Goal: Task Accomplishment & Management: Manage account settings

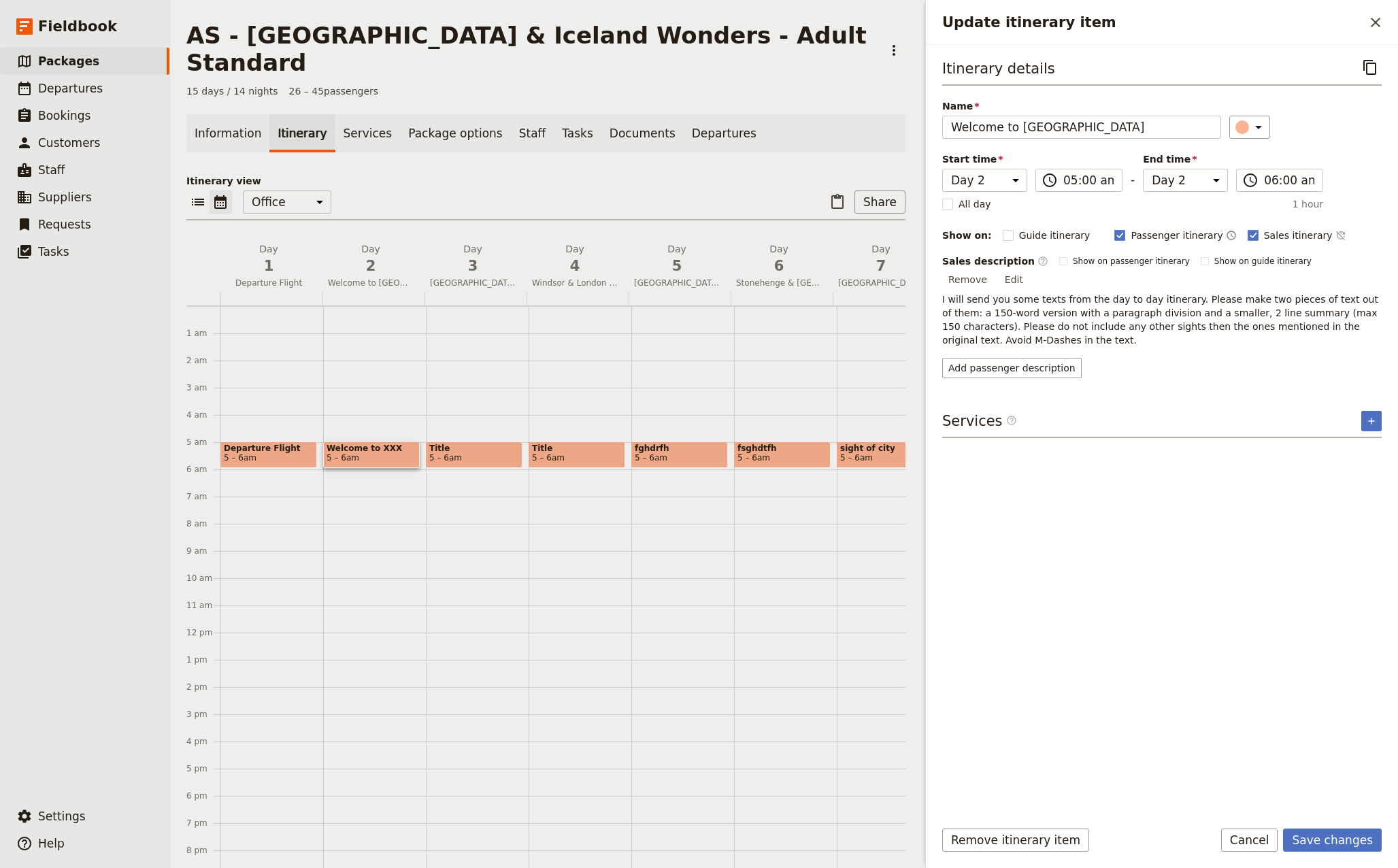
select select "2"
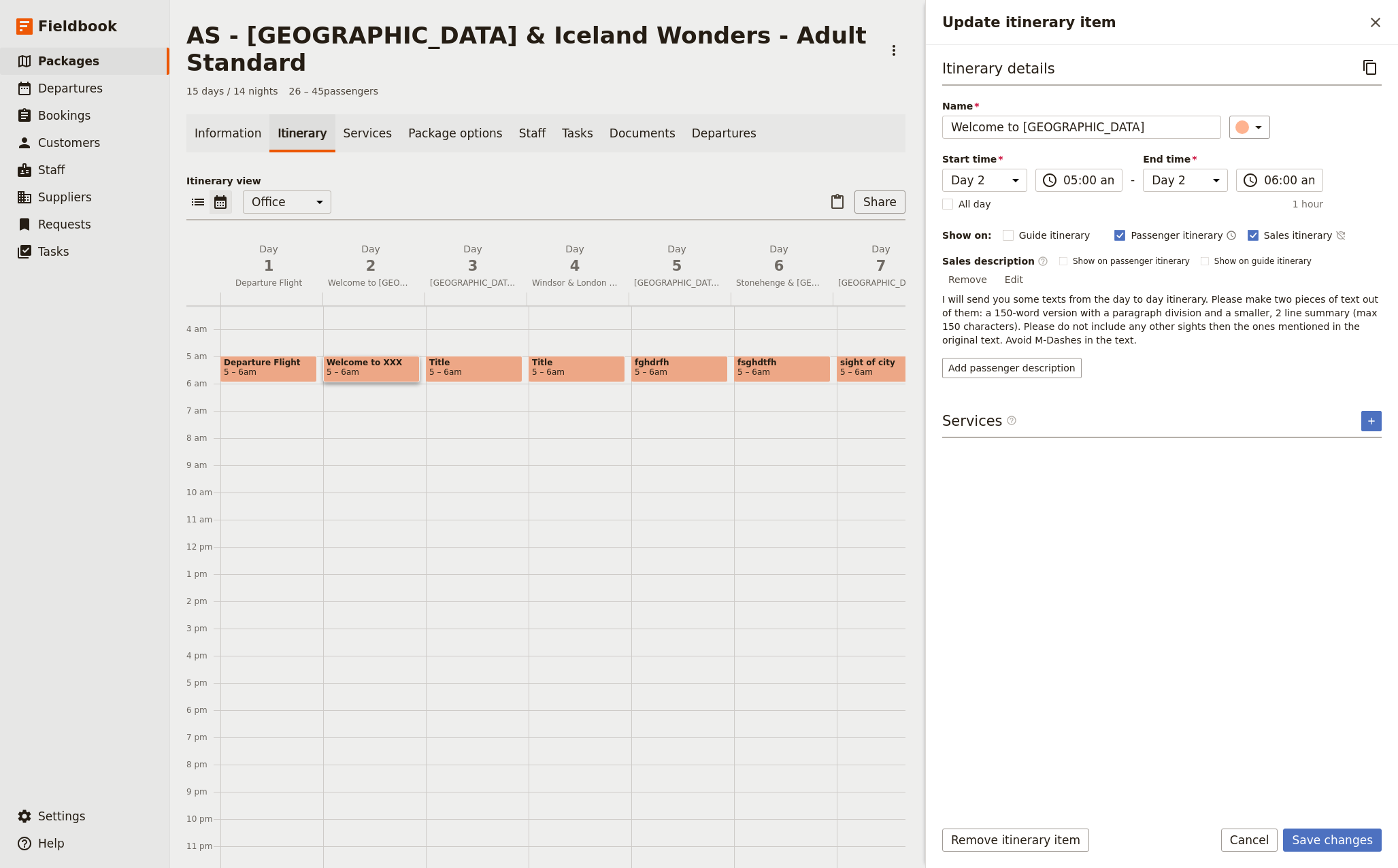
click at [1029, 269] on button "Edit" at bounding box center [1014, 279] width 31 height 20
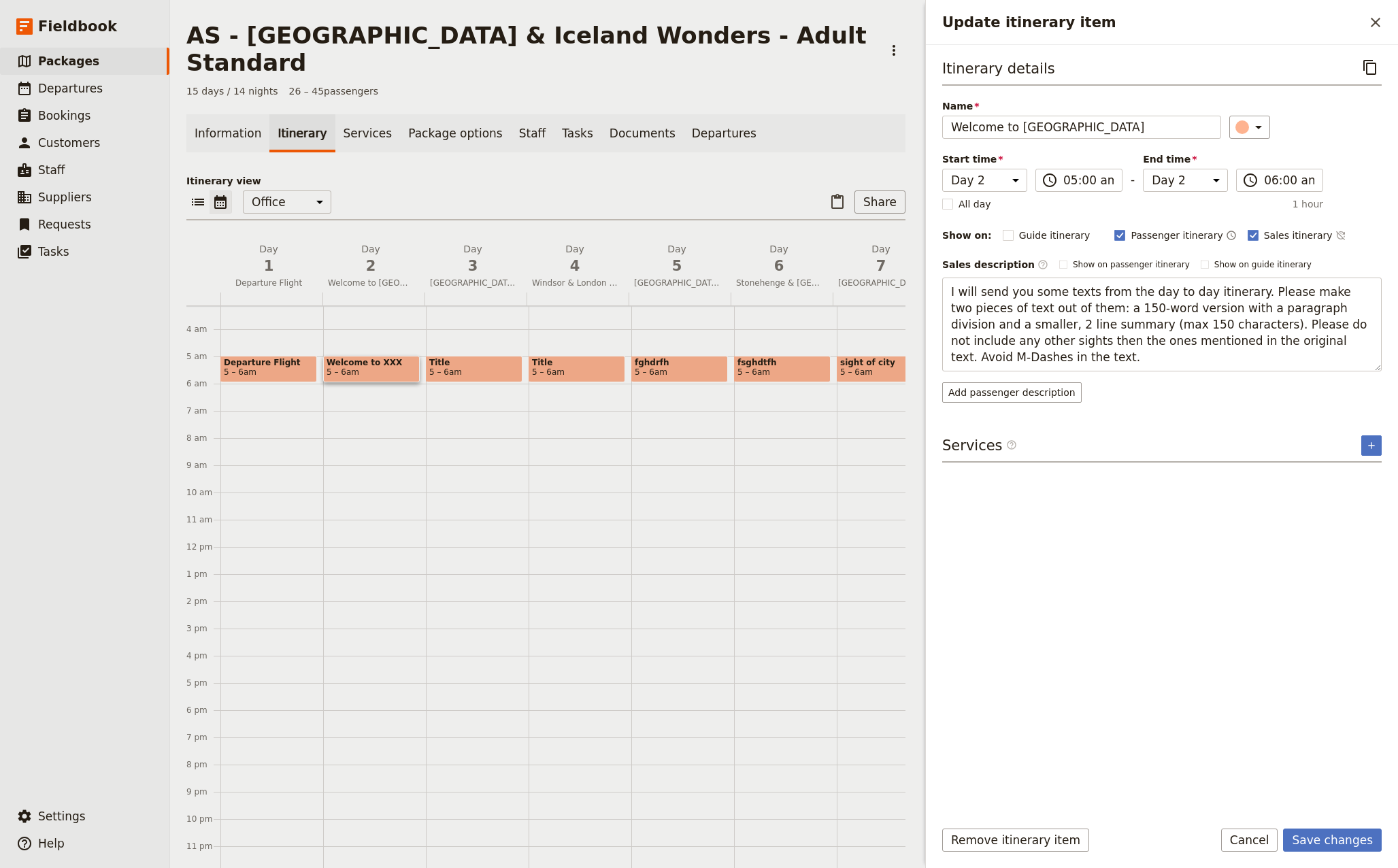
drag, startPoint x: 1329, startPoint y: 343, endPoint x: 792, endPoint y: 273, distance: 541.5
click at [792, 273] on div "AS - [GEOGRAPHIC_DATA] & [GEOGRAPHIC_DATA] Wonders - Adult Standard ​ 15 days /…" at bounding box center [783, 434] width 1227 height 868
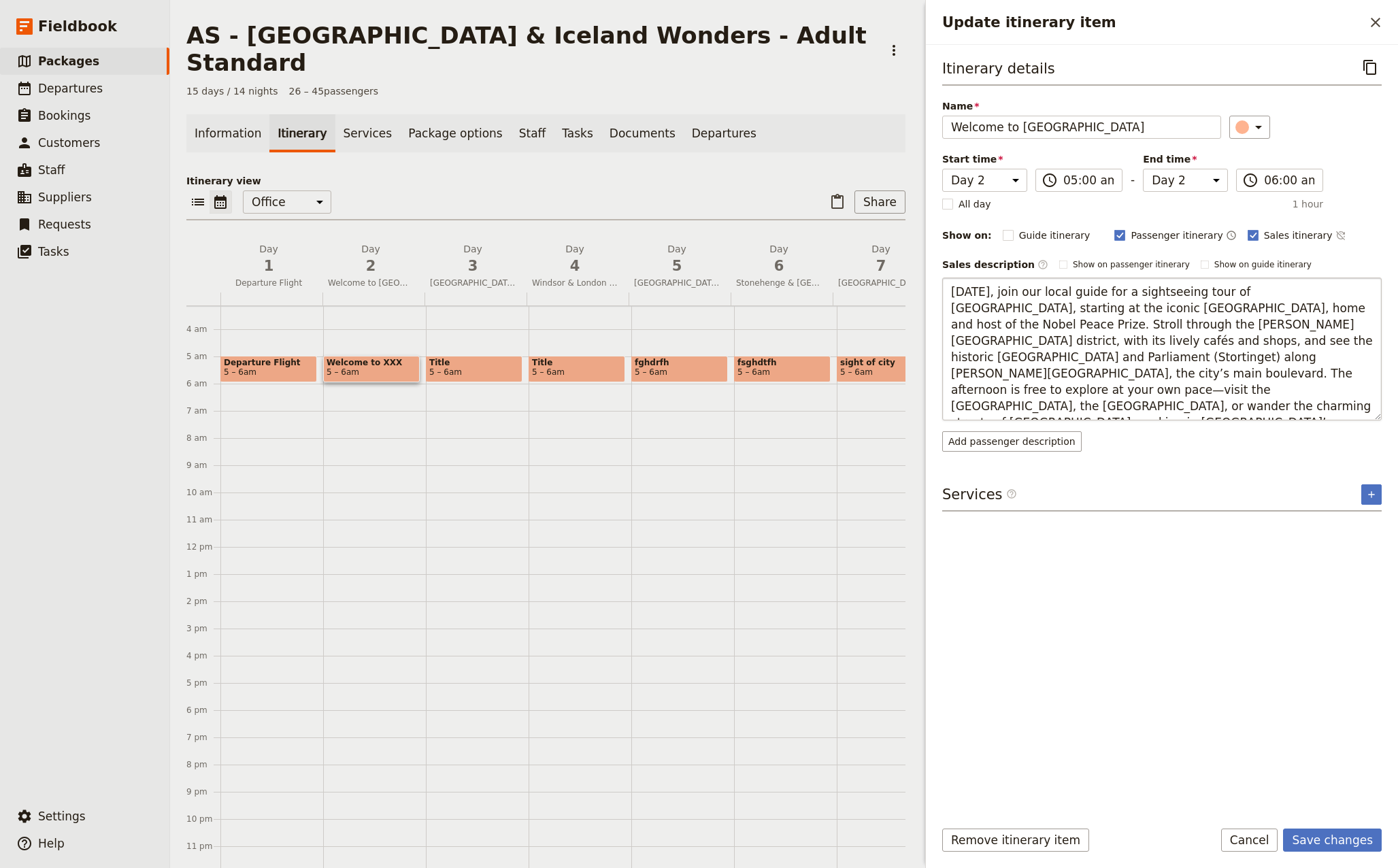
click at [1191, 358] on textarea "[DATE], join our local guide for a sightseeing tour of [GEOGRAPHIC_DATA], start…" at bounding box center [1161, 349] width 439 height 143
click at [1180, 360] on textarea "[DATE], join our local guide for a sightseeing tour of [GEOGRAPHIC_DATA], start…" at bounding box center [1161, 349] width 439 height 143
type textarea "[DATE], join our local guide for a sightseeing tour of [GEOGRAPHIC_DATA], start…"
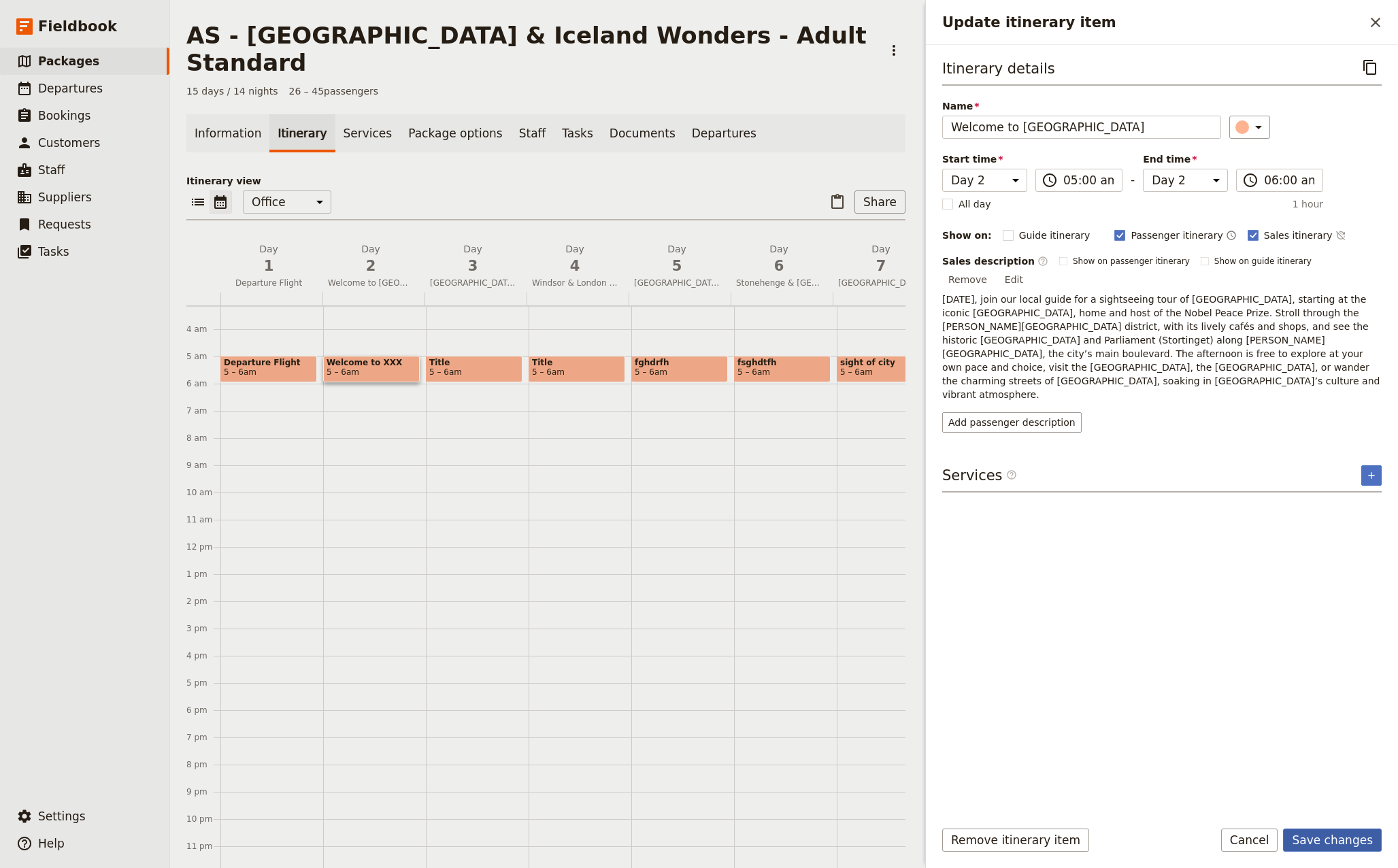
click at [1338, 841] on button "Save changes" at bounding box center [1332, 840] width 99 height 23
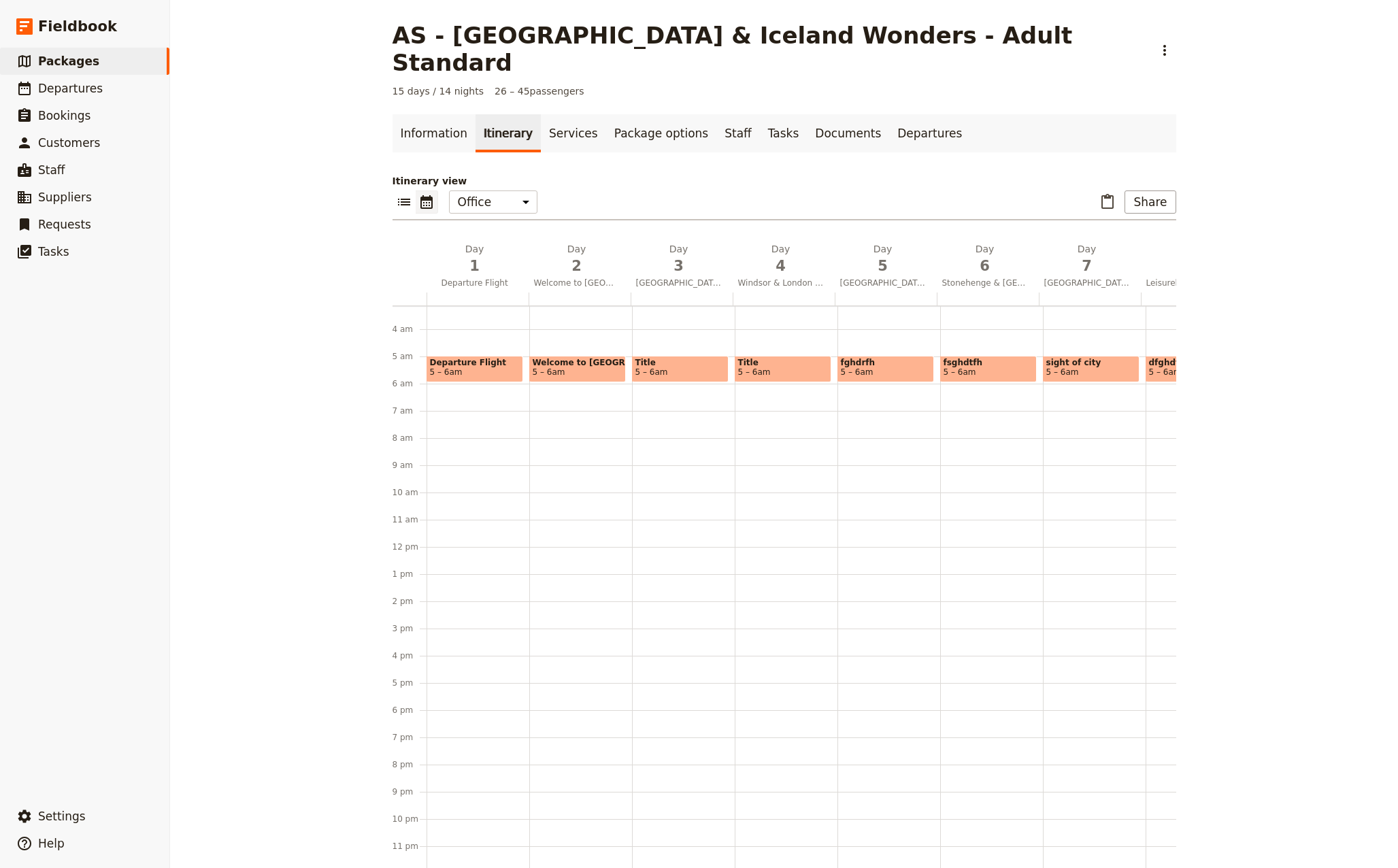
click at [562, 376] on span at bounding box center [577, 378] width 95 height 5
select select "2"
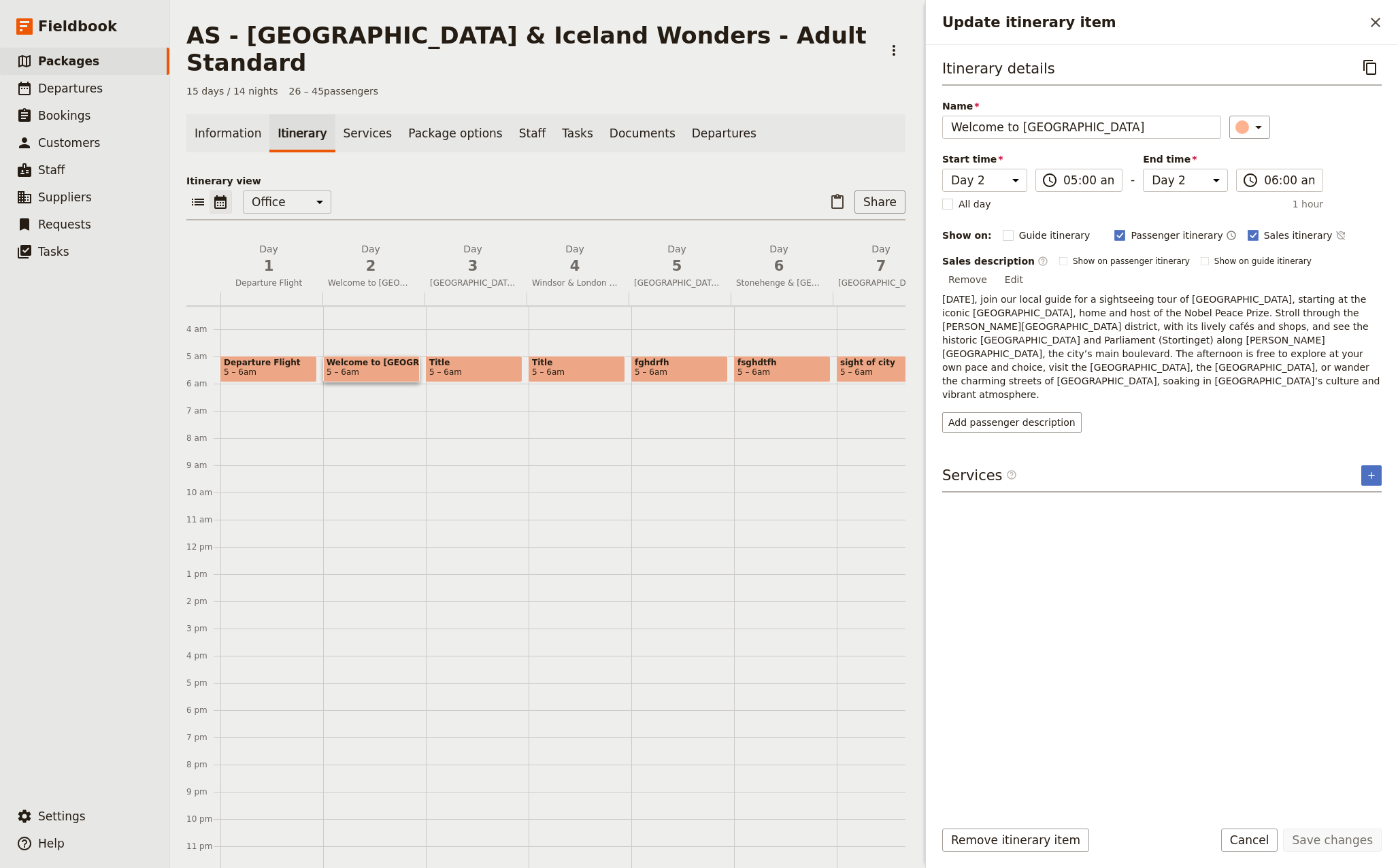
click at [387, 358] on span "Welcome to [GEOGRAPHIC_DATA]" at bounding box center [371, 363] width 89 height 9
select select "2"
click at [468, 358] on span "Title" at bounding box center [474, 363] width 89 height 9
select select "3"
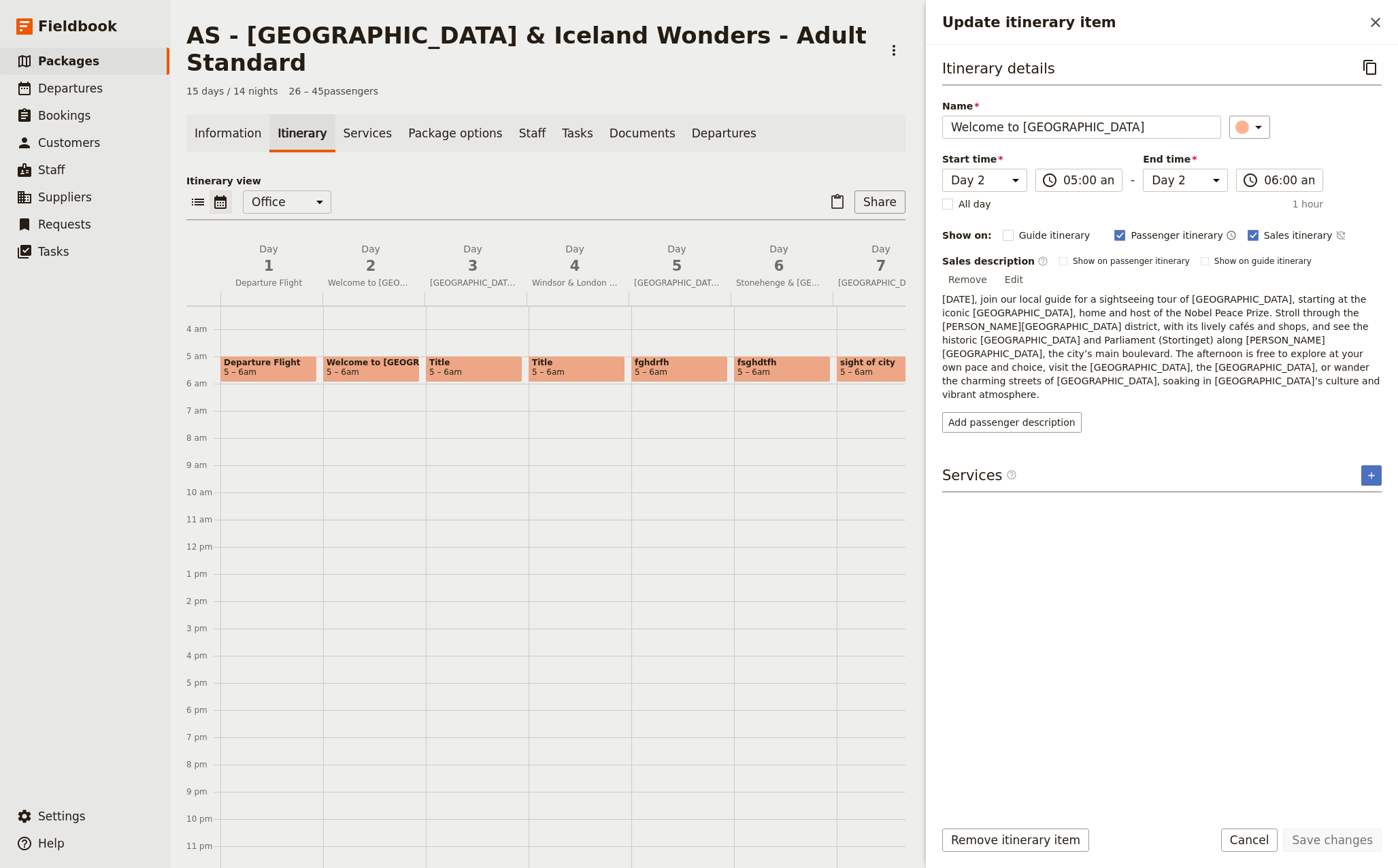
select select "3"
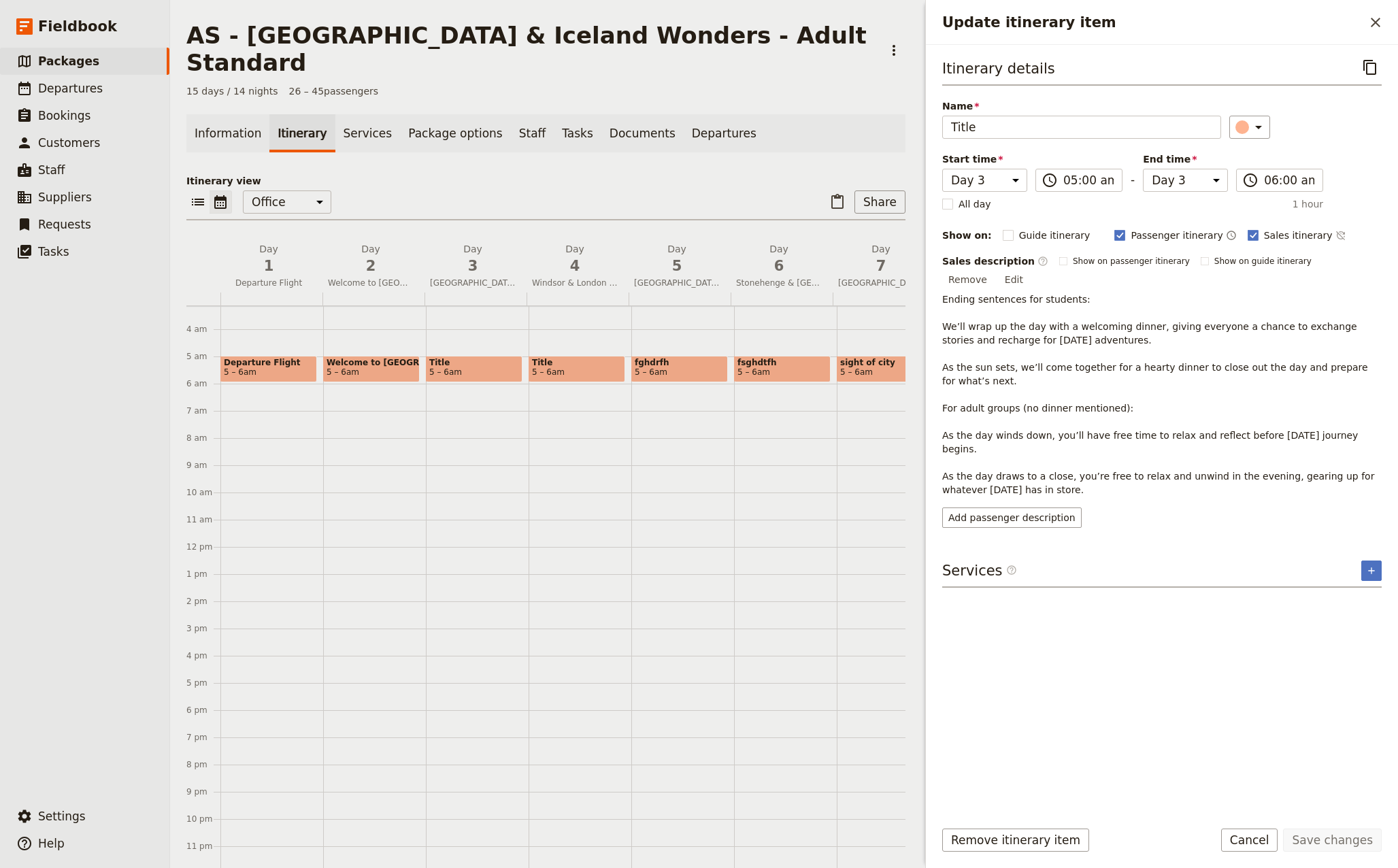
click at [350, 358] on span "Welcome to [GEOGRAPHIC_DATA]" at bounding box center [371, 363] width 89 height 9
select select "2"
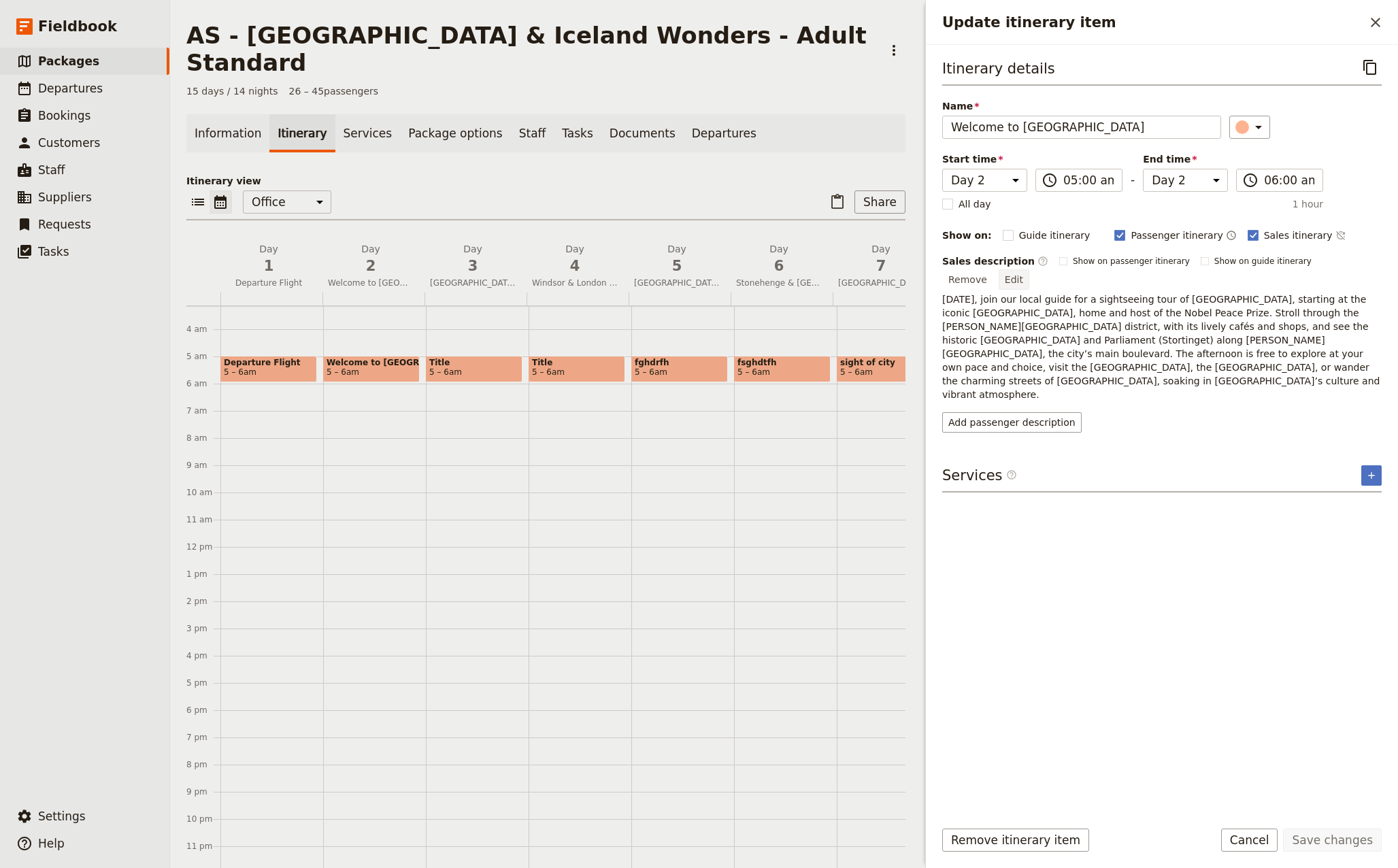
click at [1029, 269] on button "Edit" at bounding box center [1014, 279] width 31 height 20
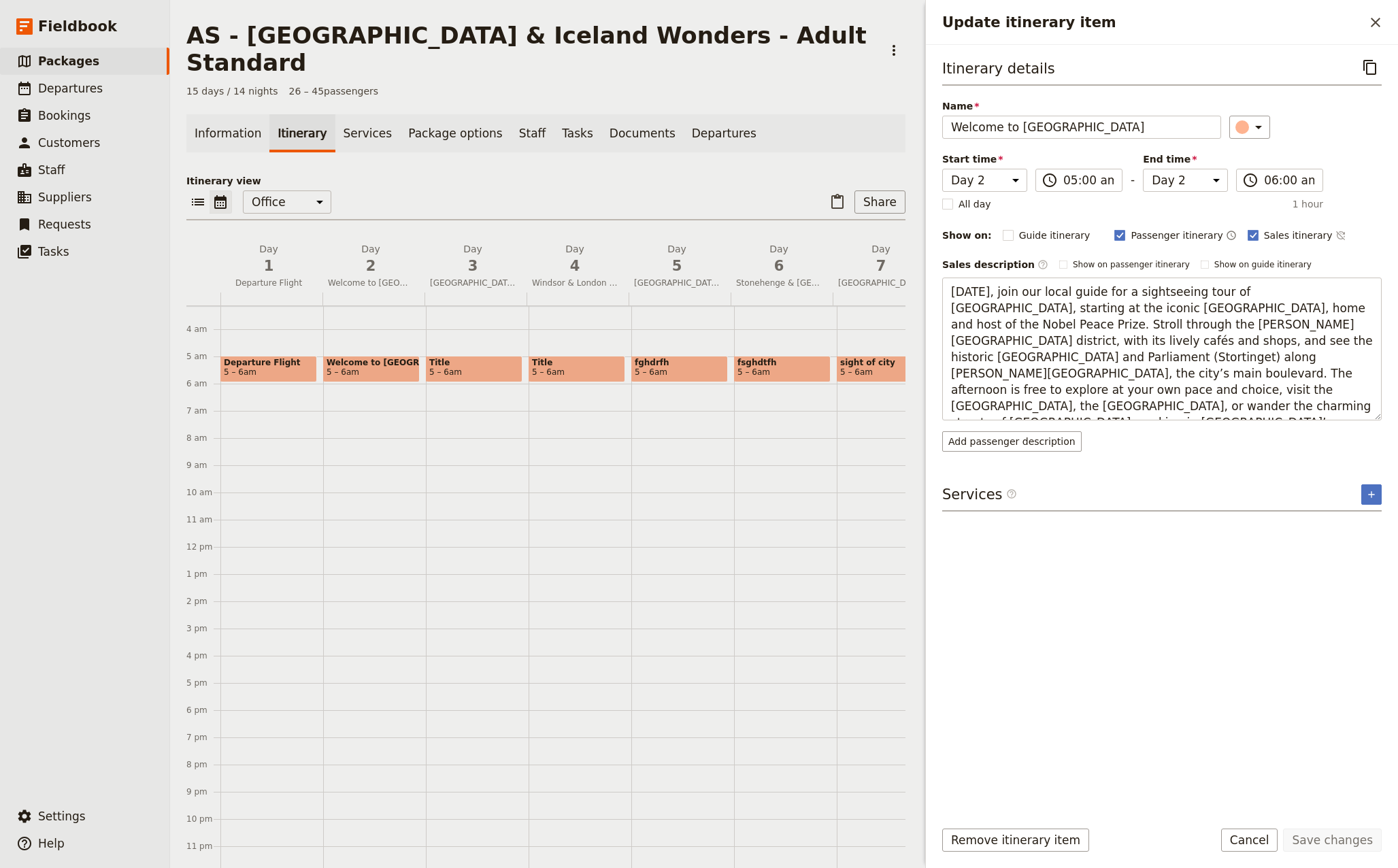
drag, startPoint x: 1281, startPoint y: 391, endPoint x: 908, endPoint y: 293, distance: 385.7
click at [908, 293] on div "AS - [GEOGRAPHIC_DATA] & [GEOGRAPHIC_DATA] Wonders - Adult Standard ​ 15 days /…" at bounding box center [783, 434] width 1227 height 868
click at [481, 358] on span "Title" at bounding box center [474, 363] width 89 height 9
select select "3"
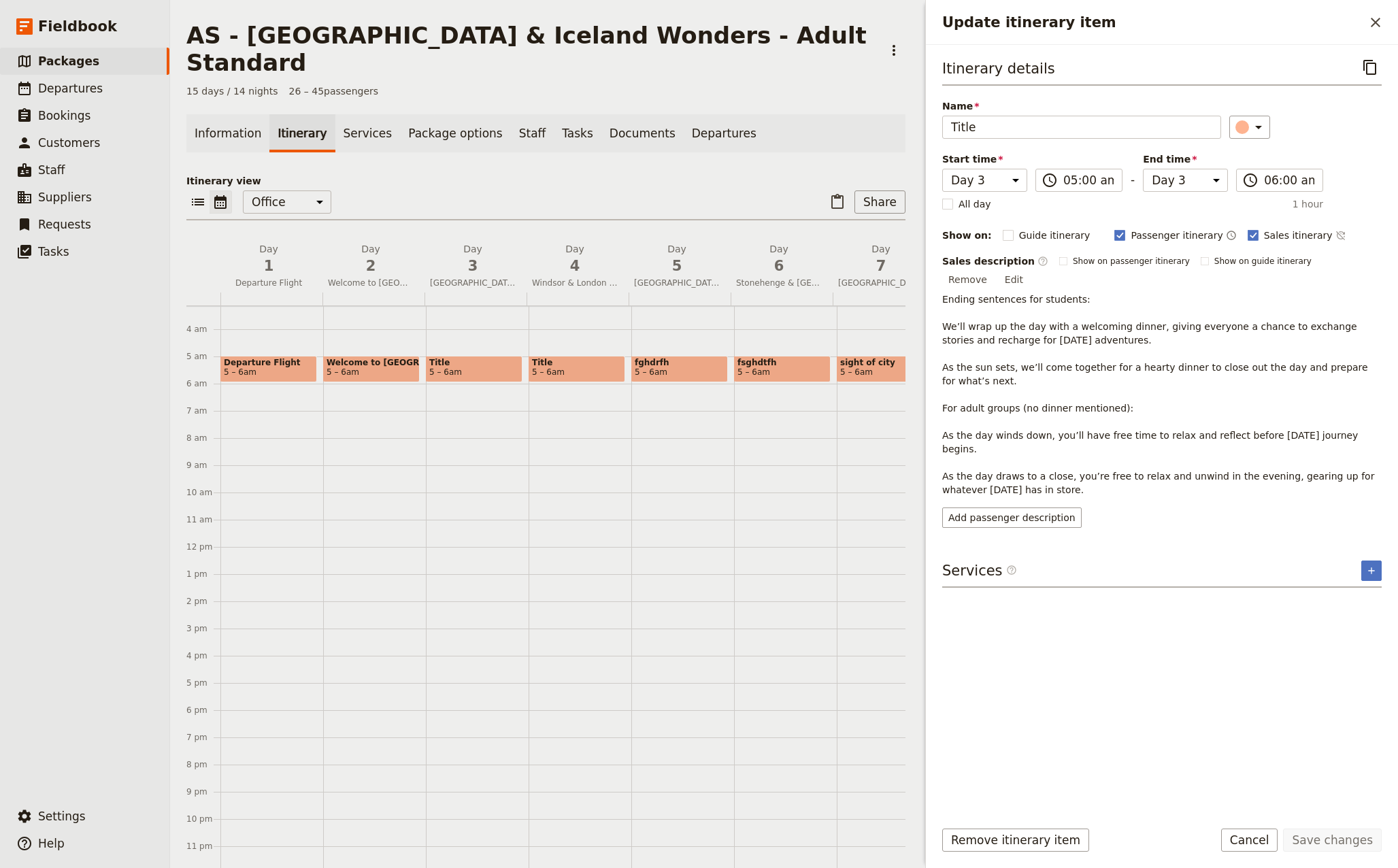
click at [472, 356] on div "Title 5 – 6am" at bounding box center [474, 369] width 96 height 26
select select "3"
click at [1029, 269] on button "Edit" at bounding box center [1014, 279] width 31 height 20
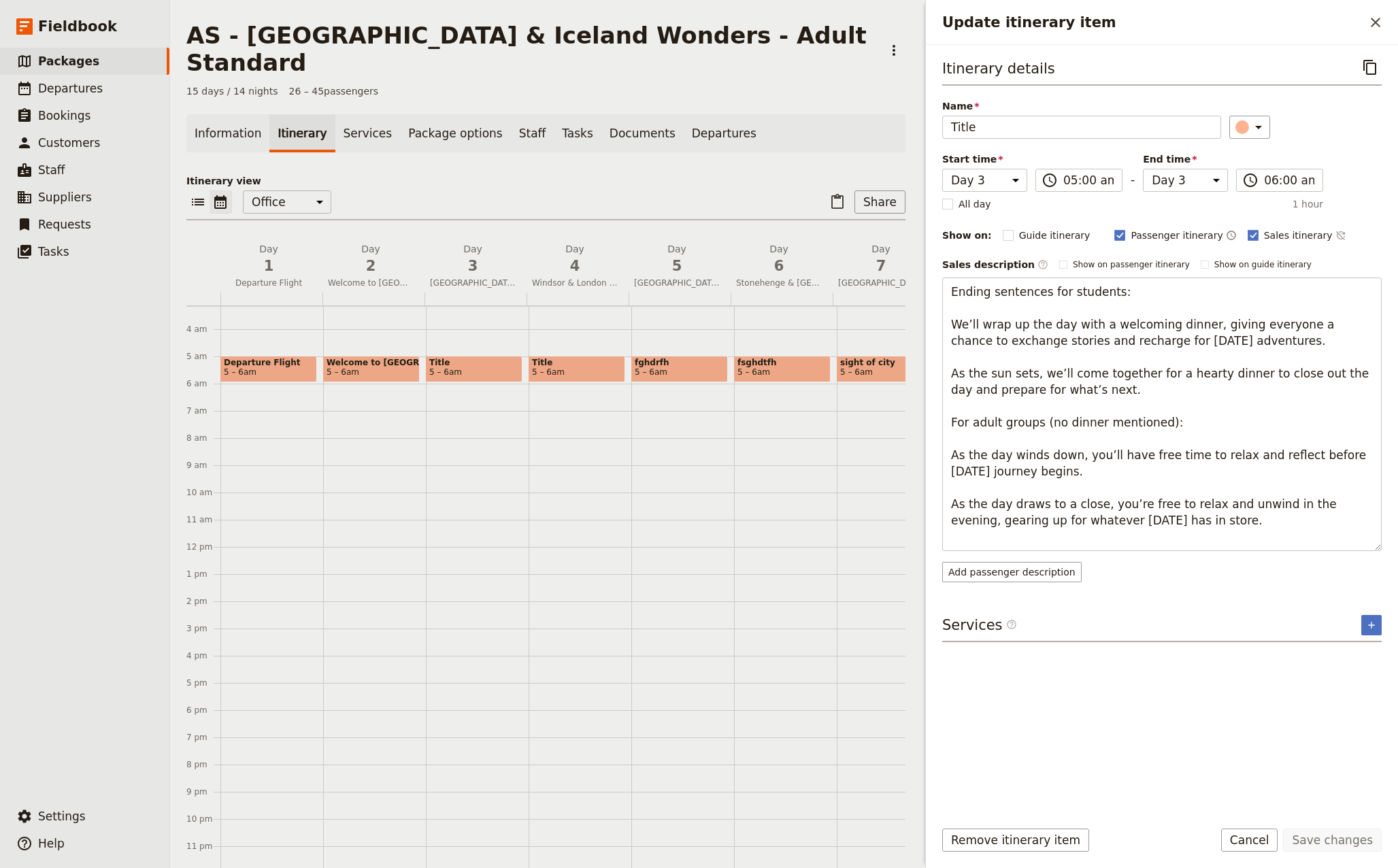
drag, startPoint x: 1217, startPoint y: 518, endPoint x: 938, endPoint y: 294, distance: 357.8
click at [938, 294] on div "Itinerary details ​ Name Title ​ Start time Day 1 Day 2 Day 3 Day 4 Day 5 Day 6…" at bounding box center [1162, 426] width 472 height 763
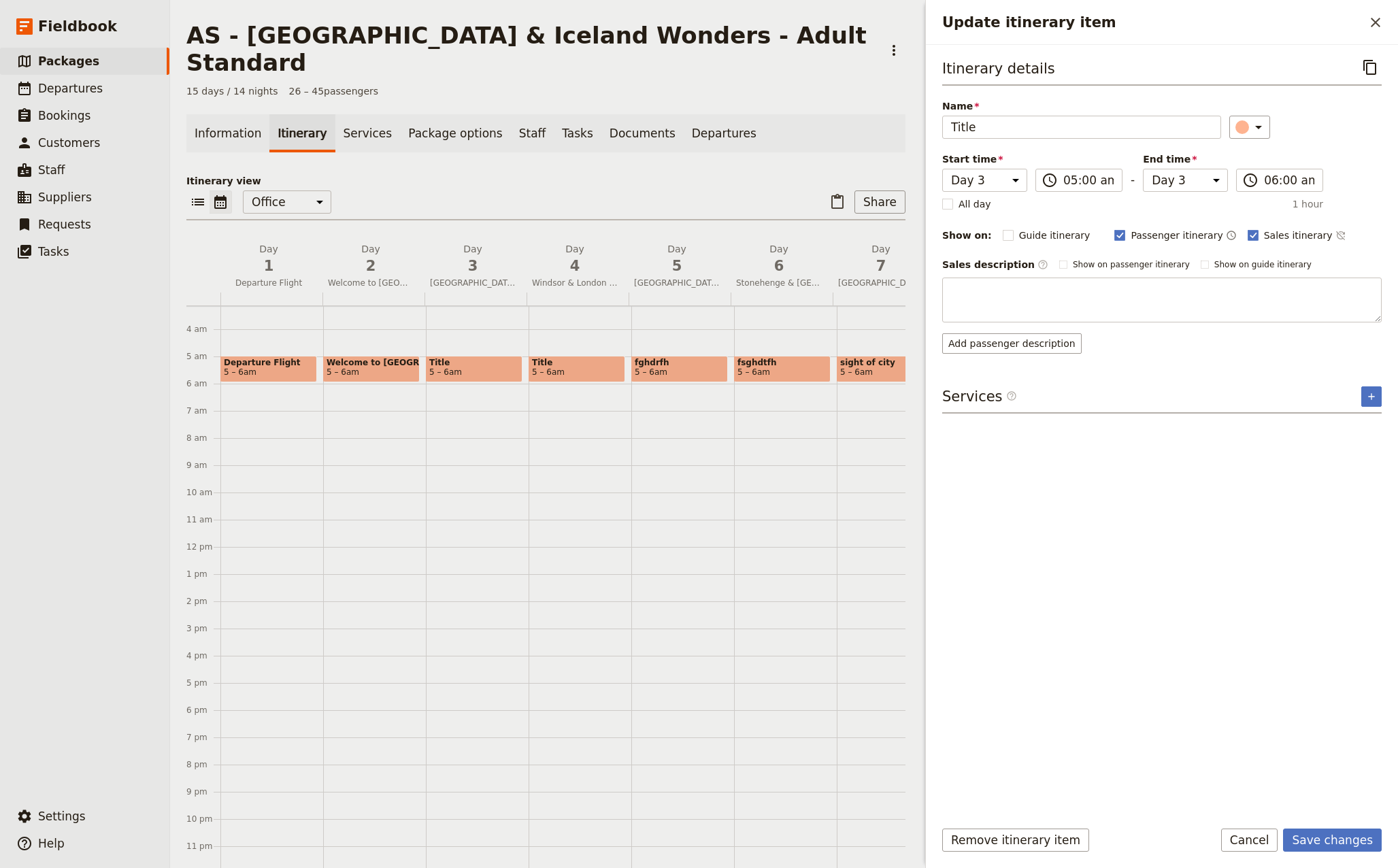
type textarea "[DATE], join our local guide for a sightseeing tour of [GEOGRAPHIC_DATA], start…"
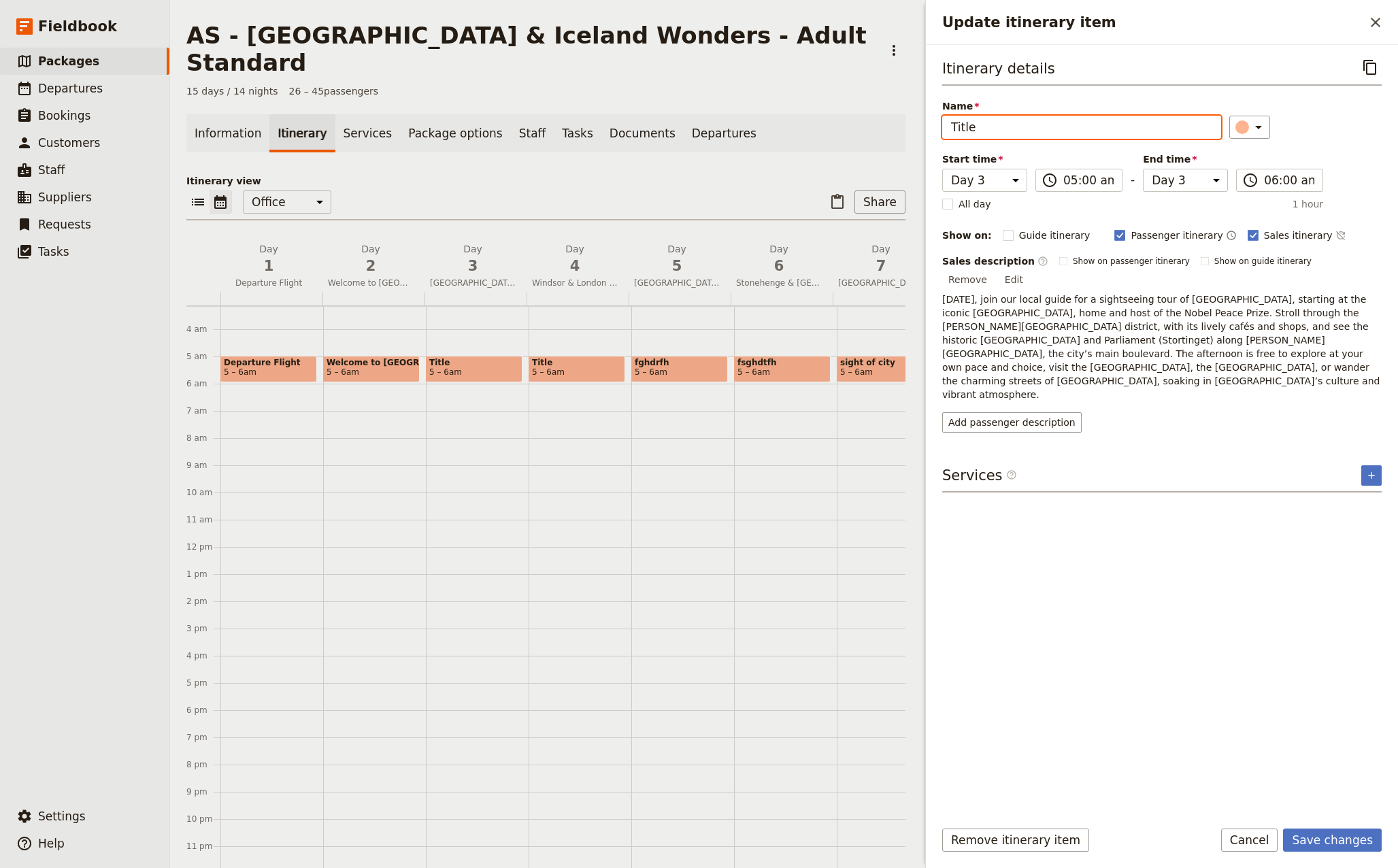
drag, startPoint x: 998, startPoint y: 125, endPoint x: 904, endPoint y: 126, distance: 94.0
click at [904, 126] on div "AS - [GEOGRAPHIC_DATA] & [GEOGRAPHIC_DATA] Wonders - Adult Standard ​ 15 days /…" at bounding box center [783, 434] width 1227 height 868
type input "Oslo Sightseeing"
click at [1355, 836] on button "Save changes" at bounding box center [1332, 840] width 99 height 23
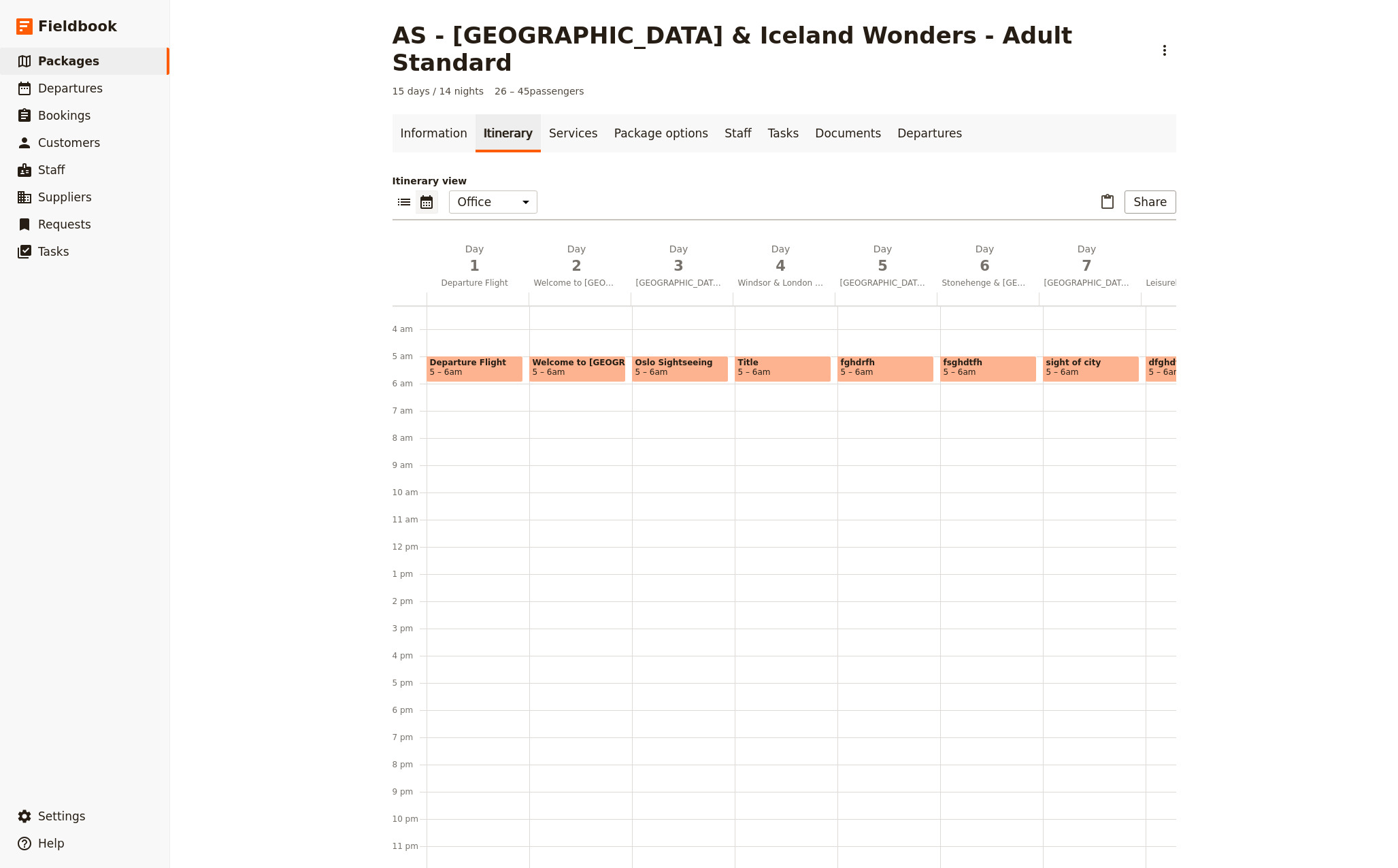
click at [557, 358] on span "Welcome to [GEOGRAPHIC_DATA]" at bounding box center [577, 363] width 89 height 9
select select "2"
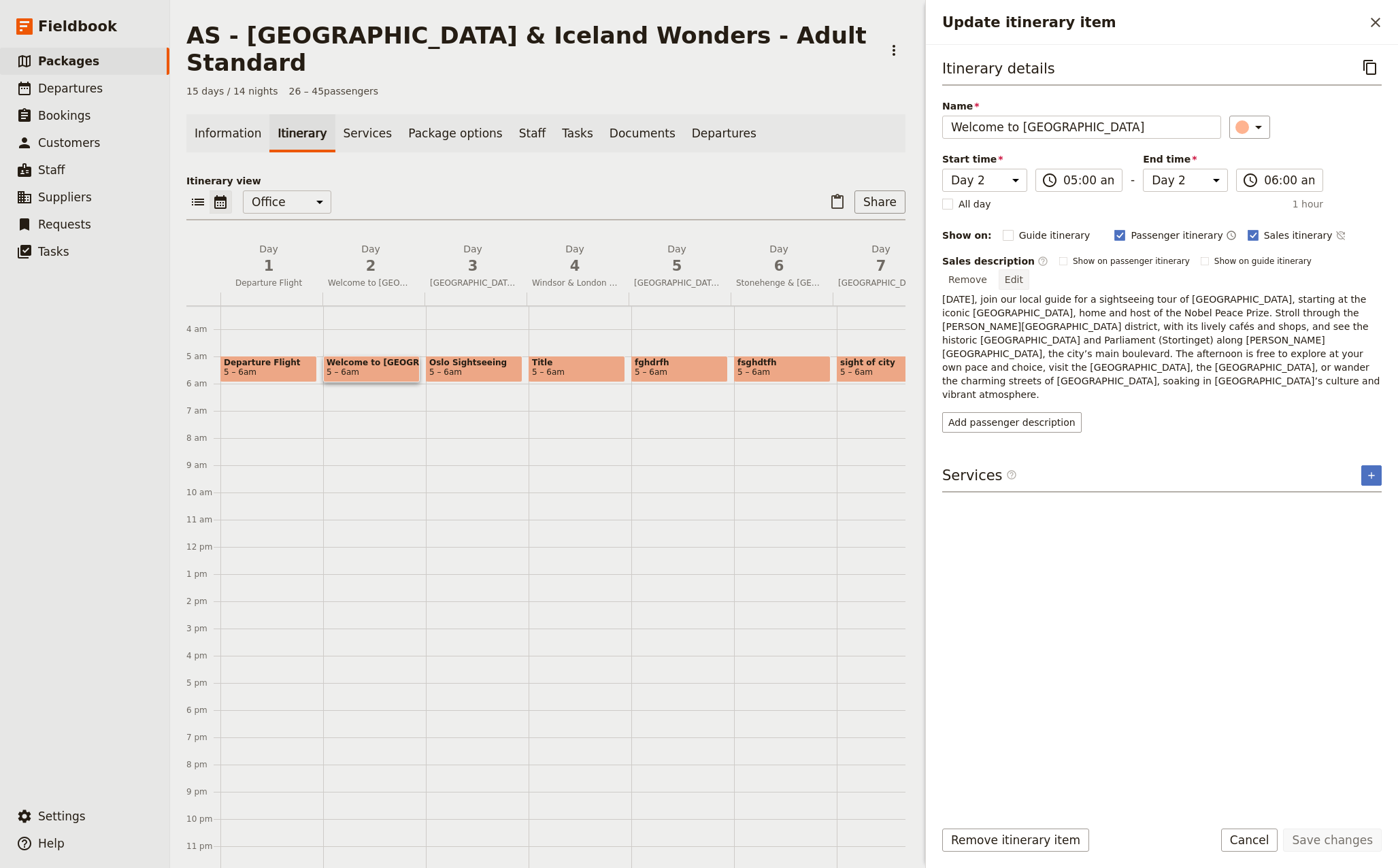
click at [1029, 269] on button "Edit" at bounding box center [1014, 279] width 31 height 20
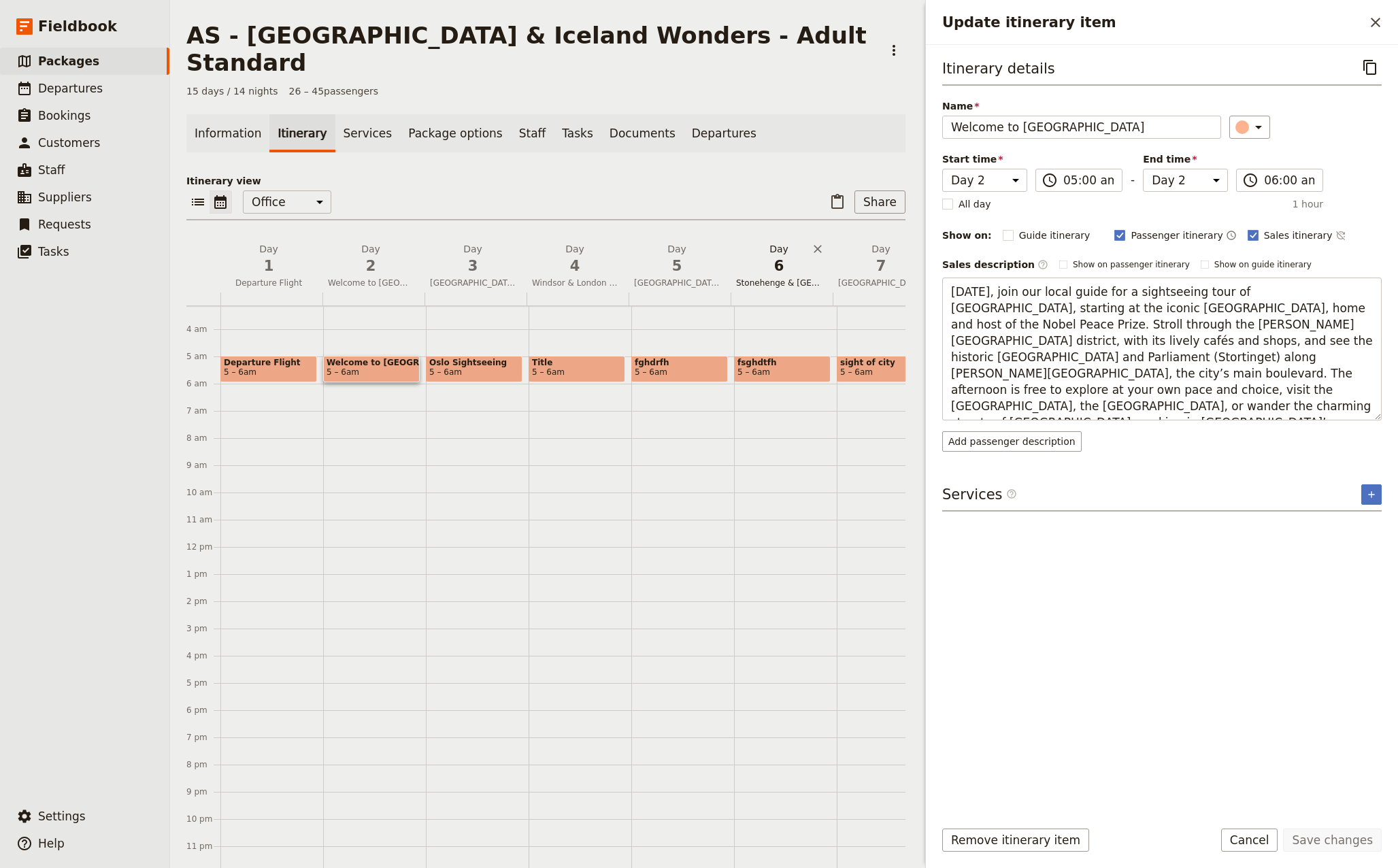
drag, startPoint x: 1285, startPoint y: 392, endPoint x: 815, endPoint y: 262, distance: 487.6
click at [818, 262] on div "AS - [GEOGRAPHIC_DATA] & [GEOGRAPHIC_DATA] Wonders - Adult Standard ​ 15 days /…" at bounding box center [783, 434] width 1227 height 868
type textarea "Arrive in [GEOGRAPHIC_DATA] and begin your journey with a walking introduction …"
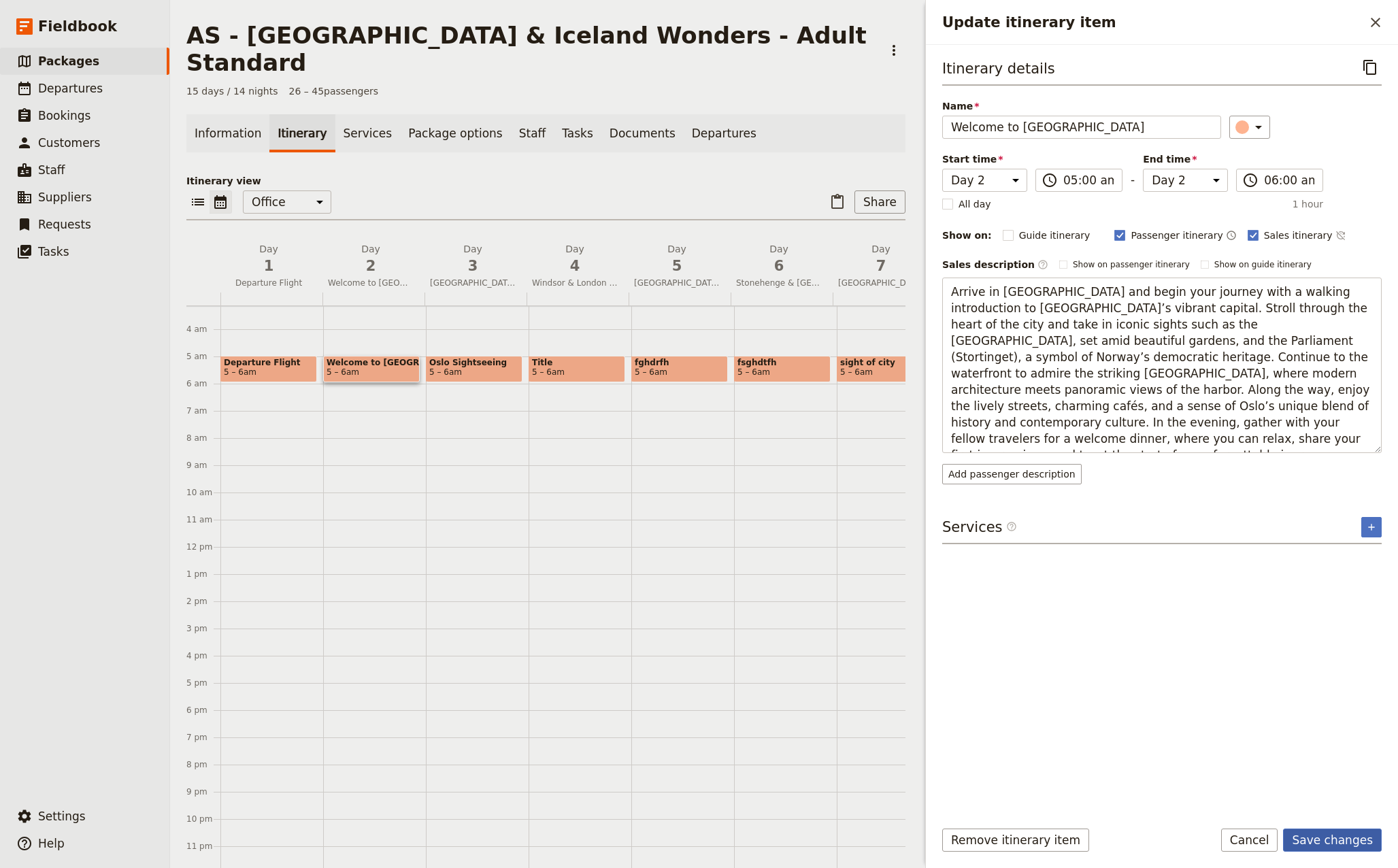
click at [1346, 840] on button "Save changes" at bounding box center [1332, 840] width 99 height 23
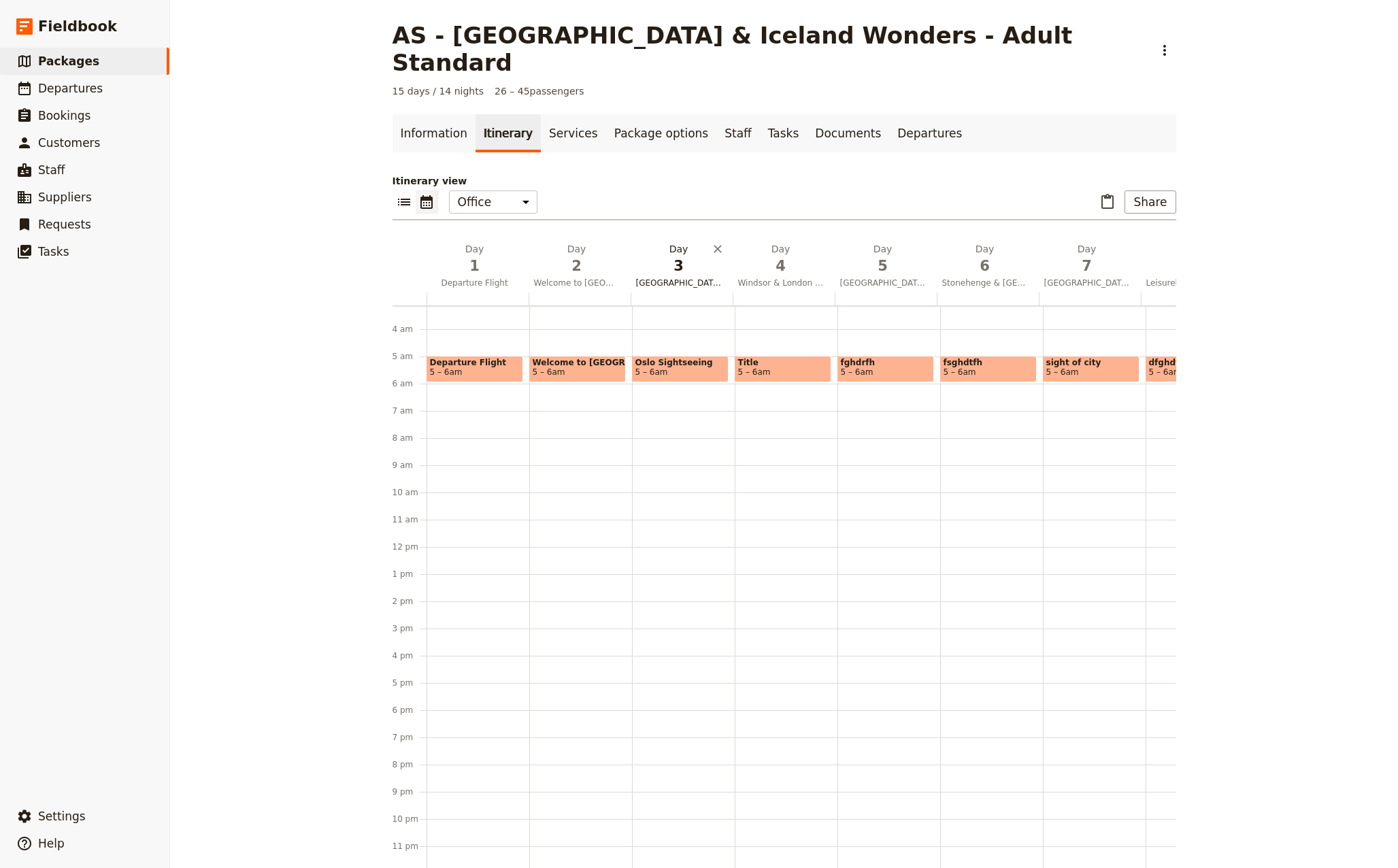
click at [669, 278] on span "[GEOGRAPHIC_DATA]" at bounding box center [678, 283] width 96 height 11
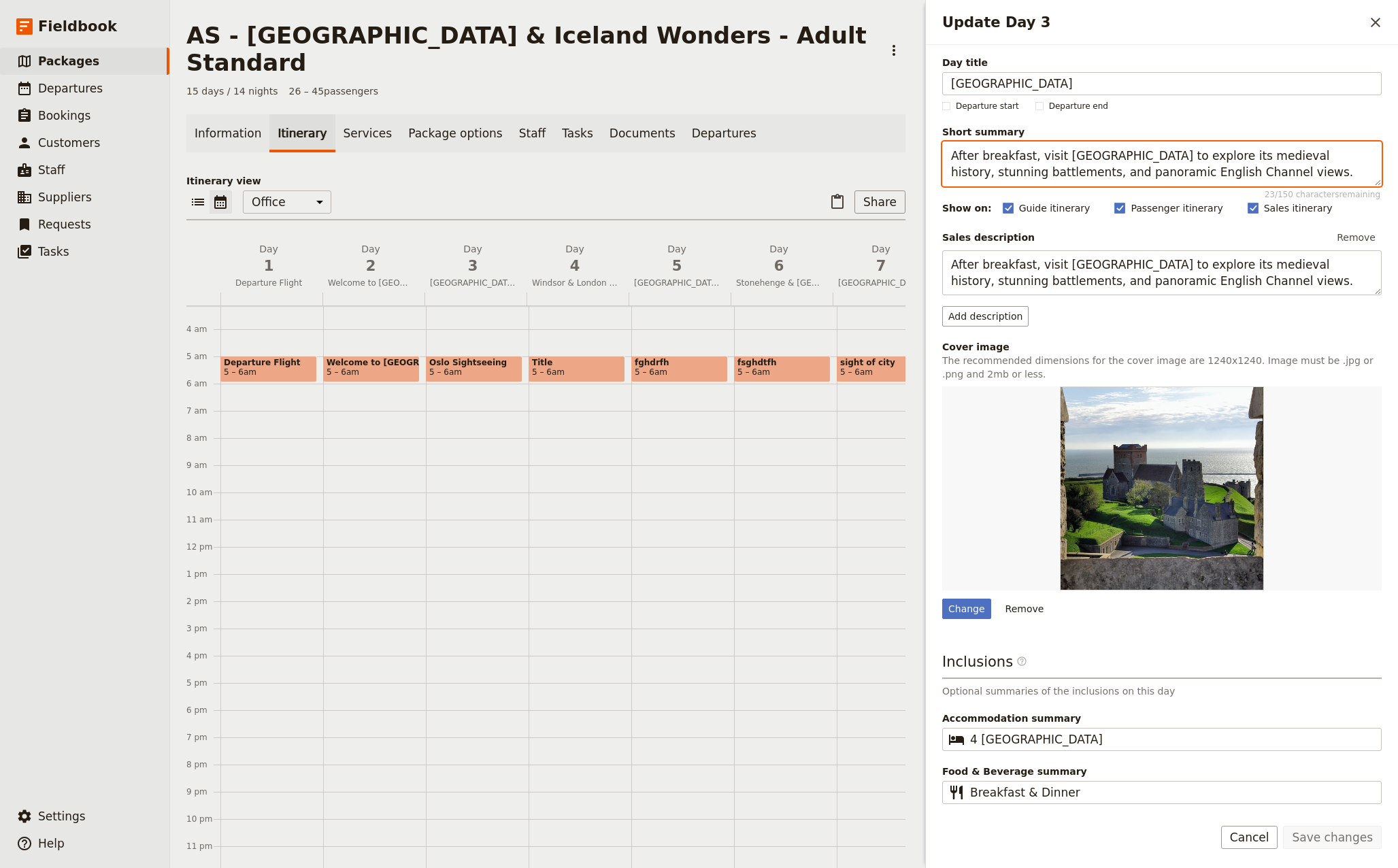
drag, startPoint x: 1215, startPoint y: 174, endPoint x: 930, endPoint y: 155, distance: 285.6
click at [930, 155] on div "Day title [GEOGRAPHIC_DATA] Departure start Departure end Short summary After b…" at bounding box center [1162, 425] width 472 height 761
drag, startPoint x: 1312, startPoint y: 171, endPoint x: 928, endPoint y: 145, distance: 384.9
click at [928, 145] on div "Day title [GEOGRAPHIC_DATA] Departure start Departure end Short summary Join ou…" at bounding box center [1162, 425] width 472 height 761
type textarea "Join our local guide for a sightseeing of [GEOGRAPHIC_DATA], covering the highl…"
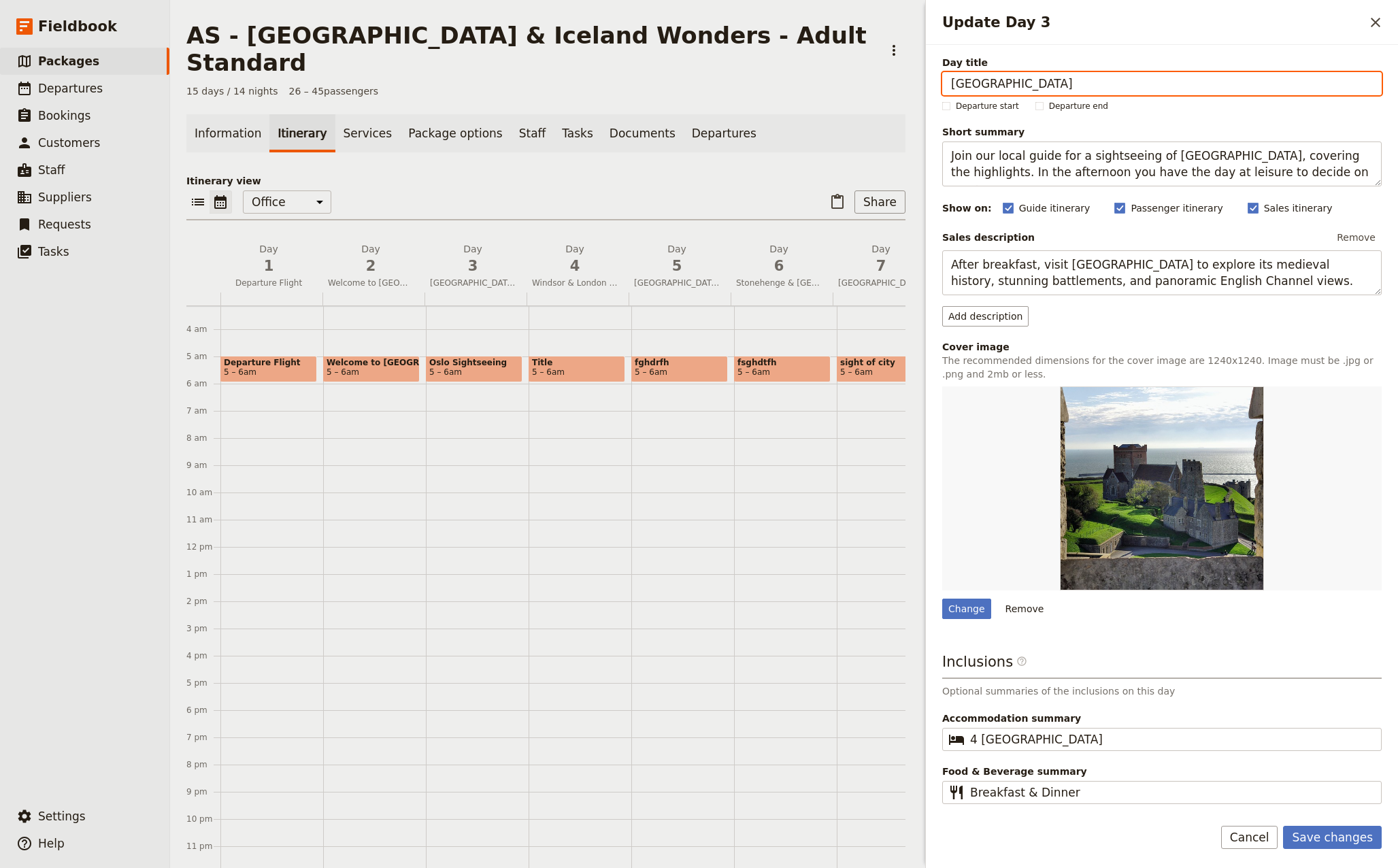
drag, startPoint x: 1028, startPoint y: 86, endPoint x: 934, endPoint y: 80, distance: 94.2
click at [934, 80] on div "Day title [GEOGRAPHIC_DATA] Departure start Departure end Short summary Join ou…" at bounding box center [1162, 425] width 472 height 761
type input "Oslo Sightseeing"
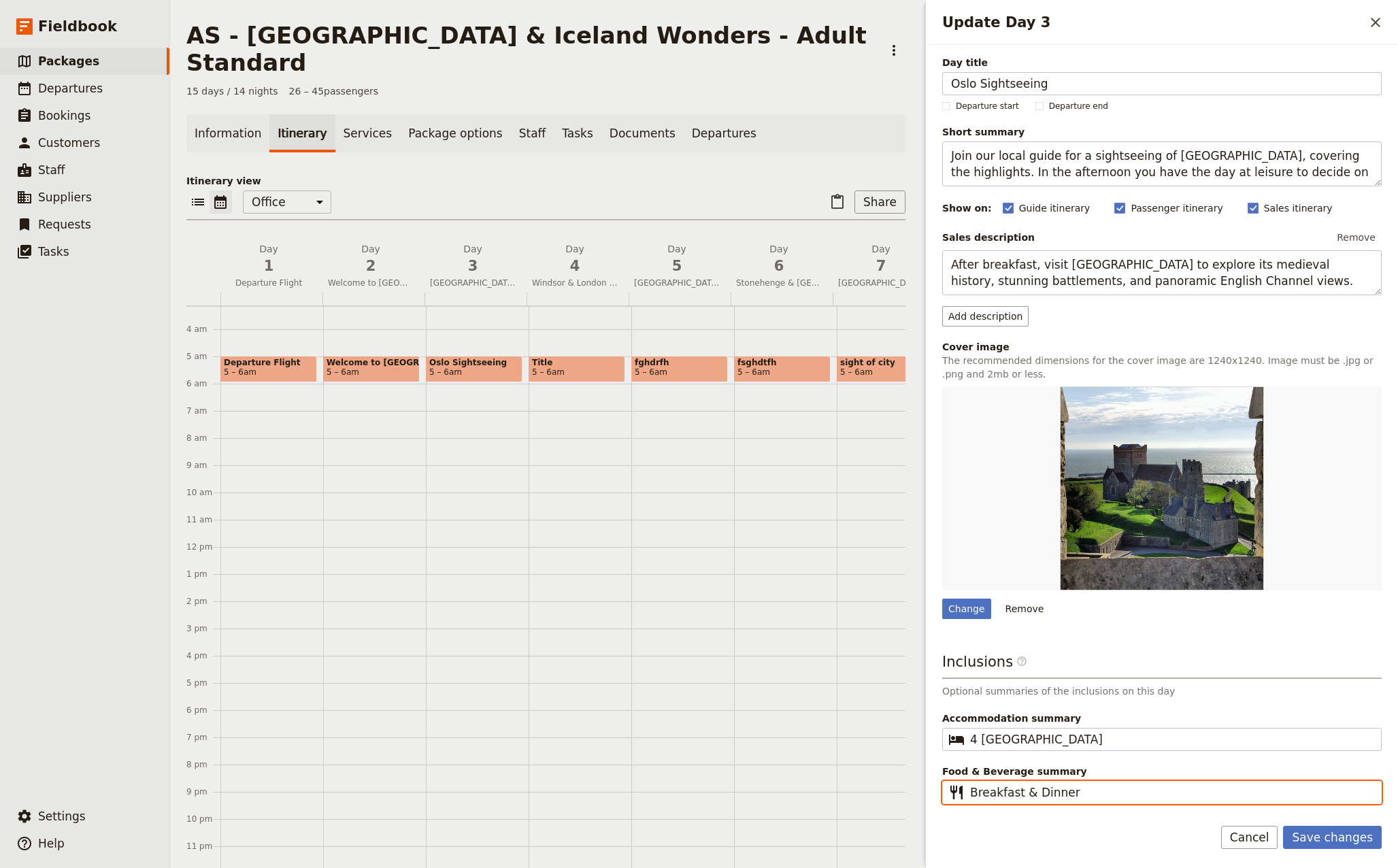
drag, startPoint x: 1099, startPoint y: 789, endPoint x: 1022, endPoint y: 794, distance: 77.2
click at [1021, 794] on input "Breakfast & Dinner" at bounding box center [1171, 792] width 403 height 16
type input "Breakfast"
click at [1340, 835] on button "Save changes" at bounding box center [1332, 837] width 99 height 23
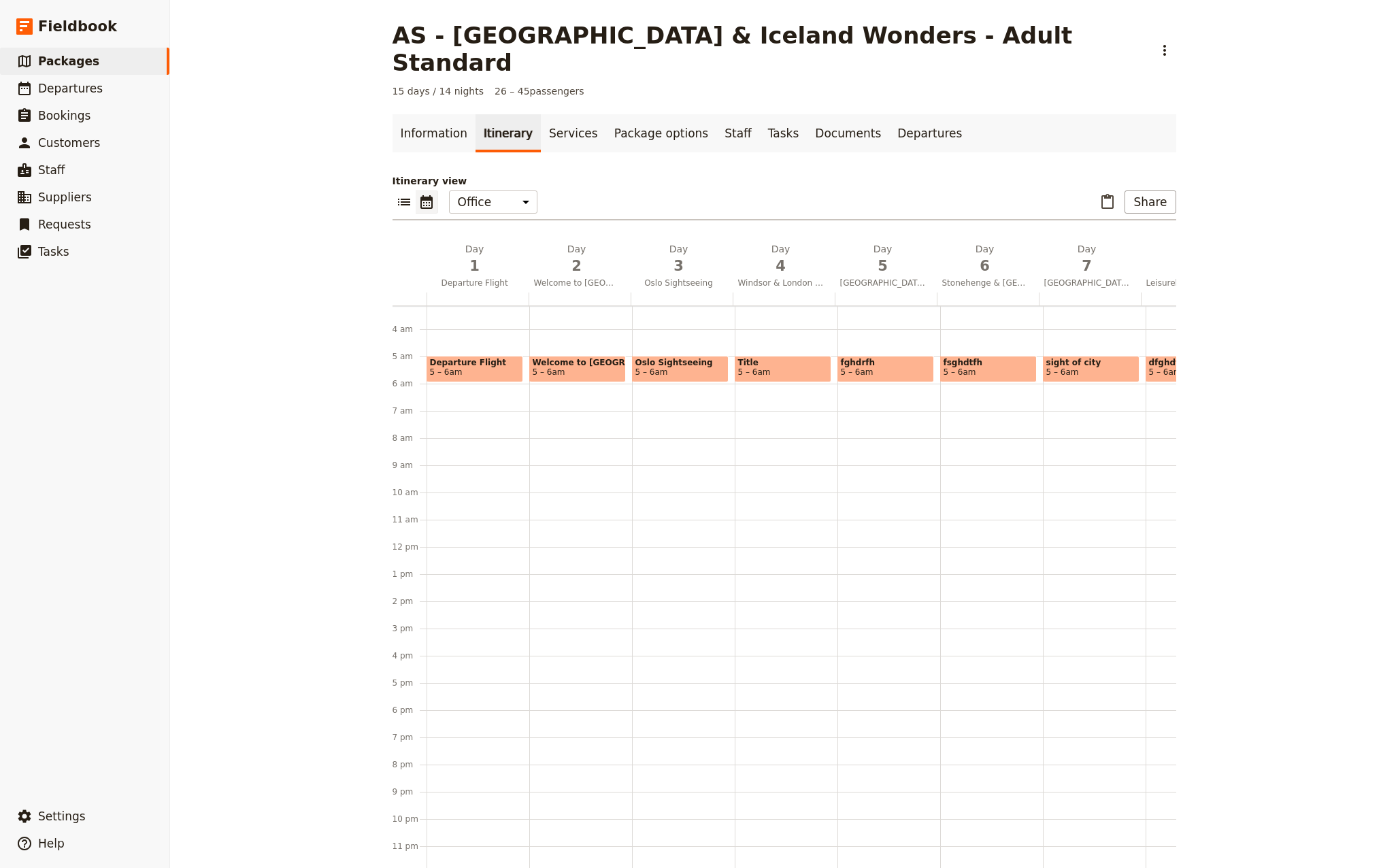
click at [662, 358] on span "Oslo Sightseeing" at bounding box center [680, 363] width 89 height 9
select select "3"
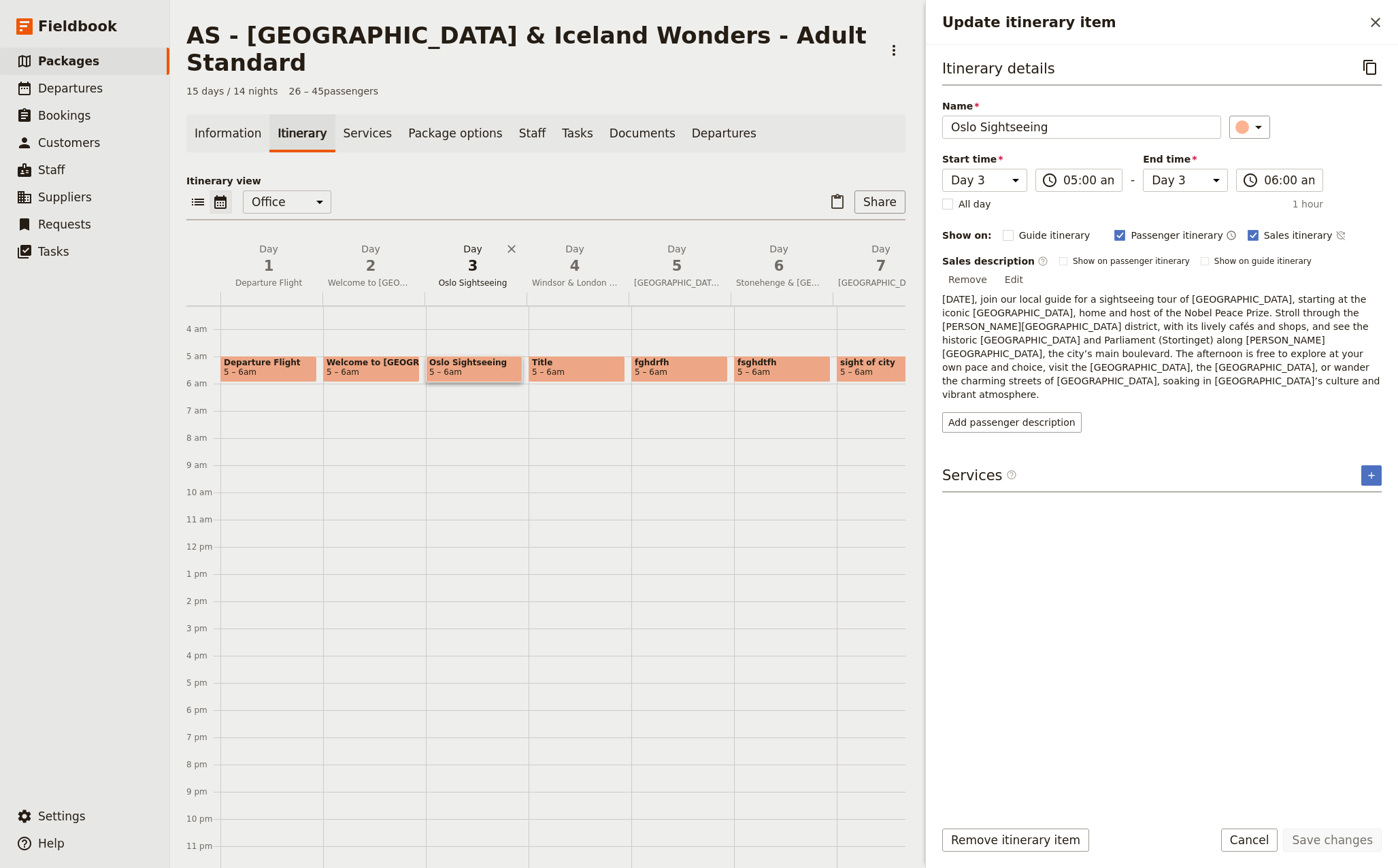
click at [478, 255] on span "3" at bounding box center [472, 265] width 86 height 20
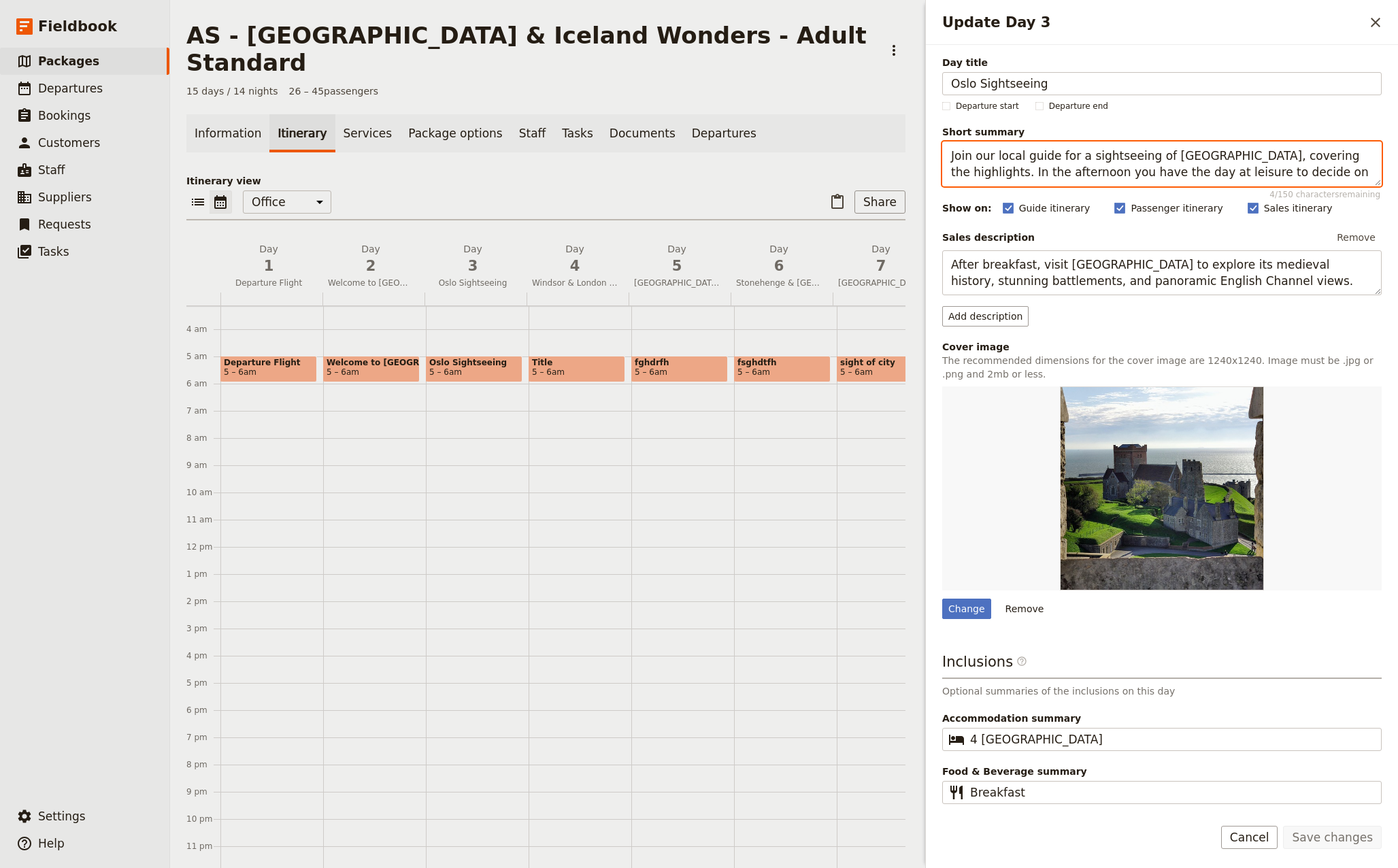
drag, startPoint x: 1298, startPoint y: 174, endPoint x: 853, endPoint y: 143, distance: 446.1
click at [853, 143] on div "AS - [GEOGRAPHIC_DATA] & [GEOGRAPHIC_DATA] Wonders - Adult Standard ​ 15 days /…" at bounding box center [783, 434] width 1227 height 868
paste textarea "tour of [GEOGRAPHIC_DATA], covering the city’s highlights. In the afternoon, en…"
type textarea "Join our local guide for a sightseeing tour of [GEOGRAPHIC_DATA], covering the …"
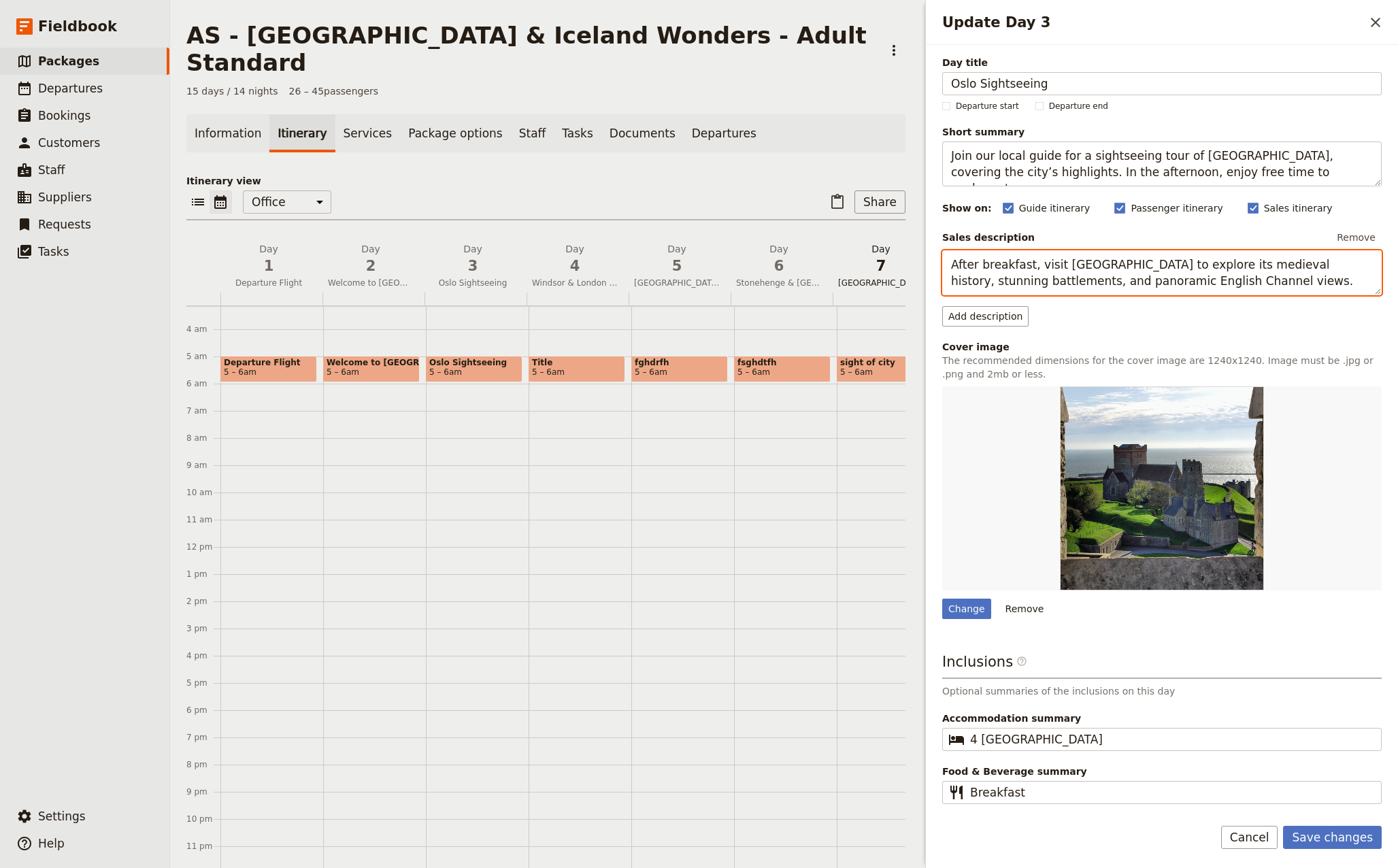
drag, startPoint x: 1122, startPoint y: 278, endPoint x: 863, endPoint y: 235, distance: 262.5
click at [863, 235] on div "AS - [GEOGRAPHIC_DATA] & [GEOGRAPHIC_DATA] Wonders - Adult Standard ​ 15 days /…" at bounding box center [783, 434] width 1227 height 868
paste textarea "Join our local guide for a sightseeing tour of [GEOGRAPHIC_DATA], covering the …"
type textarea "Join our local guide for a sightseeing tour of [GEOGRAPHIC_DATA], covering the …"
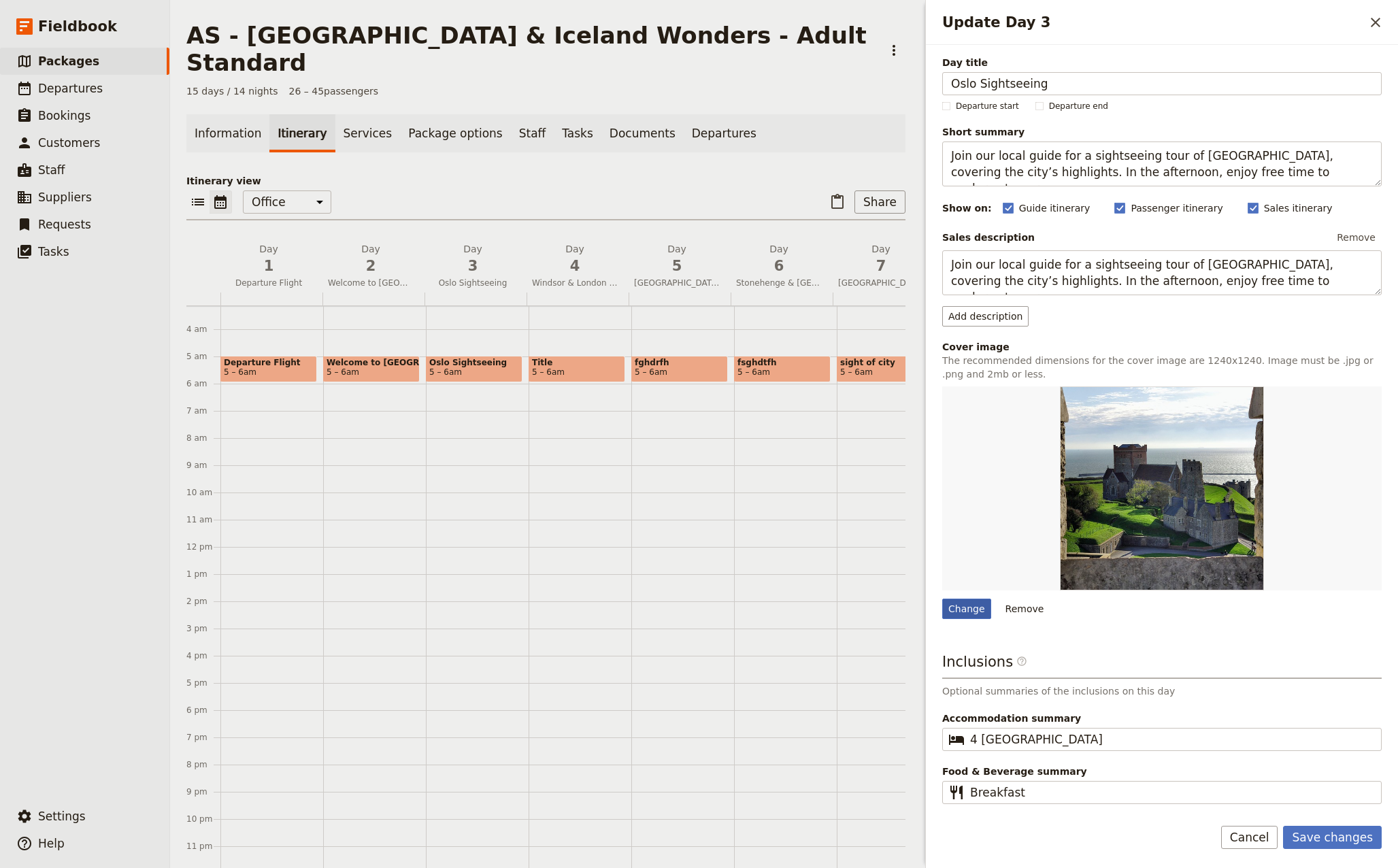
click at [968, 605] on div "Change" at bounding box center [966, 609] width 49 height 20
click at [942, 599] on input "Change" at bounding box center [941, 598] width 1 height 1
type input "C:\fakepath\[GEOGRAPHIC_DATA]-4399894_640.jpg"
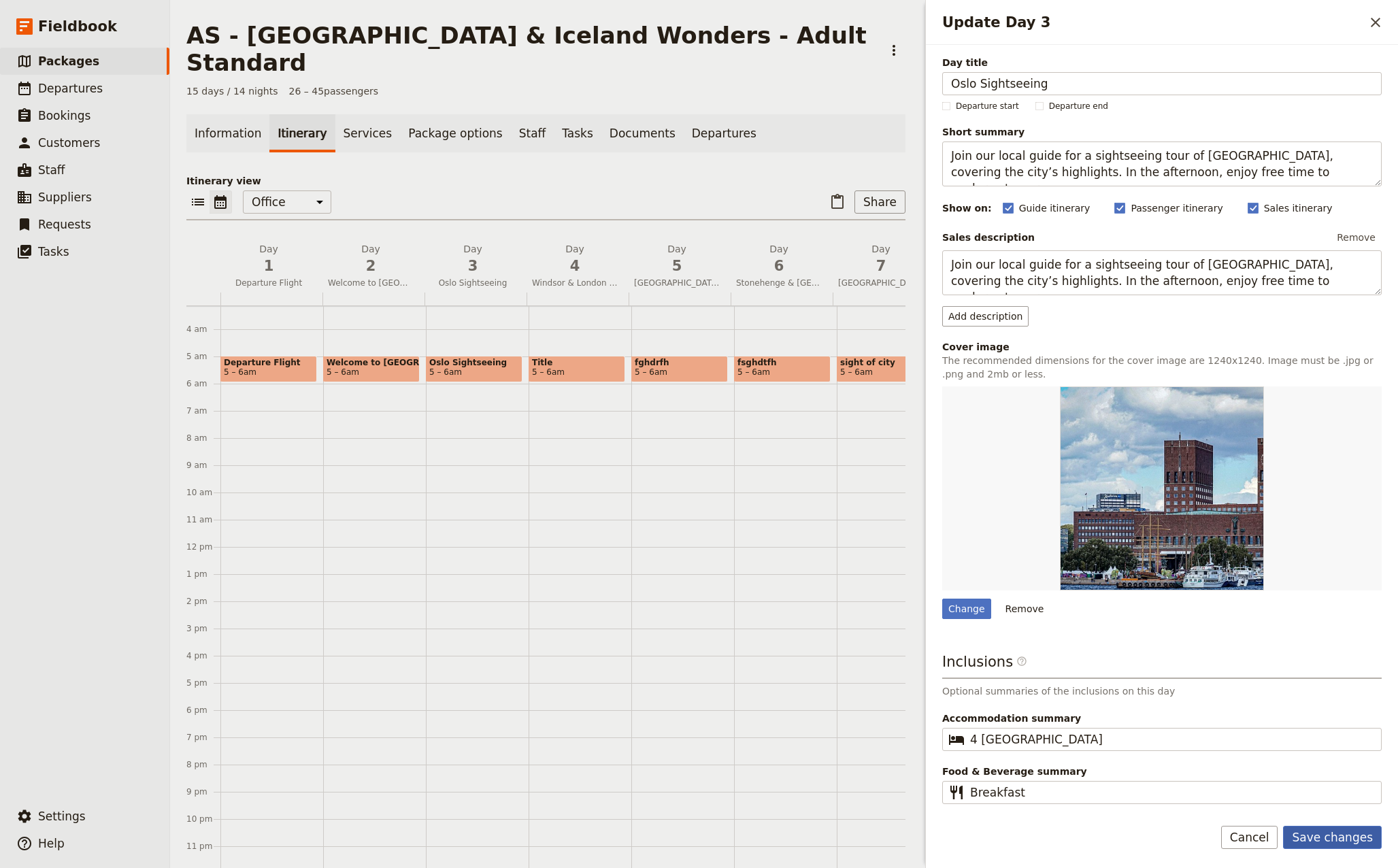
click at [1342, 840] on button "Save changes" at bounding box center [1332, 837] width 99 height 23
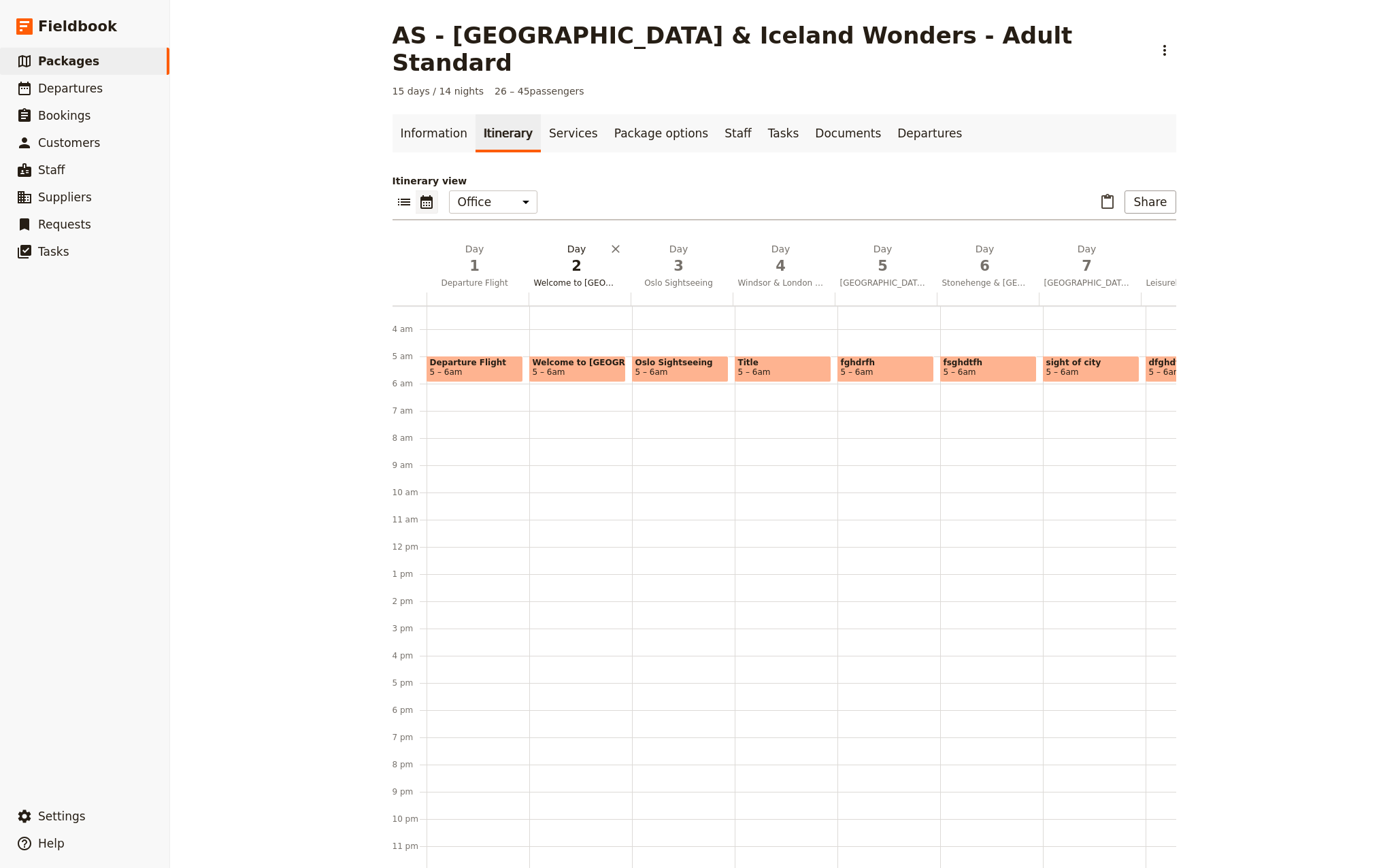
click at [571, 255] on span "2" at bounding box center [576, 265] width 86 height 20
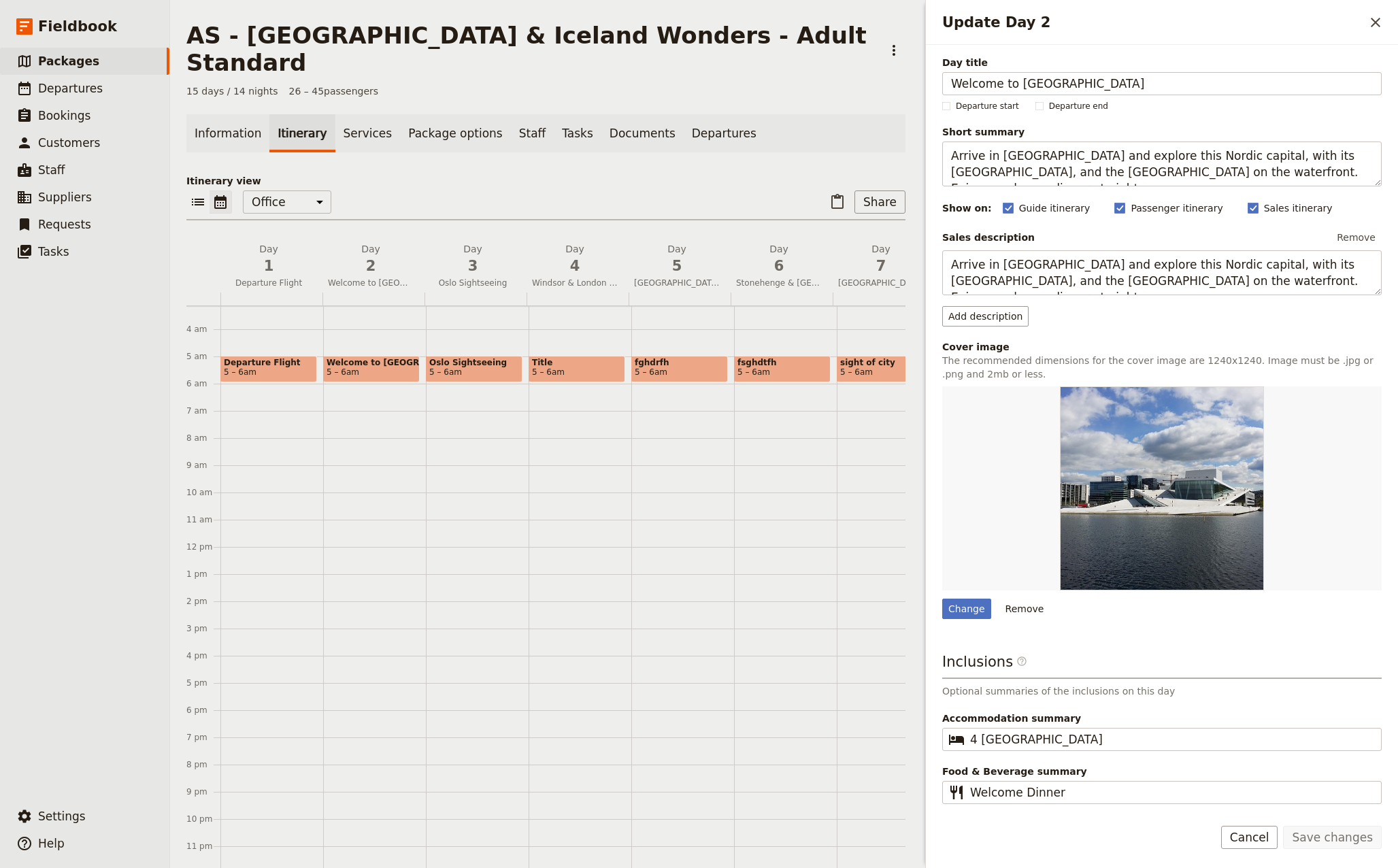
click at [374, 358] on span "Welcome to [GEOGRAPHIC_DATA]" at bounding box center [371, 363] width 89 height 9
select select "2"
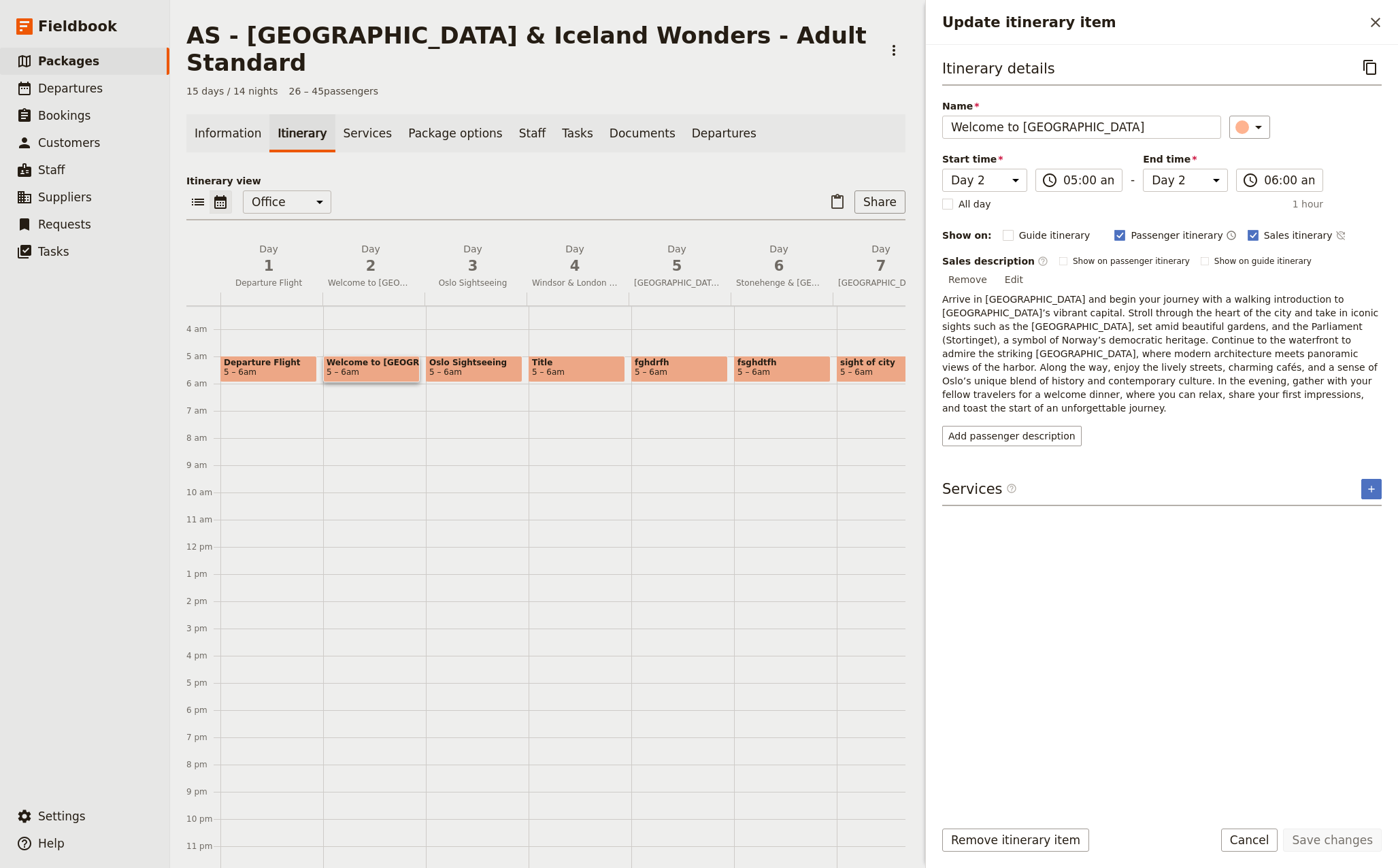
click at [466, 367] on span "5 – 6am" at bounding box center [474, 372] width 89 height 9
select select "3"
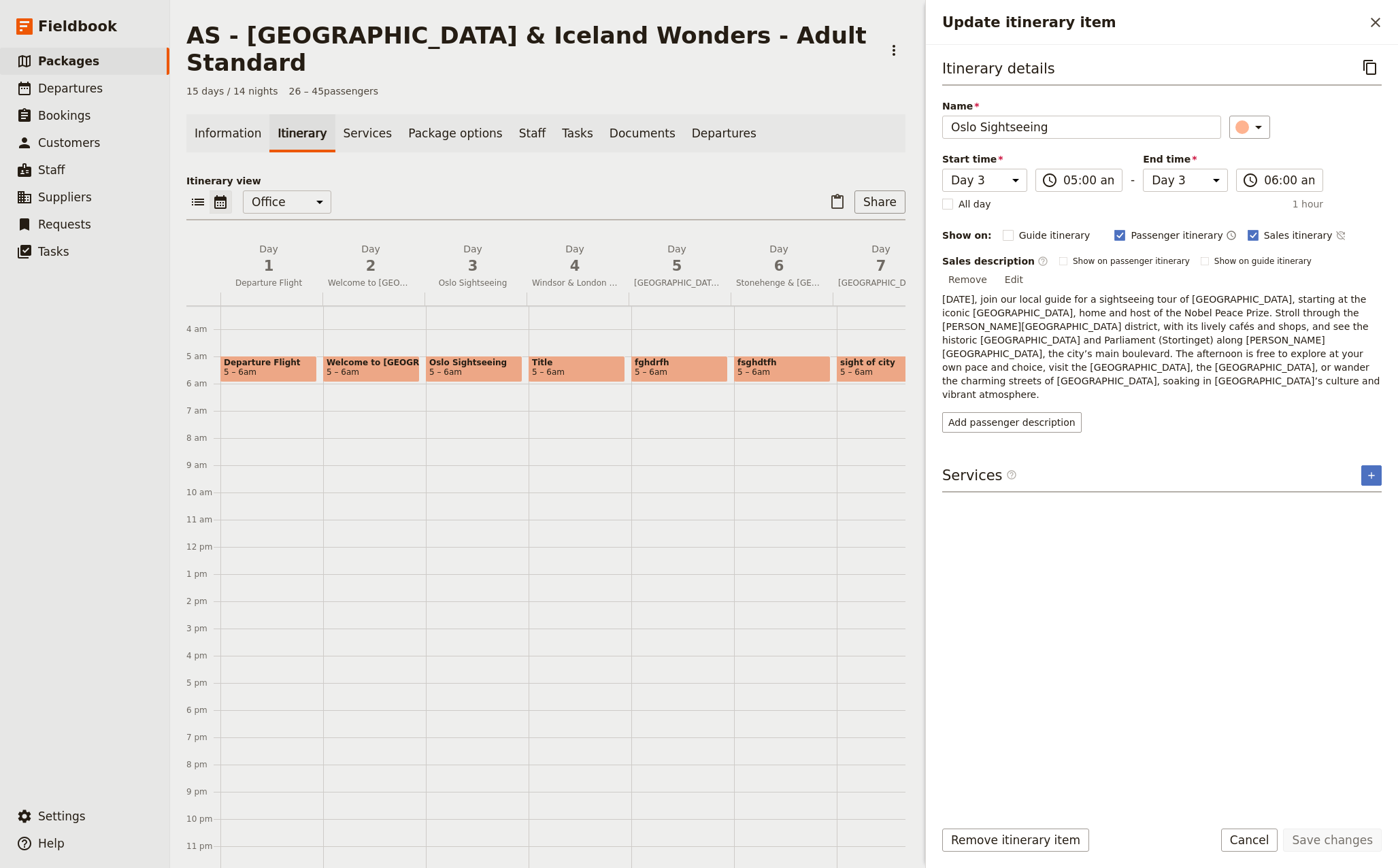
click at [571, 367] on span "5 – 6am" at bounding box center [576, 372] width 89 height 9
select select "4"
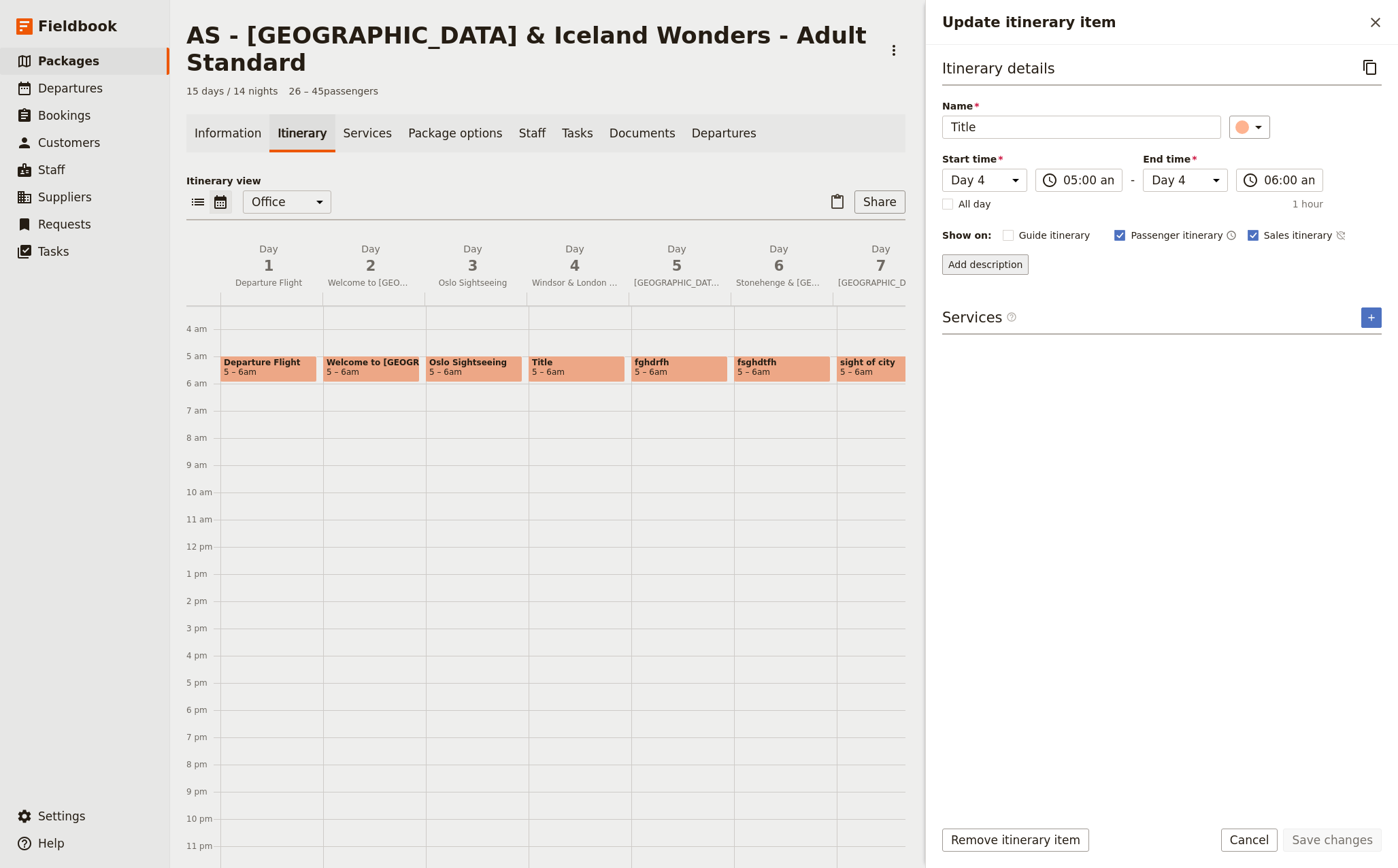
click at [998, 265] on button "Add description" at bounding box center [985, 265] width 86 height 20
click at [988, 320] on span "Sales description" at bounding box center [991, 322] width 82 height 14
type textarea "We bid farewell to [GEOGRAPHIC_DATA] and embark on the Bergensbanen, one of the…"
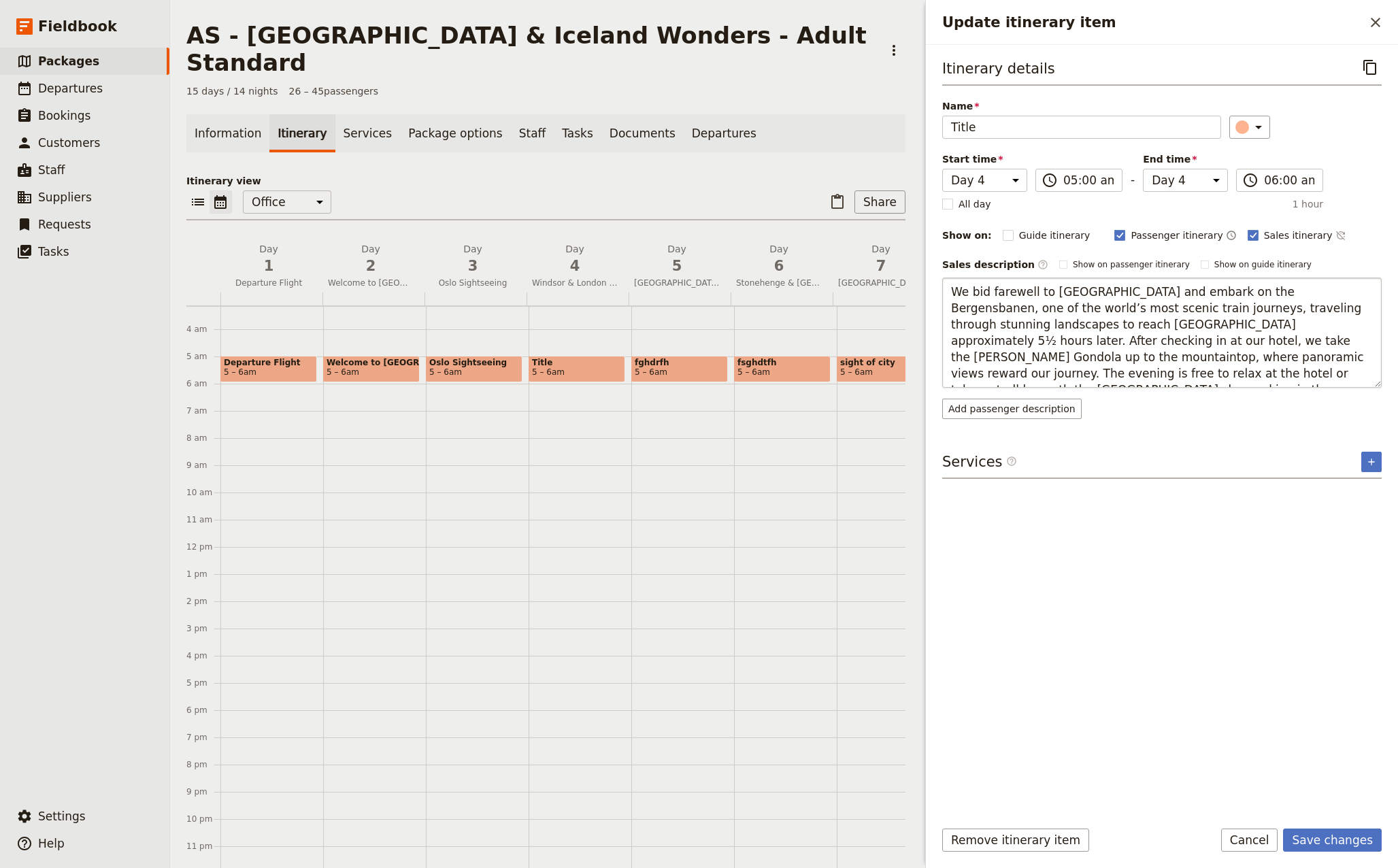
drag, startPoint x: 1176, startPoint y: 295, endPoint x: 1244, endPoint y: 294, distance: 68.0
click at [1244, 294] on textarea "We bid farewell to [GEOGRAPHIC_DATA] and embark on the Bergensbanen, one of the…" at bounding box center [1161, 333] width 439 height 110
click at [1001, 129] on input "Title" at bounding box center [1081, 127] width 279 height 23
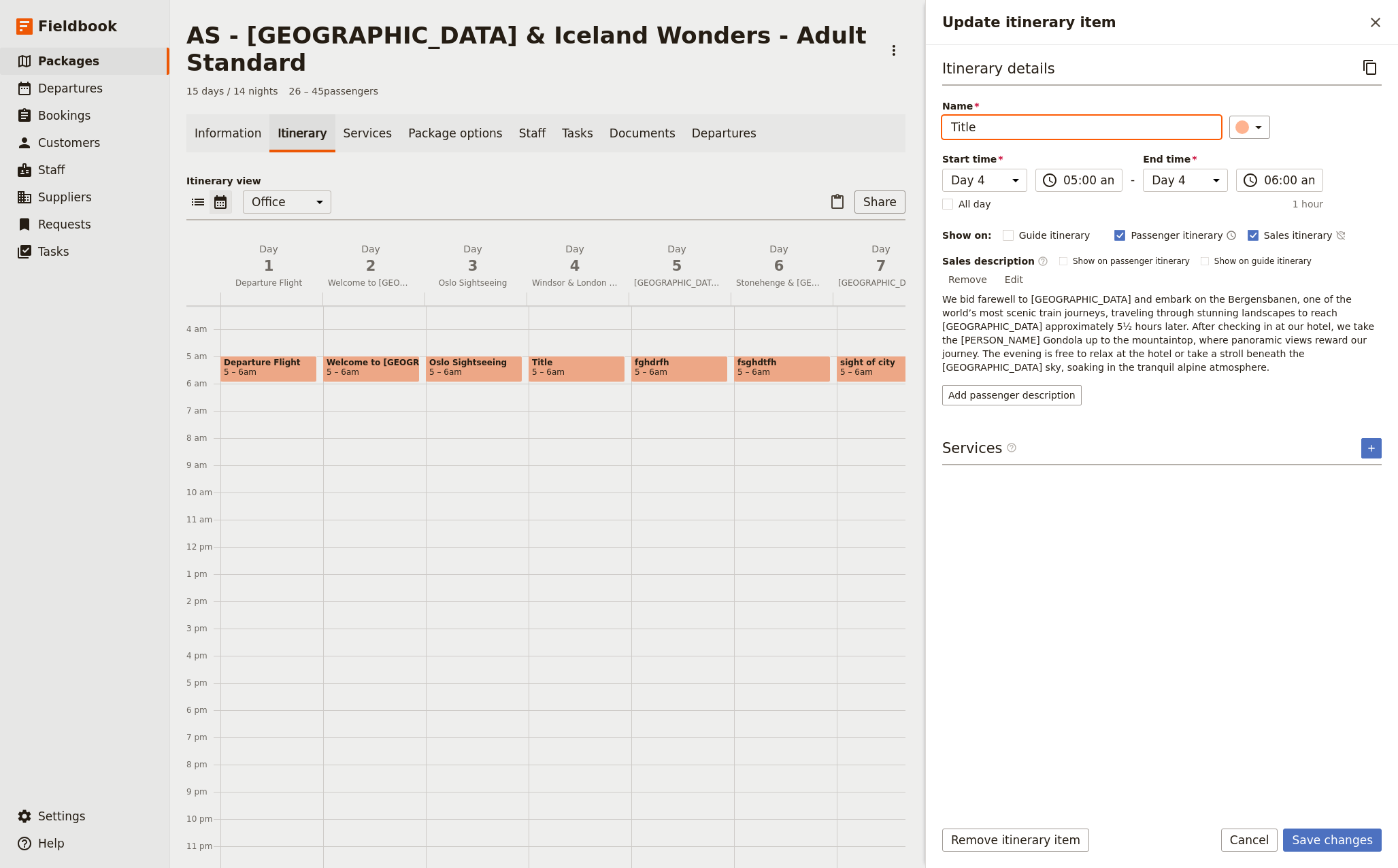
drag, startPoint x: 1000, startPoint y: 129, endPoint x: 893, endPoint y: 129, distance: 107.0
click at [893, 127] on div "AS - [GEOGRAPHIC_DATA] & [GEOGRAPHIC_DATA] Wonders - Adult Standard ​ 15 days /…" at bounding box center [783, 434] width 1227 height 868
paste input "Bergensbanen"
type input "Scenic Bergensbanen"
click at [1328, 133] on div "​" at bounding box center [1305, 127] width 153 height 23
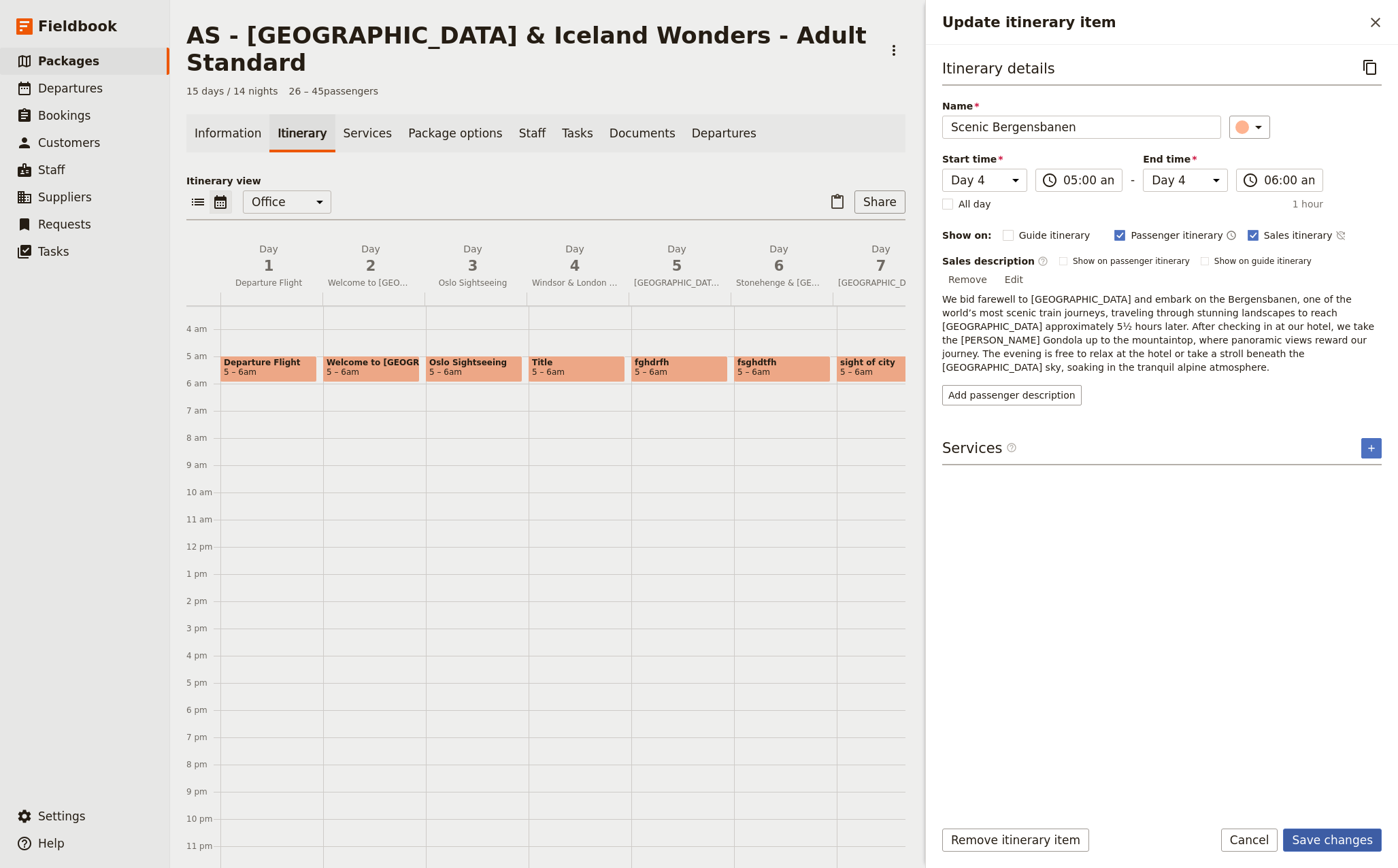
click at [1332, 836] on button "Save changes" at bounding box center [1332, 840] width 99 height 23
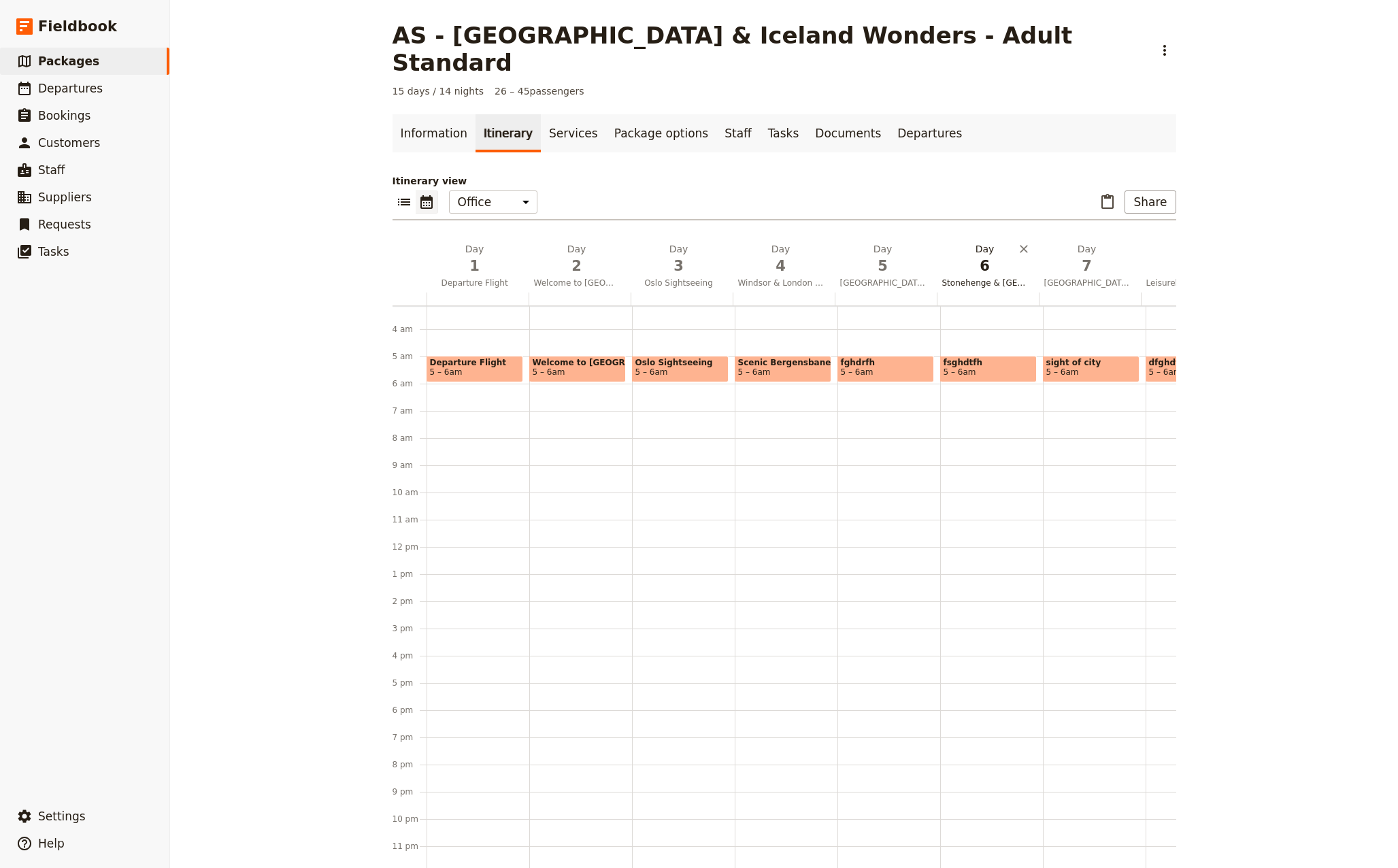
click at [772, 278] on span "Windsor & London Sightseeing" at bounding box center [780, 283] width 96 height 11
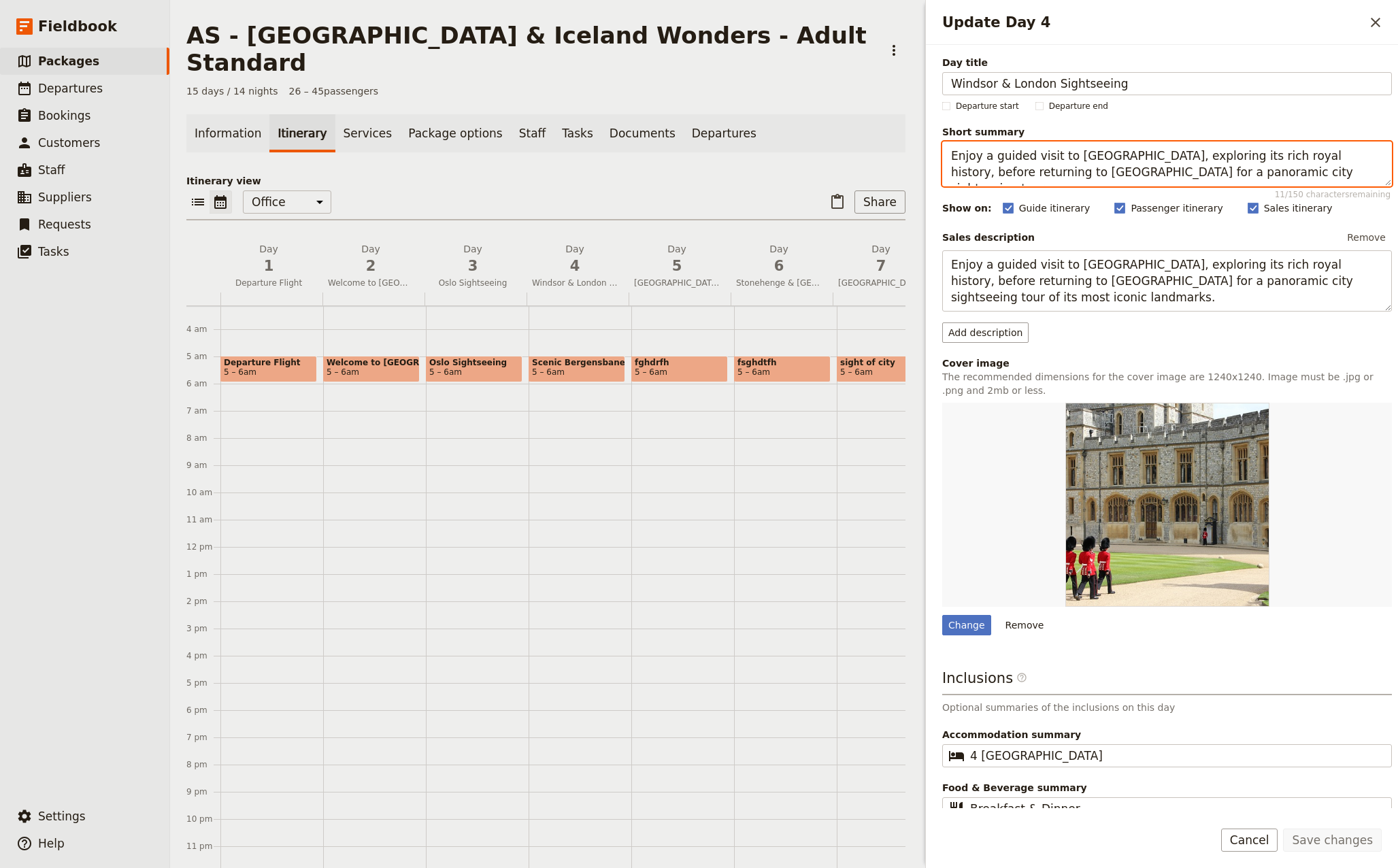
drag, startPoint x: 1261, startPoint y: 172, endPoint x: 828, endPoint y: 123, distance: 435.8
click at [828, 123] on div "AS - [GEOGRAPHIC_DATA] & [GEOGRAPHIC_DATA] Wonders - Adult Standard ​ 15 days /…" at bounding box center [783, 434] width 1227 height 868
paste textarea "We leave [GEOGRAPHIC_DATA] aboard the scenic Bergensbanen to [GEOGRAPHIC_DATA],…"
drag, startPoint x: 1329, startPoint y: 170, endPoint x: 1297, endPoint y: 171, distance: 32.0
click at [1297, 171] on textarea "We leave [GEOGRAPHIC_DATA] aboard the scenic Bergensbanen to [GEOGRAPHIC_DATA],…" at bounding box center [1167, 164] width 450 height 45
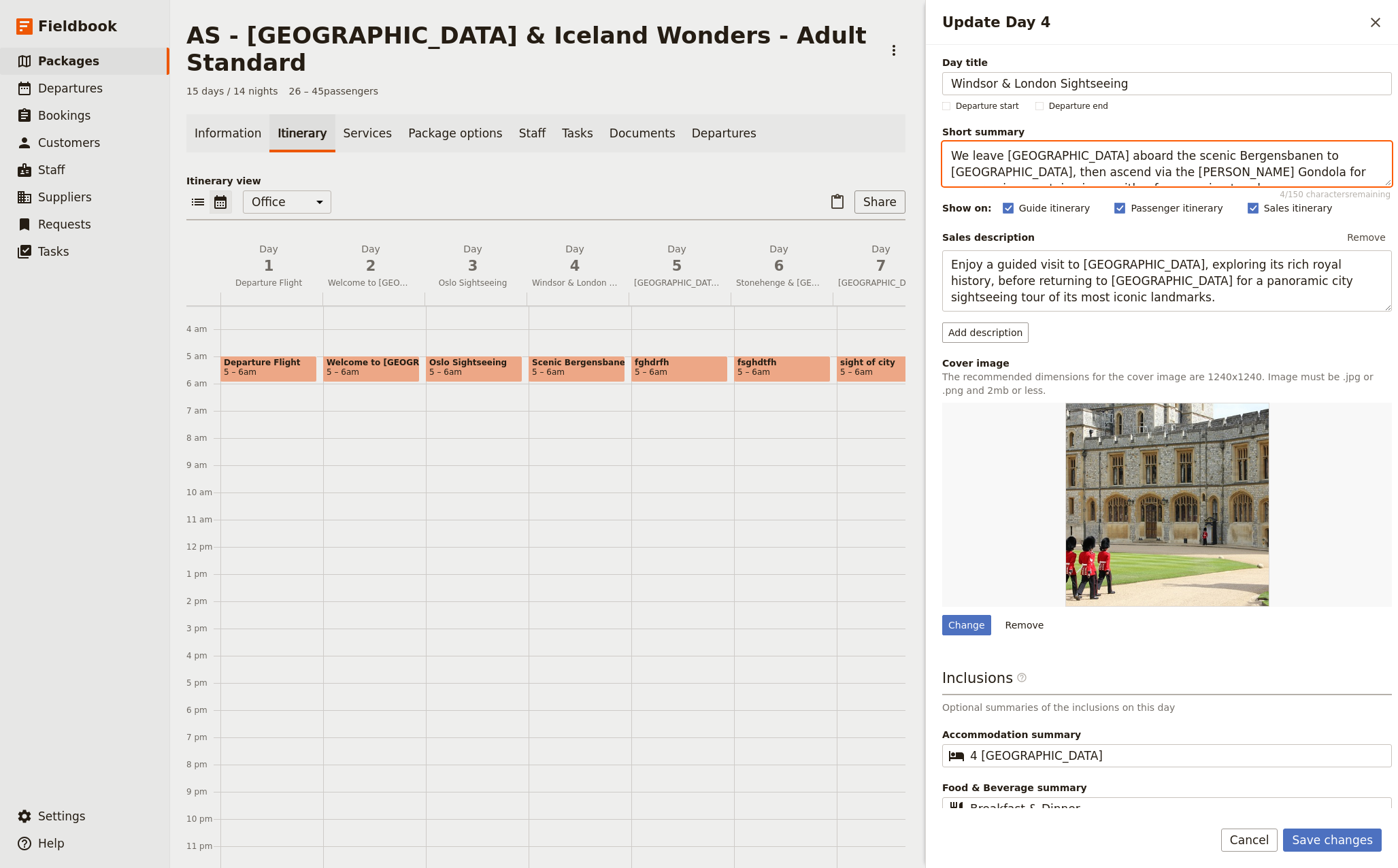
drag, startPoint x: 1325, startPoint y: 171, endPoint x: 883, endPoint y: 147, distance: 442.7
click at [883, 147] on div "AS - [GEOGRAPHIC_DATA] & [GEOGRAPHIC_DATA] Wonders - Adult Standard ​ 15 days /…" at bounding box center [783, 434] width 1227 height 868
type textarea "We leave [GEOGRAPHIC_DATA] aboard the scenic Bergensbanen to [GEOGRAPHIC_DATA],…"
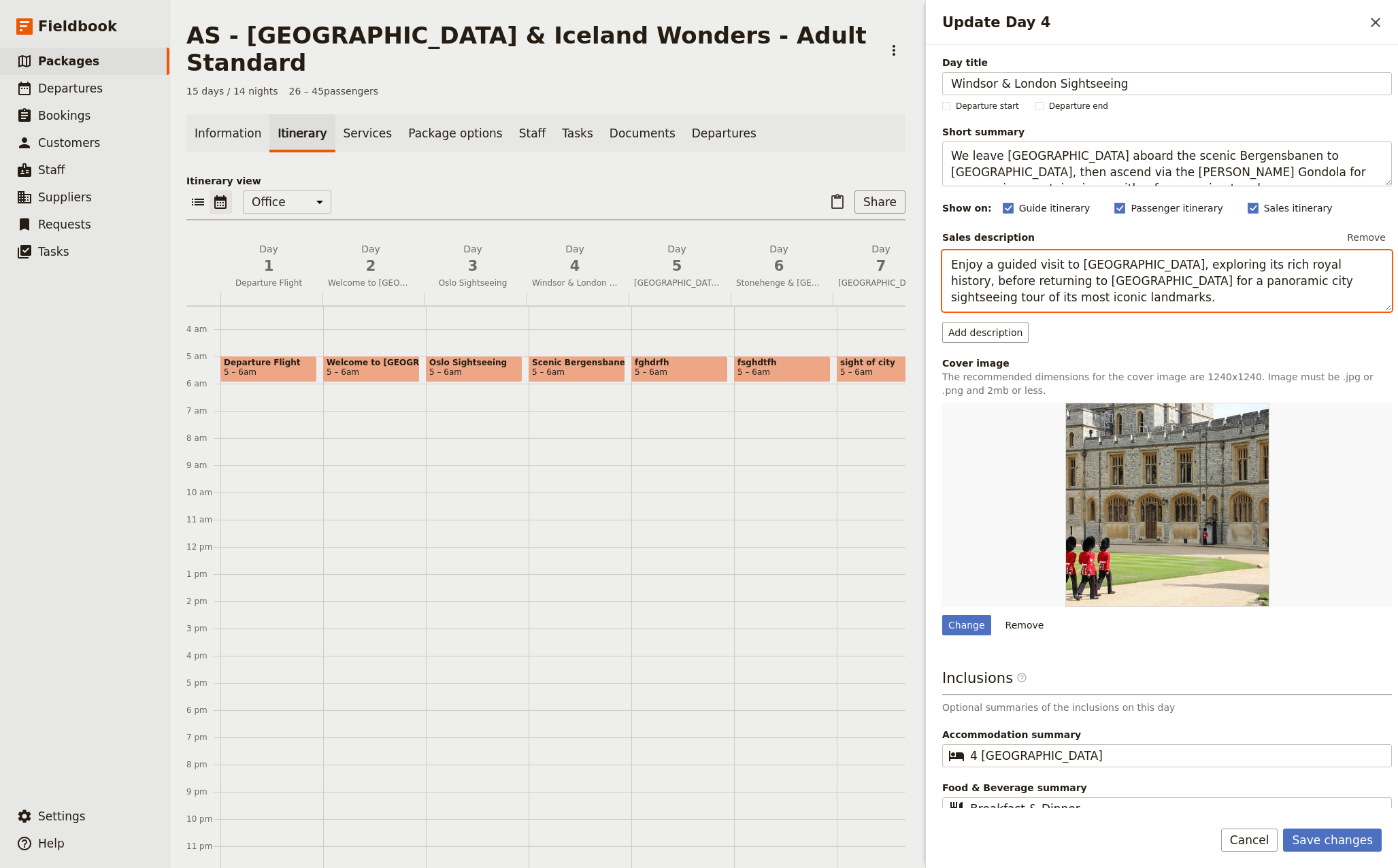
drag, startPoint x: 1050, startPoint y: 301, endPoint x: 930, endPoint y: 245, distance: 132.4
click at [930, 245] on div "Day title Windsor & London Sightseeing Departure start Departure end Short summ…" at bounding box center [1162, 426] width 472 height 763
paste textarea "We leave [GEOGRAPHIC_DATA] aboard the scenic Bergensbanen to [GEOGRAPHIC_DATA],…"
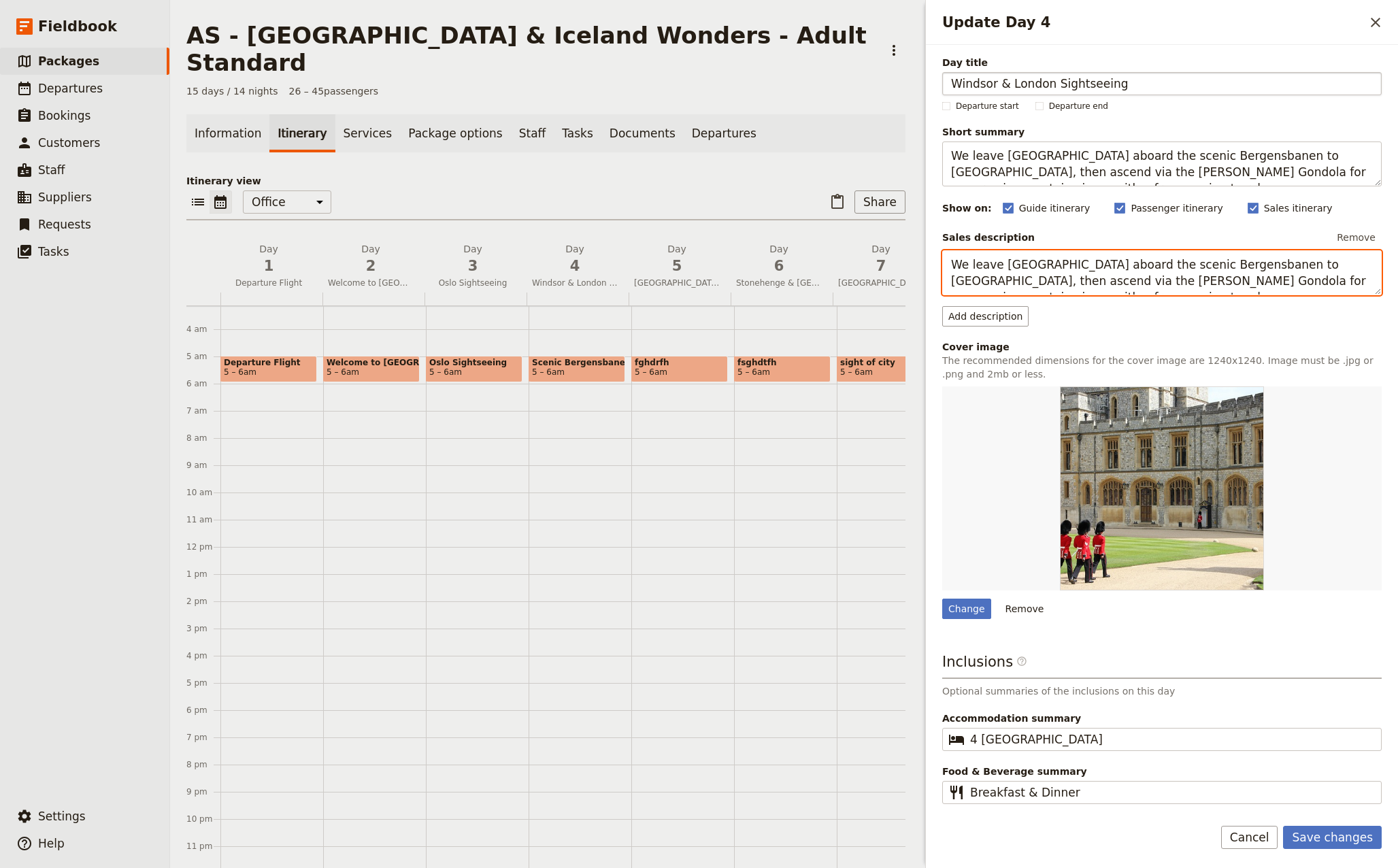
type textarea "We leave [GEOGRAPHIC_DATA] aboard the scenic Bergensbanen to [GEOGRAPHIC_DATA],…"
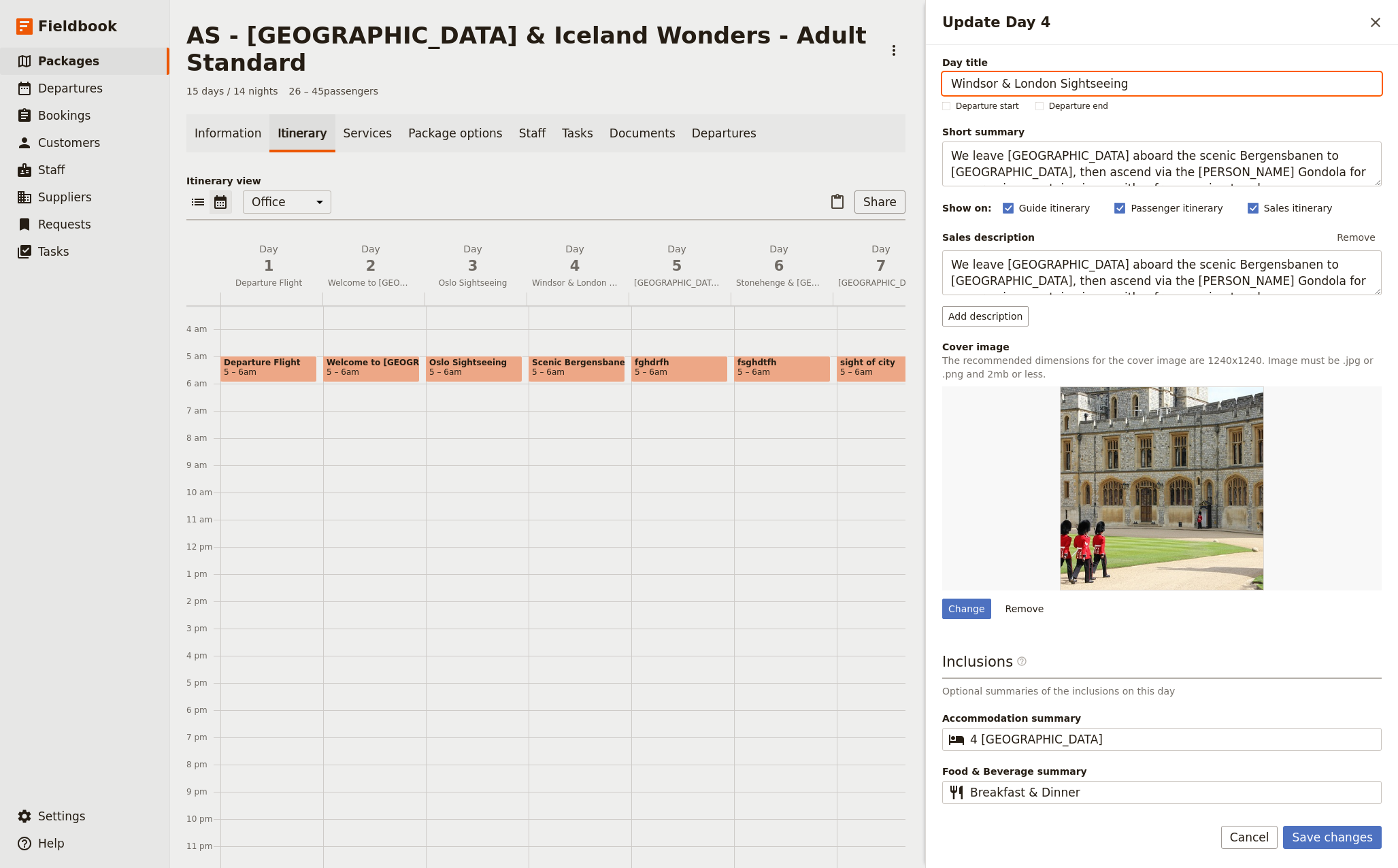
drag, startPoint x: 1126, startPoint y: 86, endPoint x: 926, endPoint y: 96, distance: 200.2
click at [926, 96] on div "Day title Windsor & London Sightseeing Departure start Departure end Short summ…" at bounding box center [1162, 425] width 472 height 761
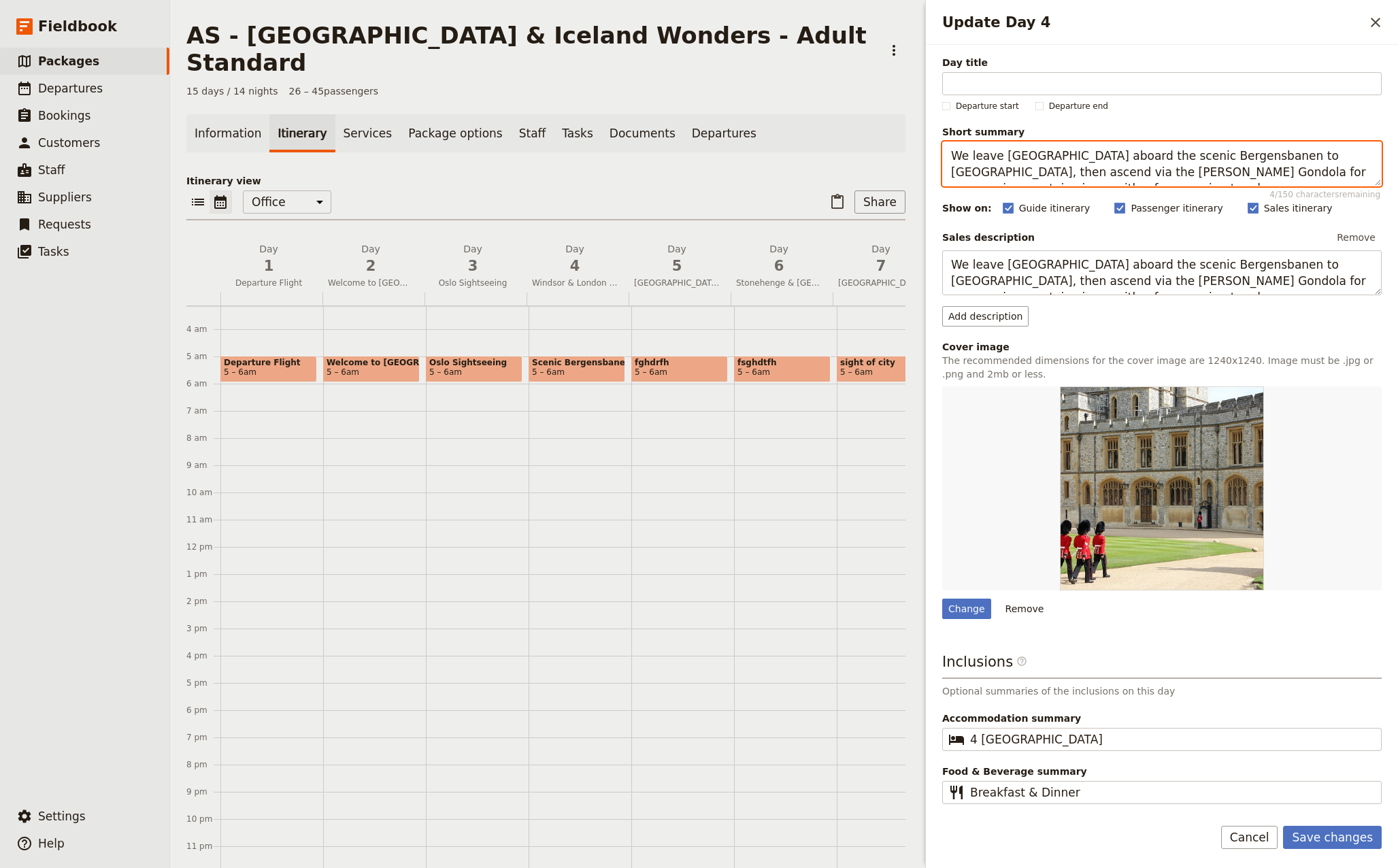
drag, startPoint x: 1119, startPoint y: 154, endPoint x: 1190, endPoint y: 156, distance: 71.0
click at [1190, 156] on textarea "We leave [GEOGRAPHIC_DATA] aboard the scenic Bergensbanen to [GEOGRAPHIC_DATA],…" at bounding box center [1161, 164] width 439 height 45
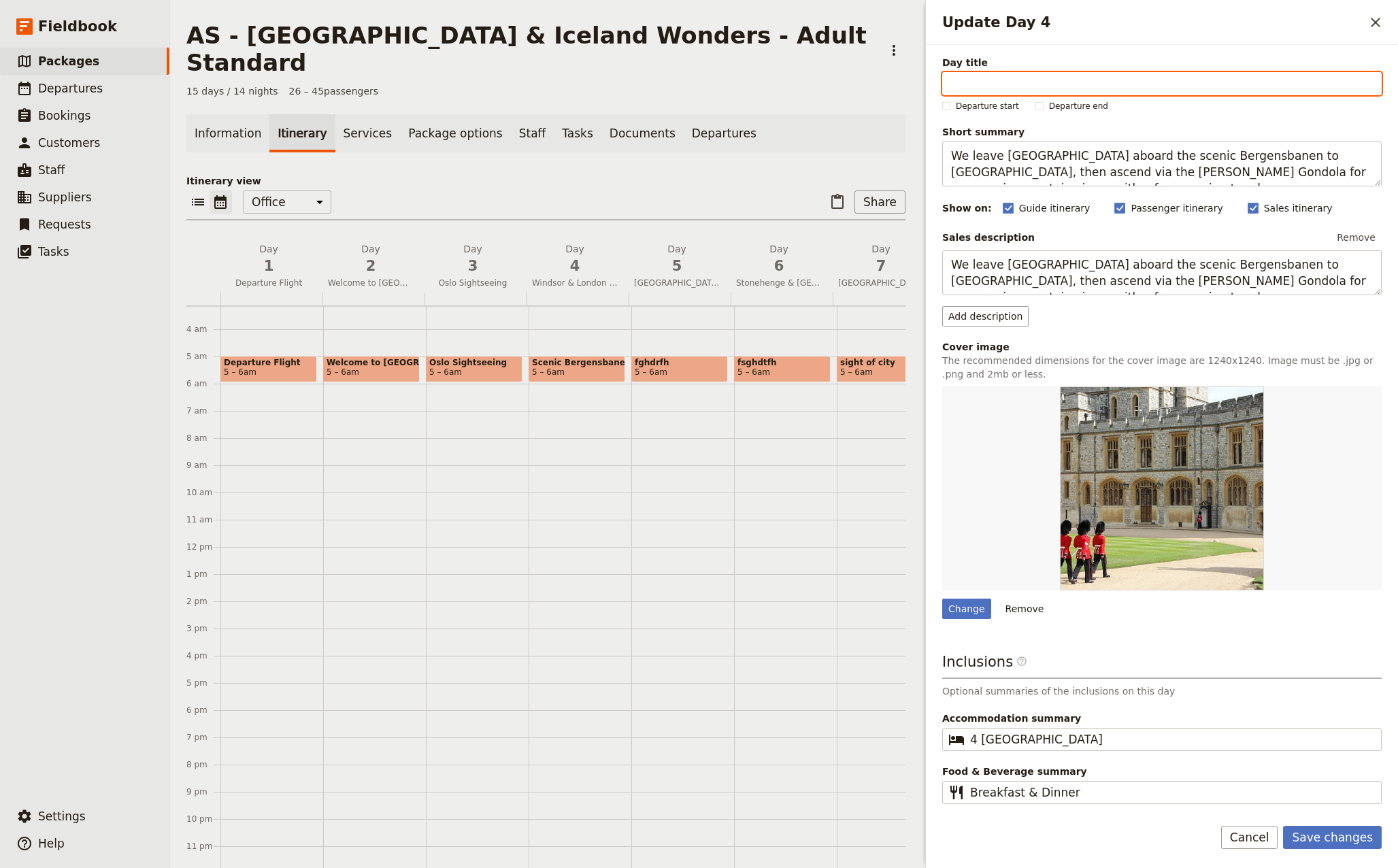
click at [988, 76] on input "Day title" at bounding box center [1161, 83] width 439 height 23
paste input "Bergensbanen"
type input "Scenic Bergensbanen"
click at [1312, 339] on div "Day title Scenic Bergensbanen Departure start Departure end Short summary We le…" at bounding box center [1161, 430] width 439 height 748
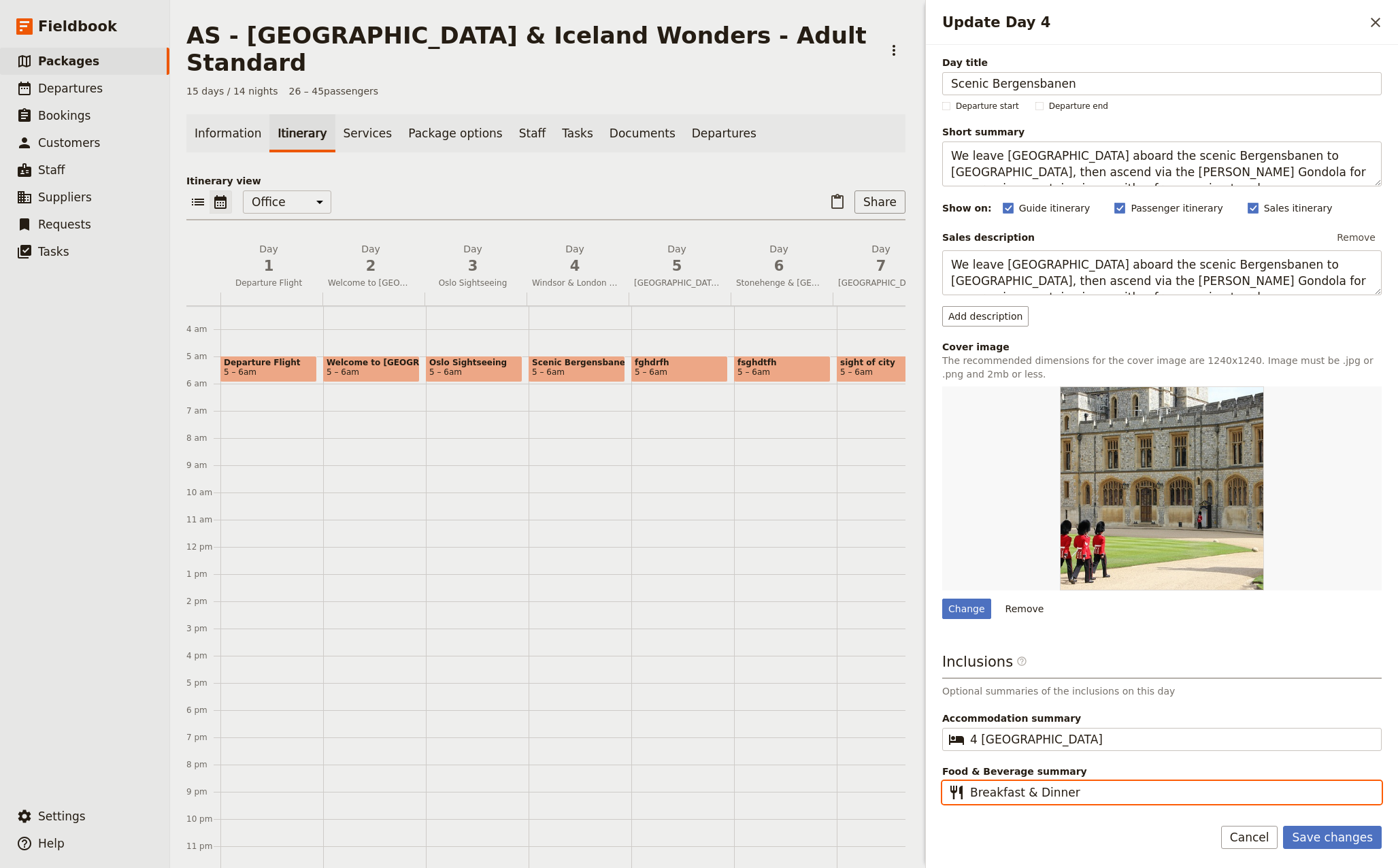
drag, startPoint x: 1083, startPoint y: 793, endPoint x: 1019, endPoint y: 796, distance: 64.1
click at [1019, 796] on input "Breakfast & Dinner" at bounding box center [1171, 792] width 403 height 16
type input "Breakfast"
click at [958, 605] on div "Change" at bounding box center [966, 609] width 49 height 20
click at [942, 599] on input "Change" at bounding box center [941, 598] width 1 height 1
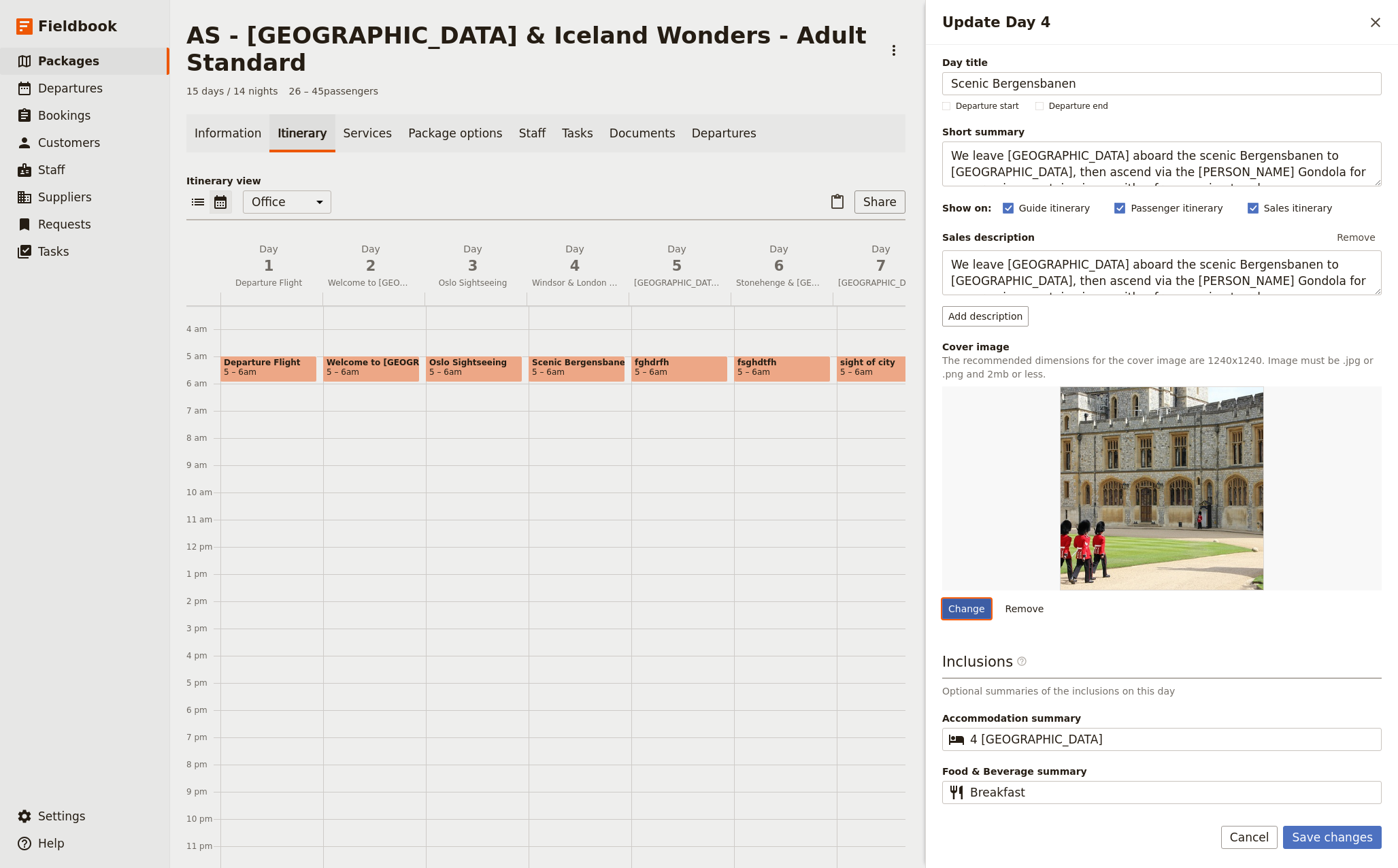
type input "C:\fakepath\norway-7887613_640.jpg"
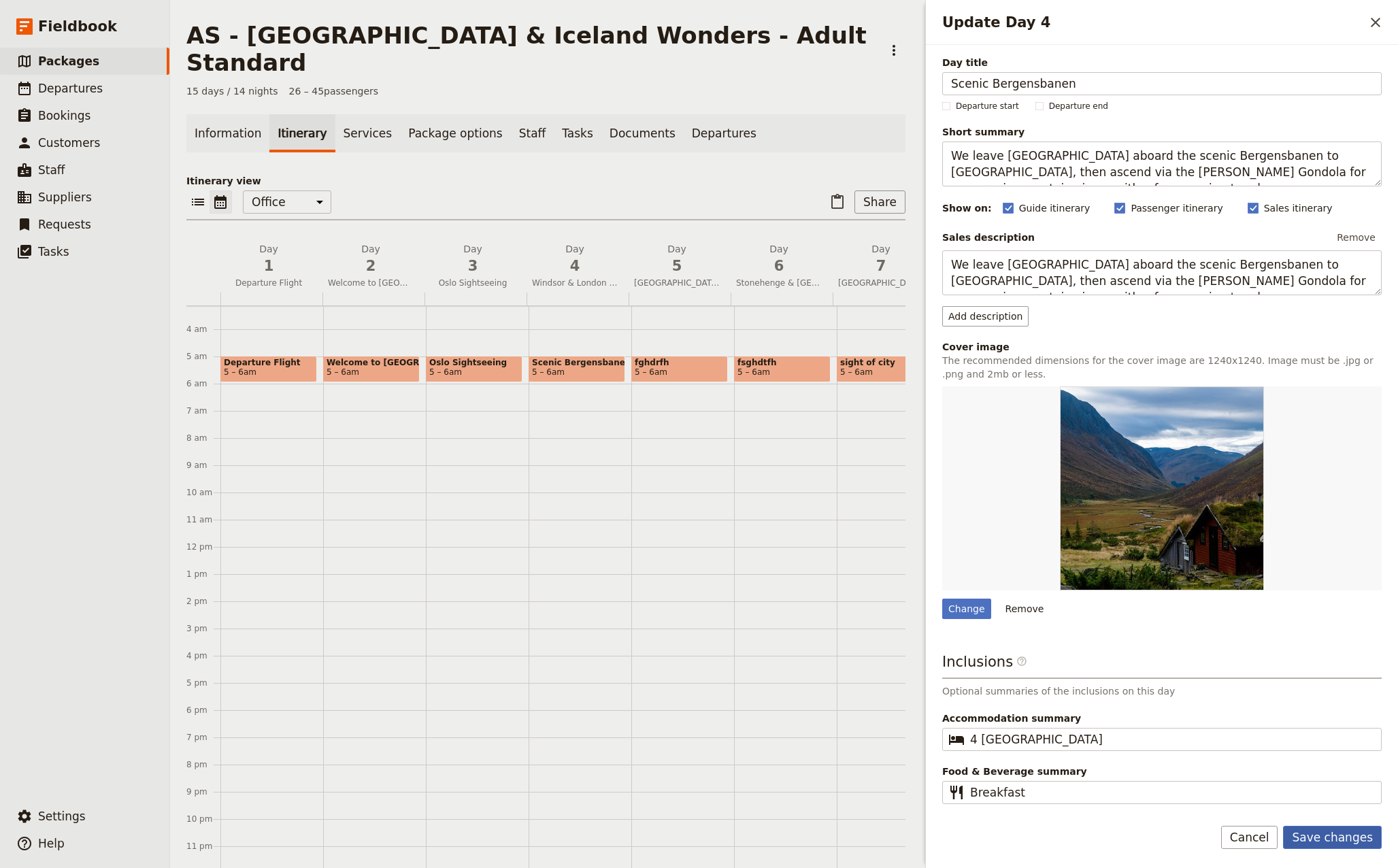
click at [1344, 839] on button "Save changes" at bounding box center [1332, 837] width 99 height 23
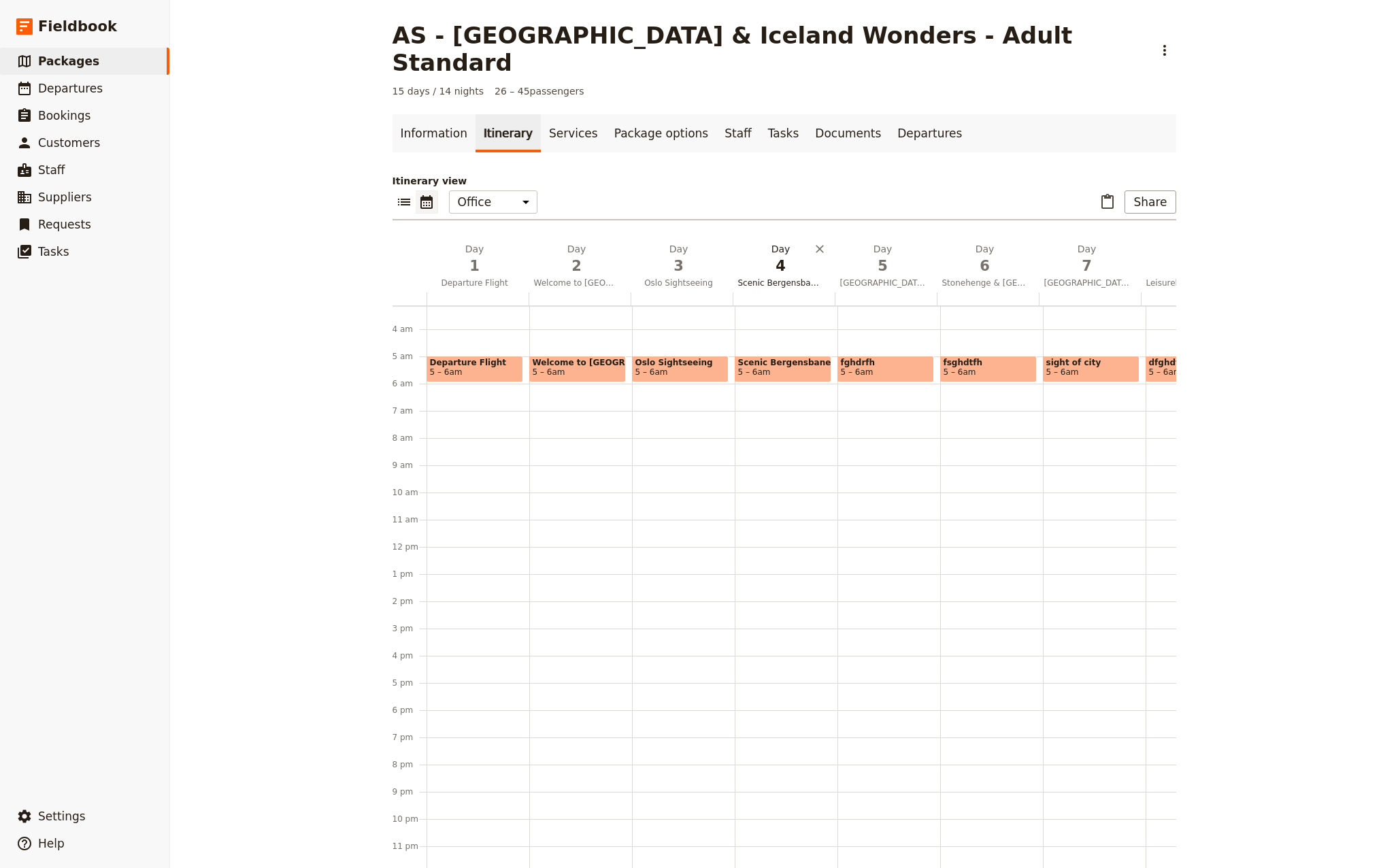
click at [775, 249] on button "Day 4 Scenic Bergensbanen" at bounding box center [783, 267] width 102 height 50
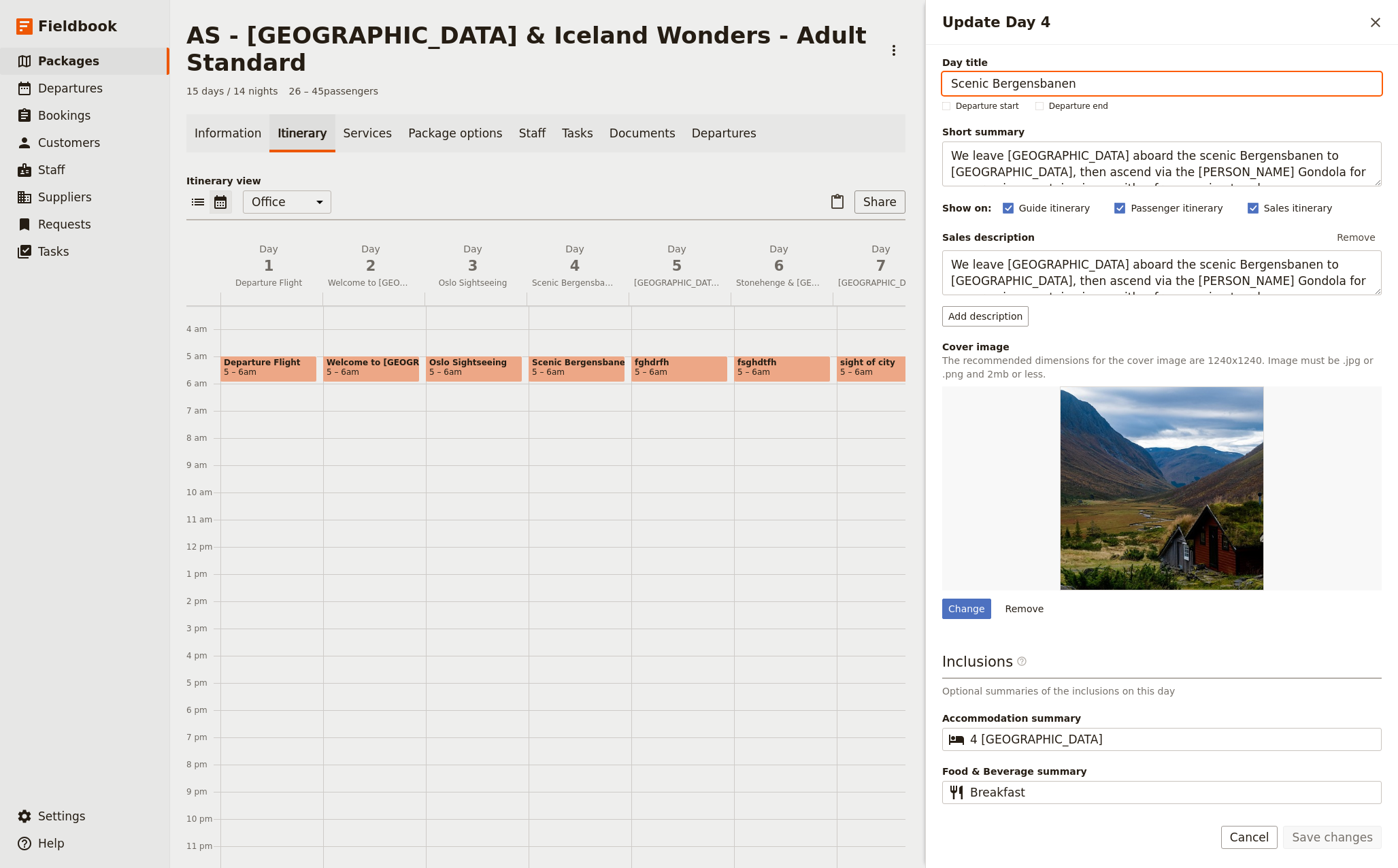
click at [725, 174] on p "Itinerary view" at bounding box center [546, 181] width 719 height 14
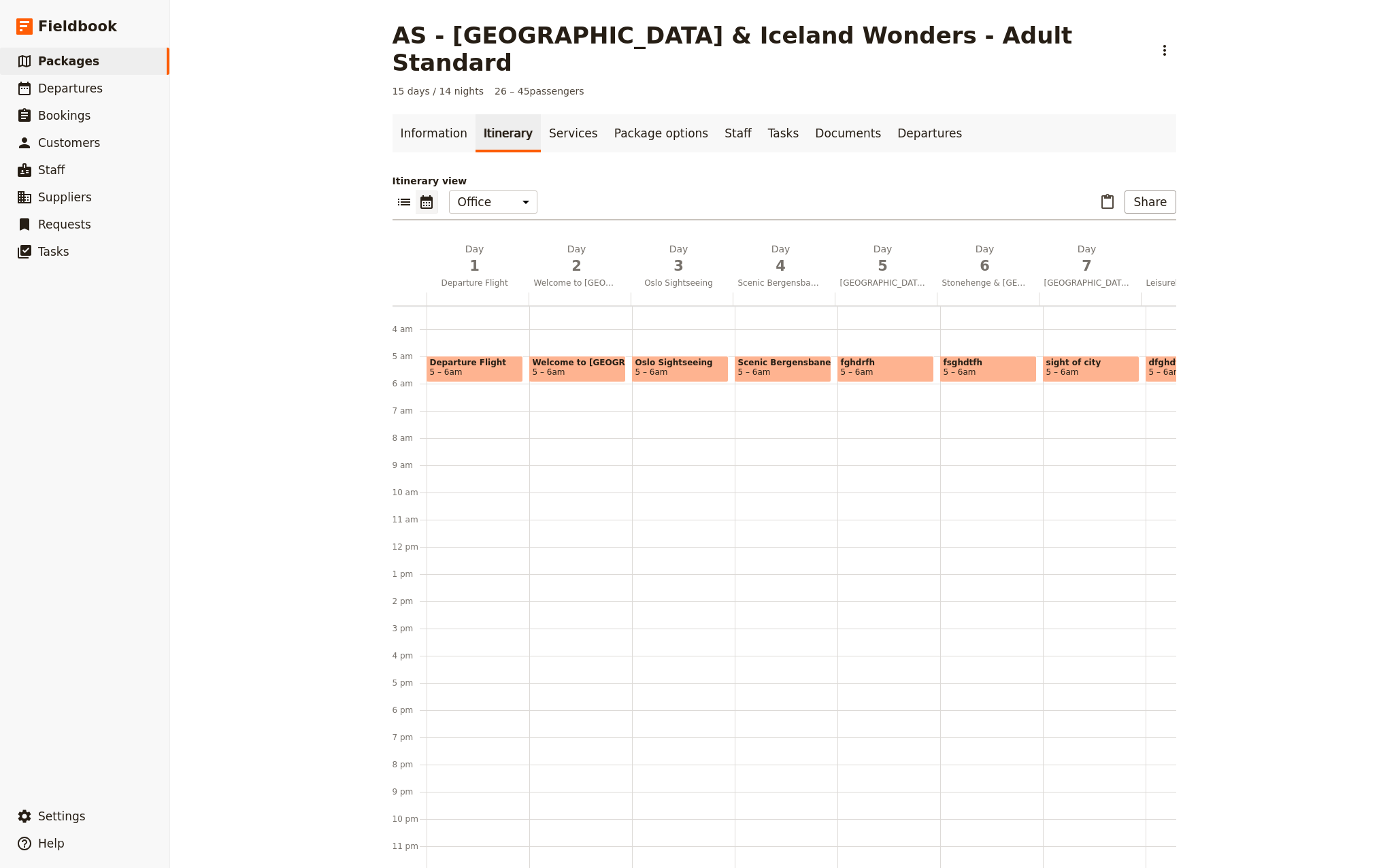
click at [875, 367] on span "5 – 6am" at bounding box center [886, 372] width 89 height 9
select select "5"
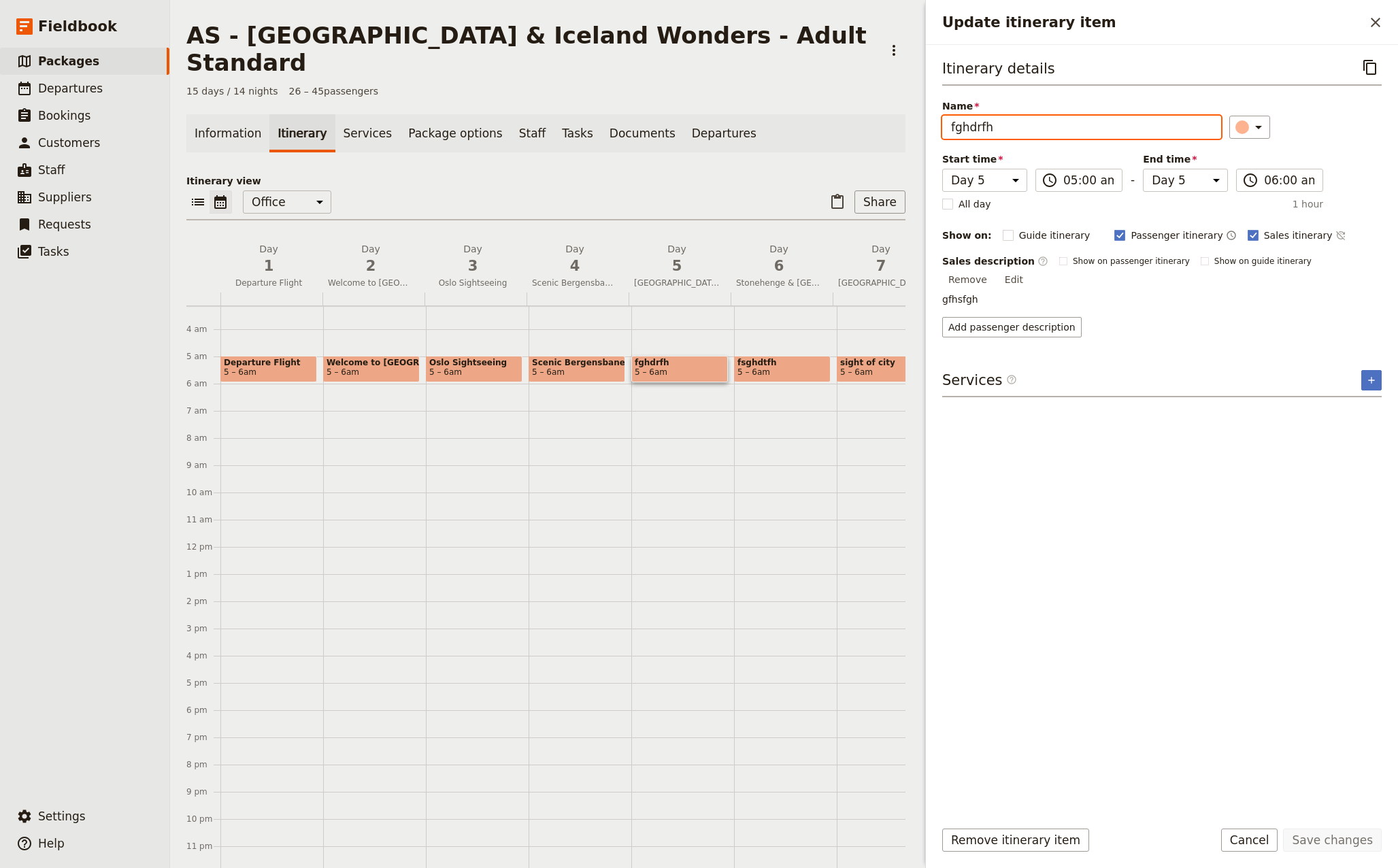
drag, startPoint x: 1028, startPoint y: 130, endPoint x: 863, endPoint y: 150, distance: 166.2
click at [863, 150] on div "AS - [GEOGRAPHIC_DATA] & [GEOGRAPHIC_DATA] Wonders - Adult Standard ​ 15 days /…" at bounding box center [783, 434] width 1227 height 868
type input "HArdengerfjorden"
drag, startPoint x: 1372, startPoint y: 262, endPoint x: 1348, endPoint y: 269, distance: 25.0
click at [1029, 269] on button "Edit" at bounding box center [1014, 279] width 31 height 20
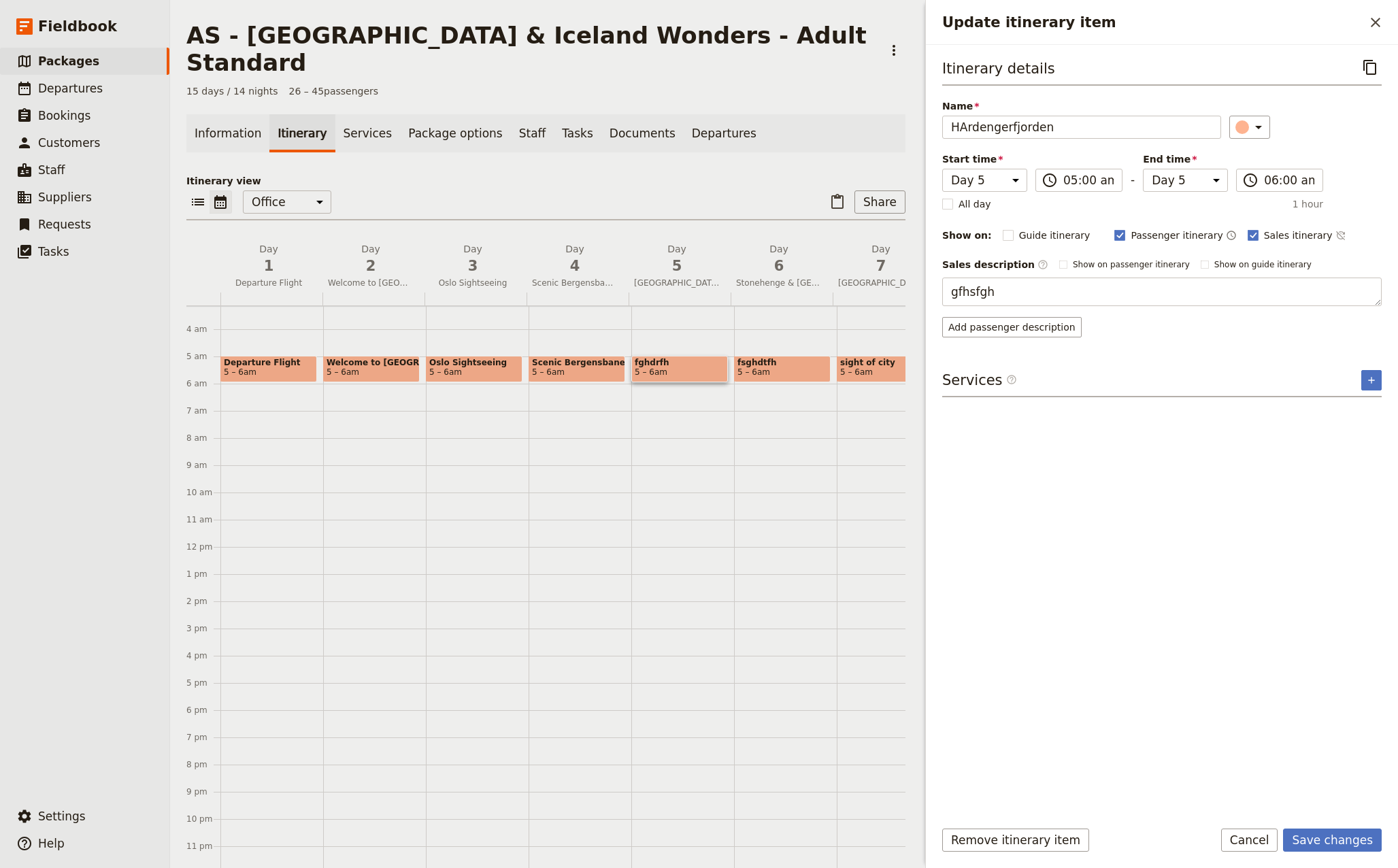
drag, startPoint x: 1065, startPoint y: 295, endPoint x: 883, endPoint y: 302, distance: 182.1
click at [883, 302] on div "AS - [GEOGRAPHIC_DATA] & [GEOGRAPHIC_DATA] Wonders - Adult Standard ​ 15 days /…" at bounding box center [783, 434] width 1227 height 868
type textarea "[GEOGRAPHIC_DATA] to [GEOGRAPHIC_DATA] via [GEOGRAPHIC_DATA] (3.5-4hrs) and sce…"
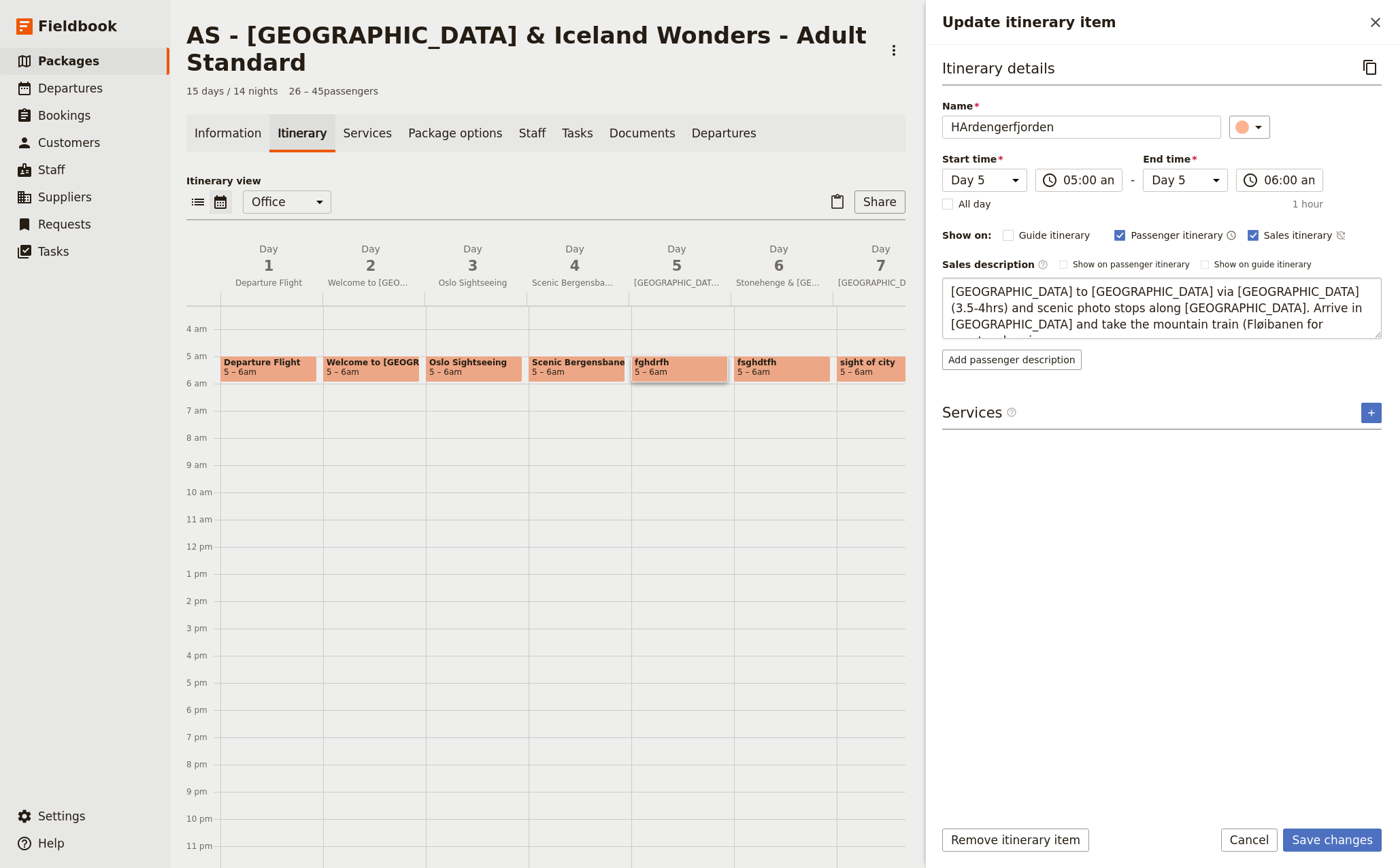
click at [1079, 320] on textarea "[GEOGRAPHIC_DATA] to [GEOGRAPHIC_DATA] via [GEOGRAPHIC_DATA] (3.5-4hrs) and sce…" at bounding box center [1161, 308] width 439 height 61
drag, startPoint x: 951, startPoint y: 309, endPoint x: 1027, endPoint y: 309, distance: 76.0
click at [1027, 309] on textarea "[GEOGRAPHIC_DATA] to [GEOGRAPHIC_DATA] via [GEOGRAPHIC_DATA] (3.5-4hrs) and sce…" at bounding box center [1161, 308] width 439 height 61
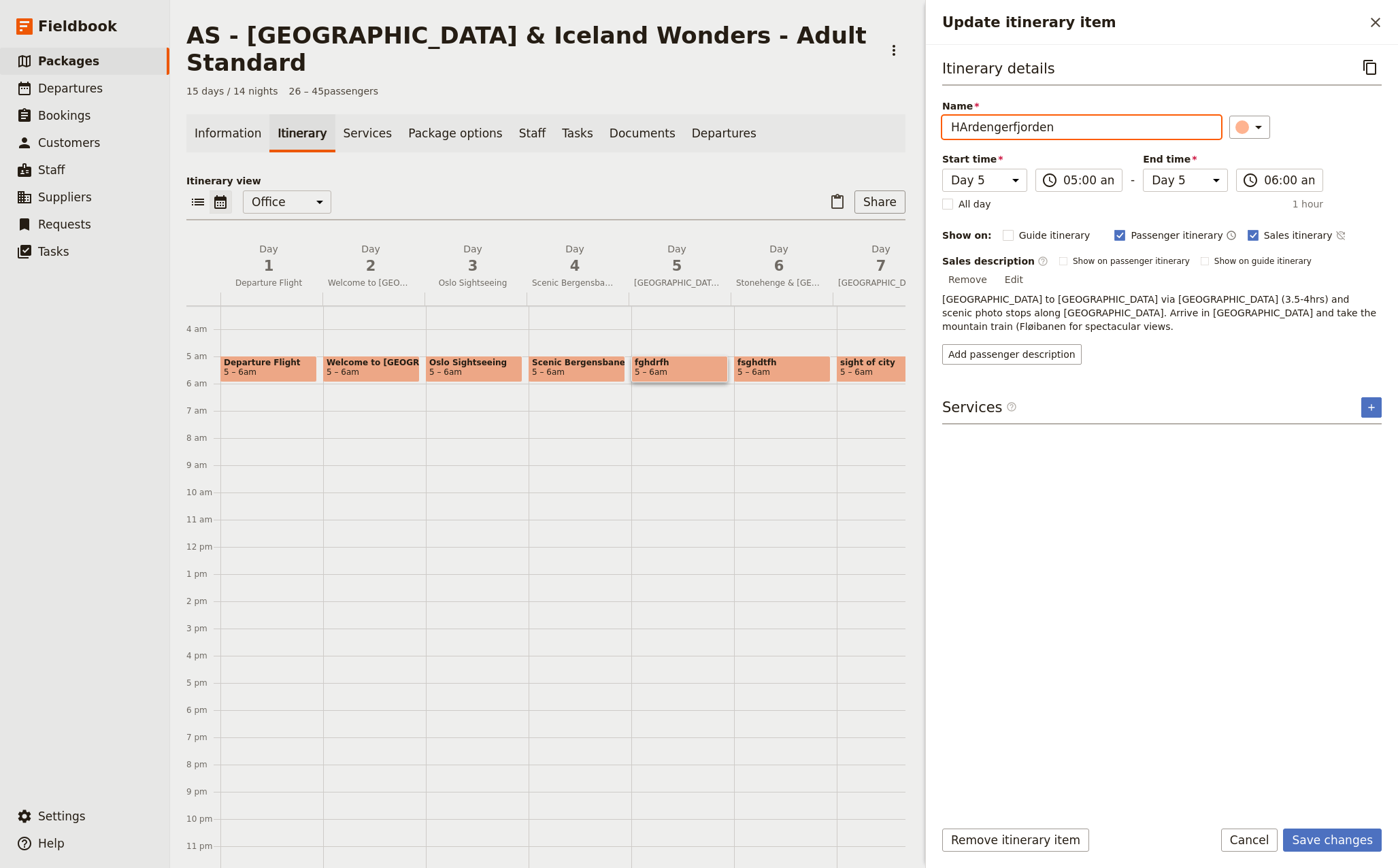
drag, startPoint x: 1055, startPoint y: 123, endPoint x: 857, endPoint y: 106, distance: 198.7
click at [857, 106] on div "AS - [GEOGRAPHIC_DATA] & [GEOGRAPHIC_DATA] Wonders - Adult Standard ​ 15 days /…" at bounding box center [783, 434] width 1227 height 868
paste input "ardangerfjord"
type input "[GEOGRAPHIC_DATA] to [GEOGRAPHIC_DATA]"
click at [1343, 836] on button "Save changes" at bounding box center [1332, 840] width 99 height 23
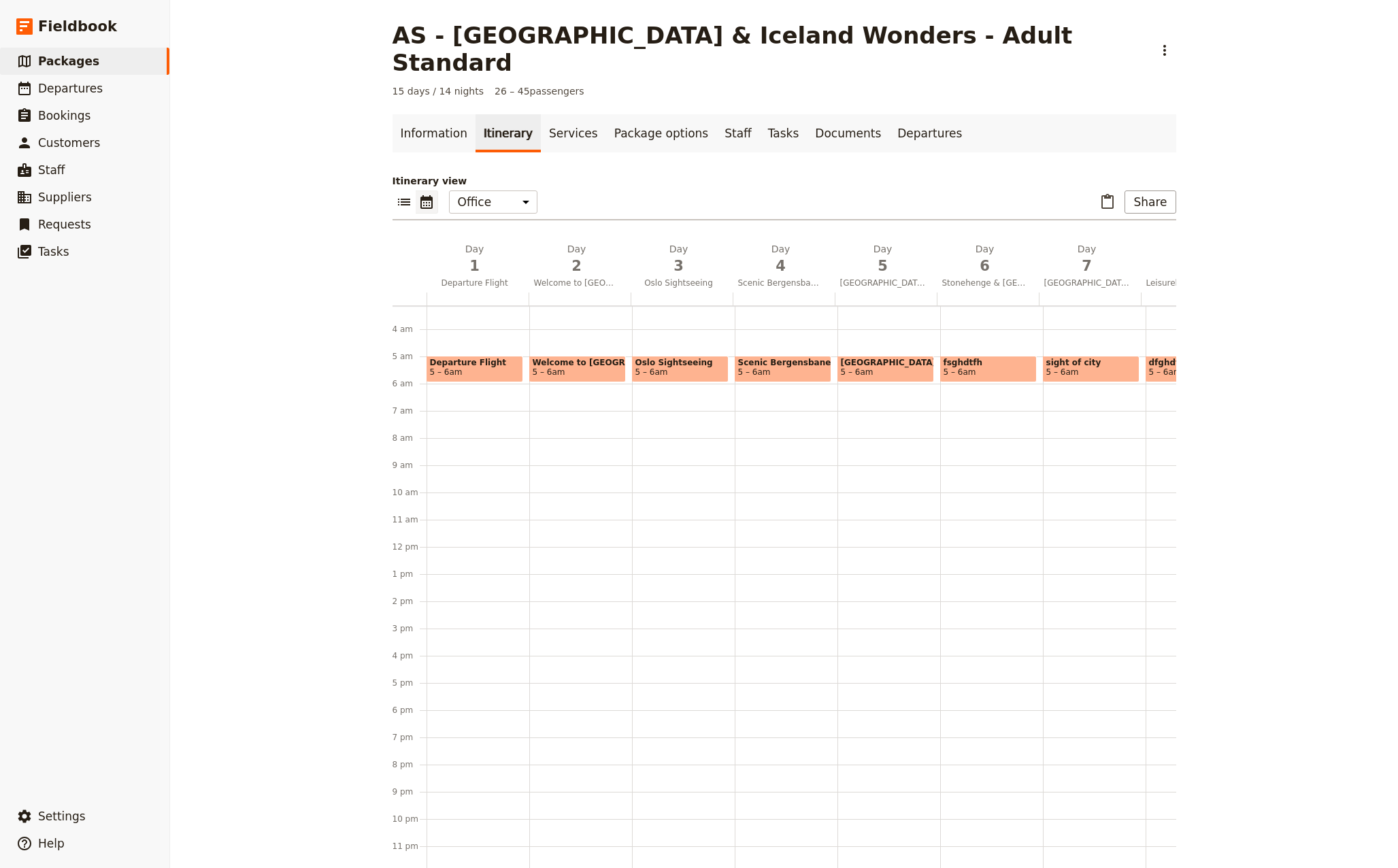
click at [898, 358] on span "[GEOGRAPHIC_DATA] to [GEOGRAPHIC_DATA]" at bounding box center [886, 363] width 89 height 9
select select "5"
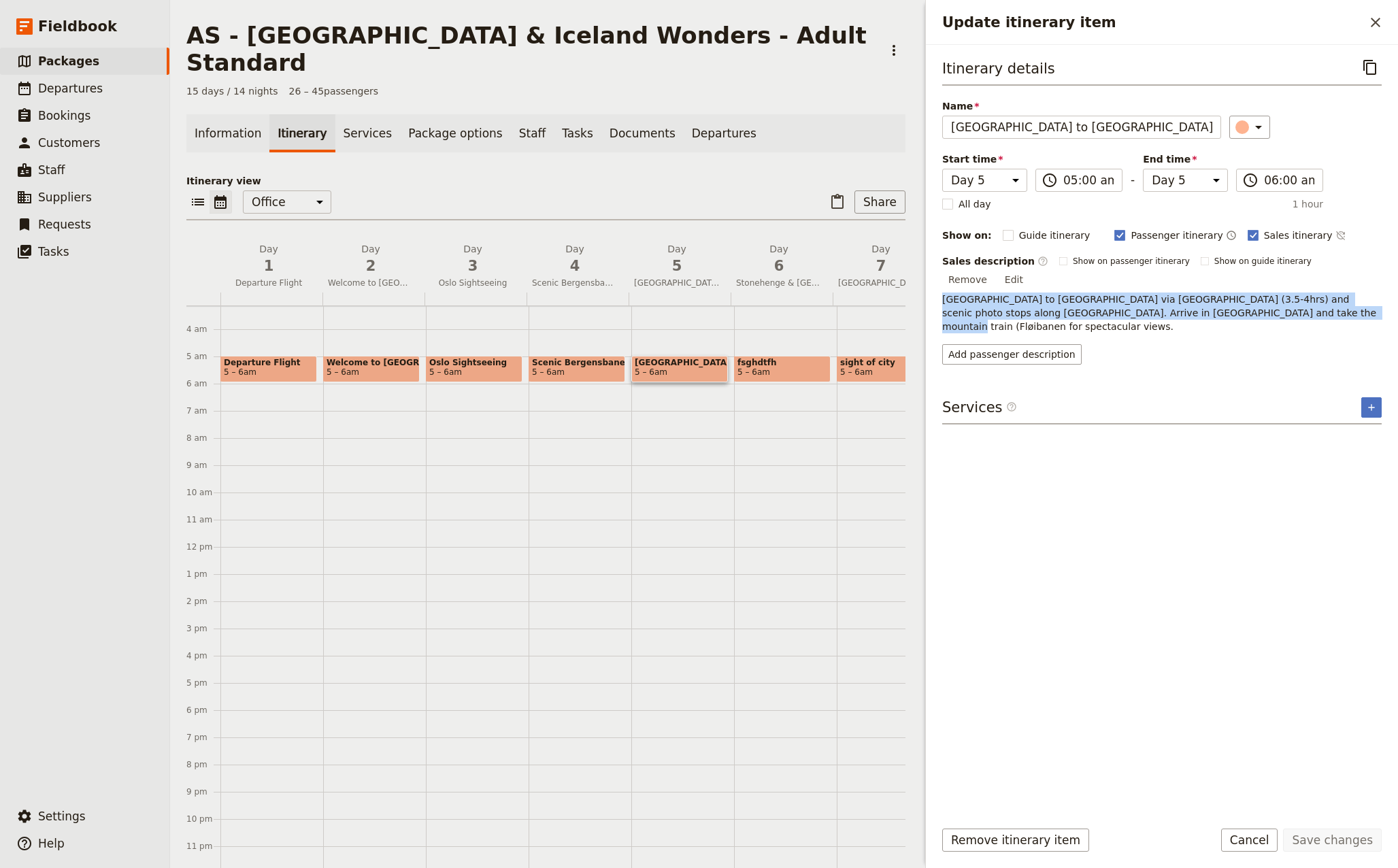
drag, startPoint x: 1238, startPoint y: 296, endPoint x: 942, endPoint y: 282, distance: 296.3
click at [942, 292] on p "[GEOGRAPHIC_DATA] to [GEOGRAPHIC_DATA] via [GEOGRAPHIC_DATA] (3.5-4hrs) and sce…" at bounding box center [1161, 312] width 439 height 41
copy p "[GEOGRAPHIC_DATA] to [GEOGRAPHIC_DATA] via [GEOGRAPHIC_DATA] (3.5-4hrs) and sce…"
click at [1029, 269] on button "Edit" at bounding box center [1014, 279] width 31 height 20
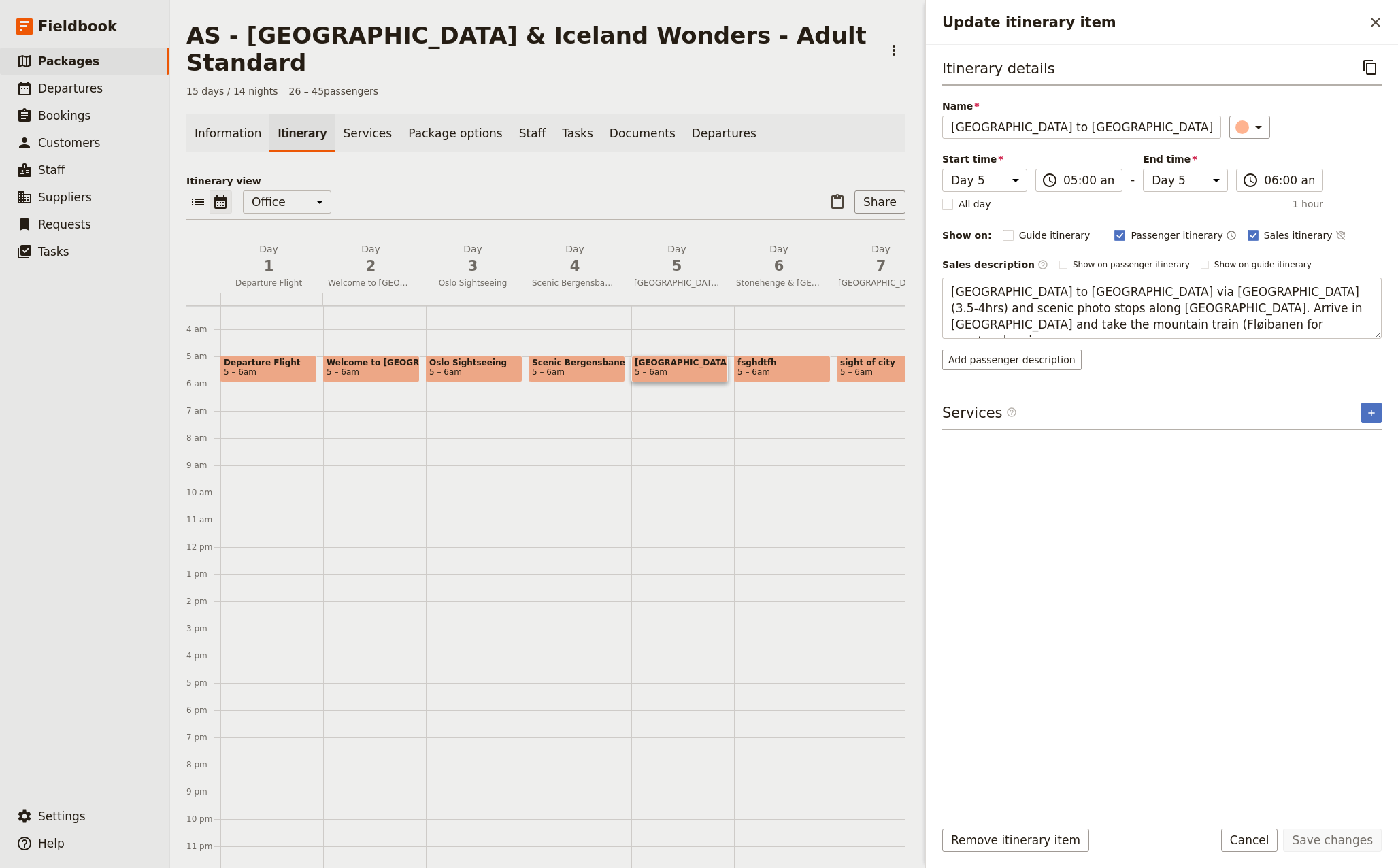
drag, startPoint x: 1006, startPoint y: 319, endPoint x: 884, endPoint y: 278, distance: 128.7
click at [884, 278] on div "AS - [GEOGRAPHIC_DATA] & [GEOGRAPHIC_DATA] Wonders - Adult Standard ​ 15 days /…" at bounding box center [783, 434] width 1227 height 868
type textarea "Travel from [GEOGRAPHIC_DATA] to [GEOGRAPHIC_DATA], stopping at the stunning St…"
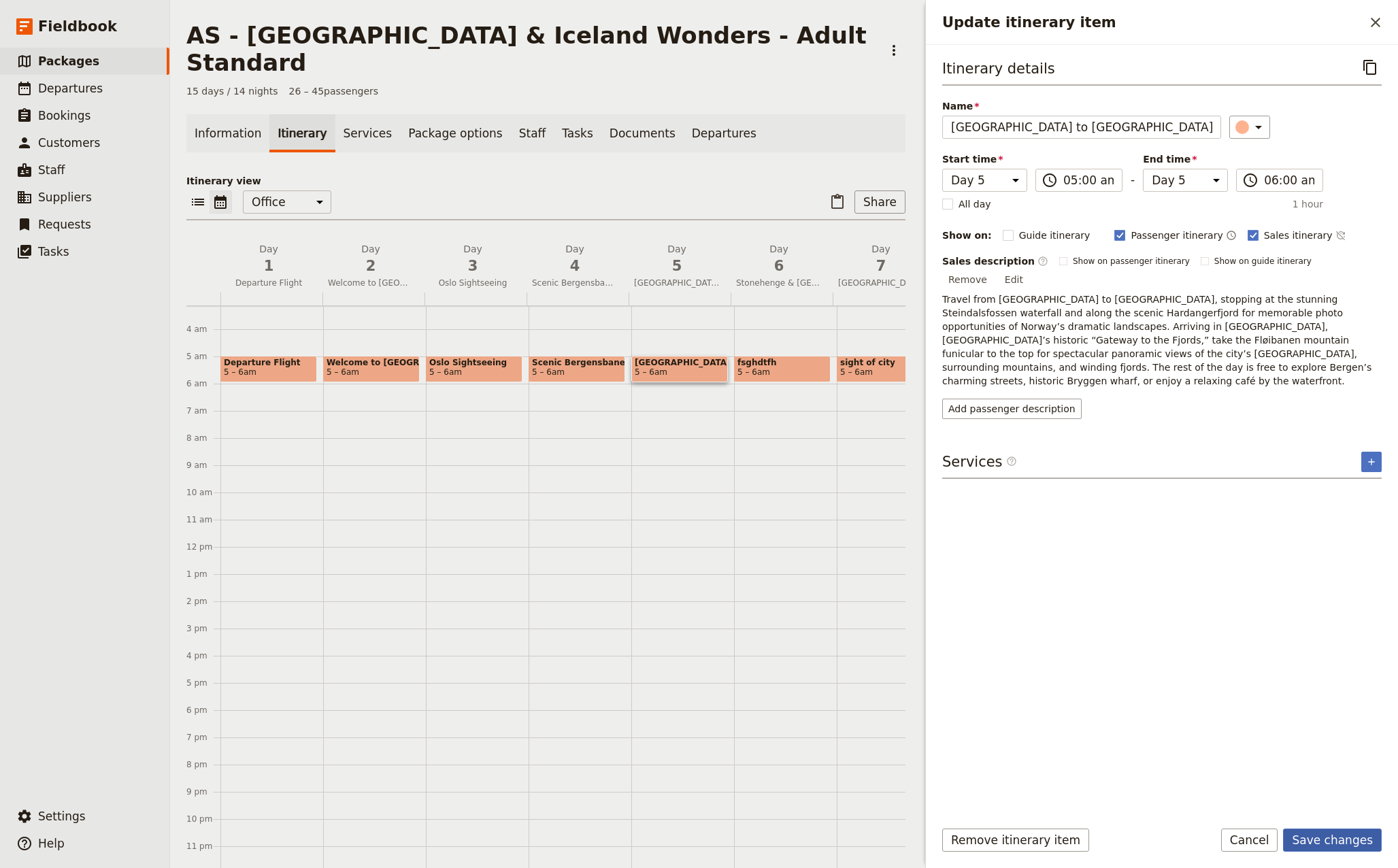
click at [1353, 839] on button "Save changes" at bounding box center [1332, 840] width 99 height 23
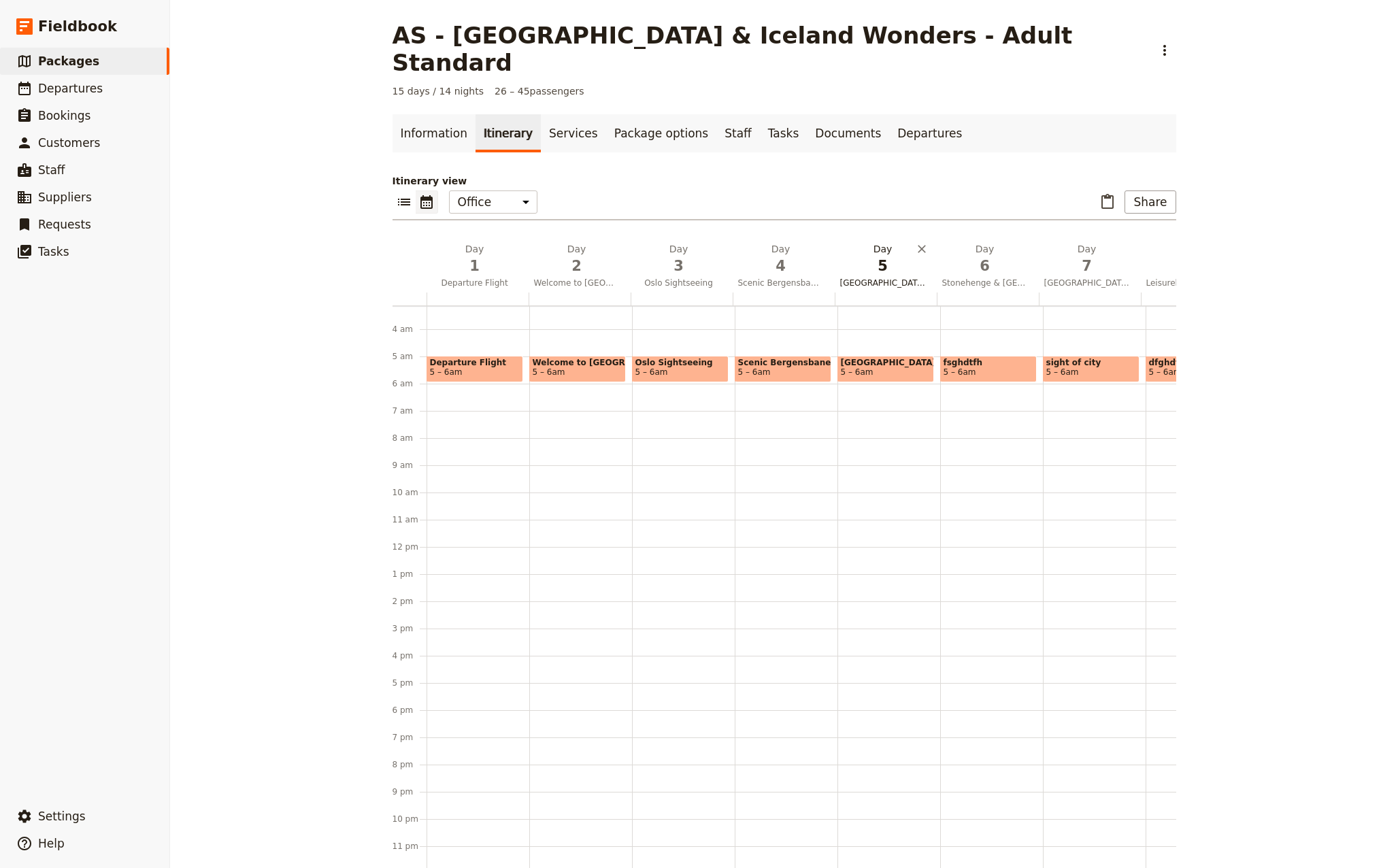
click at [878, 278] on span "[GEOGRAPHIC_DATA]" at bounding box center [883, 283] width 96 height 11
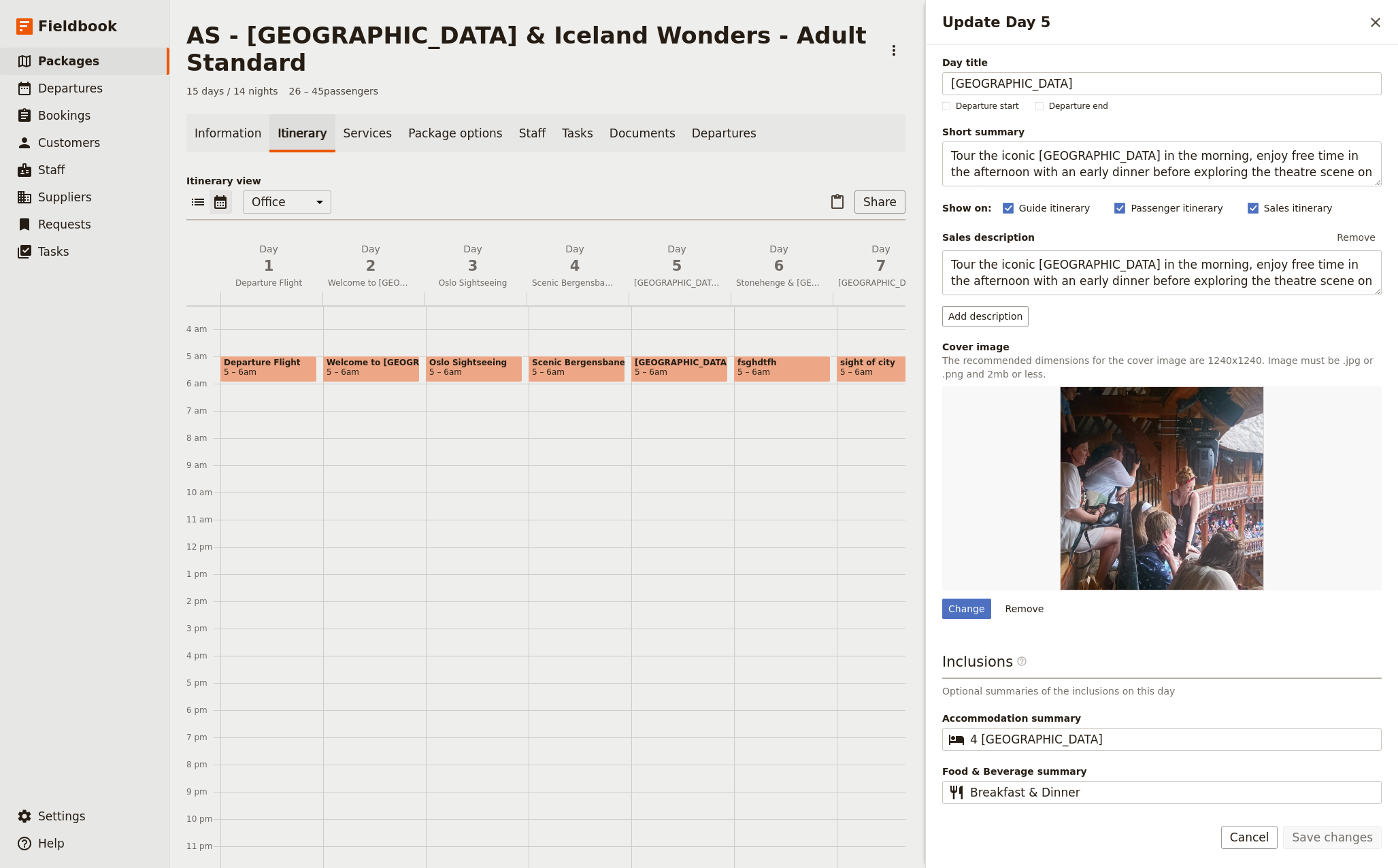
drag, startPoint x: 1036, startPoint y: 83, endPoint x: 899, endPoint y: 90, distance: 137.2
click at [899, 90] on div "AS - [GEOGRAPHIC_DATA] & [GEOGRAPHIC_DATA] Wonders - Adult Standard ​ 15 days /…" at bounding box center [783, 434] width 1227 height 868
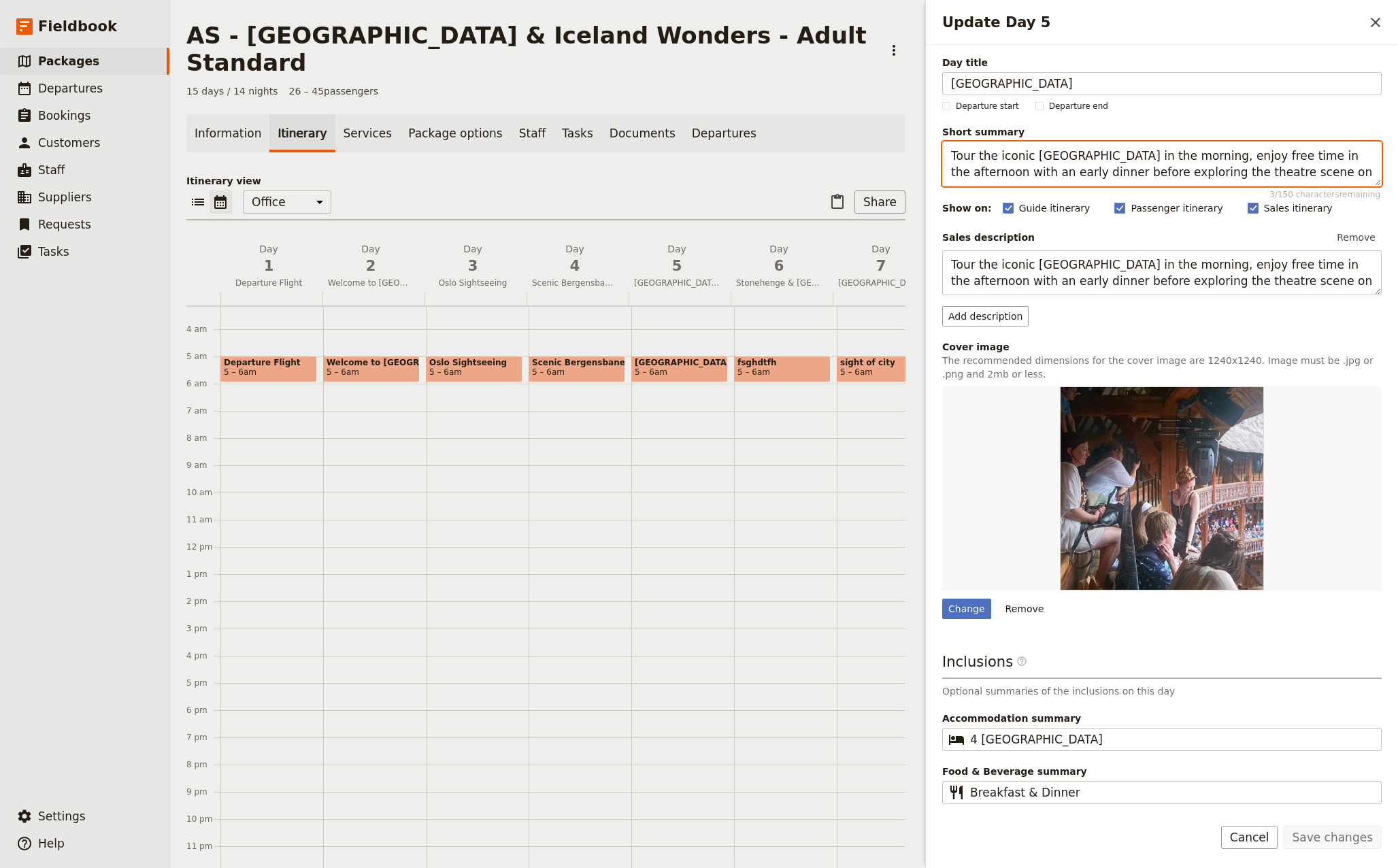
drag, startPoint x: 1307, startPoint y: 175, endPoint x: 849, endPoint y: 163, distance: 458.2
click at [849, 163] on div "AS - [GEOGRAPHIC_DATA] & [GEOGRAPHIC_DATA] Wonders - Adult Standard ​ 15 days /…" at bounding box center [783, 434] width 1227 height 868
paste textarea "ravel from [GEOGRAPHIC_DATA] to [GEOGRAPHIC_DATA] via [GEOGRAPHIC_DATA] and the…"
type textarea "Travel from [GEOGRAPHIC_DATA] to [GEOGRAPHIC_DATA] via [GEOGRAPHIC_DATA] and th…"
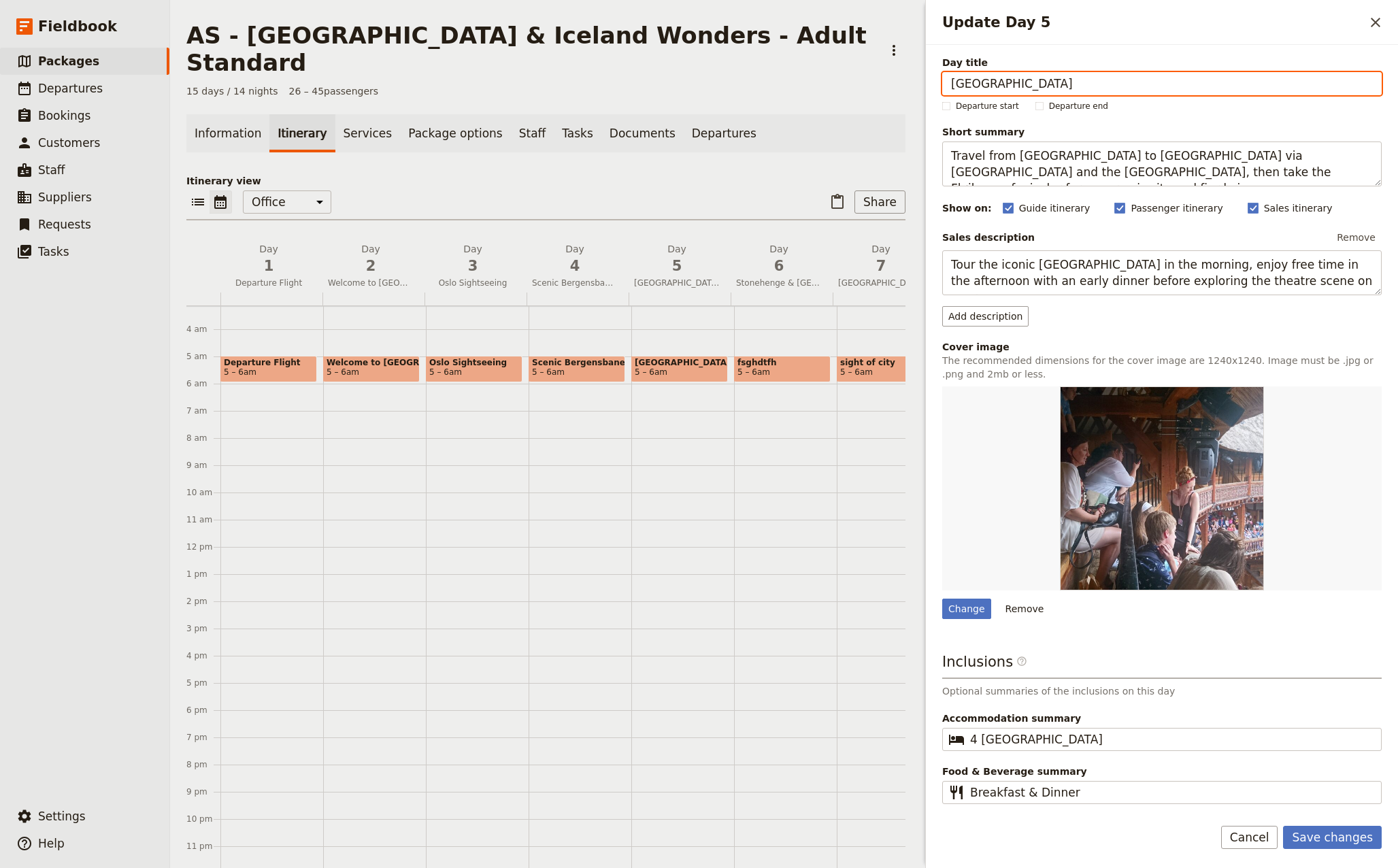
drag, startPoint x: 1031, startPoint y: 85, endPoint x: 873, endPoint y: 100, distance: 158.7
click at [873, 100] on div "AS - [GEOGRAPHIC_DATA] & [GEOGRAPHIC_DATA] Wonders - Adult Standard ​ 15 days /…" at bounding box center [783, 434] width 1227 height 868
type input "Hardangerfjorden to [GEOGRAPHIC_DATA]"
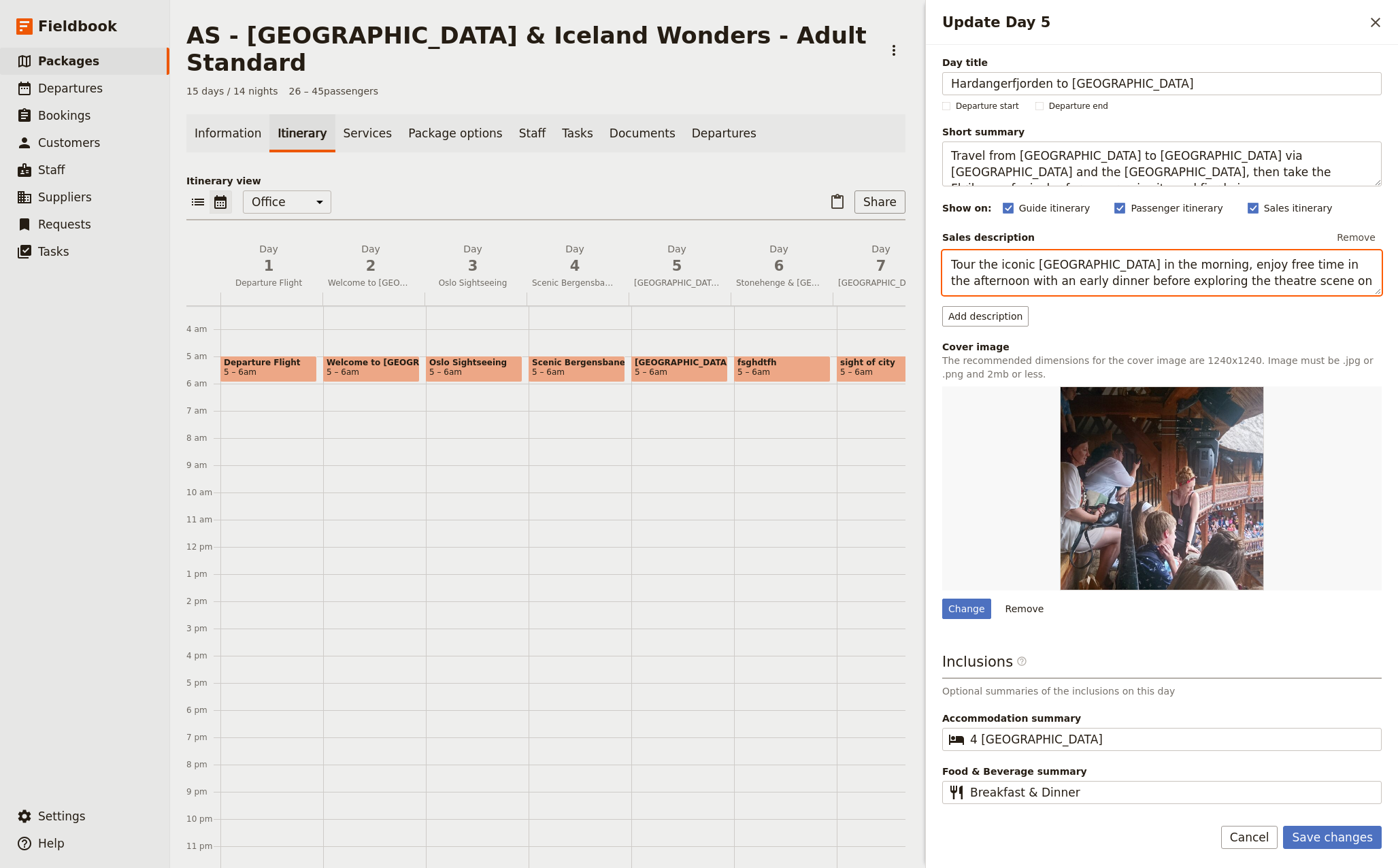
drag, startPoint x: 1168, startPoint y: 275, endPoint x: 1184, endPoint y: 277, distance: 16.1
click at [1173, 277] on textarea "Tour the iconic [GEOGRAPHIC_DATA] in the morning, enjoy free time in the aftern…" at bounding box center [1161, 272] width 439 height 45
drag, startPoint x: 1280, startPoint y: 279, endPoint x: 943, endPoint y: 230, distance: 340.5
click at [943, 230] on div "Sales description Remove Tour the iconic [GEOGRAPHIC_DATA] in the morning, enjo…" at bounding box center [1161, 261] width 439 height 68
paste textarea "ravel from [GEOGRAPHIC_DATA] to [GEOGRAPHIC_DATA] via [GEOGRAPHIC_DATA] and the…"
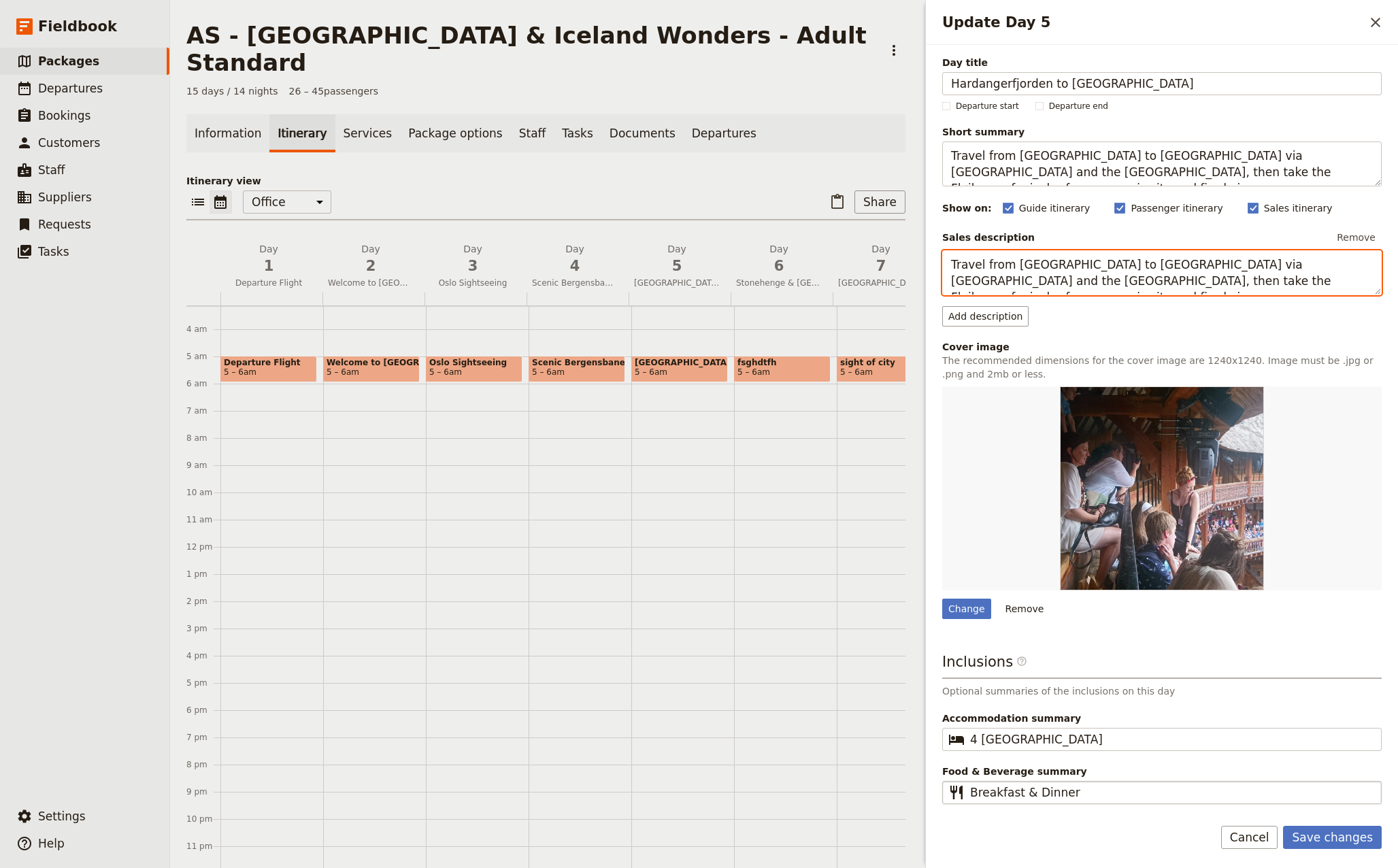
type textarea "Travel from [GEOGRAPHIC_DATA] to [GEOGRAPHIC_DATA] via [GEOGRAPHIC_DATA] and th…"
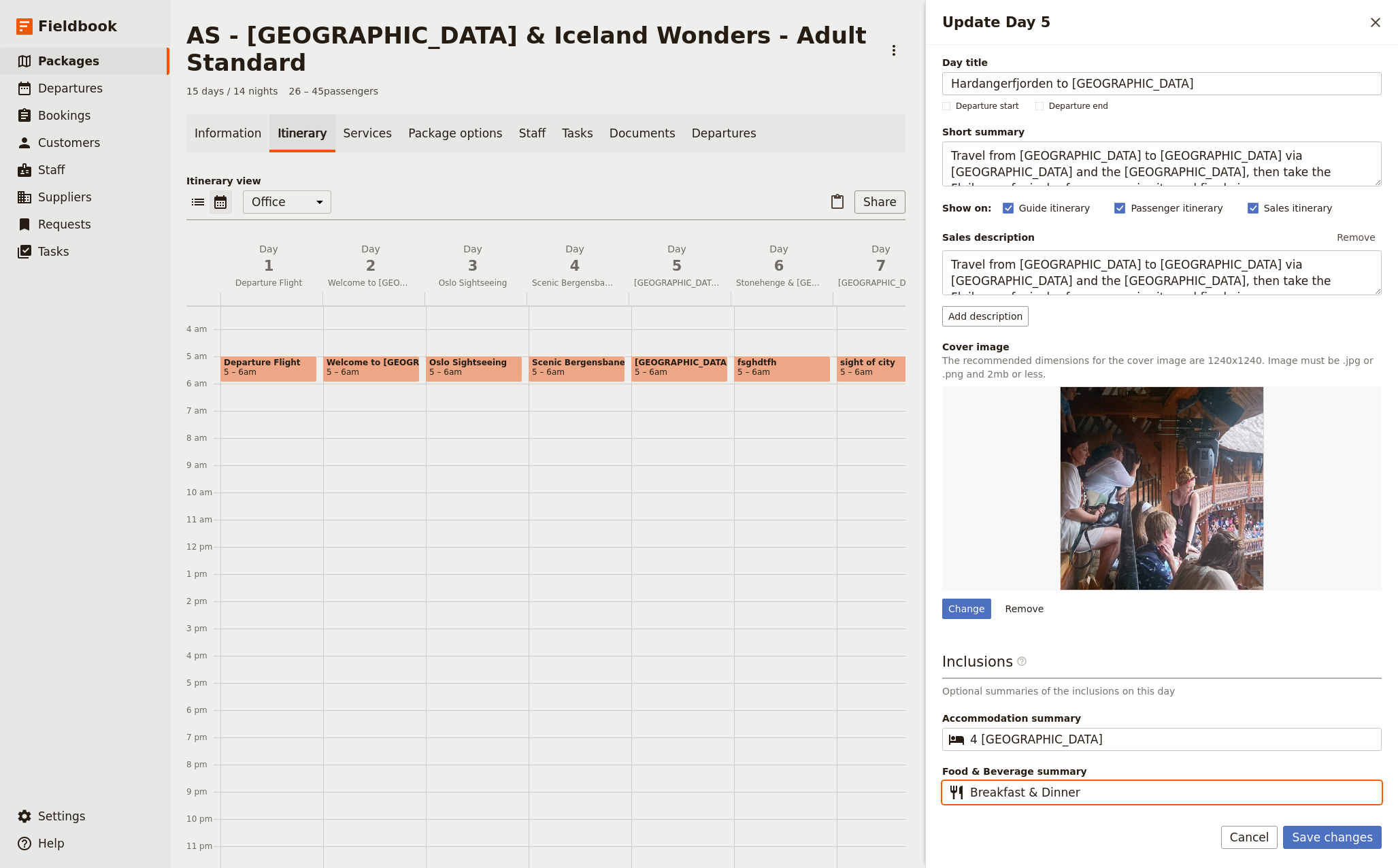
drag, startPoint x: 1078, startPoint y: 790, endPoint x: 1018, endPoint y: 789, distance: 60.0
click at [1018, 789] on input "Breakfast & Dinner" at bounding box center [1171, 792] width 403 height 16
type input "Breakfast"
click at [973, 610] on div "Change" at bounding box center [966, 609] width 49 height 20
click at [942, 599] on input "Change" at bounding box center [941, 598] width 1 height 1
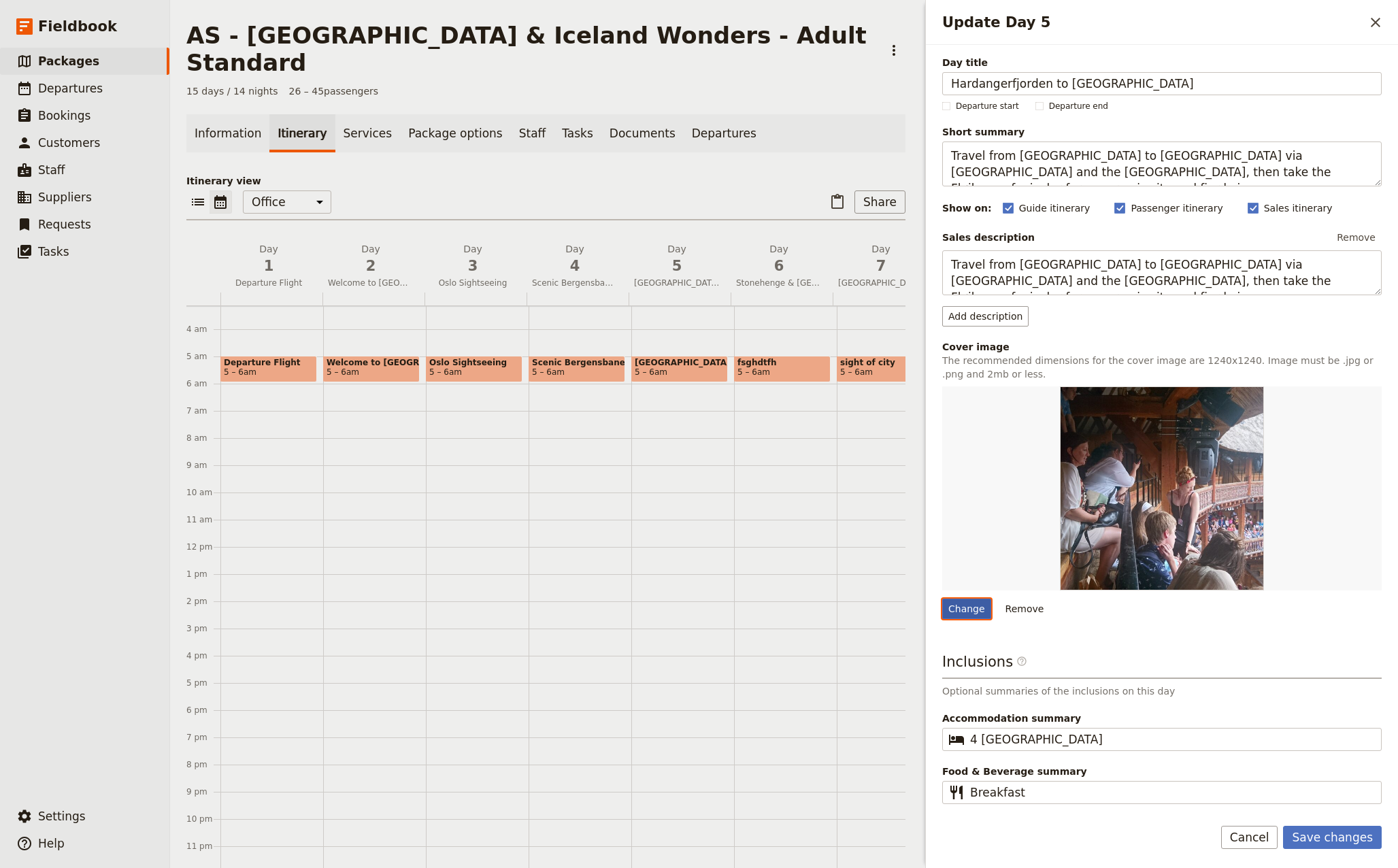
type input "C:\fakepath\norway-4766392_640.jpg"
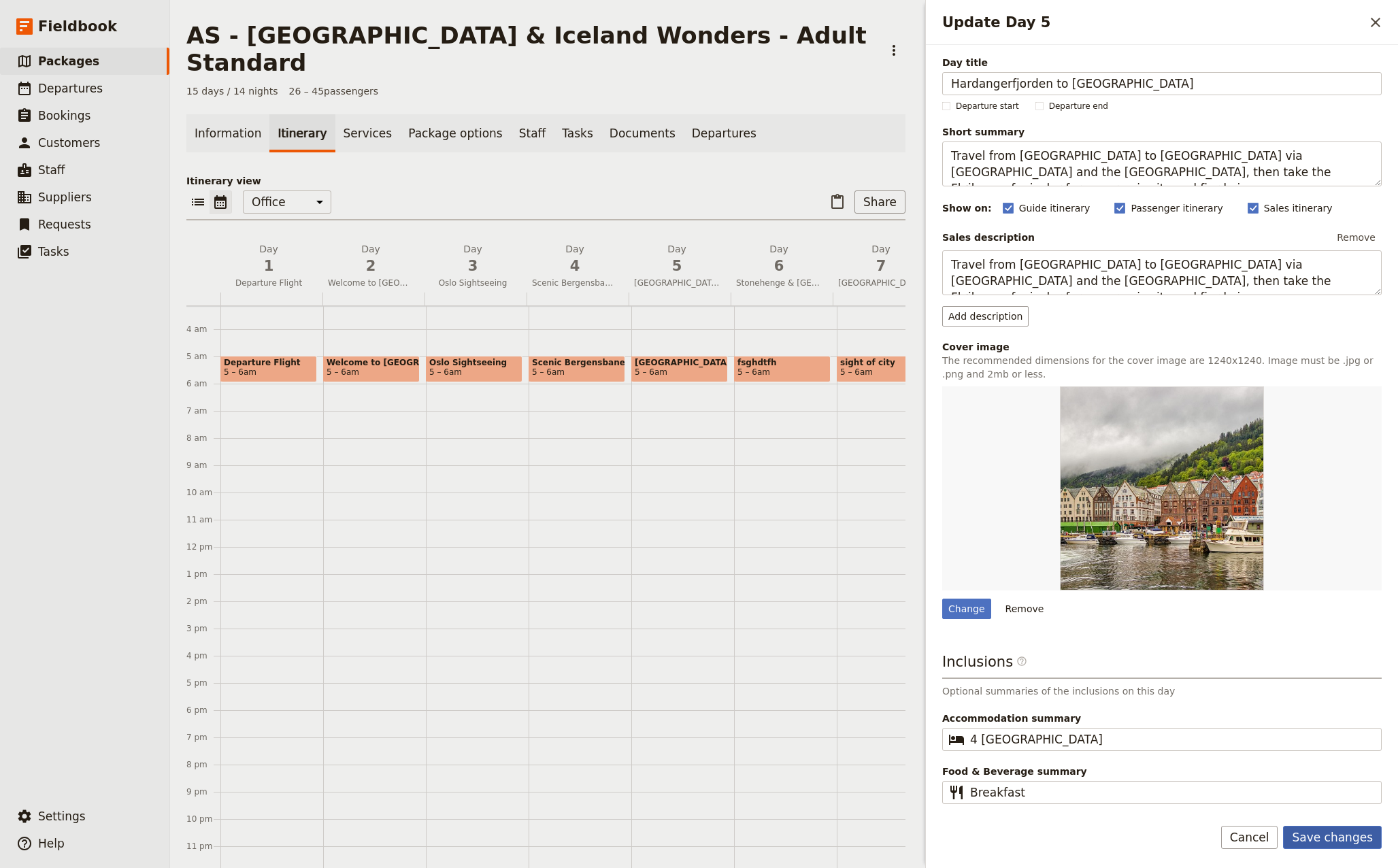
click at [1340, 841] on button "Save changes" at bounding box center [1332, 837] width 99 height 23
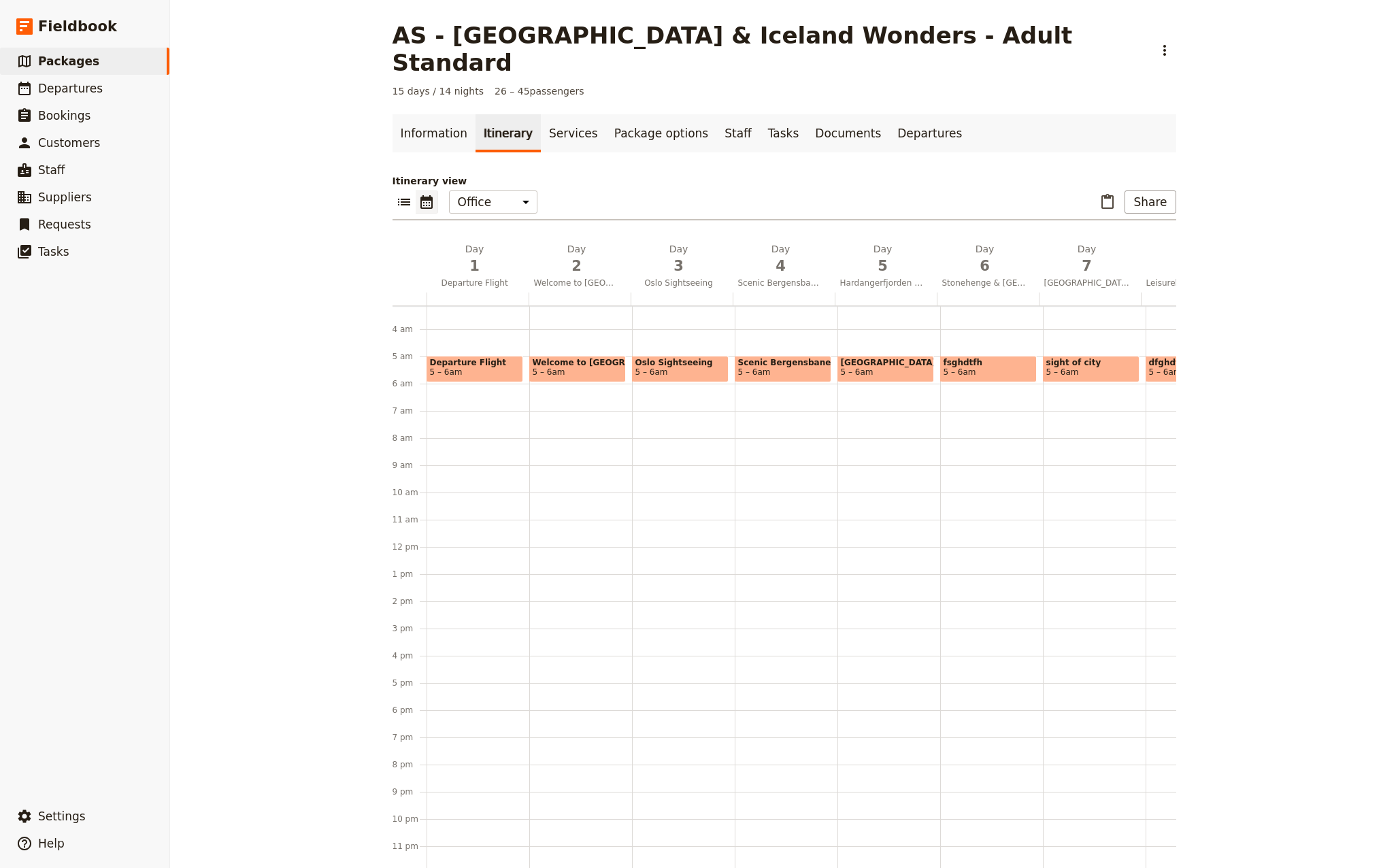
click at [886, 367] on span "5 – 6am" at bounding box center [886, 372] width 89 height 9
select select "5"
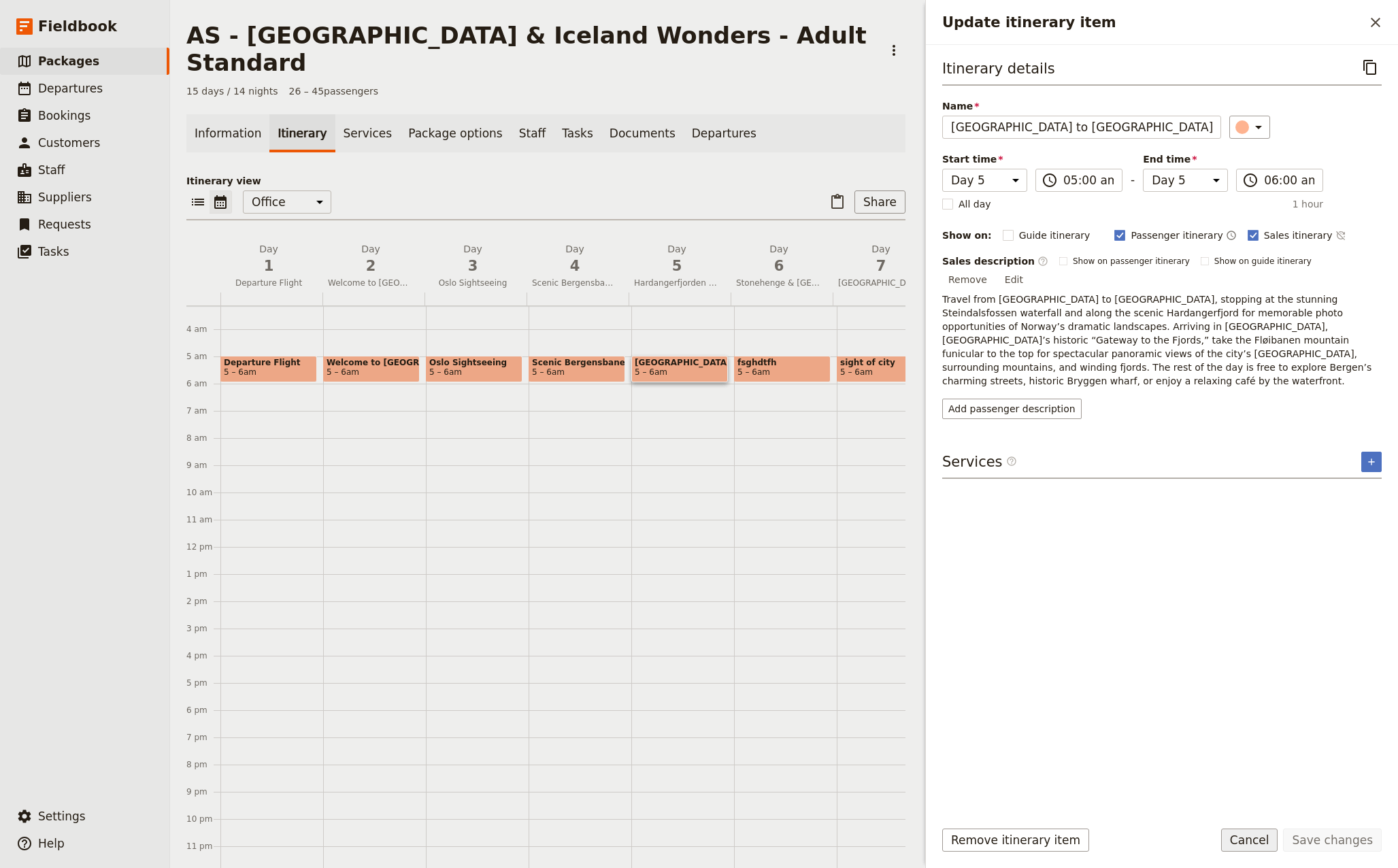
click at [1271, 839] on button "Cancel" at bounding box center [1249, 840] width 57 height 23
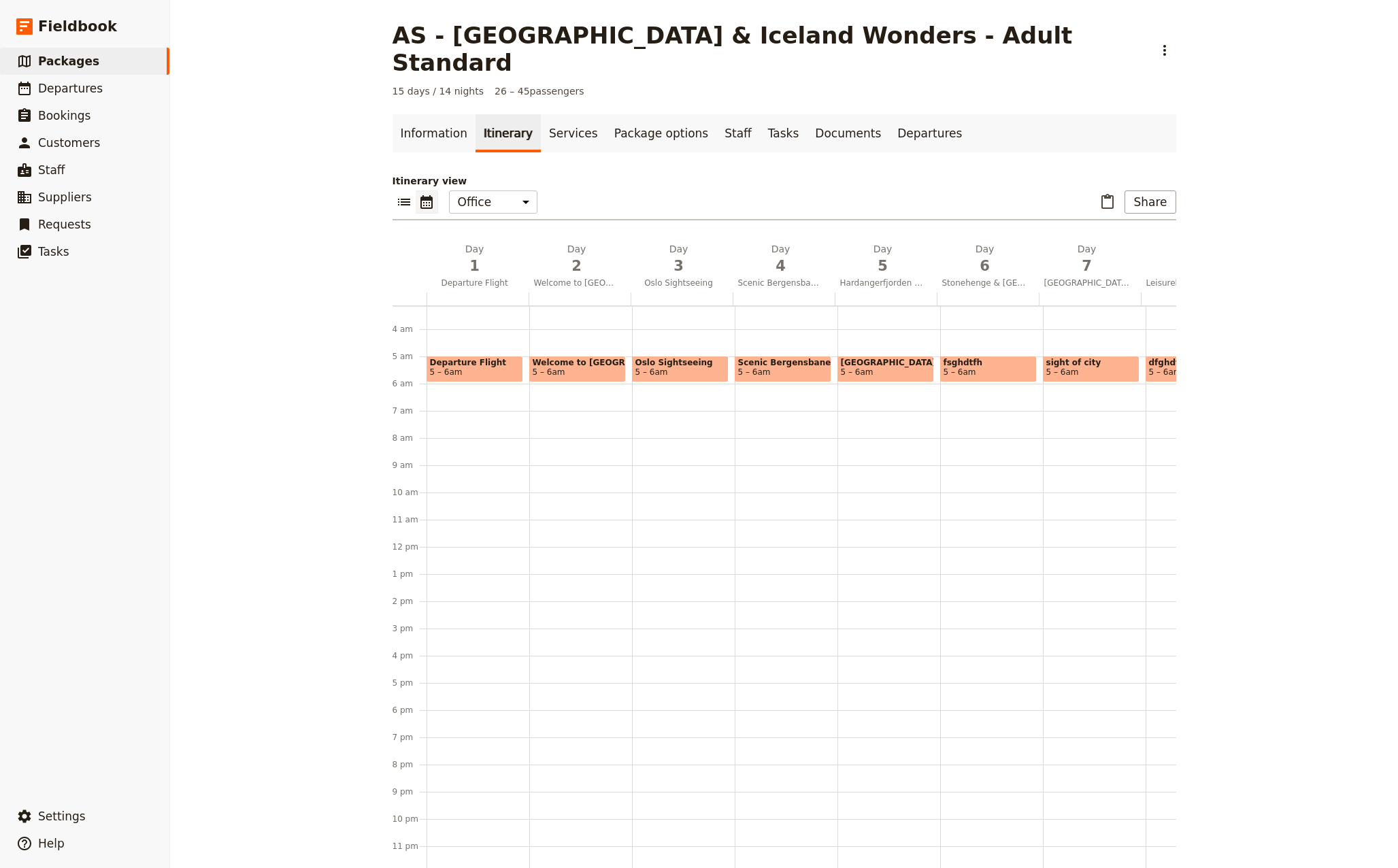
click at [964, 358] on span "fsghdtfh" at bounding box center [988, 363] width 89 height 9
select select "6"
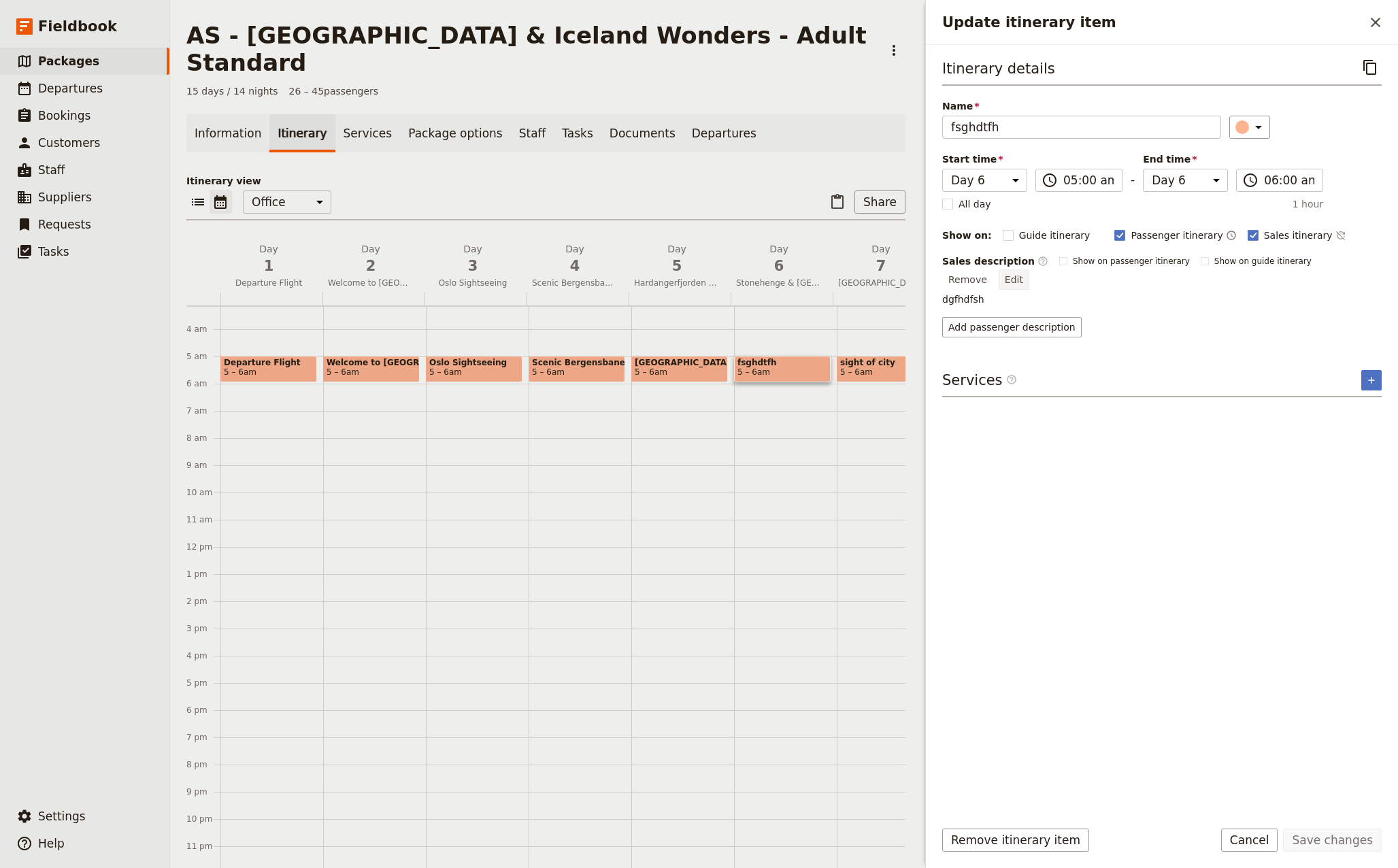
click at [1029, 269] on button "Edit" at bounding box center [1014, 279] width 31 height 20
drag, startPoint x: 1037, startPoint y: 290, endPoint x: 863, endPoint y: 285, distance: 174.1
click at [863, 285] on div "AS - [GEOGRAPHIC_DATA] & [GEOGRAPHIC_DATA] Wonders - Adult Standard ​ 15 days /…" at bounding box center [783, 434] width 1227 height 868
type textarea "Enjoy a morning fjord cruise (4 hours) to the northern fjords, sailing through …"
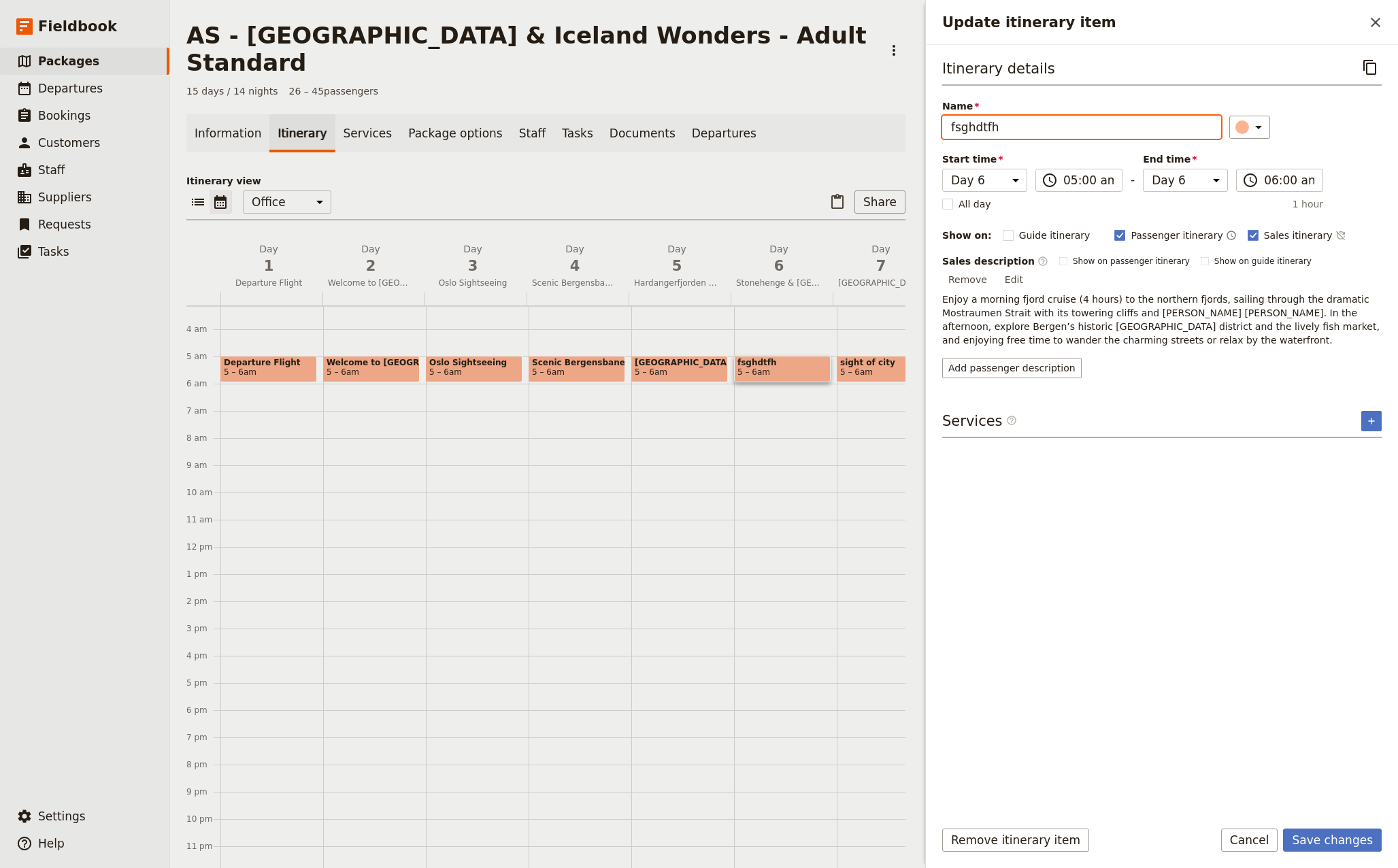
drag, startPoint x: 1005, startPoint y: 125, endPoint x: 913, endPoint y: 123, distance: 92.0
click at [913, 123] on div "AS - [GEOGRAPHIC_DATA] & [GEOGRAPHIC_DATA] Wonders - Adult Standard ​ 15 days /…" at bounding box center [783, 434] width 1227 height 868
type input "Fjord Day Cruise"
click at [1343, 836] on button "Save changes" at bounding box center [1332, 840] width 99 height 23
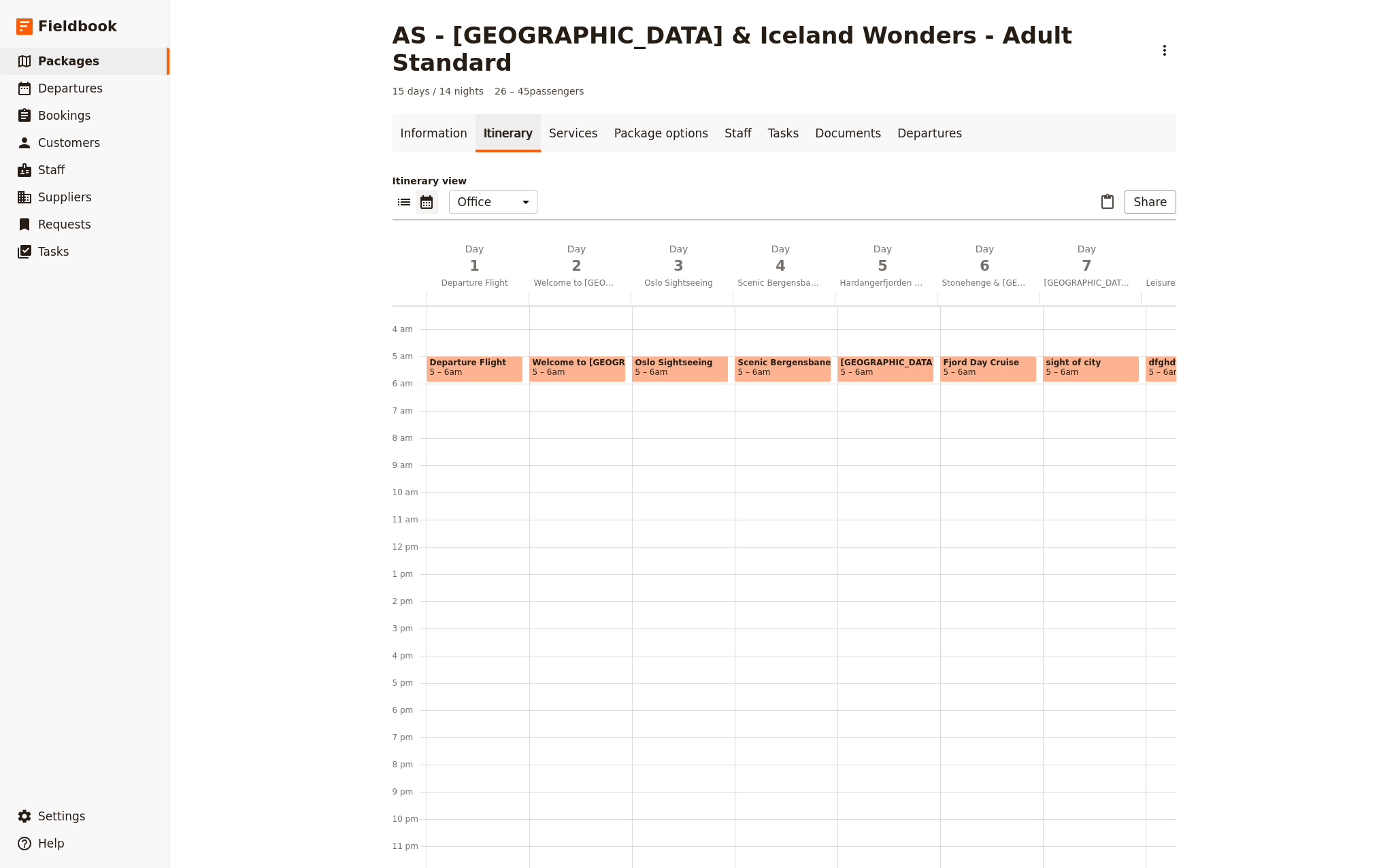
click at [965, 358] on span "Fjord Day Cruise" at bounding box center [988, 363] width 89 height 9
select select "6"
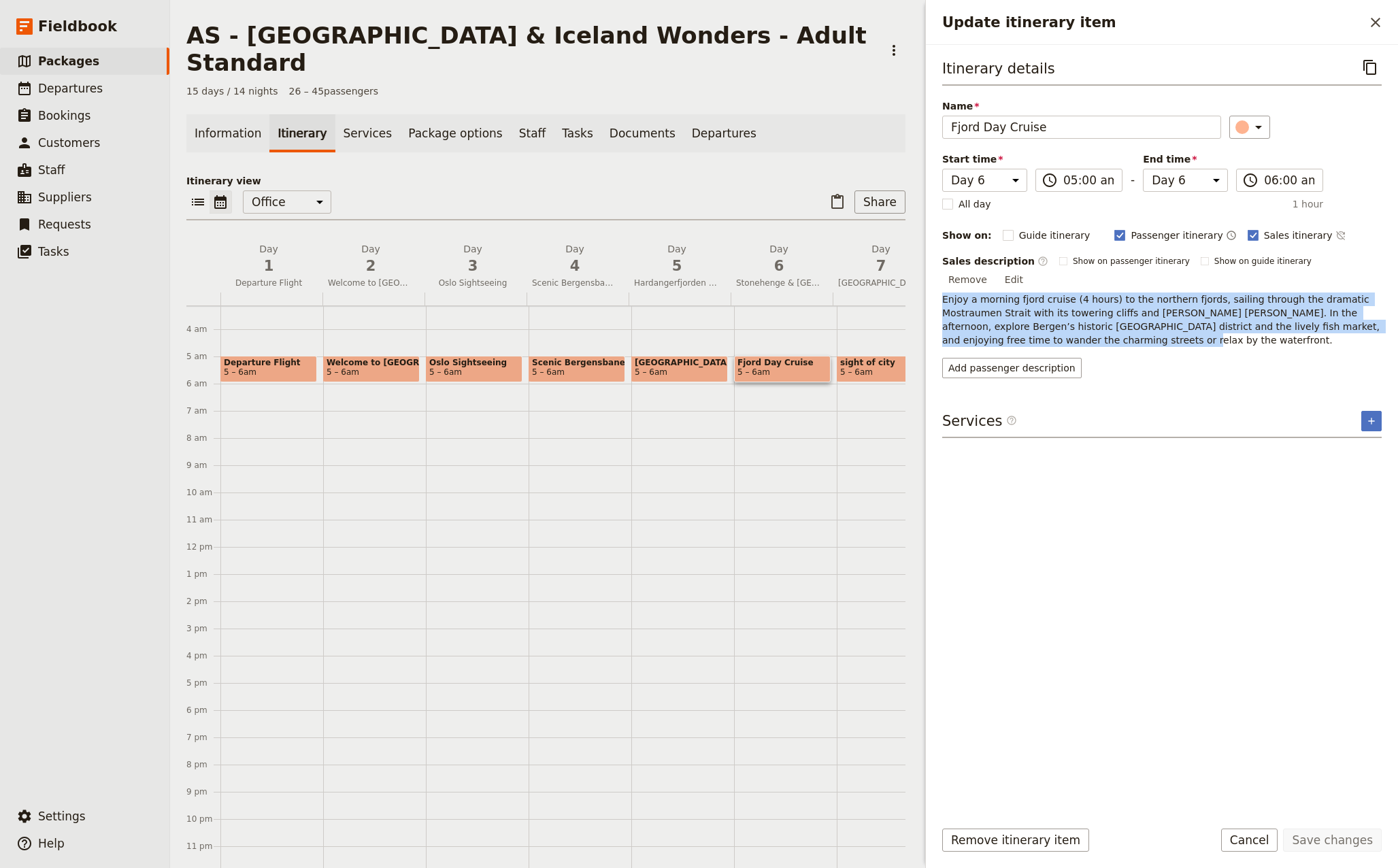
drag, startPoint x: 1028, startPoint y: 327, endPoint x: 941, endPoint y: 288, distance: 95.3
click at [941, 288] on div "Itinerary details ​ Name Fjord Day Cruise ​ Start time Day 1 Day 2 Day 3 Day 4 …" at bounding box center [1162, 426] width 472 height 763
drag, startPoint x: 941, startPoint y: 288, endPoint x: 949, endPoint y: 290, distance: 8.2
copy p "Enjoy a morning fjord cruise (4 hours) to the northern fjords, sailing through …"
drag, startPoint x: 1366, startPoint y: 262, endPoint x: 1356, endPoint y: 272, distance: 14.1
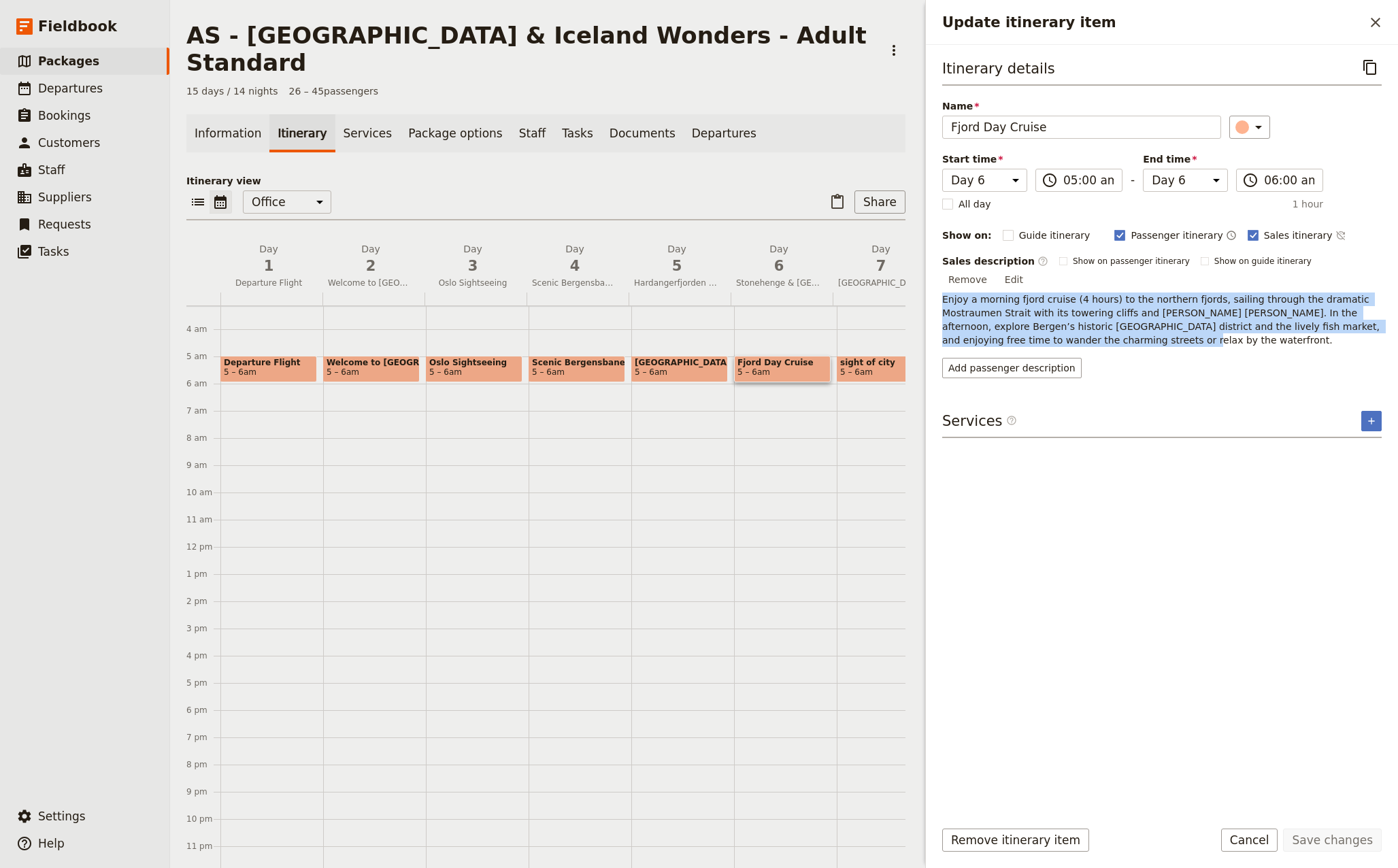
click at [1029, 269] on button "Edit" at bounding box center [1014, 279] width 31 height 20
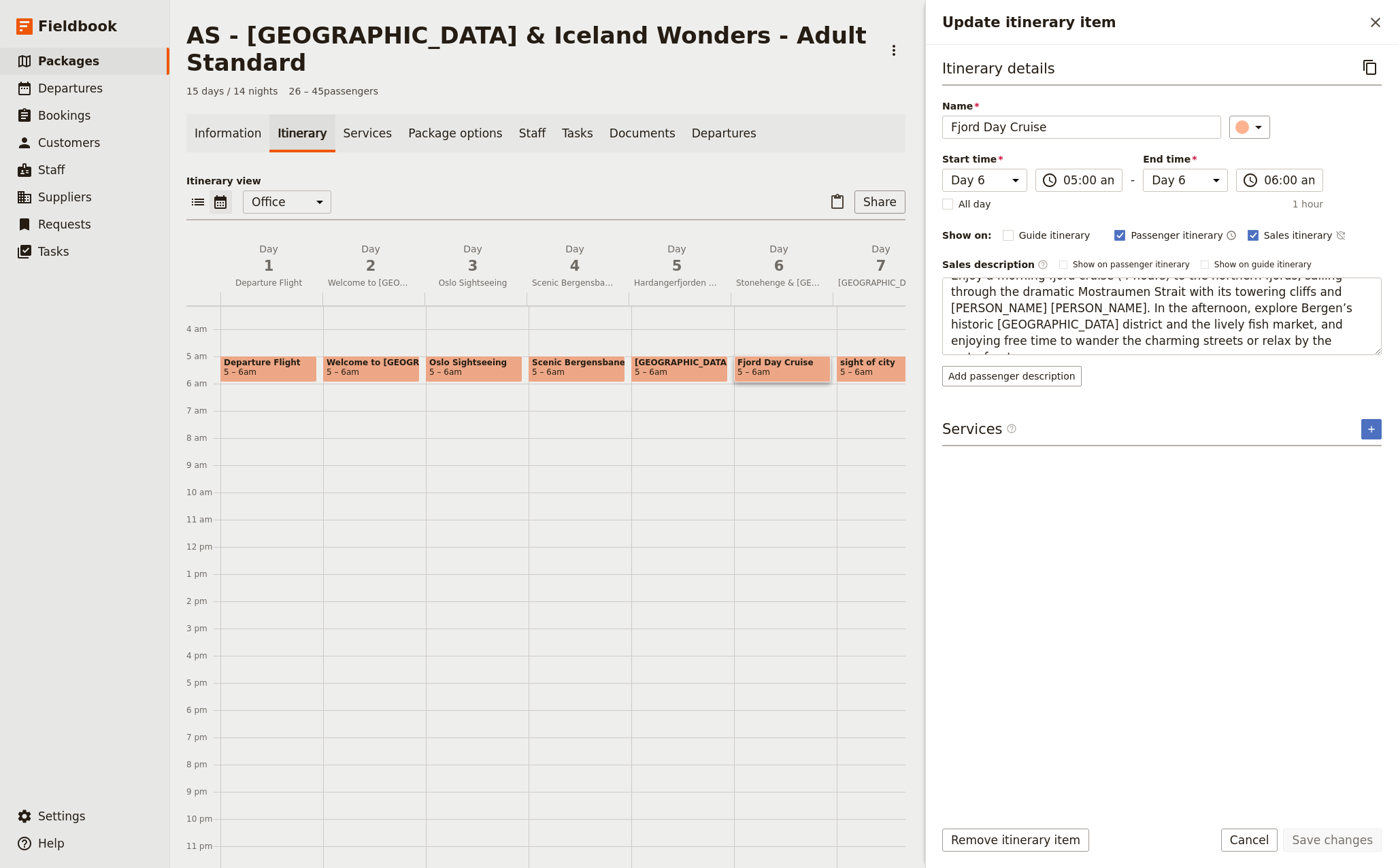
scroll to position [0, 0]
drag, startPoint x: 1036, startPoint y: 343, endPoint x: 926, endPoint y: 267, distance: 133.7
click at [926, 267] on div "Itinerary details ​ Name Fjord Day Cruise ​ Start time Day 1 Day 2 Day 3 Day 4 …" at bounding box center [1162, 426] width 472 height 763
type textarea "Enjoy a morning fjord cruise (4 hours) to the northern fjords, sailing through …"
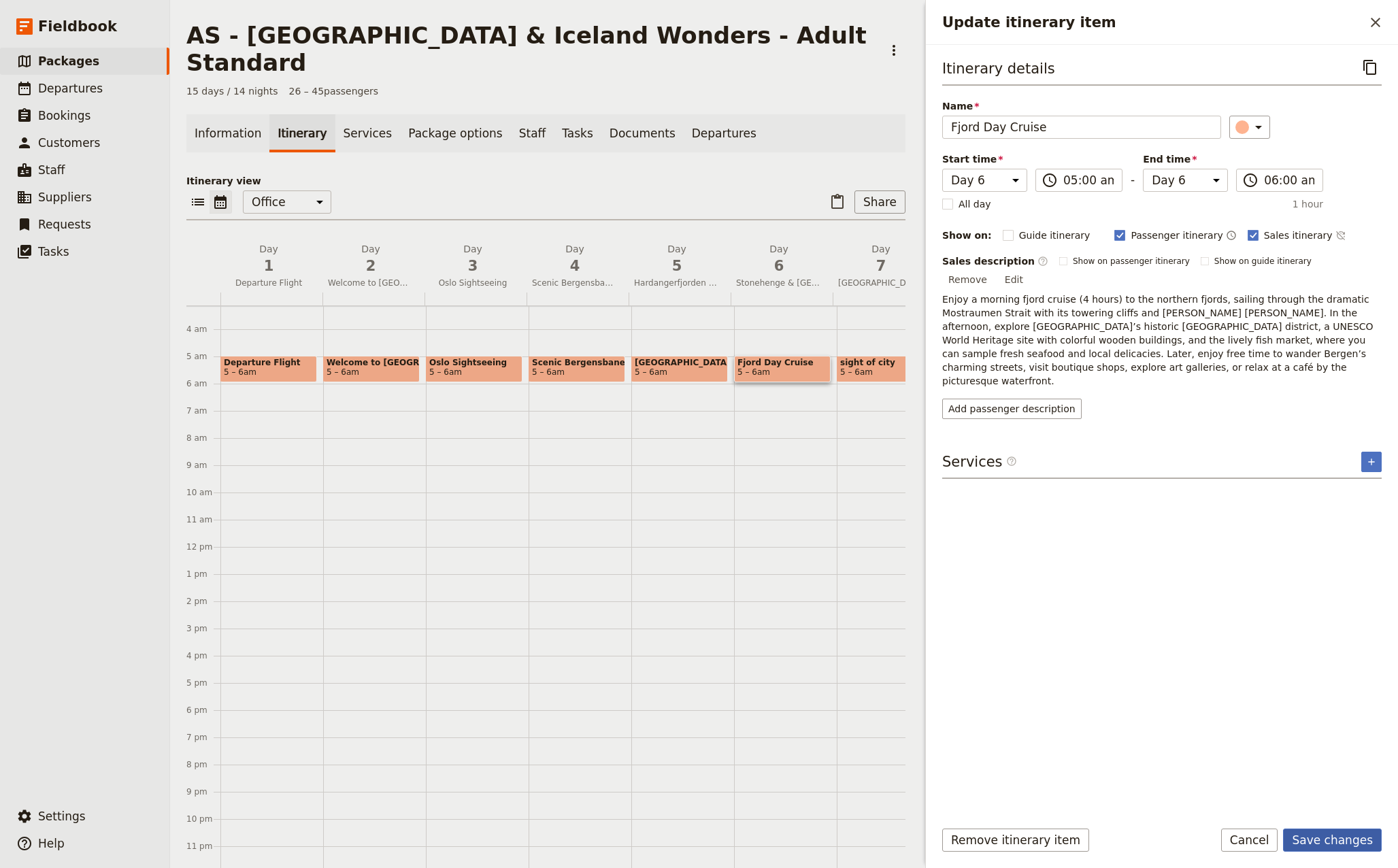
click at [1348, 839] on button "Save changes" at bounding box center [1332, 840] width 99 height 23
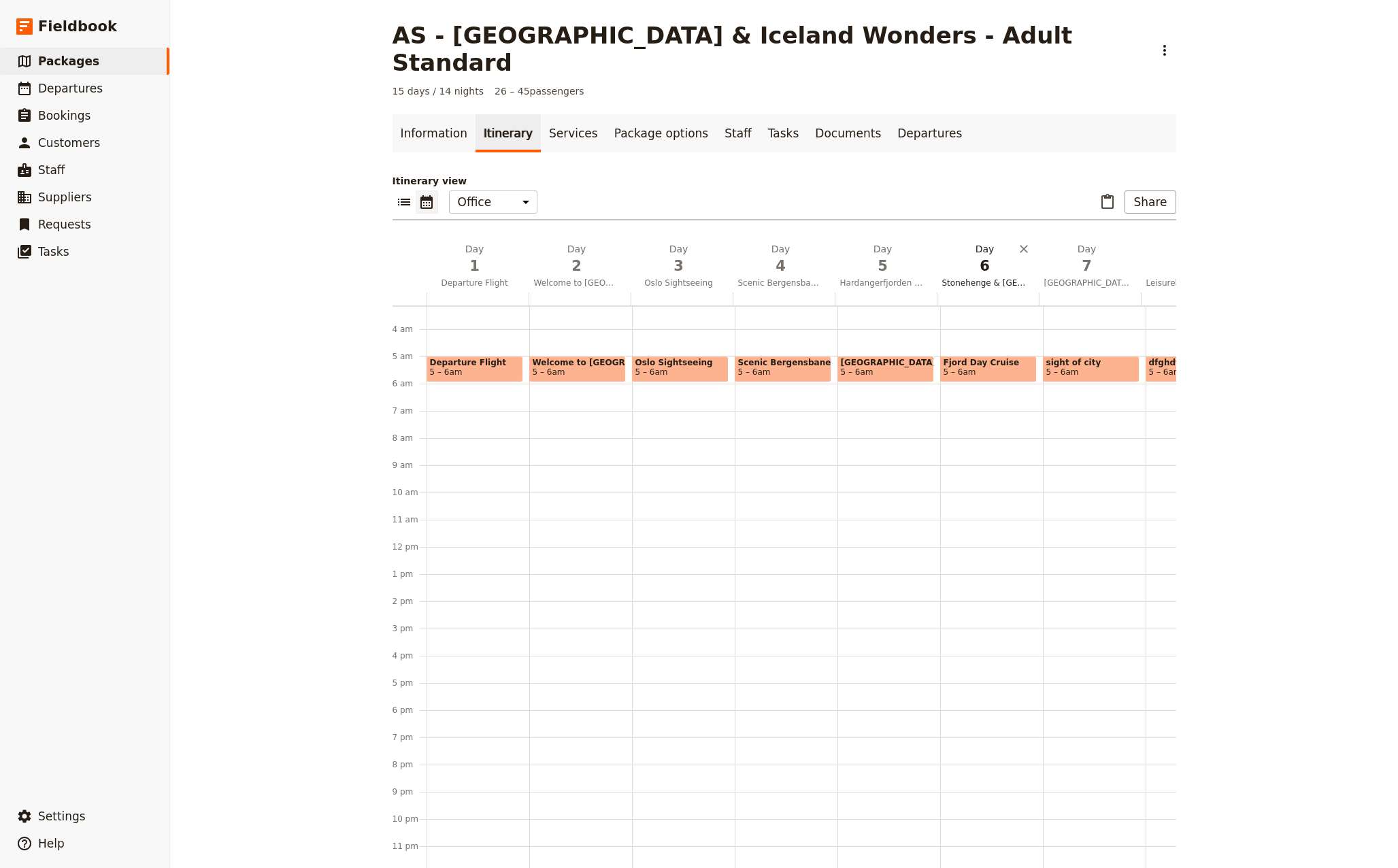
click at [981, 255] on span "6" at bounding box center [984, 265] width 86 height 20
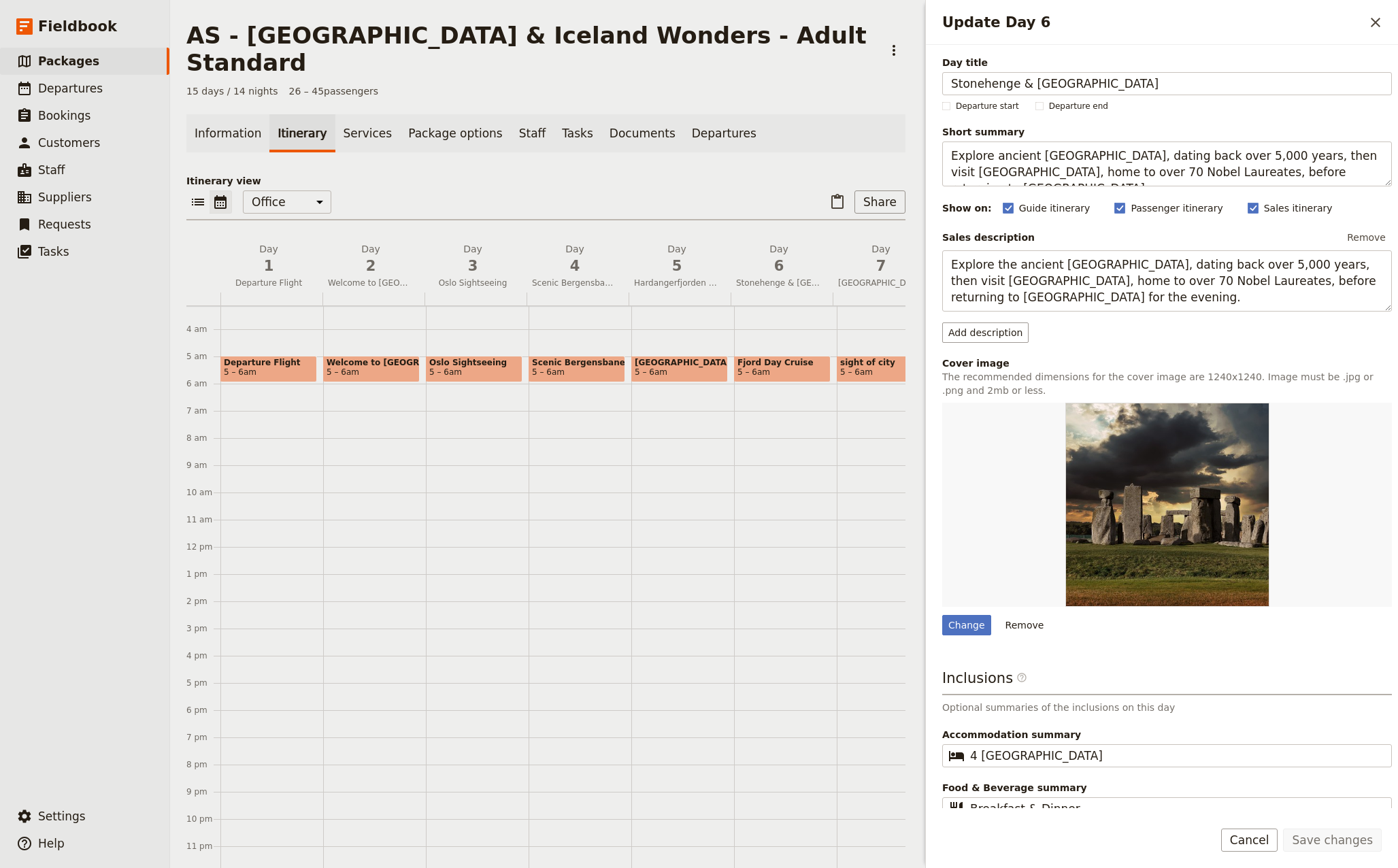
drag, startPoint x: 1079, startPoint y: 87, endPoint x: 843, endPoint y: 88, distance: 236.0
click at [843, 88] on div "AS - [GEOGRAPHIC_DATA] & [GEOGRAPHIC_DATA] Wonders - Adult Standard ​ 15 days /…" at bounding box center [783, 434] width 1227 height 868
type input "Fjord Day Cruise"
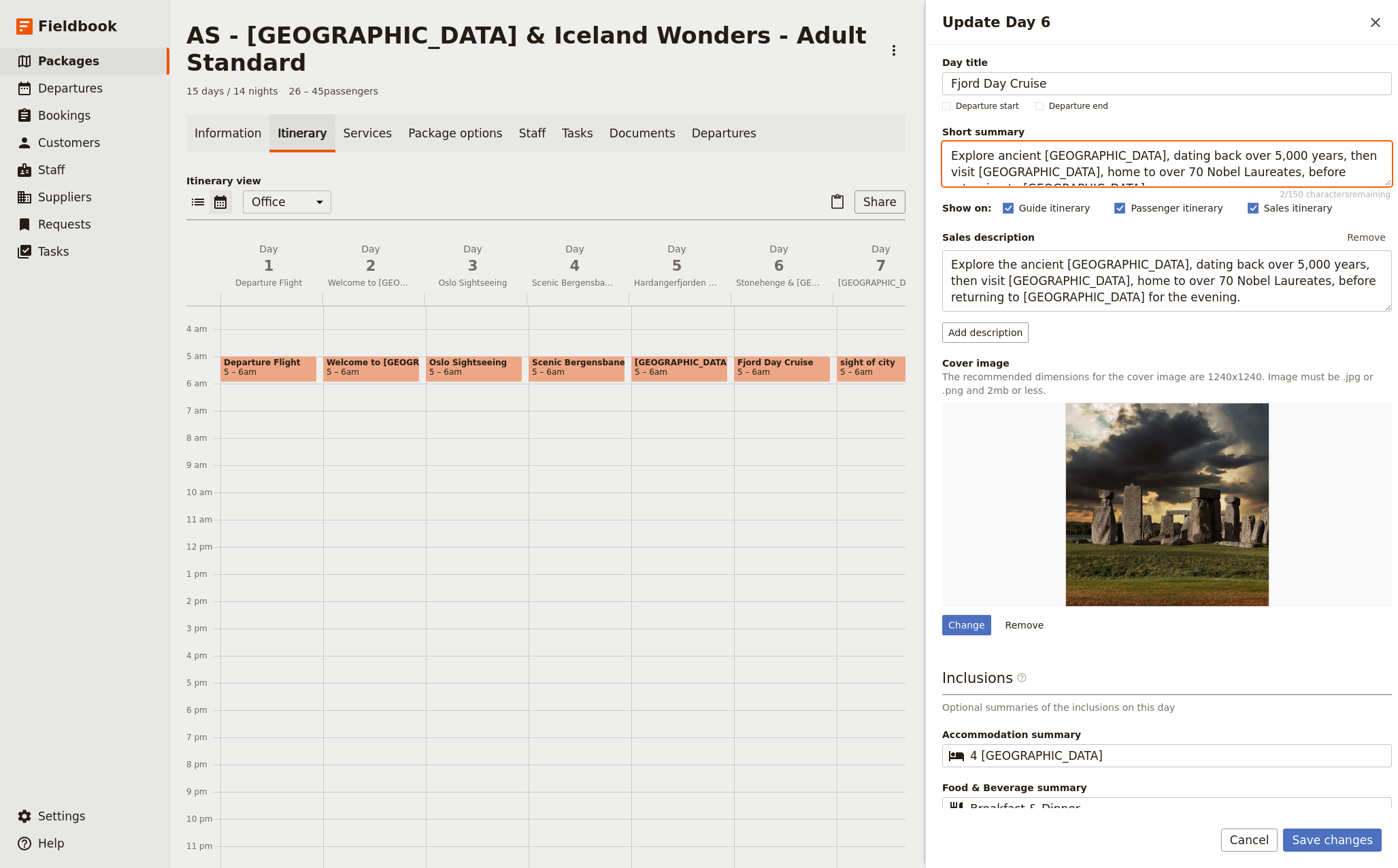
drag, startPoint x: 1346, startPoint y: 171, endPoint x: 819, endPoint y: 157, distance: 527.2
click at [819, 157] on div "AS - [GEOGRAPHIC_DATA] & [GEOGRAPHIC_DATA] Wonders - Adult Standard ​ 15 days /…" at bounding box center [783, 434] width 1227 height 868
paste textarea "njoy a morning fjord cruise through the dramatic Mostraumen Strait, then explor…"
drag, startPoint x: 1337, startPoint y: 172, endPoint x: 941, endPoint y: 145, distance: 396.9
click at [941, 145] on div "Day title Fjord Day Cruise Departure start Departure end Short summary Enjoy a …" at bounding box center [1162, 426] width 472 height 763
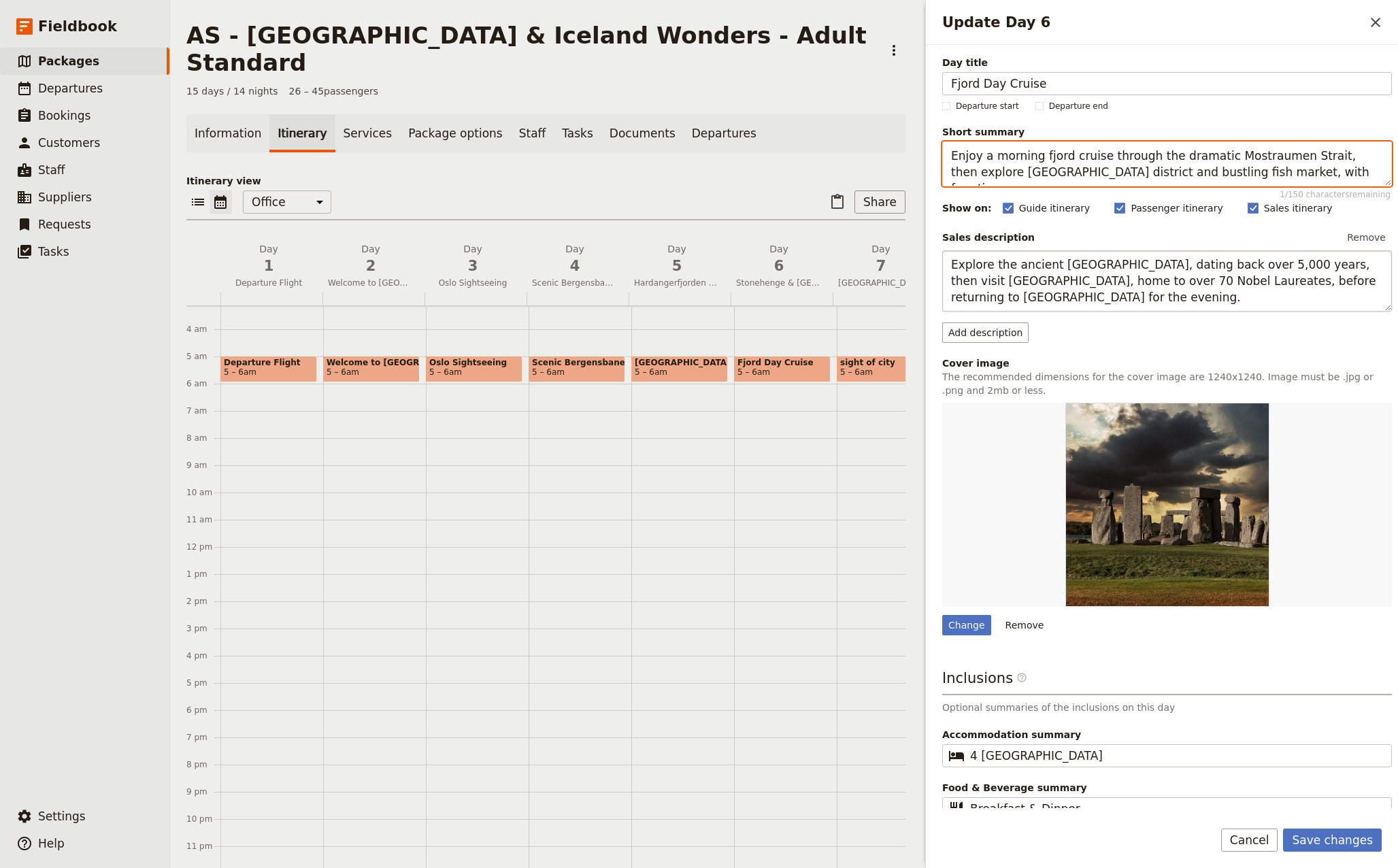
type textarea "Enjoy a morning fjord cruise through the dramatic Mostraumen Strait, then explo…"
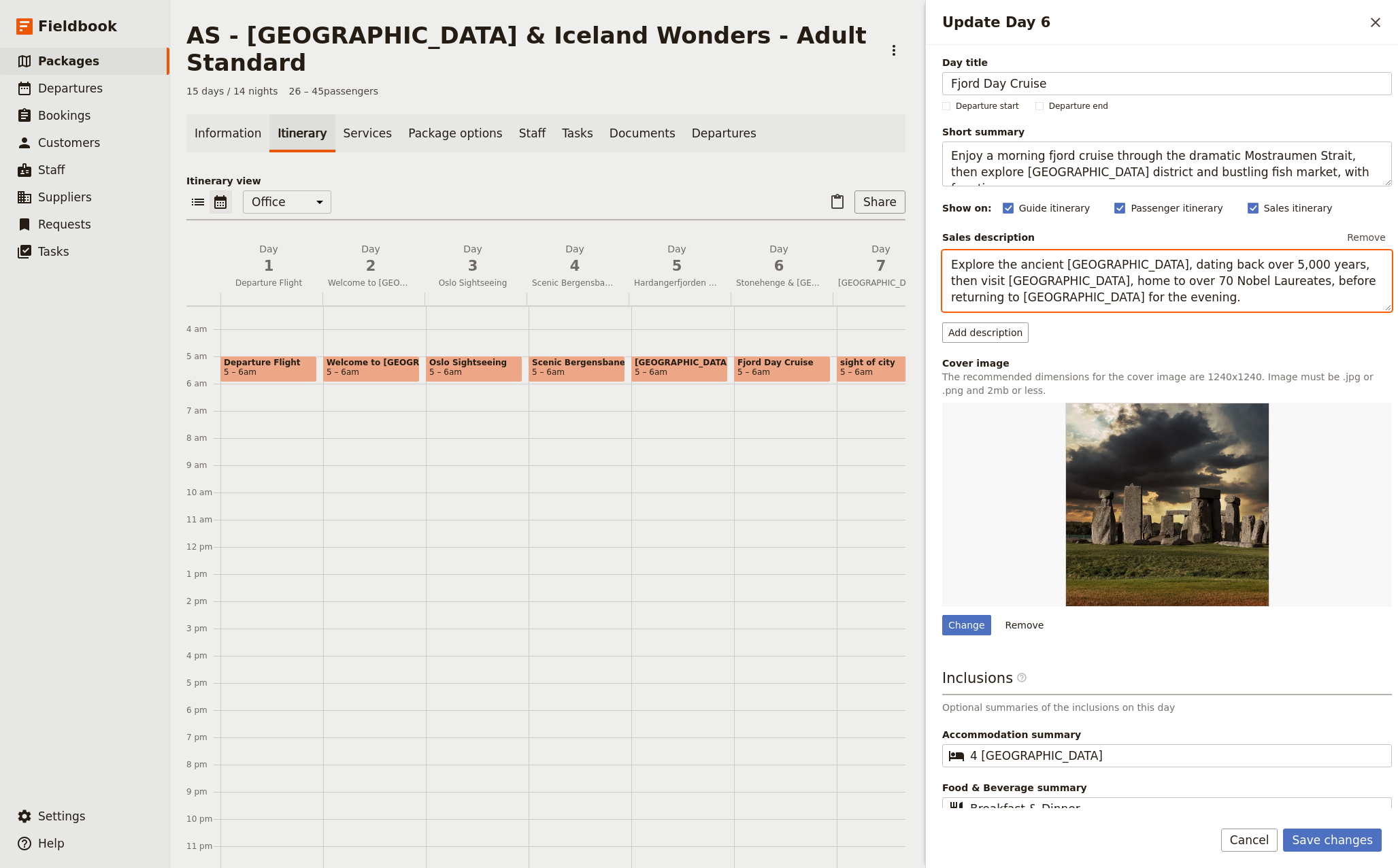
drag, startPoint x: 1024, startPoint y: 298, endPoint x: 926, endPoint y: 254, distance: 107.4
click at [926, 254] on div "Day title Fjord Day Cruise Departure start Departure end Short summary Enjoy a …" at bounding box center [1162, 426] width 472 height 763
paste textarea "njoy a morning fjord cruise through the dramatic Mostraumen Strait, then explor…"
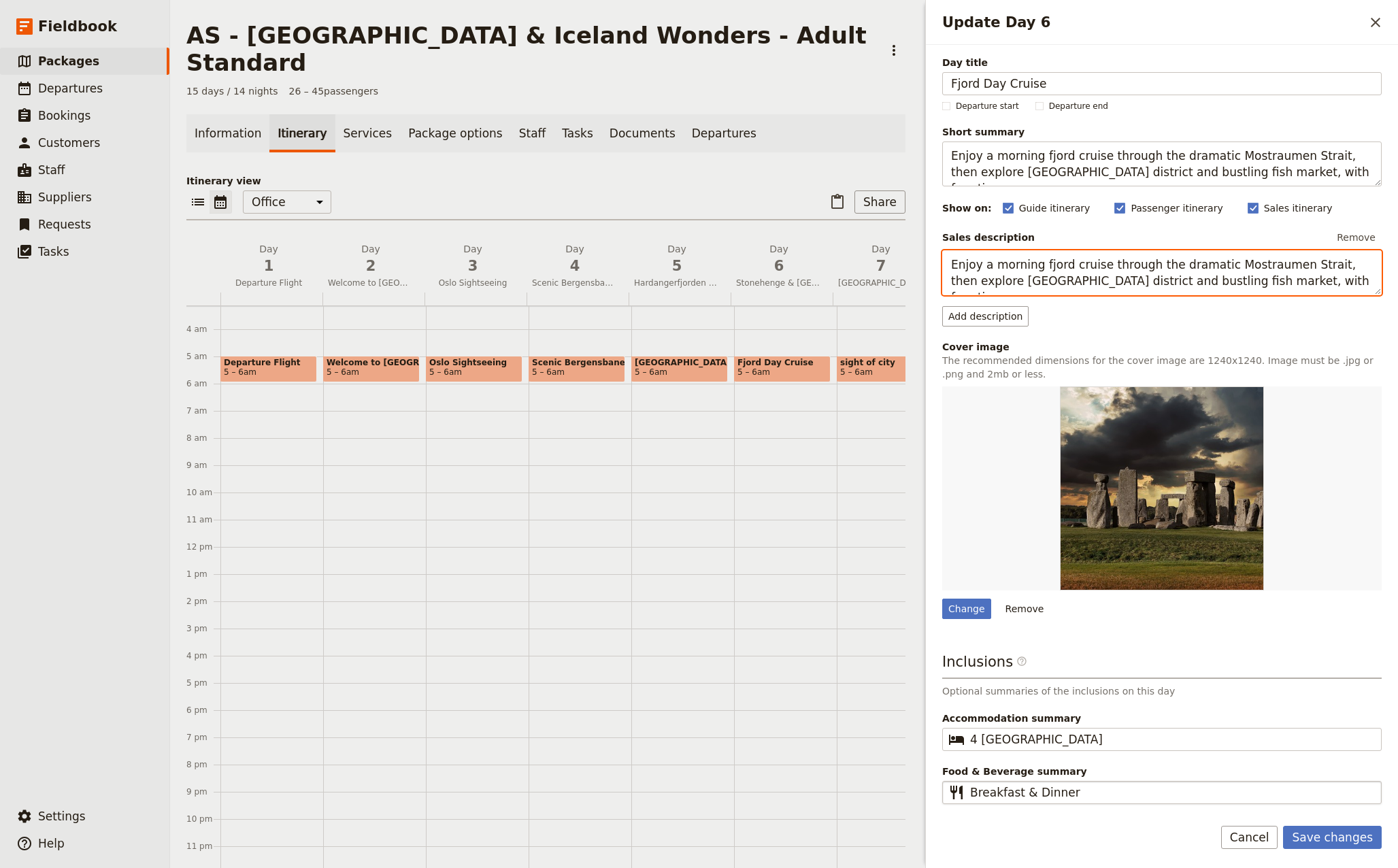
type textarea "Enjoy a morning fjord cruise through the dramatic Mostraumen Strait, then explo…"
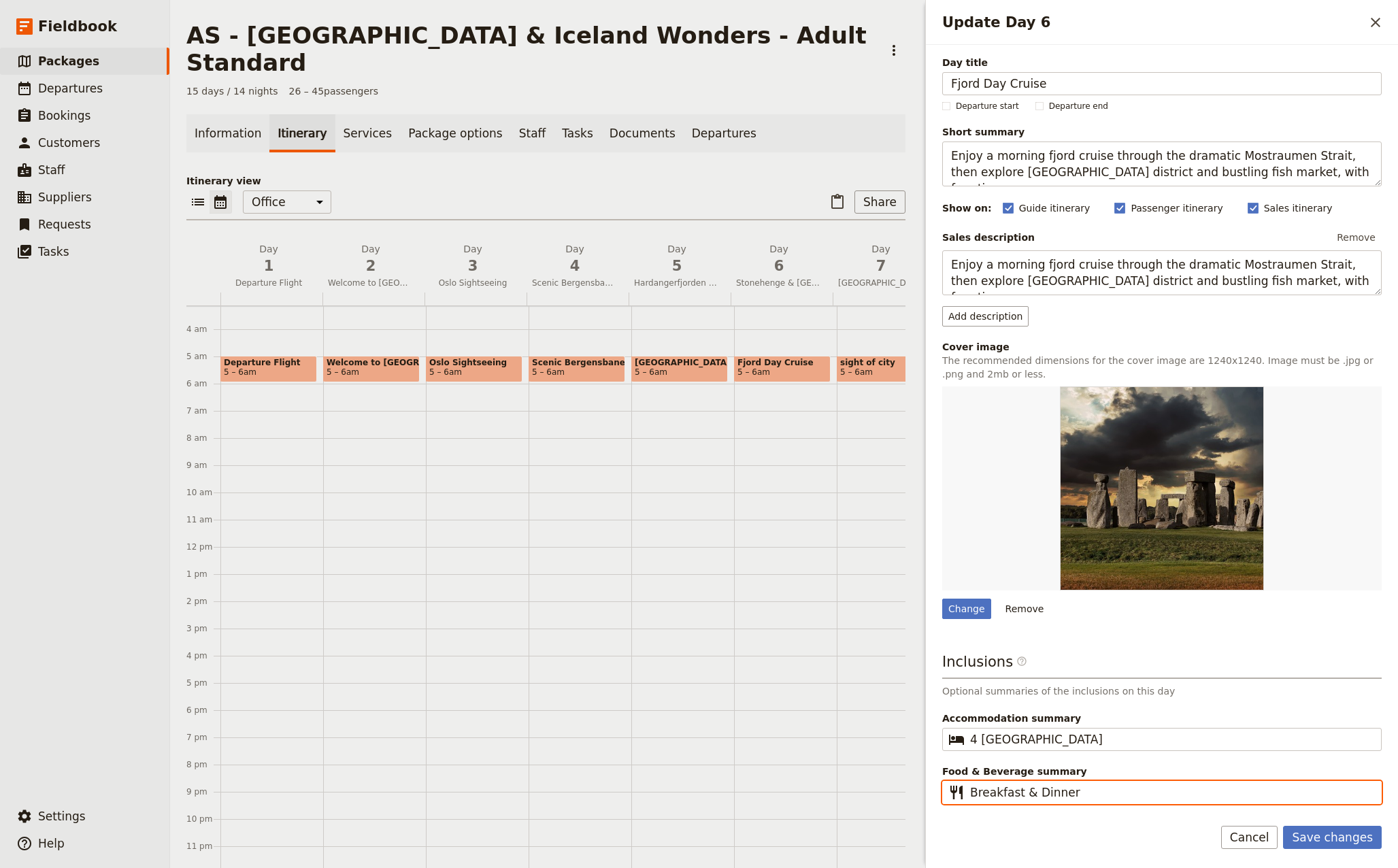
click at [1096, 792] on input "Breakfast & Dinner" at bounding box center [1171, 792] width 403 height 16
type input "Breakfast"
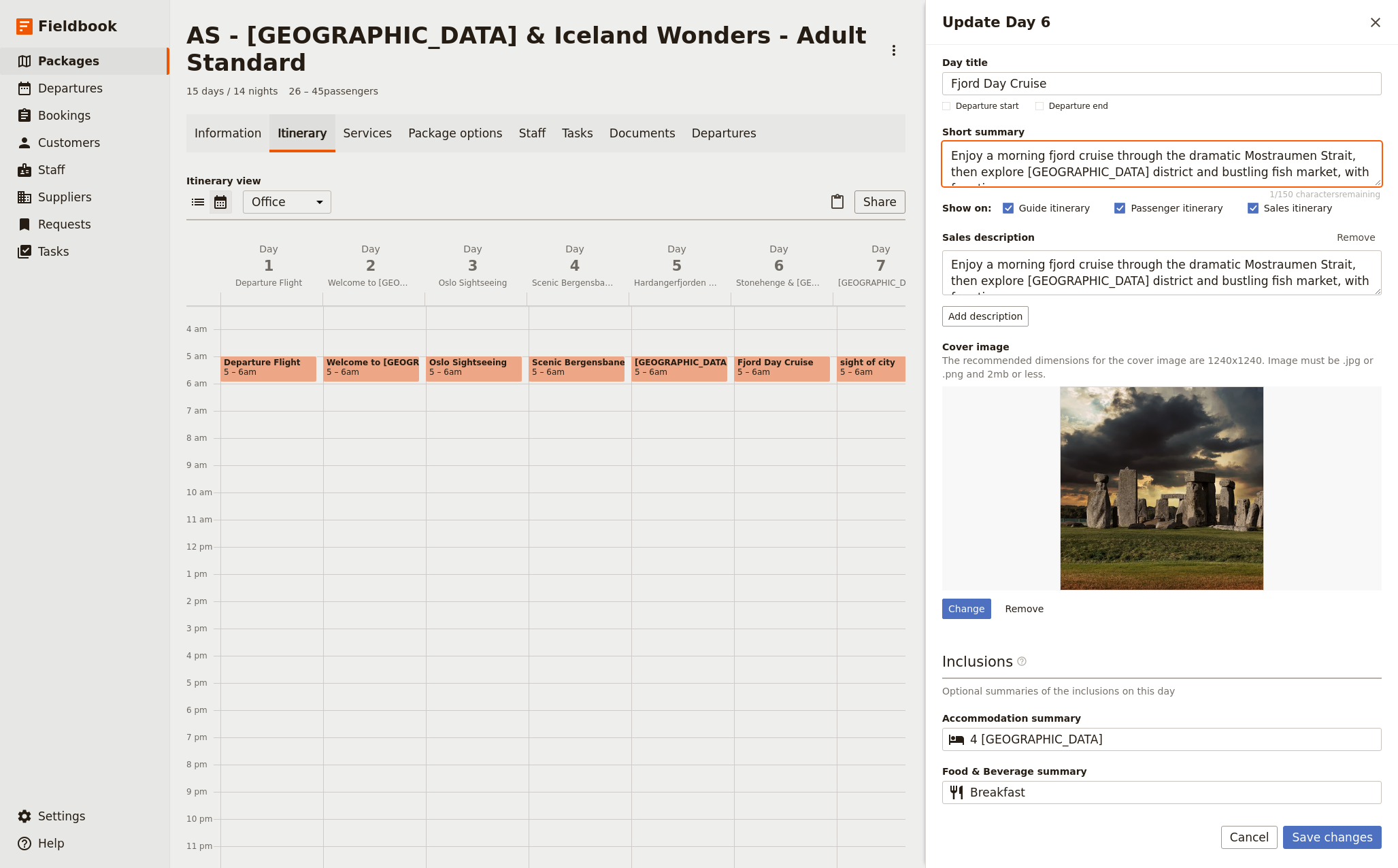
drag, startPoint x: 1211, startPoint y: 158, endPoint x: 1272, endPoint y: 158, distance: 61.0
click at [1272, 158] on textarea "Enjoy a morning fjord cruise through the dramatic Mostraumen Strait, then explo…" at bounding box center [1161, 164] width 439 height 45
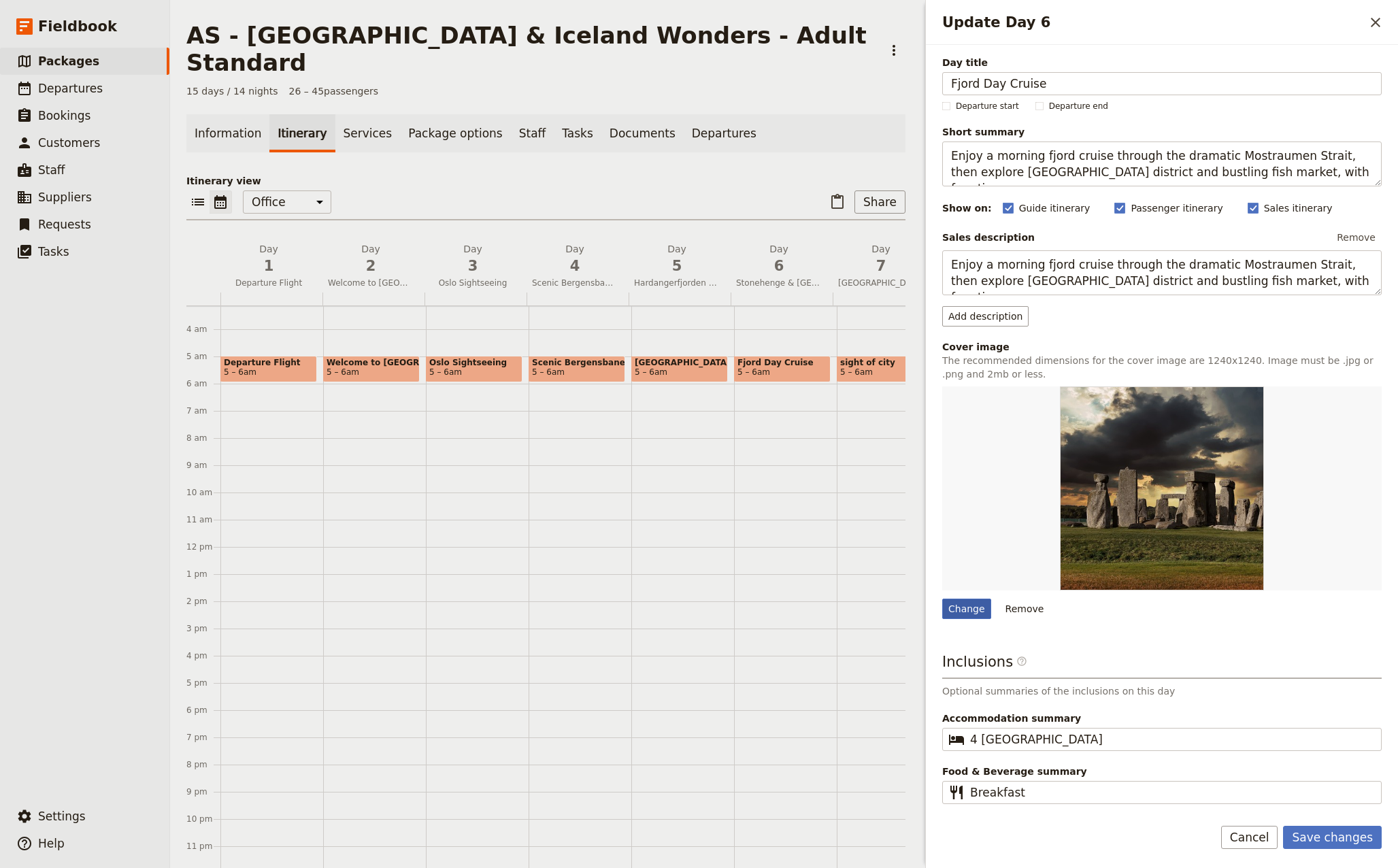
click at [962, 609] on div "Change" at bounding box center [966, 609] width 49 height 20
click at [942, 599] on input "Change" at bounding box center [941, 598] width 1 height 1
type input "C:\fakepath\fjord-7433948_640.jpg"
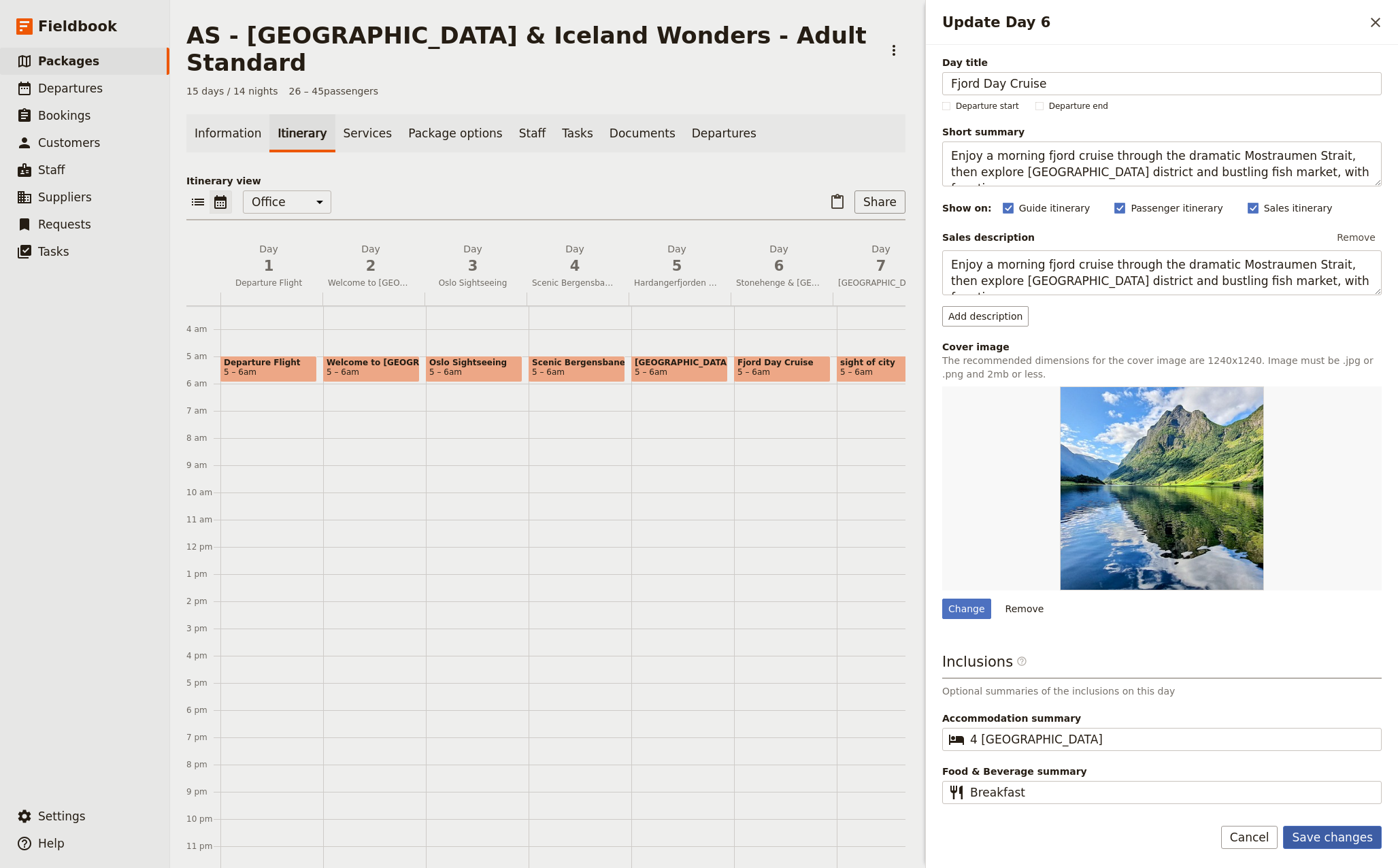
click at [1356, 839] on button "Save changes" at bounding box center [1332, 837] width 99 height 23
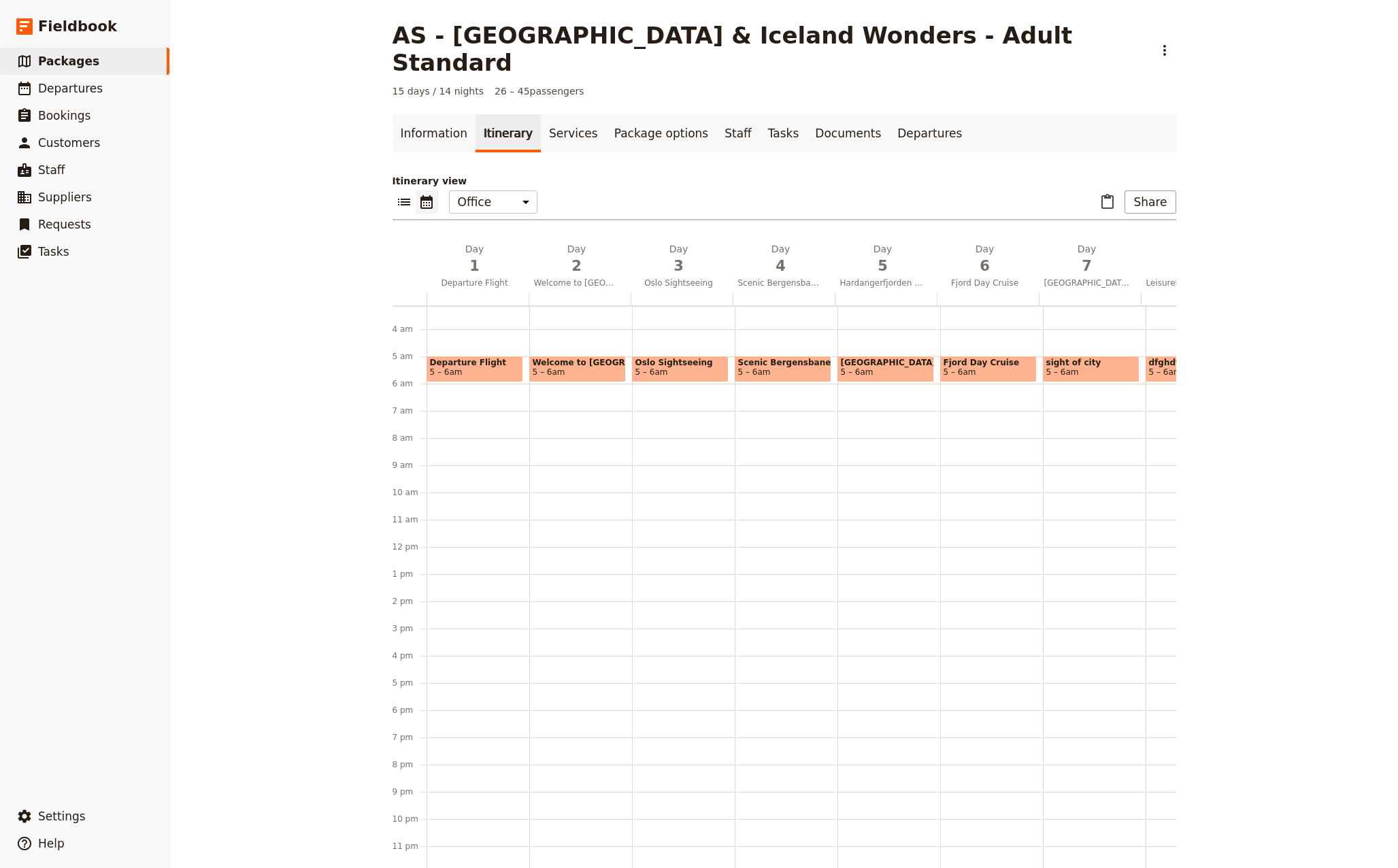
click at [1074, 358] on span "sight of city" at bounding box center [1091, 363] width 89 height 9
select select "7"
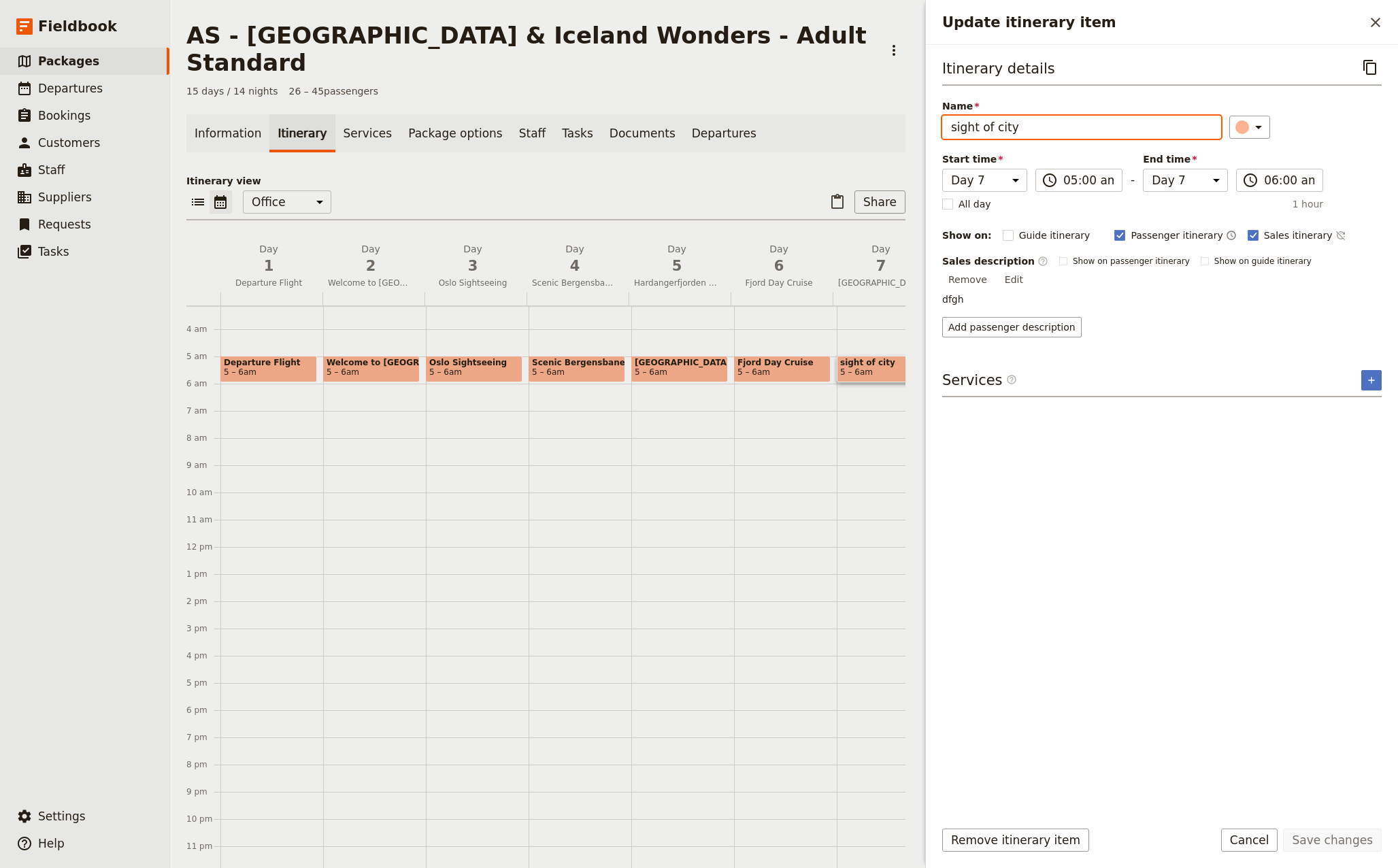
drag, startPoint x: 1025, startPoint y: 127, endPoint x: 883, endPoint y: 123, distance: 142.1
click at [883, 123] on div "AS - [GEOGRAPHIC_DATA] & [GEOGRAPHIC_DATA] Wonders - Adult Standard ​ 15 days /…" at bounding box center [783, 434] width 1227 height 868
type input "[GEOGRAPHIC_DATA]"
click at [1029, 269] on button "Edit" at bounding box center [1014, 279] width 31 height 20
drag, startPoint x: 1058, startPoint y: 290, endPoint x: 898, endPoint y: 294, distance: 160.0
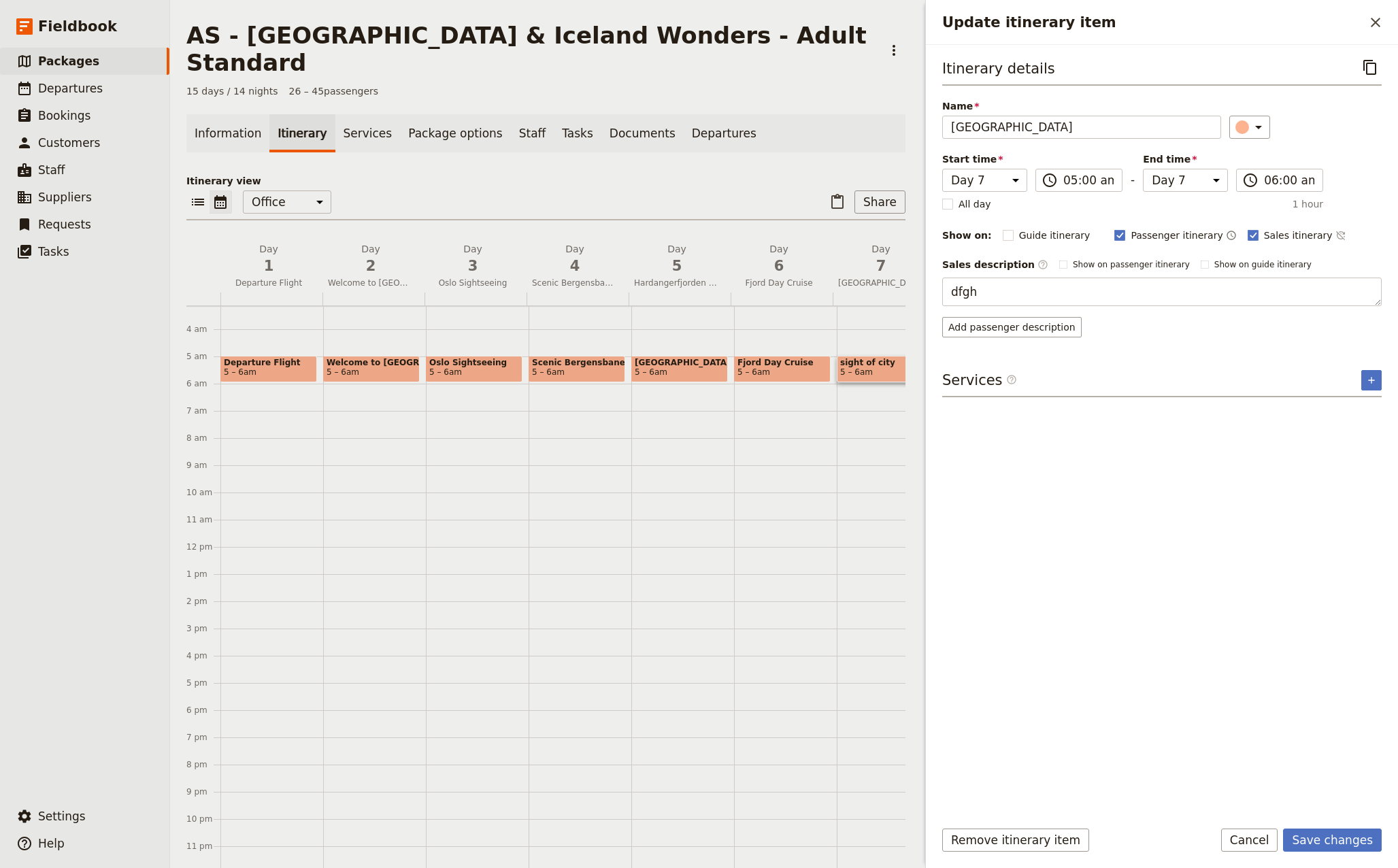
click at [898, 294] on div "AS - [GEOGRAPHIC_DATA] & [GEOGRAPHIC_DATA] Wonders - Adult Standard ​ 15 days /…" at bounding box center [783, 434] width 1227 height 868
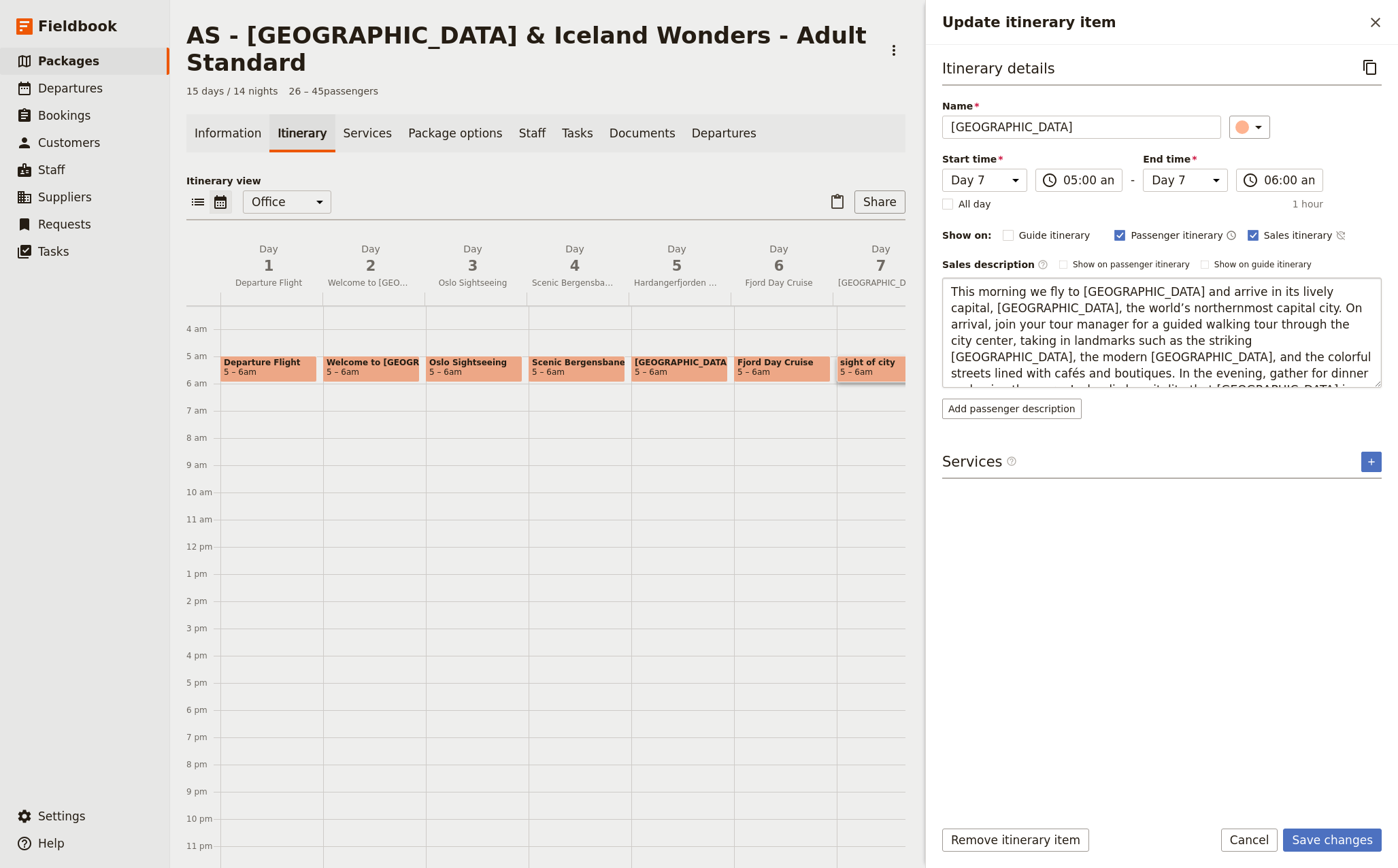
drag, startPoint x: 1324, startPoint y: 307, endPoint x: 1288, endPoint y: 311, distance: 36.2
click at [1288, 311] on textarea "This morning we fly to [GEOGRAPHIC_DATA] and arrive in its lively capital, [GEO…" at bounding box center [1161, 333] width 439 height 110
click at [1180, 376] on textarea "This morning we fly to [GEOGRAPHIC_DATA] and arrive in its lively capital, [GEO…" at bounding box center [1161, 333] width 439 height 110
type textarea "This morning we fly to [GEOGRAPHIC_DATA] and arrive in its lively capital, [GEO…"
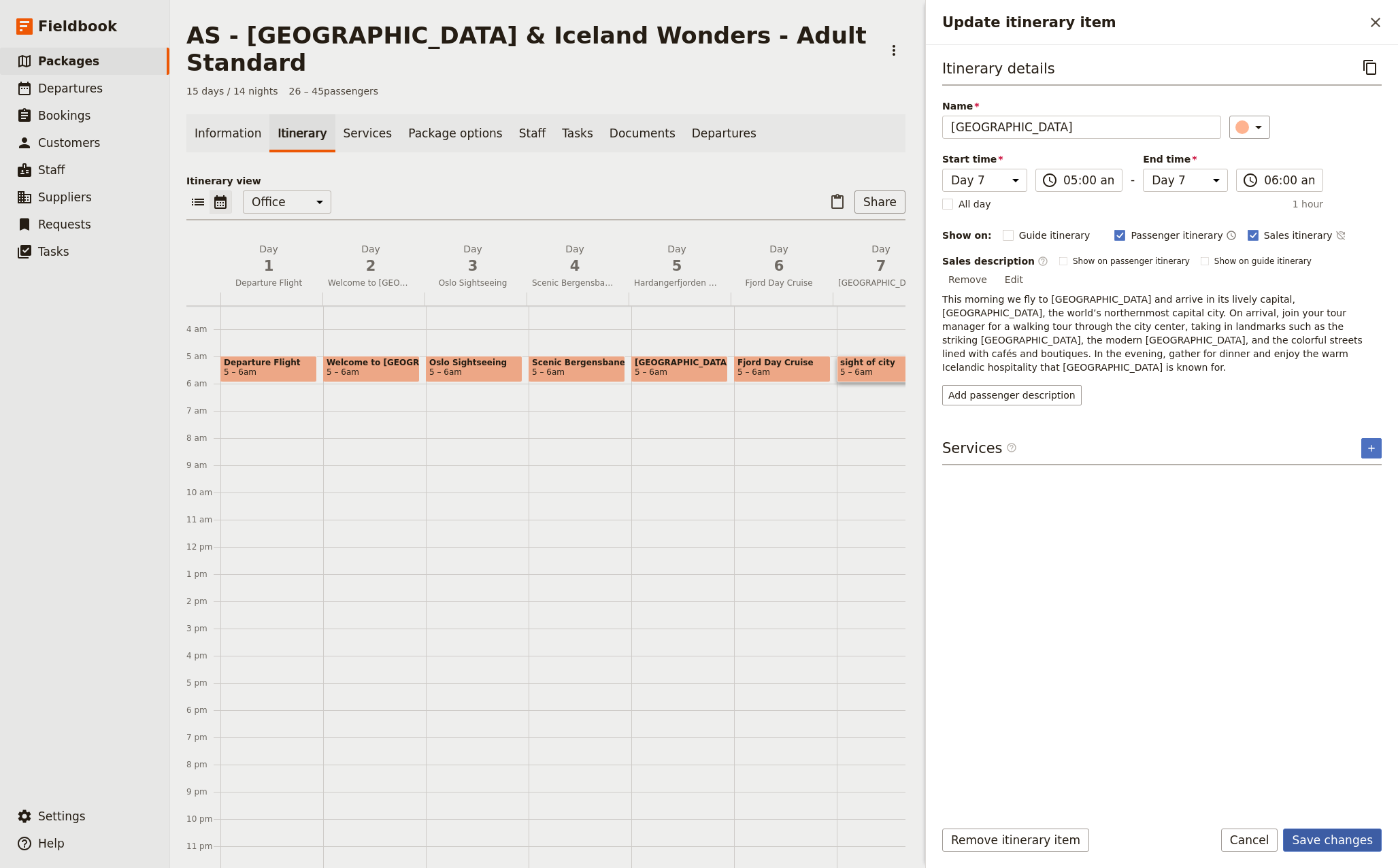
click at [1354, 841] on button "Save changes" at bounding box center [1332, 840] width 99 height 23
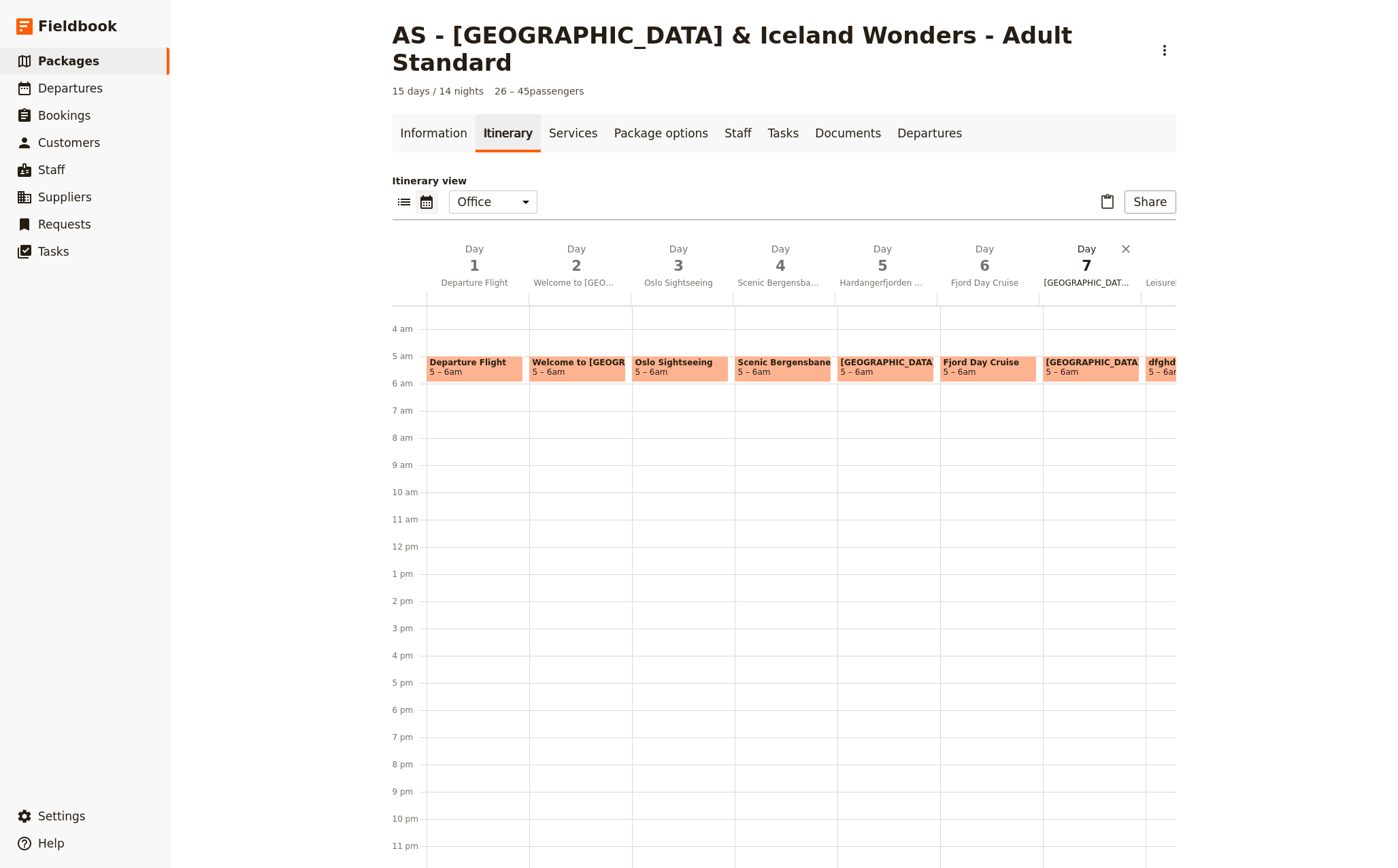
click at [1084, 255] on span "7" at bounding box center [1086, 265] width 86 height 20
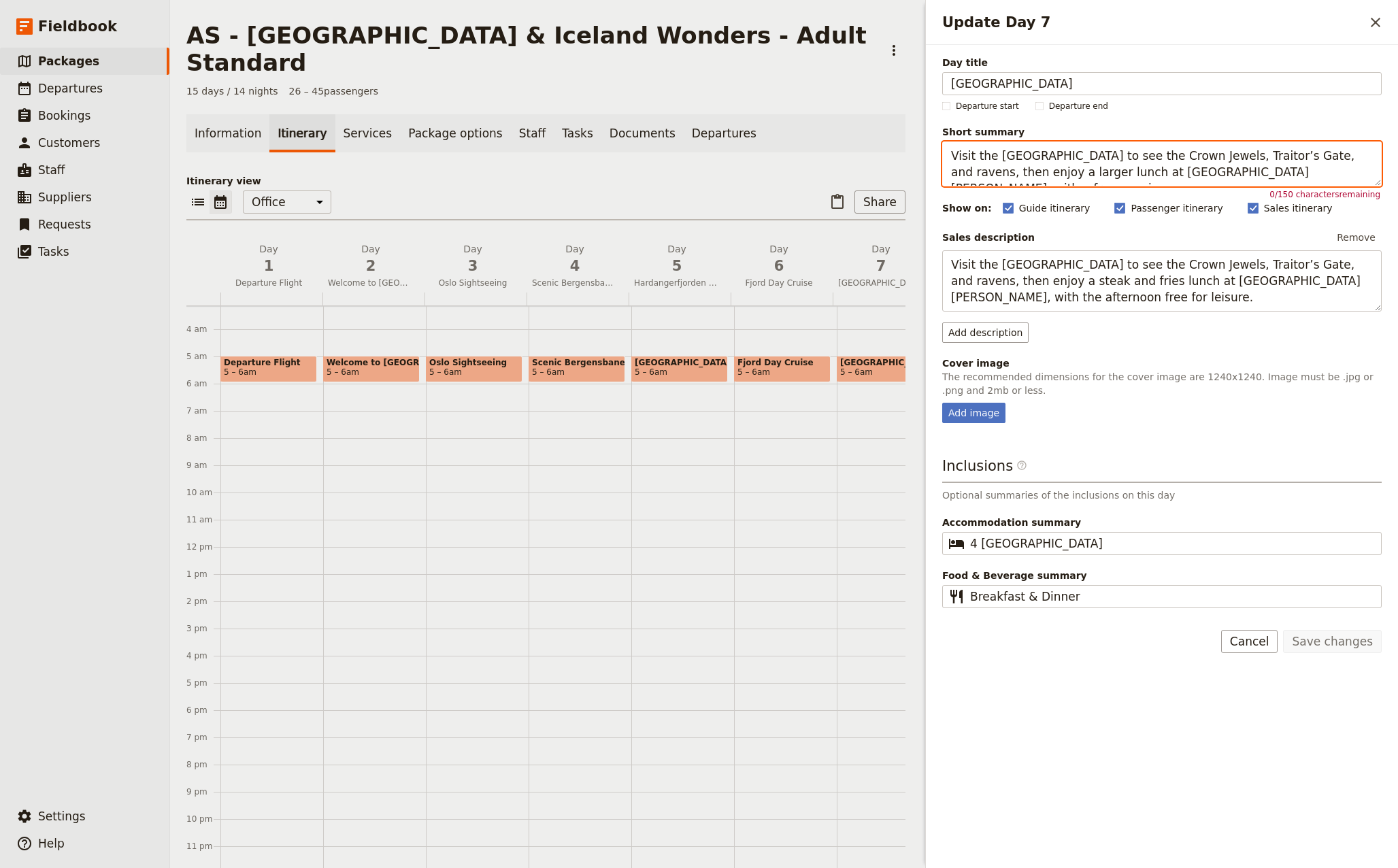
drag, startPoint x: 1283, startPoint y: 173, endPoint x: 820, endPoint y: 150, distance: 463.6
click at [820, 150] on div "AS - [GEOGRAPHIC_DATA] & [GEOGRAPHIC_DATA] Wonders - Adult Standard ​ 15 days /…" at bounding box center [783, 434] width 1227 height 868
paste textarea "Fly to [GEOGRAPHIC_DATA] and explore [GEOGRAPHIC_DATA] on a guided walking tour…"
drag, startPoint x: 1228, startPoint y: 174, endPoint x: 1292, endPoint y: 174, distance: 64.0
click at [1292, 174] on textarea "Fly to [GEOGRAPHIC_DATA] and explore [GEOGRAPHIC_DATA] on a guided walking tour…" at bounding box center [1161, 164] width 439 height 45
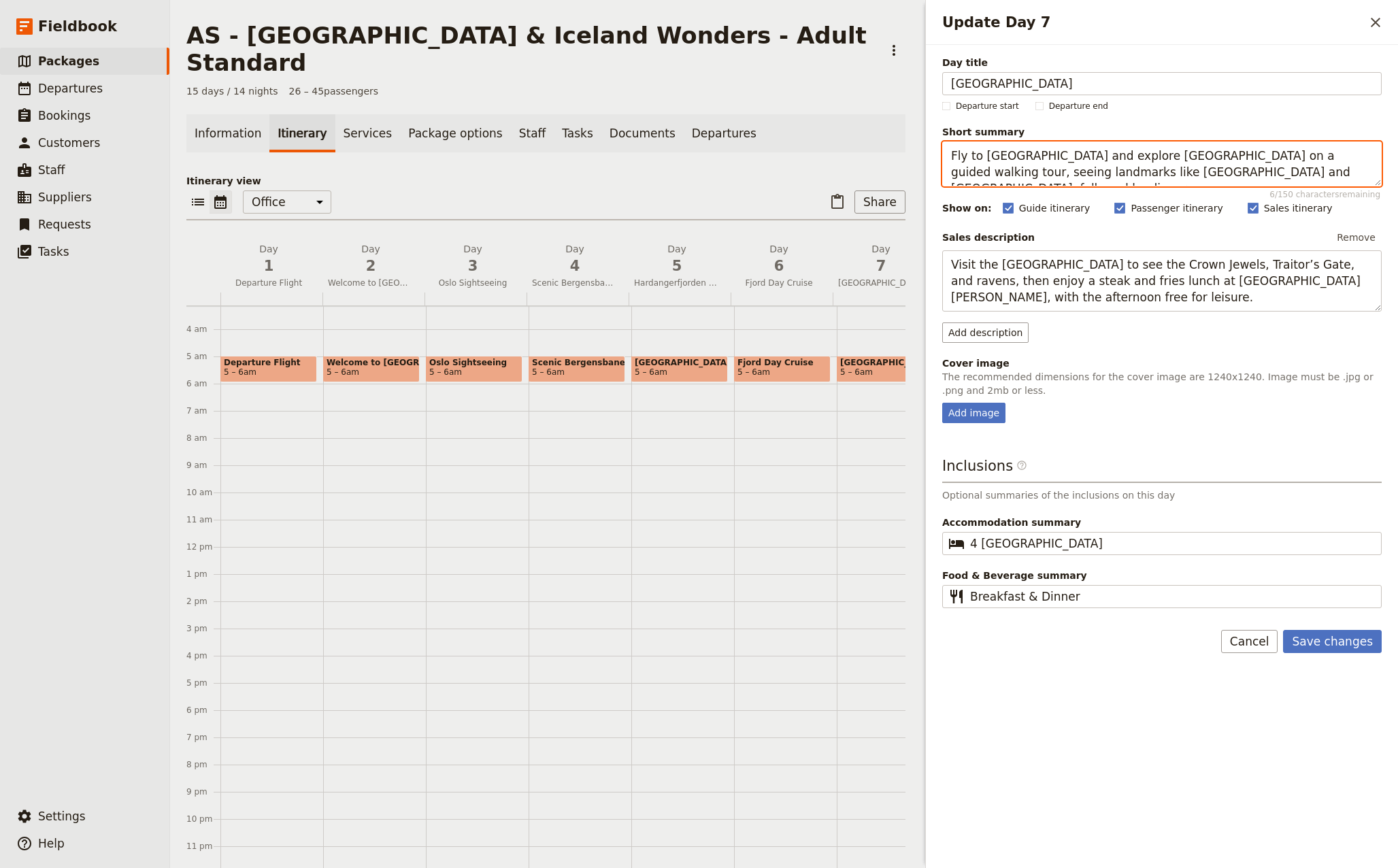
drag, startPoint x: 1292, startPoint y: 173, endPoint x: 946, endPoint y: 145, distance: 347.1
click at [946, 145] on textarea "Fly to [GEOGRAPHIC_DATA] and explore [GEOGRAPHIC_DATA] on a guided walking tour…" at bounding box center [1161, 164] width 439 height 45
type textarea "Fly to [GEOGRAPHIC_DATA] and explore [GEOGRAPHIC_DATA] on a guided walking tour…"
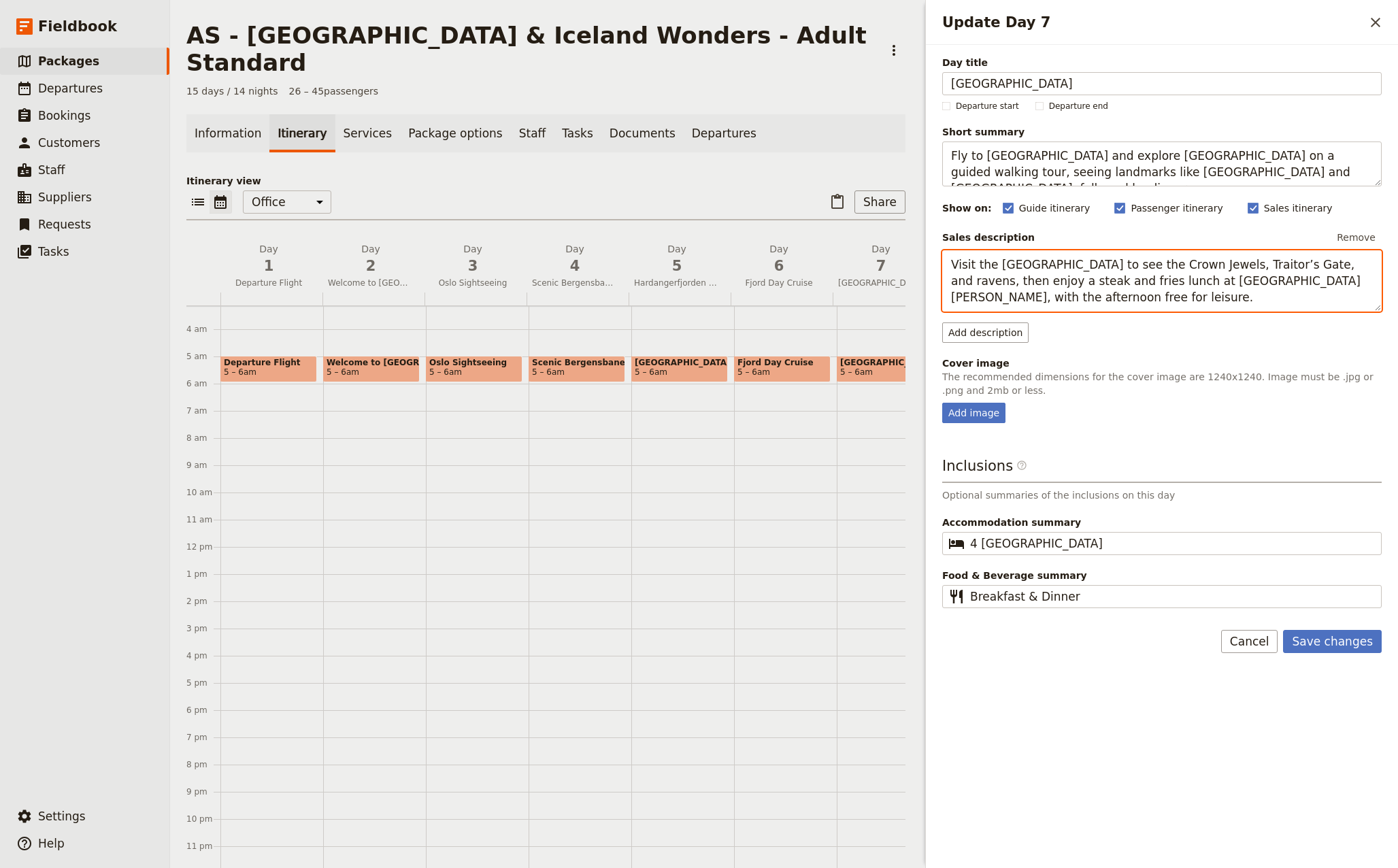
drag, startPoint x: 1019, startPoint y: 295, endPoint x: 935, endPoint y: 258, distance: 91.8
click at [935, 258] on div "Day title [GEOGRAPHIC_DATA] Departure start Departure end Short summary Fly to …" at bounding box center [1162, 327] width 472 height 565
paste textarea "Fly to [GEOGRAPHIC_DATA] and explore [GEOGRAPHIC_DATA] on a guided walking tour…"
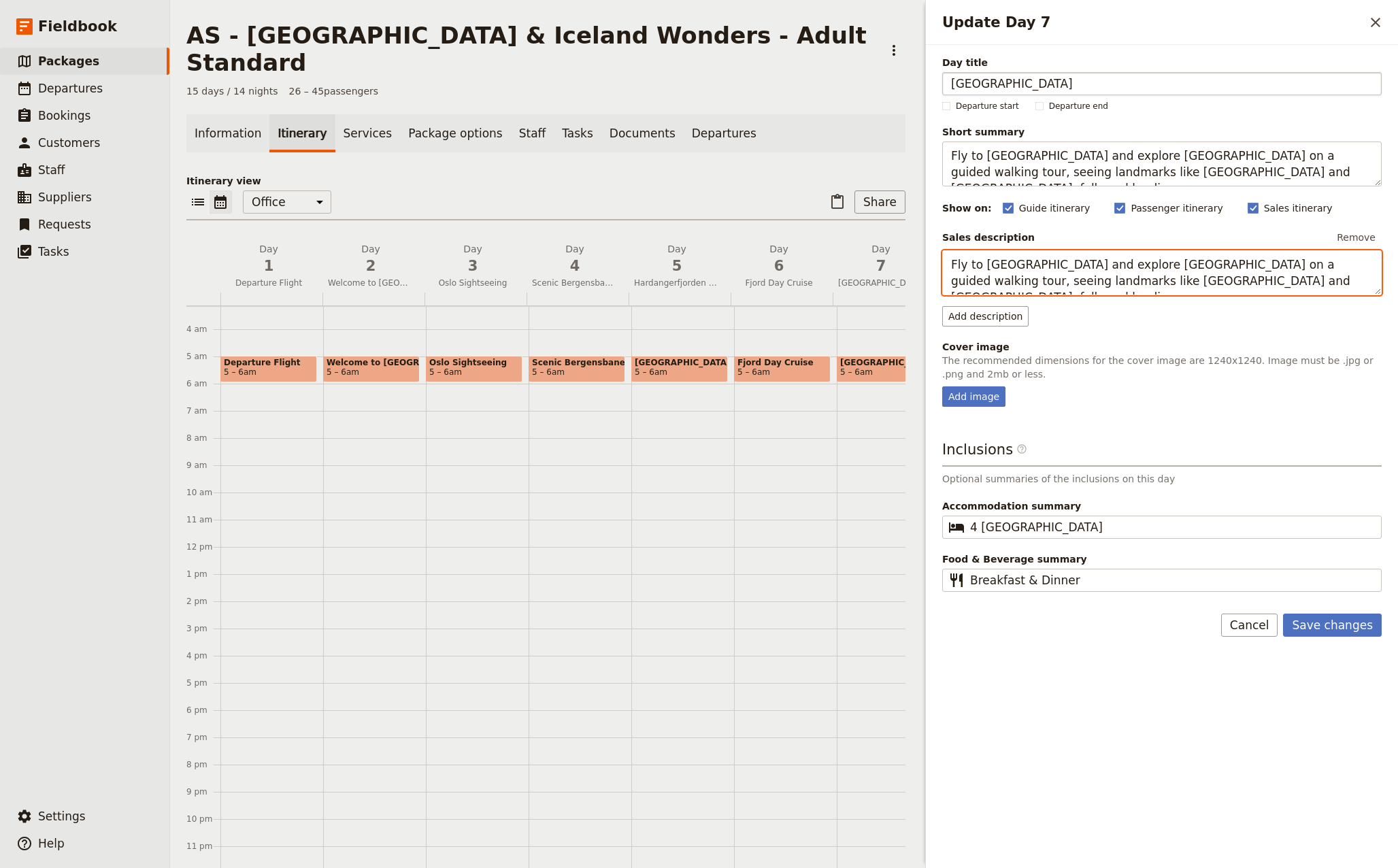
type textarea "Fly to [GEOGRAPHIC_DATA] and explore [GEOGRAPHIC_DATA] on a guided walking tour…"
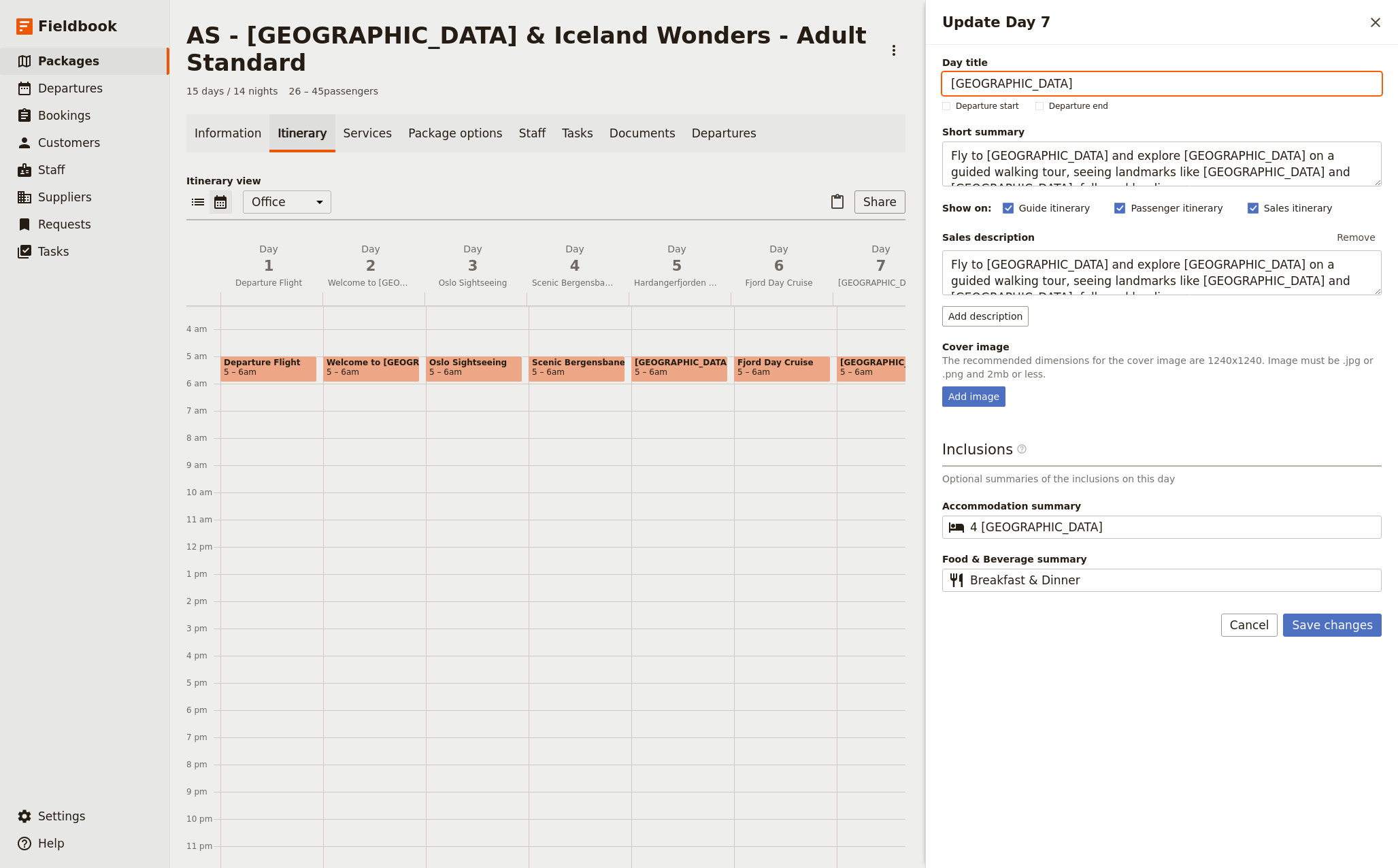
drag, startPoint x: 1044, startPoint y: 85, endPoint x: 892, endPoint y: 85, distance: 152.0
click at [892, 85] on div "AS - [GEOGRAPHIC_DATA] & [GEOGRAPHIC_DATA] Wonders - Adult Standard ​ 15 days /…" at bounding box center [783, 434] width 1227 height 868
type input "[GEOGRAPHIC_DATA]"
click at [975, 397] on div "Add image" at bounding box center [974, 397] width 63 height 20
click at [942, 387] on input "Add image" at bounding box center [941, 386] width 1 height 1
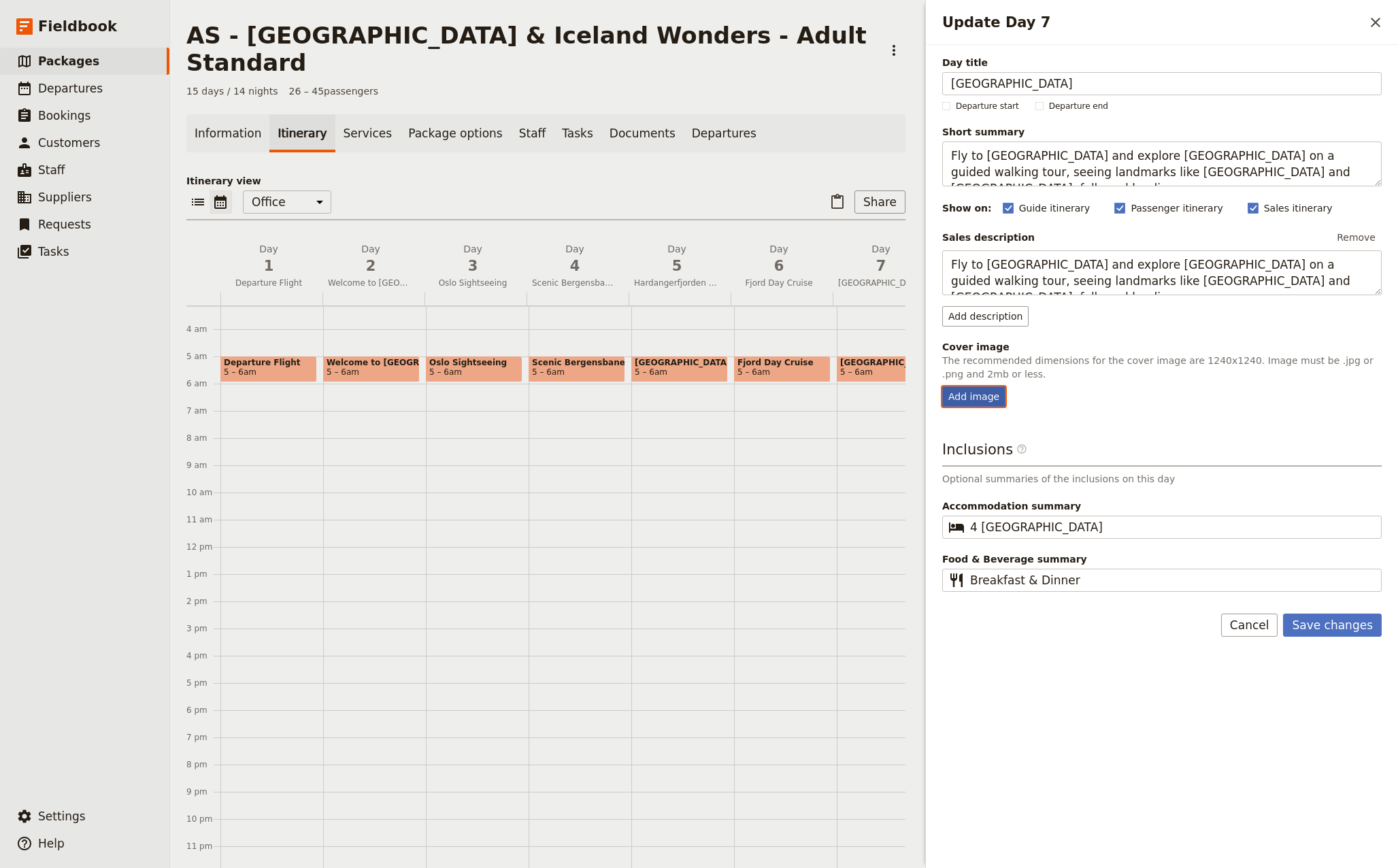
type input "C:\fakepath\iceland-4768893_640.jpg"
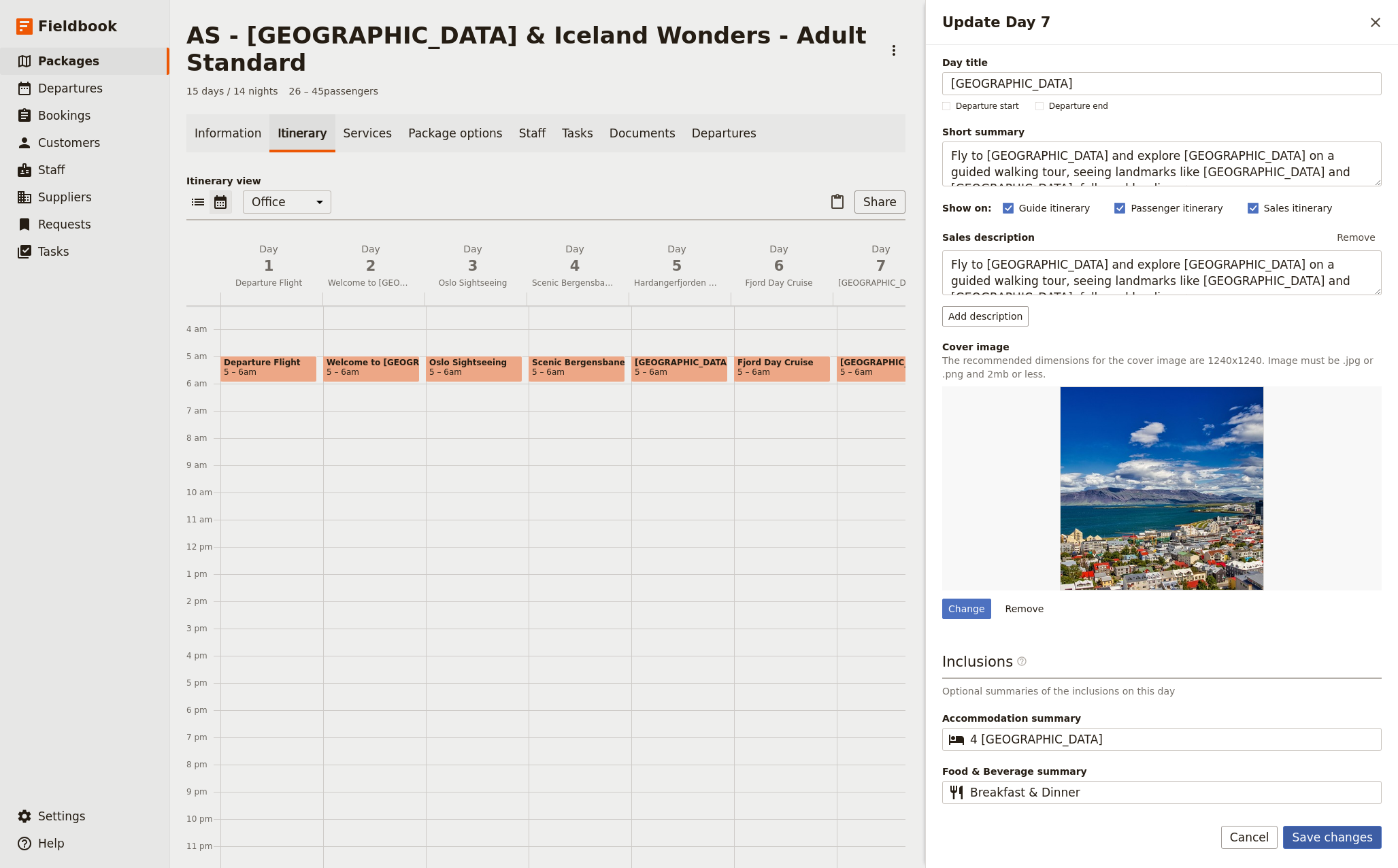
click at [1340, 833] on button "Save changes" at bounding box center [1332, 837] width 99 height 23
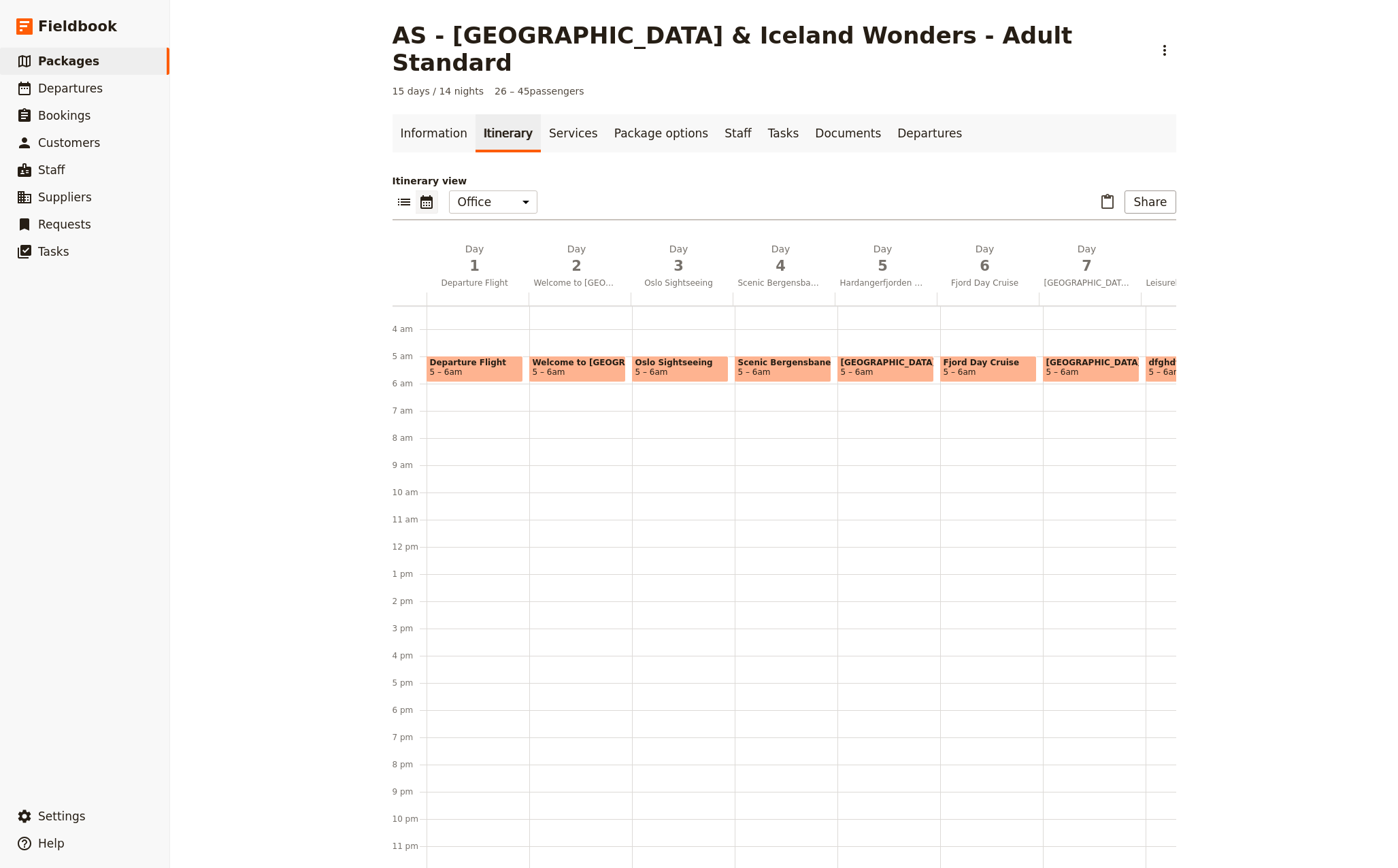
click at [1053, 367] on span "5 – 6am" at bounding box center [1062, 372] width 32 height 9
select select "7"
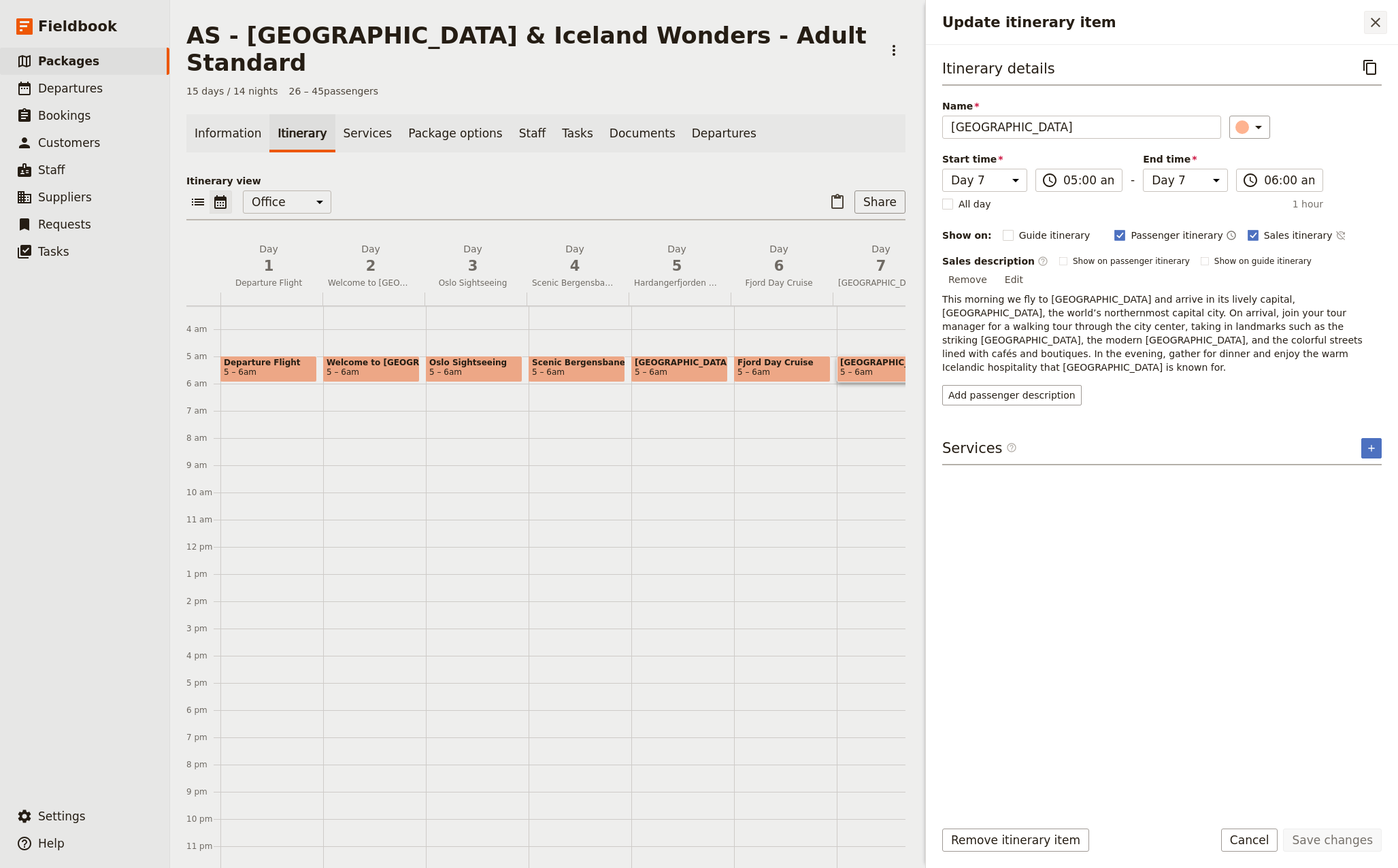
click at [1375, 22] on icon "Close drawer" at bounding box center [1375, 22] width 9 height 9
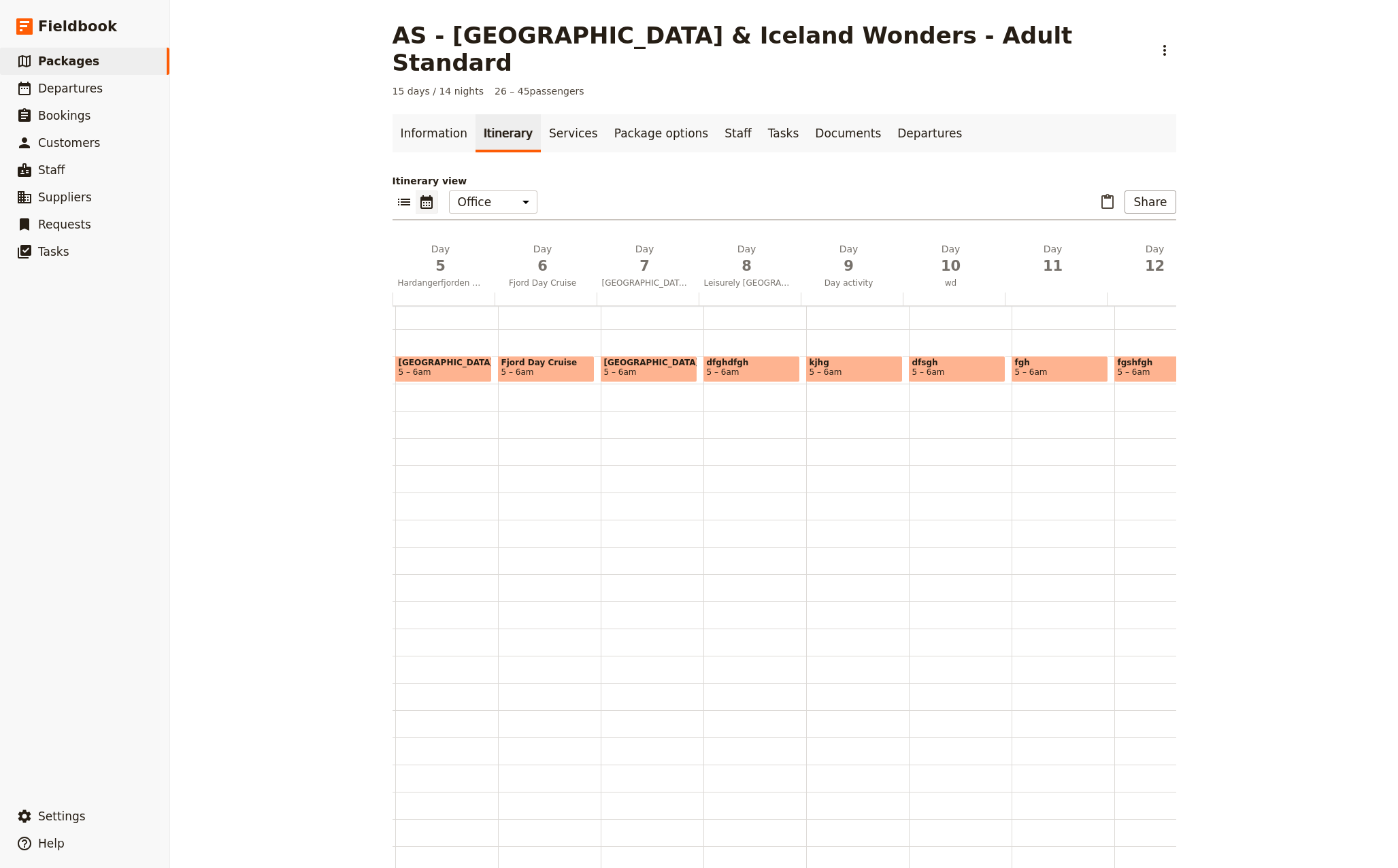
scroll to position [96, 0]
click at [773, 174] on p "Itinerary view" at bounding box center [785, 181] width 784 height 14
click at [738, 358] on span "dfghdfgh" at bounding box center [751, 363] width 89 height 9
select select "8"
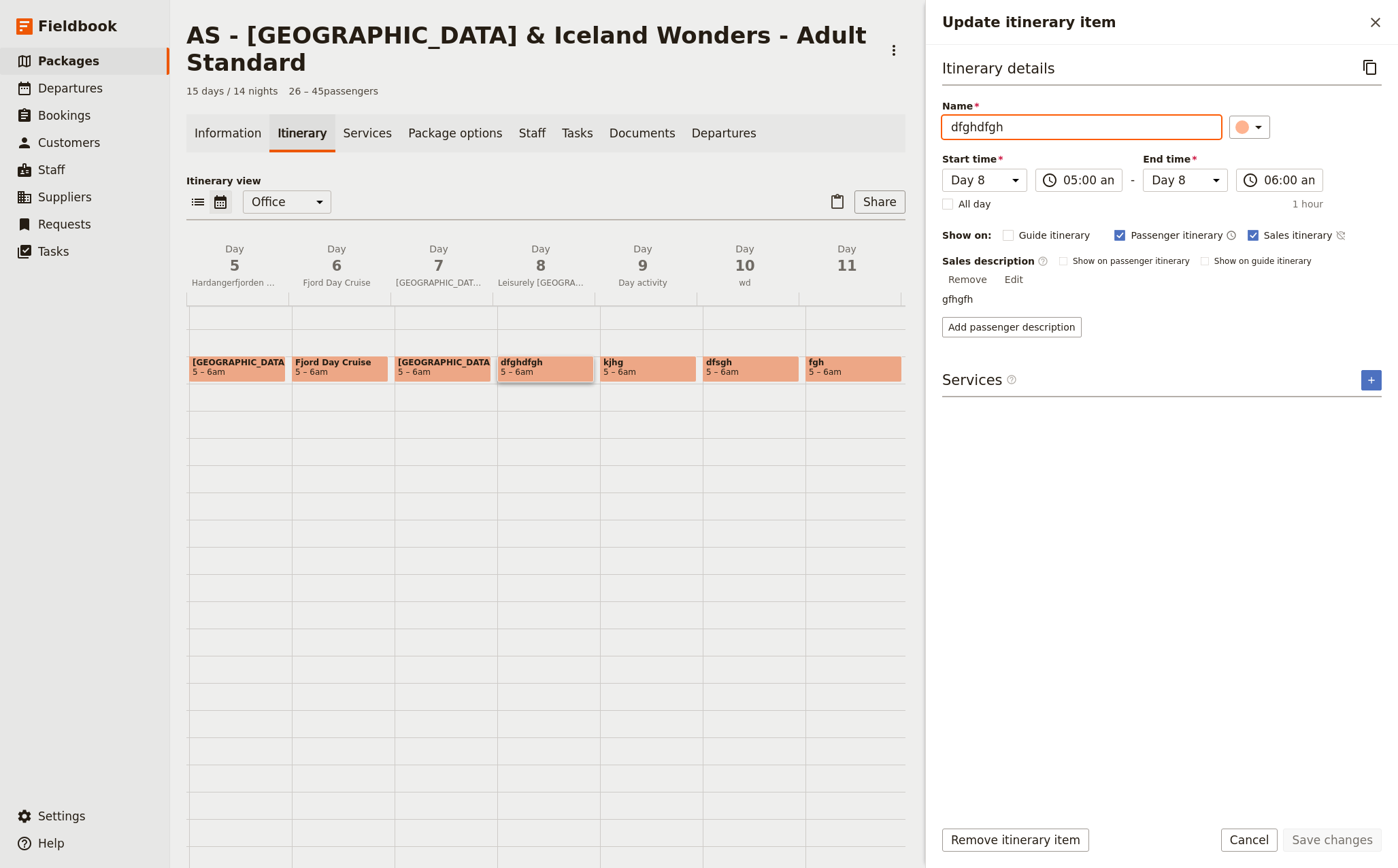
drag, startPoint x: 985, startPoint y: 133, endPoint x: 907, endPoint y: 136, distance: 78.1
click at [907, 136] on div "AS - [GEOGRAPHIC_DATA] & [GEOGRAPHIC_DATA] Wonders - Adult Standard ​ 15 days /…" at bounding box center [783, 434] width 1227 height 868
type input "Golden Circle"
click at [1029, 269] on button "Edit" at bounding box center [1014, 279] width 31 height 20
drag, startPoint x: 1028, startPoint y: 297, endPoint x: 904, endPoint y: 299, distance: 124.0
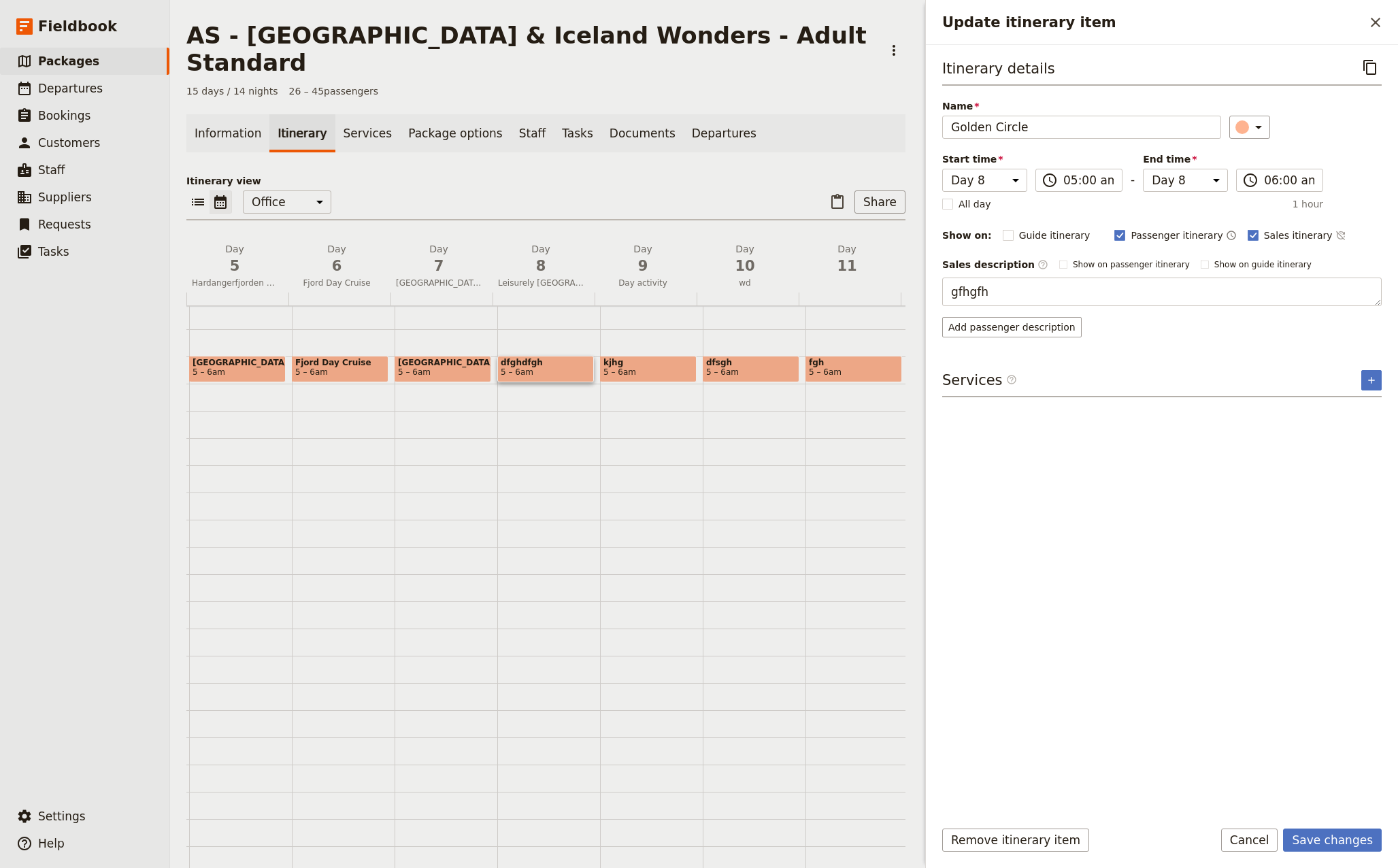
click at [904, 299] on div "AS - [GEOGRAPHIC_DATA] & [GEOGRAPHIC_DATA] Wonders - Adult Standard ​ 15 days /…" at bounding box center [783, 434] width 1227 height 868
type textarea "[DATE] we embark on the famous Golden Circle tour, starting and ending in [GEOG…"
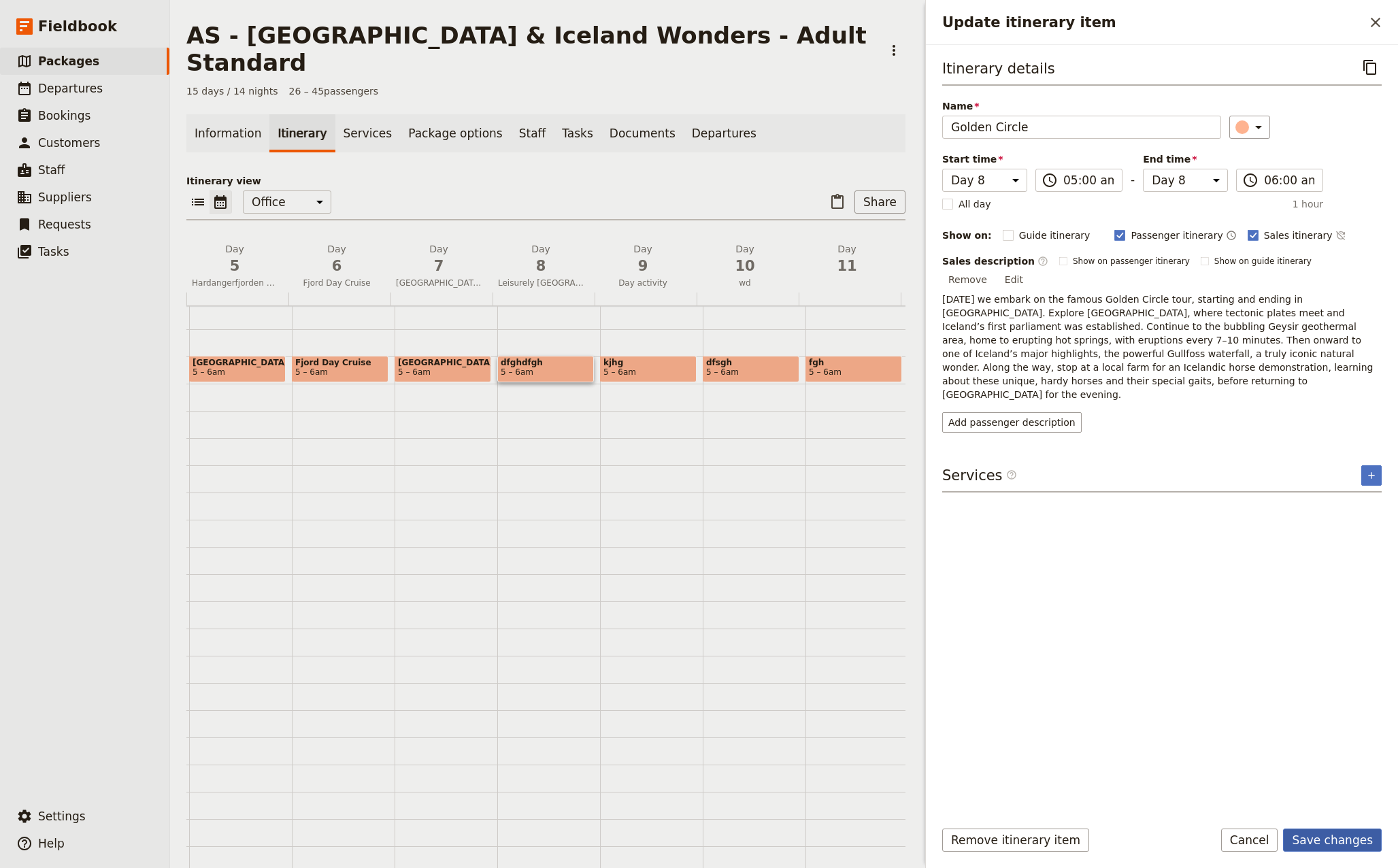
click at [1352, 839] on button "Save changes" at bounding box center [1332, 840] width 99 height 23
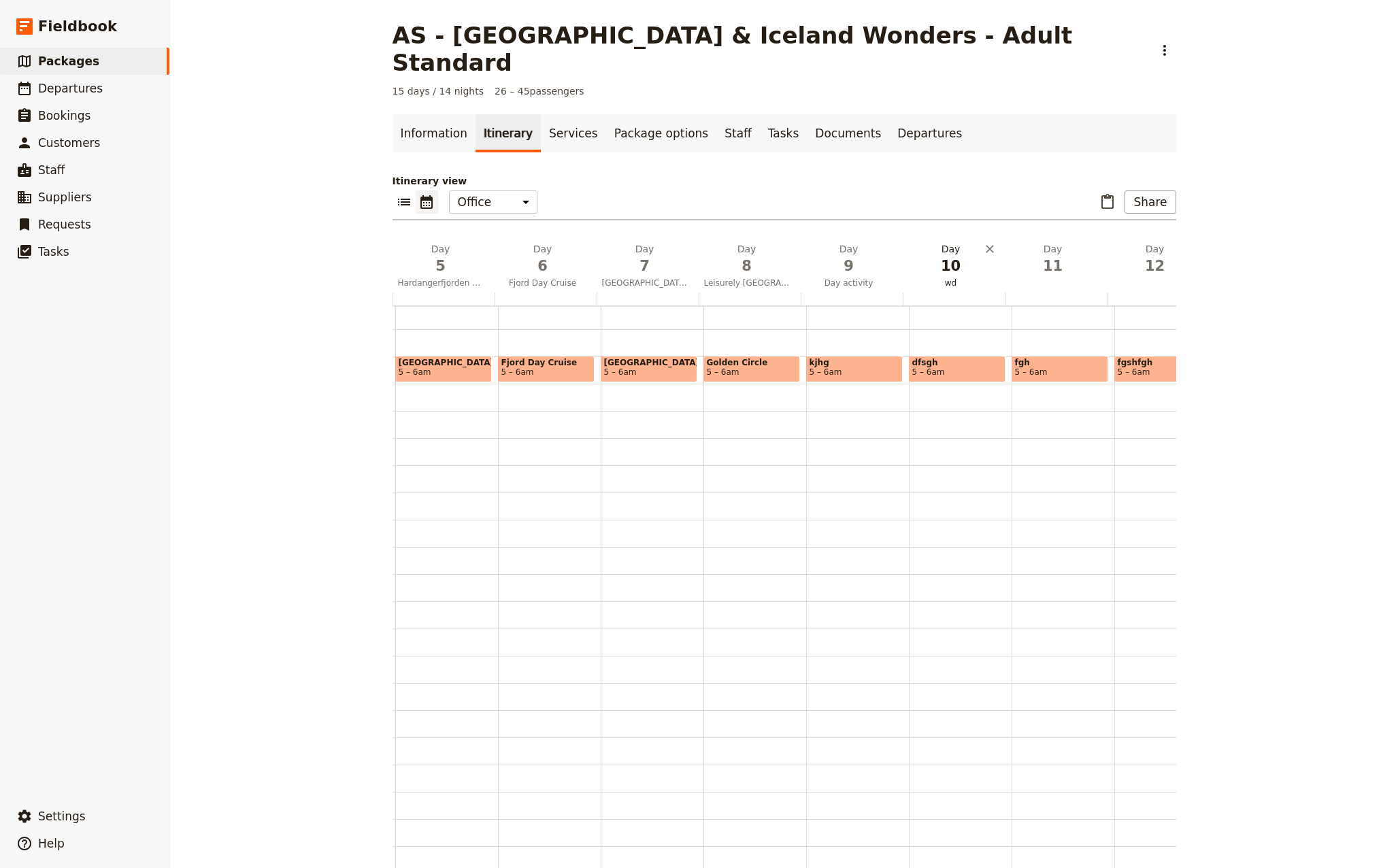
click at [741, 278] on span "Leisurely [GEOGRAPHIC_DATA]" at bounding box center [746, 283] width 96 height 11
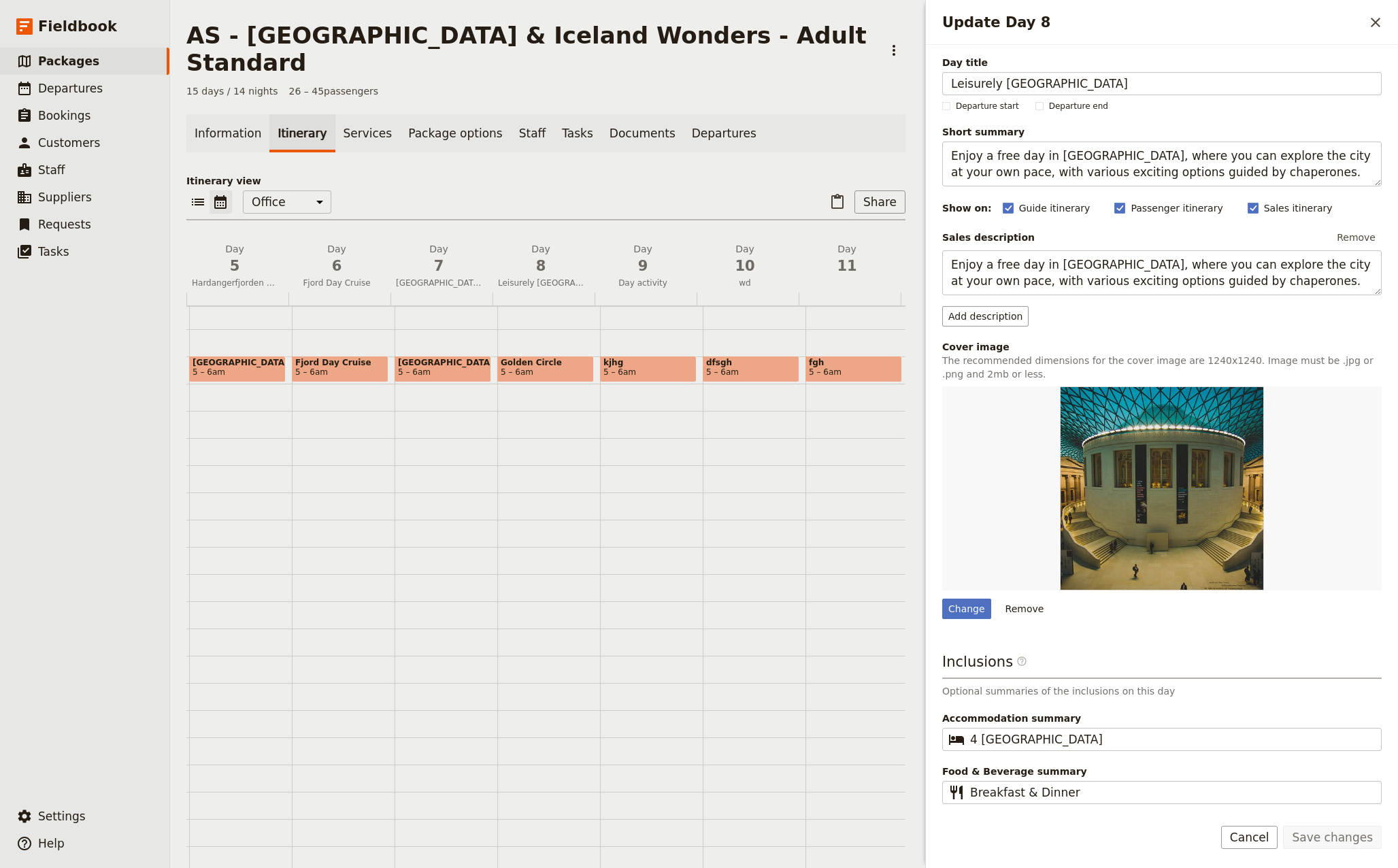
drag, startPoint x: 985, startPoint y: 86, endPoint x: 904, endPoint y: 79, distance: 81.3
click at [904, 79] on div "AS - [GEOGRAPHIC_DATA] & [GEOGRAPHIC_DATA] Wonders - Adult Standard ​ 15 days /…" at bounding box center [783, 434] width 1227 height 868
type input "Golden Circle"
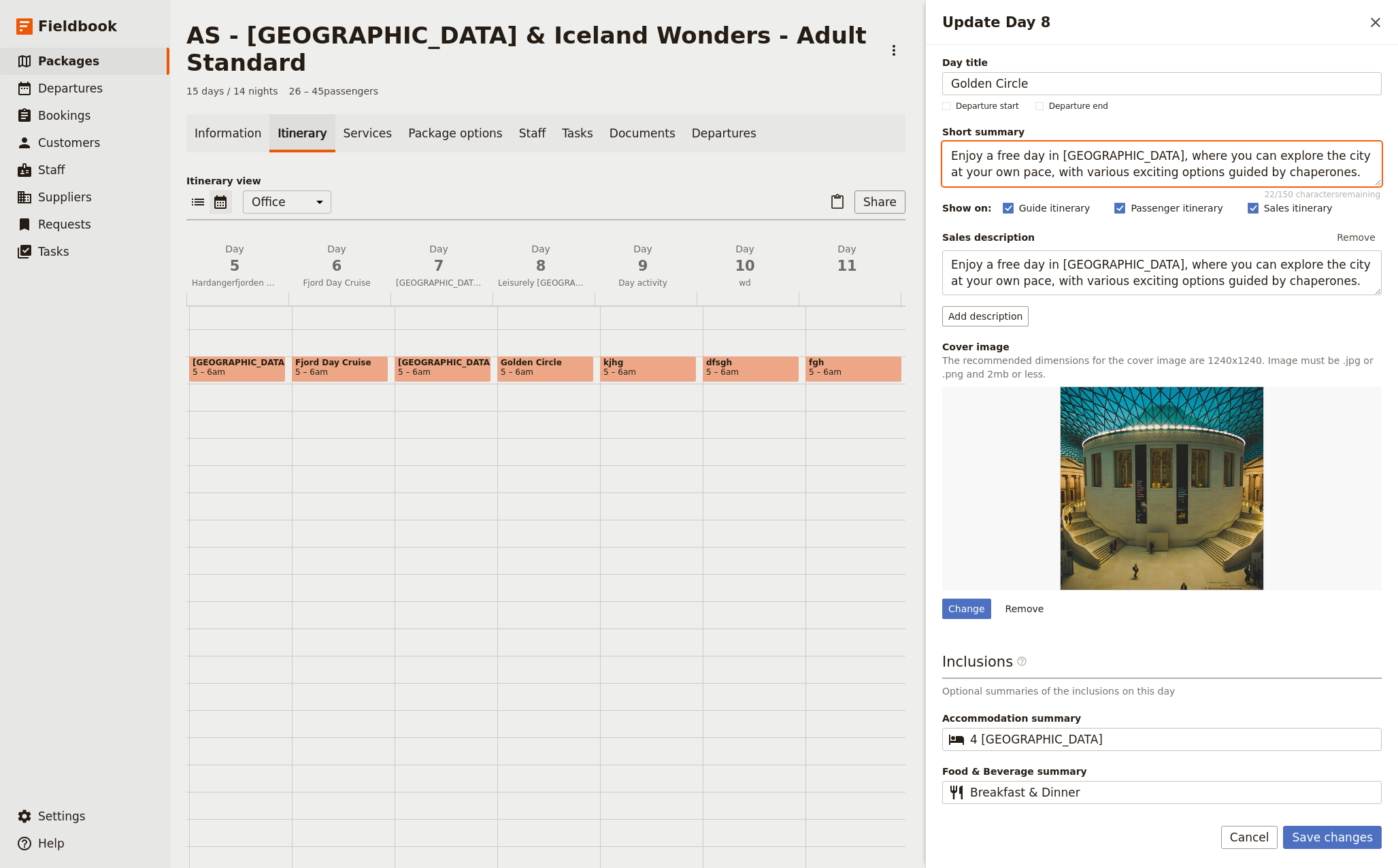
drag, startPoint x: 1223, startPoint y: 172, endPoint x: 930, endPoint y: 145, distance: 294.2
click at [930, 145] on div "Day title Golden Circle Departure start Departure end Short summary Enjoy a fre…" at bounding box center [1162, 425] width 472 height 761
paste textarea "mbark on the [GEOGRAPHIC_DATA] from [GEOGRAPHIC_DATA], visiting [GEOGRAPHIC_DAT…"
drag, startPoint x: 1035, startPoint y: 171, endPoint x: 1086, endPoint y: 177, distance: 51.4
click at [1087, 177] on textarea "Embark on the [GEOGRAPHIC_DATA] from [GEOGRAPHIC_DATA], visiting [GEOGRAPHIC_DA…" at bounding box center [1161, 164] width 439 height 45
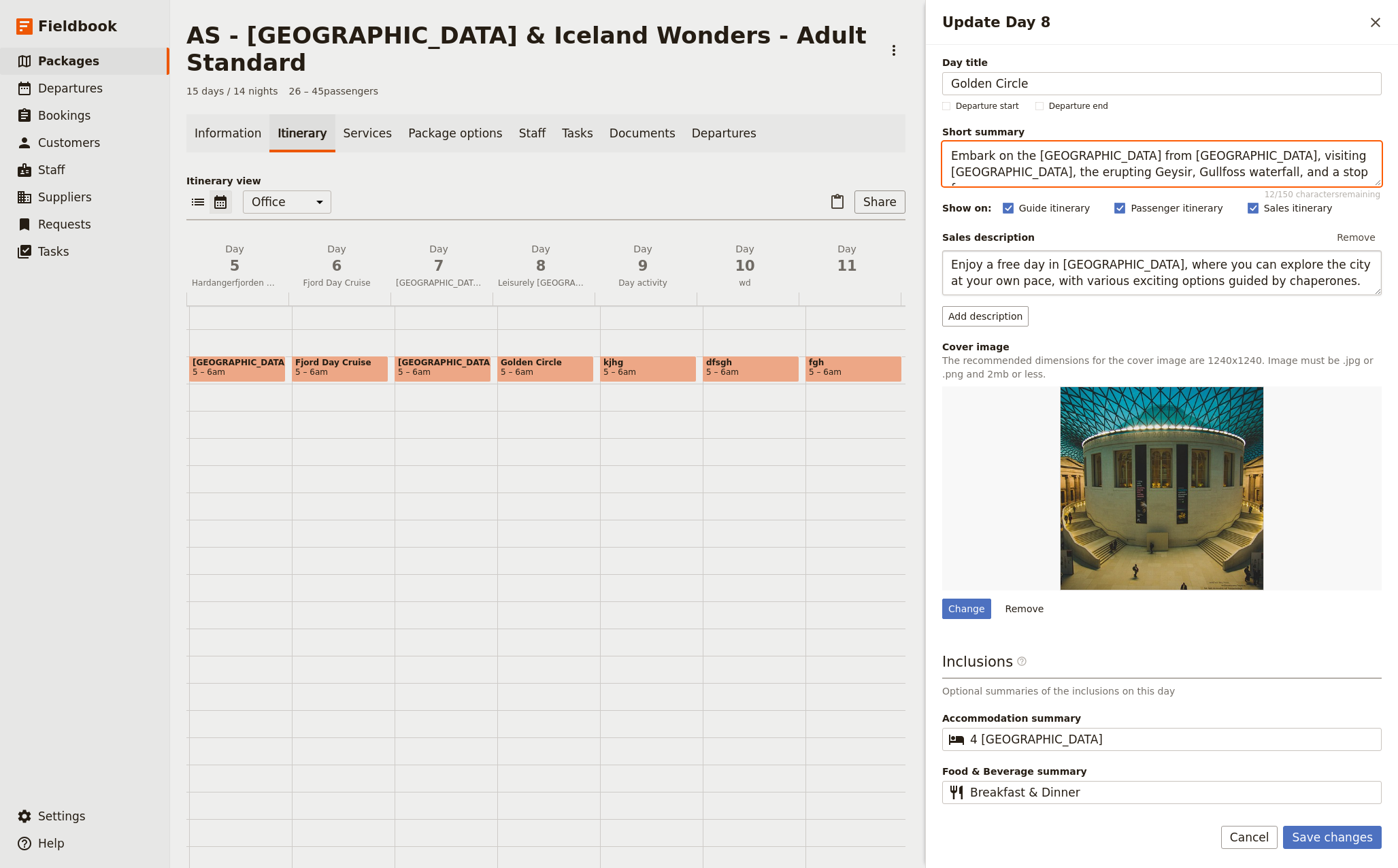
type textarea "Embark on the [GEOGRAPHIC_DATA] from [GEOGRAPHIC_DATA], visiting [GEOGRAPHIC_DA…"
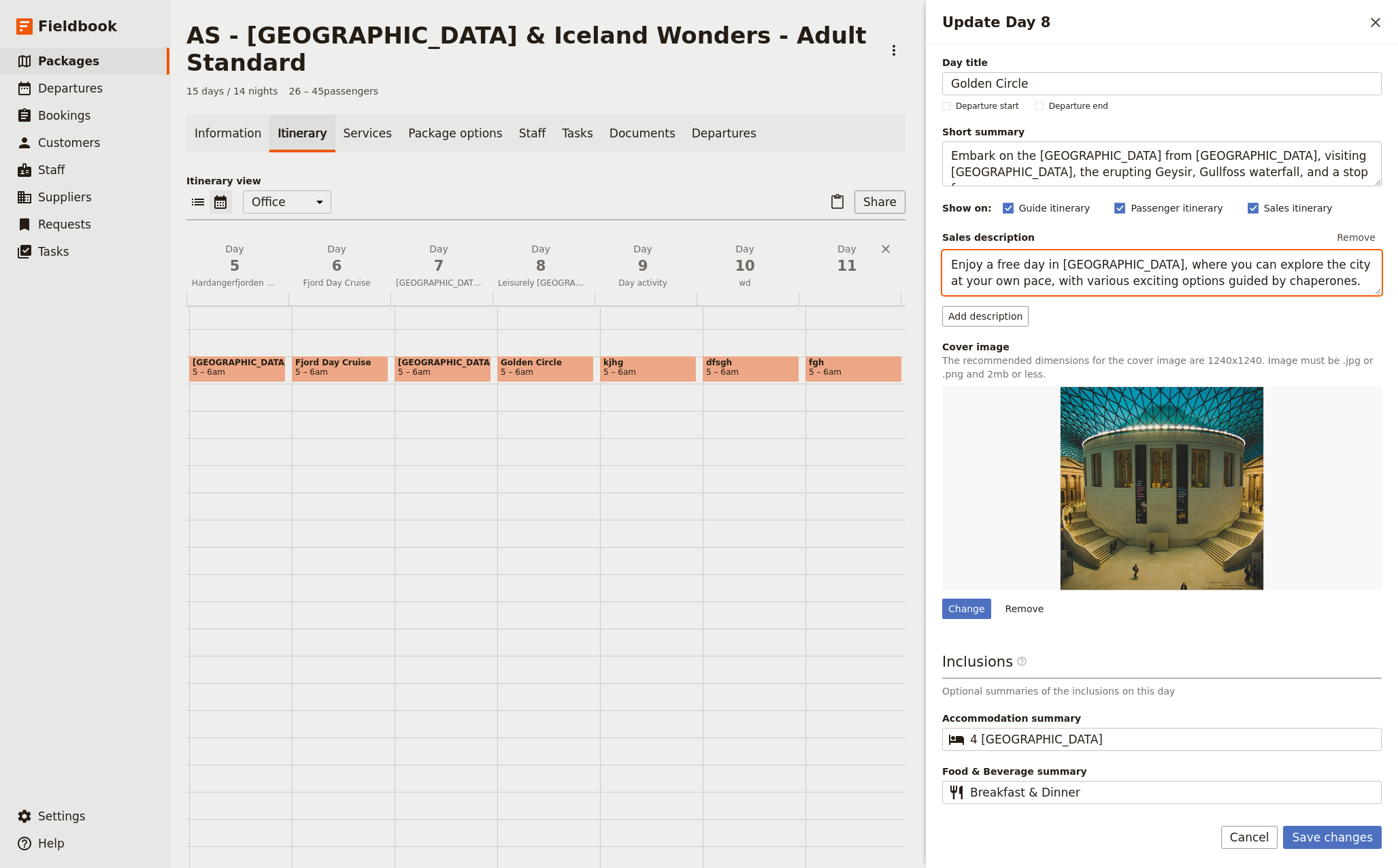
drag, startPoint x: 1217, startPoint y: 287, endPoint x: 876, endPoint y: 257, distance: 342.3
click at [876, 257] on div "AS - [GEOGRAPHIC_DATA] & [GEOGRAPHIC_DATA] Wonders - Adult Standard ​ 15 days /…" at bounding box center [783, 434] width 1227 height 868
paste textarea "mbark on the [GEOGRAPHIC_DATA] from [GEOGRAPHIC_DATA], visiting [GEOGRAPHIC_DAT…"
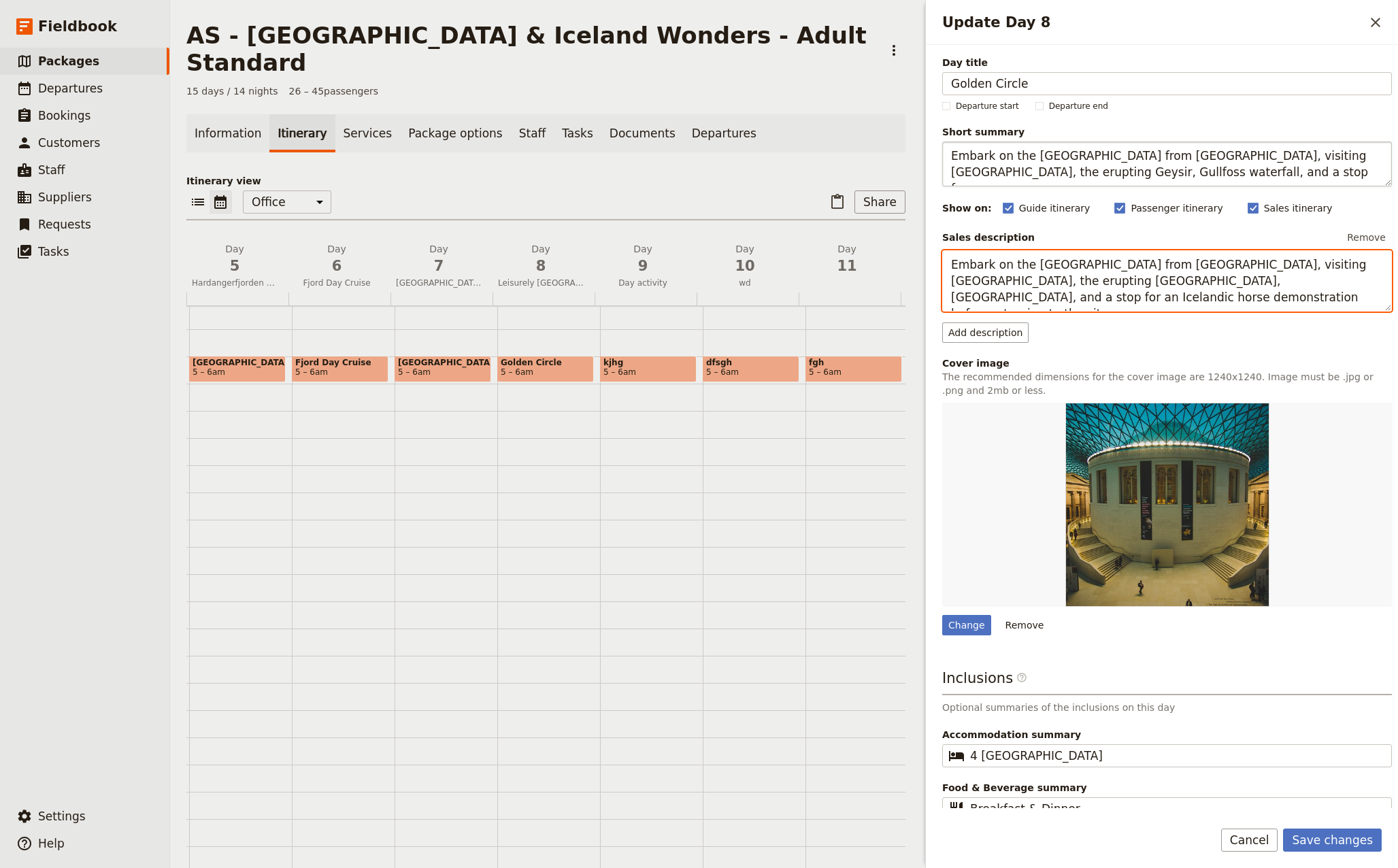
type textarea "Embark on the [GEOGRAPHIC_DATA] from [GEOGRAPHIC_DATA], visiting [GEOGRAPHIC_DA…"
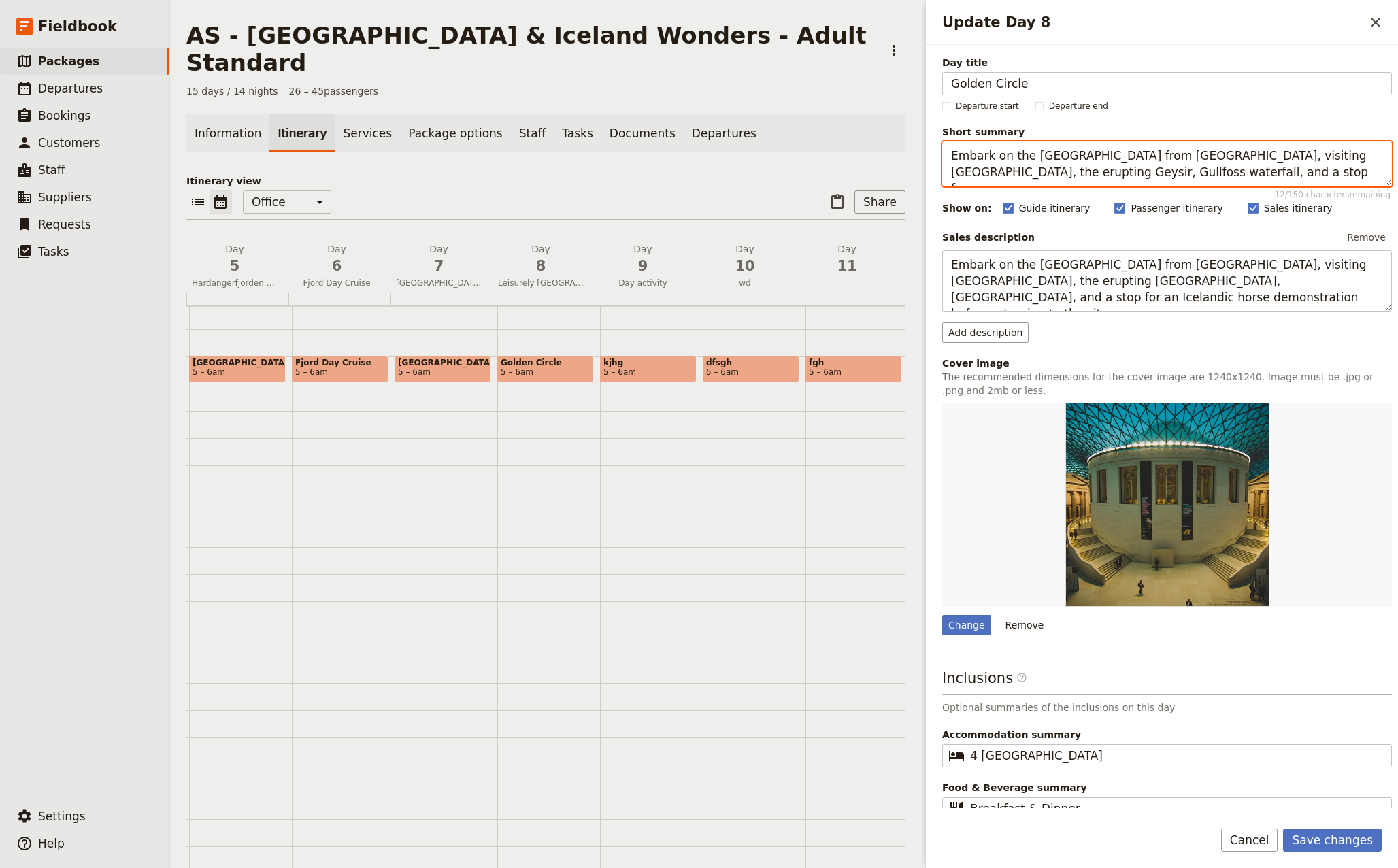
drag, startPoint x: 1208, startPoint y: 173, endPoint x: 1185, endPoint y: 173, distance: 23.0
click at [1185, 173] on textarea "Embark on the [GEOGRAPHIC_DATA] from [GEOGRAPHIC_DATA], visiting [GEOGRAPHIC_DA…" at bounding box center [1167, 164] width 450 height 45
drag, startPoint x: 1283, startPoint y: 169, endPoint x: 1126, endPoint y: 172, distance: 157.0
click at [1126, 172] on textarea "Embark on the [GEOGRAPHIC_DATA] from [GEOGRAPHIC_DATA], visiting [GEOGRAPHIC_DA…" at bounding box center [1167, 164] width 450 height 45
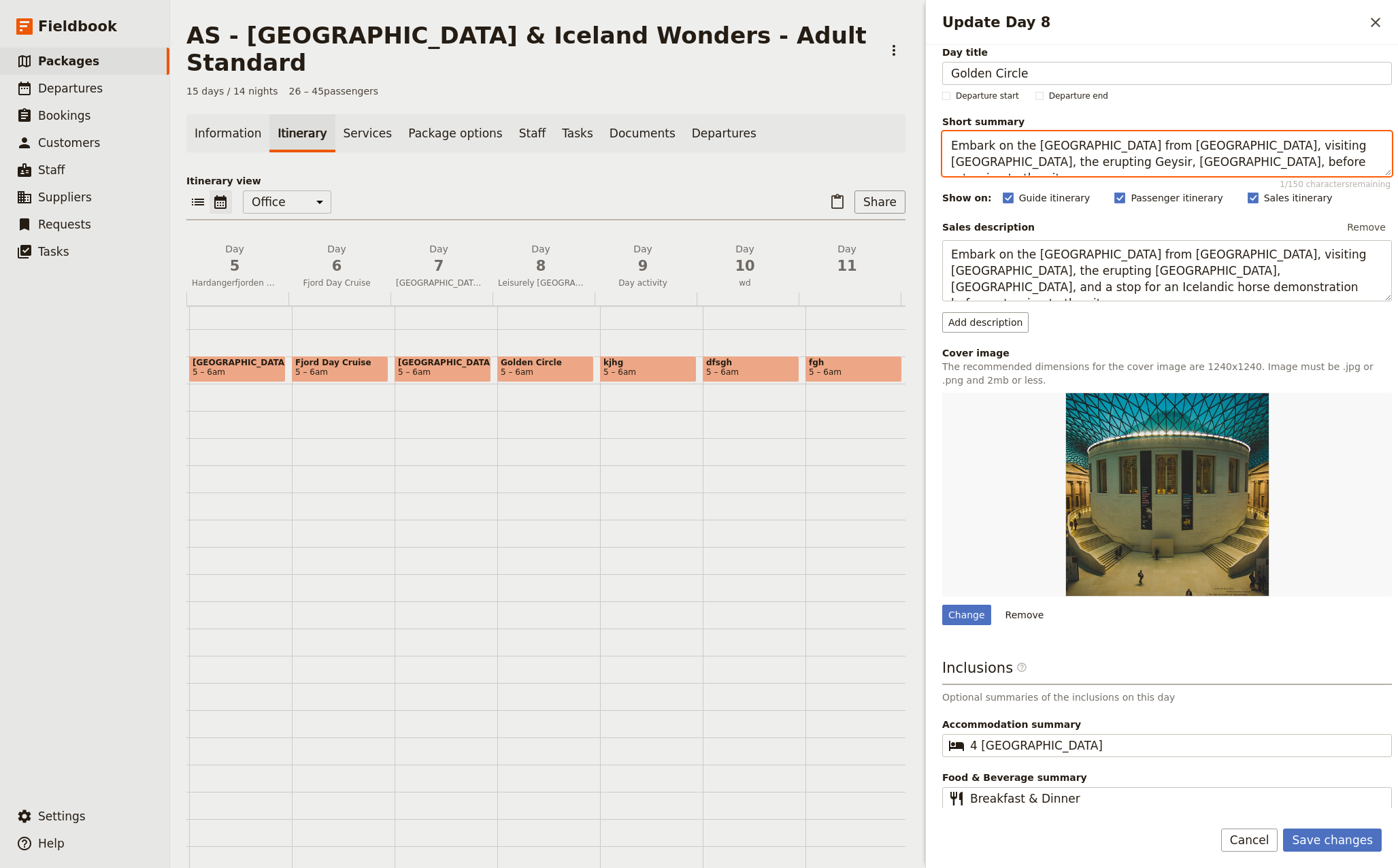
scroll to position [14, 0]
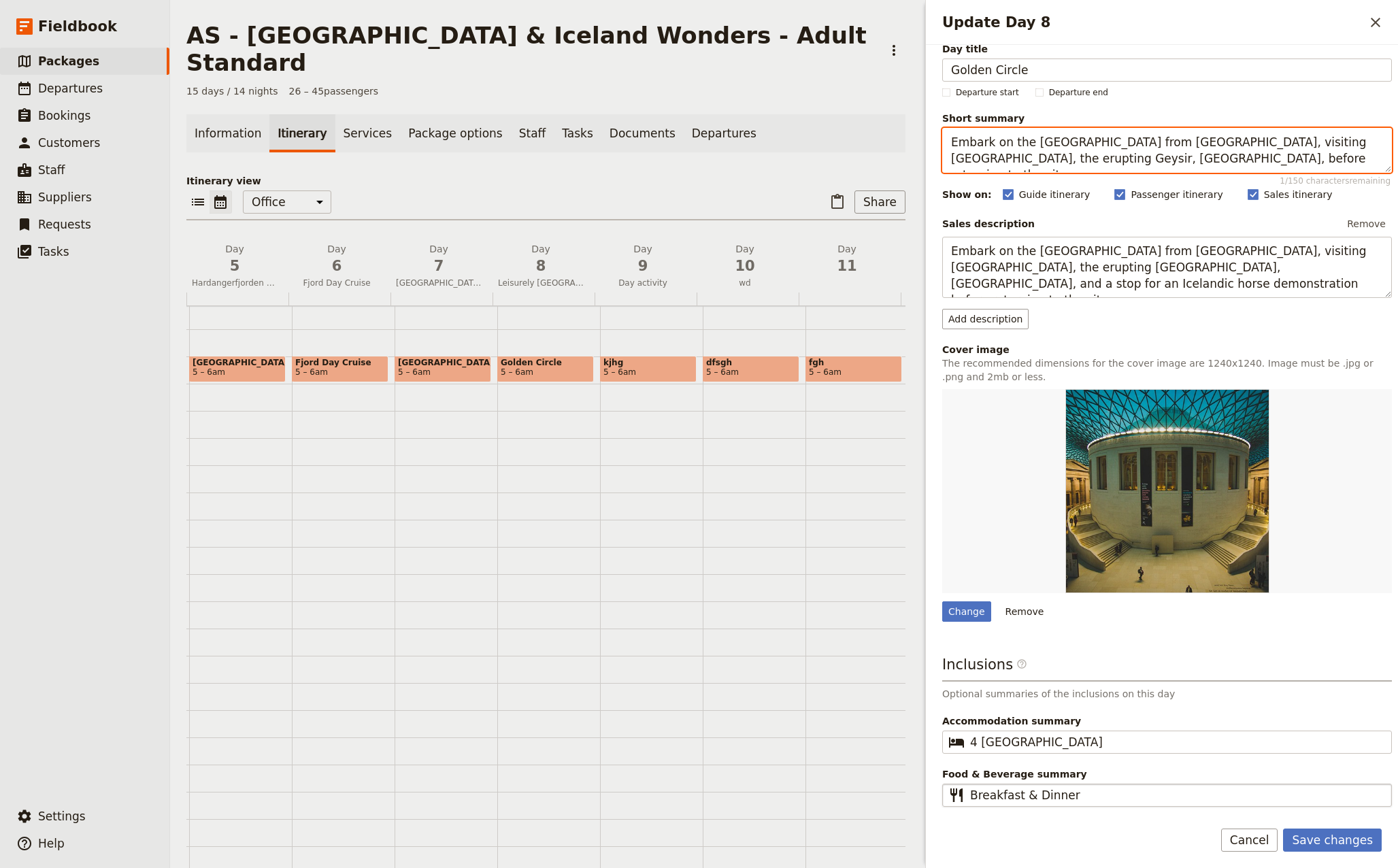
type textarea "Embark on the [GEOGRAPHIC_DATA] from [GEOGRAPHIC_DATA], visiting [GEOGRAPHIC_DA…"
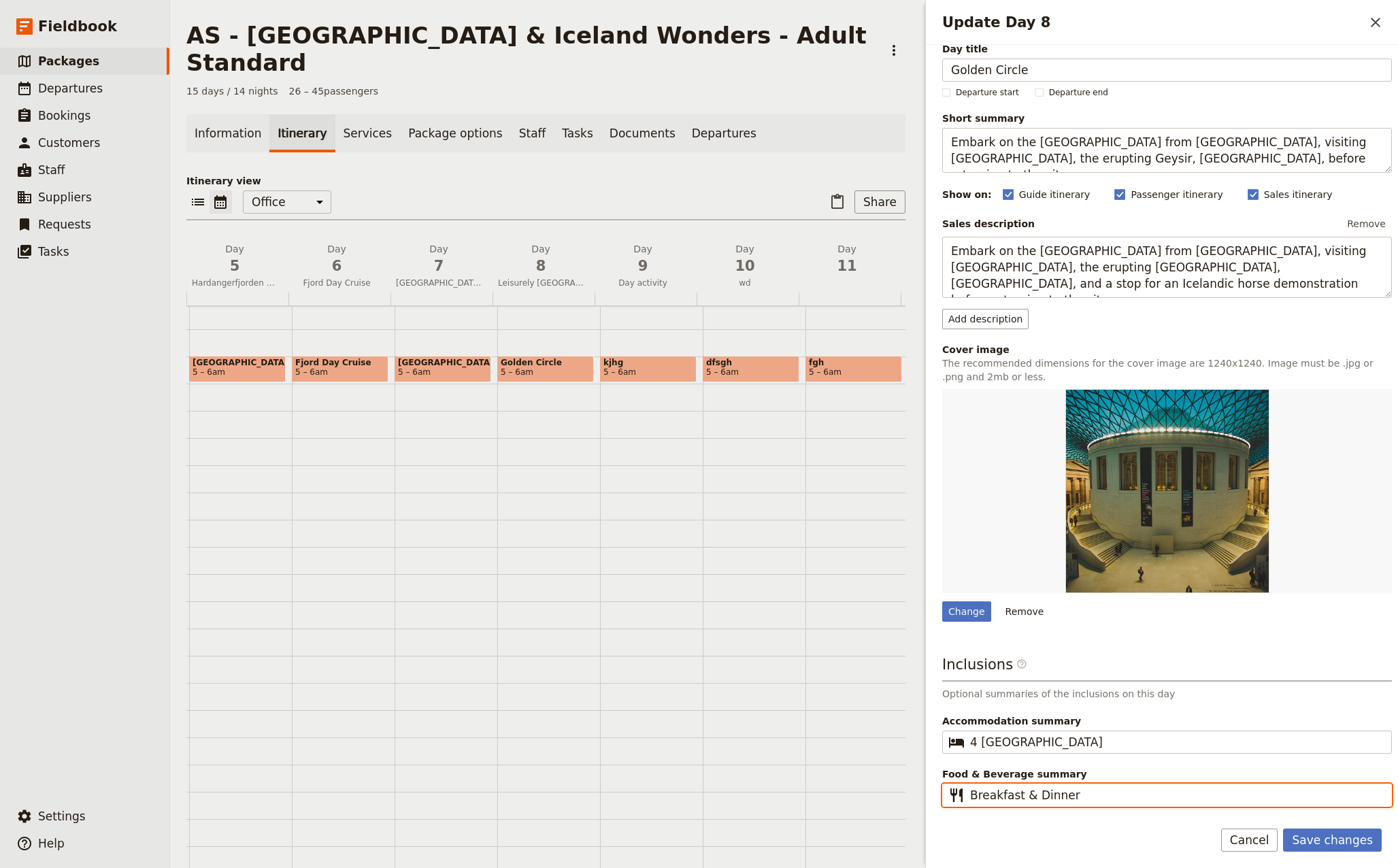
click at [1115, 799] on input "Breakfast & Dinner" at bounding box center [1176, 795] width 413 height 16
type input "Breakfast"
click at [972, 613] on div "Change" at bounding box center [966, 611] width 49 height 20
click at [942, 601] on input "Change" at bounding box center [941, 600] width 1 height 1
click at [965, 611] on div "Change" at bounding box center [966, 611] width 49 height 20
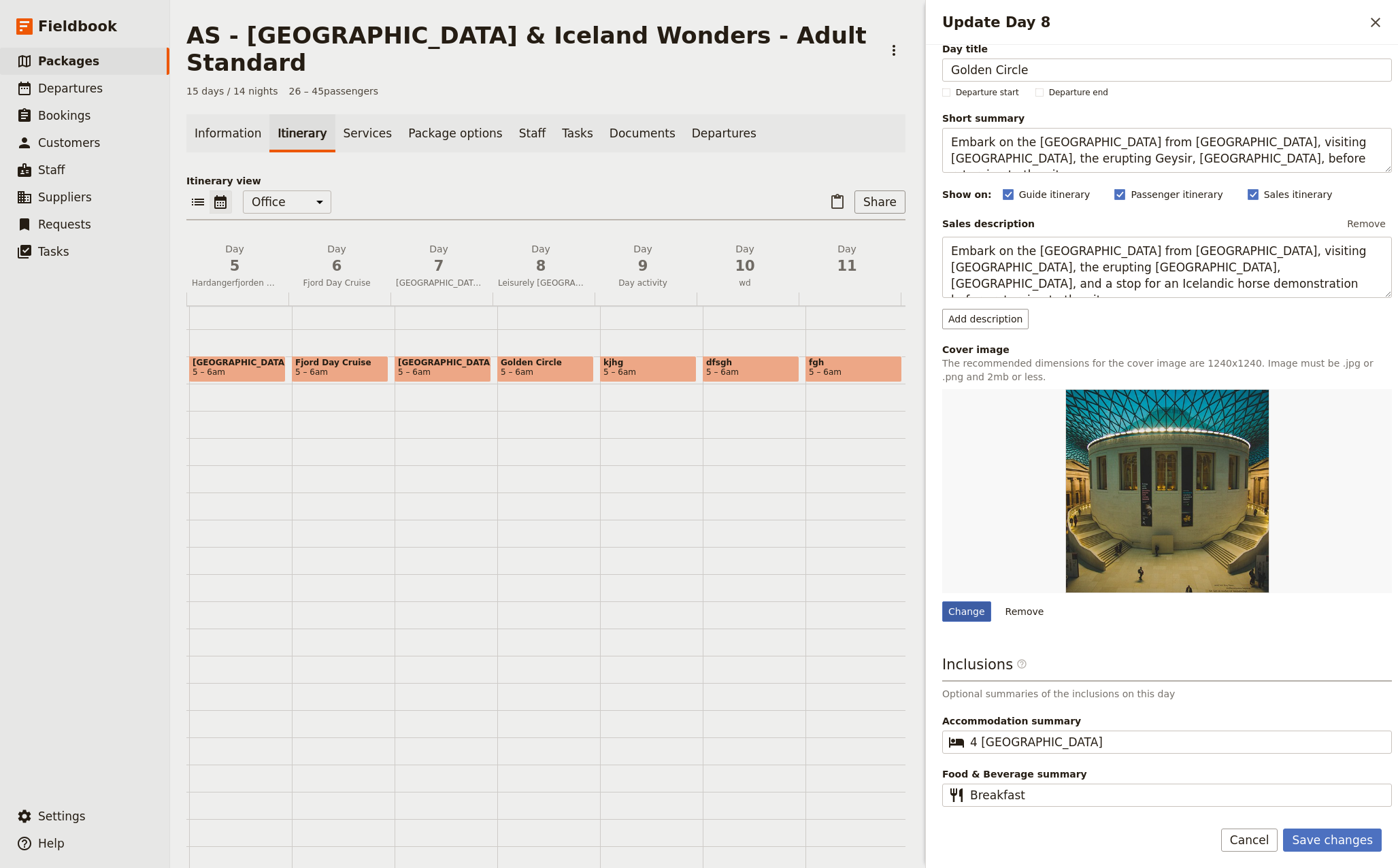
click at [942, 601] on input "Change" at bounding box center [941, 600] width 1 height 1
type input "C:\fakepath\iceland-907553_640.jpg"
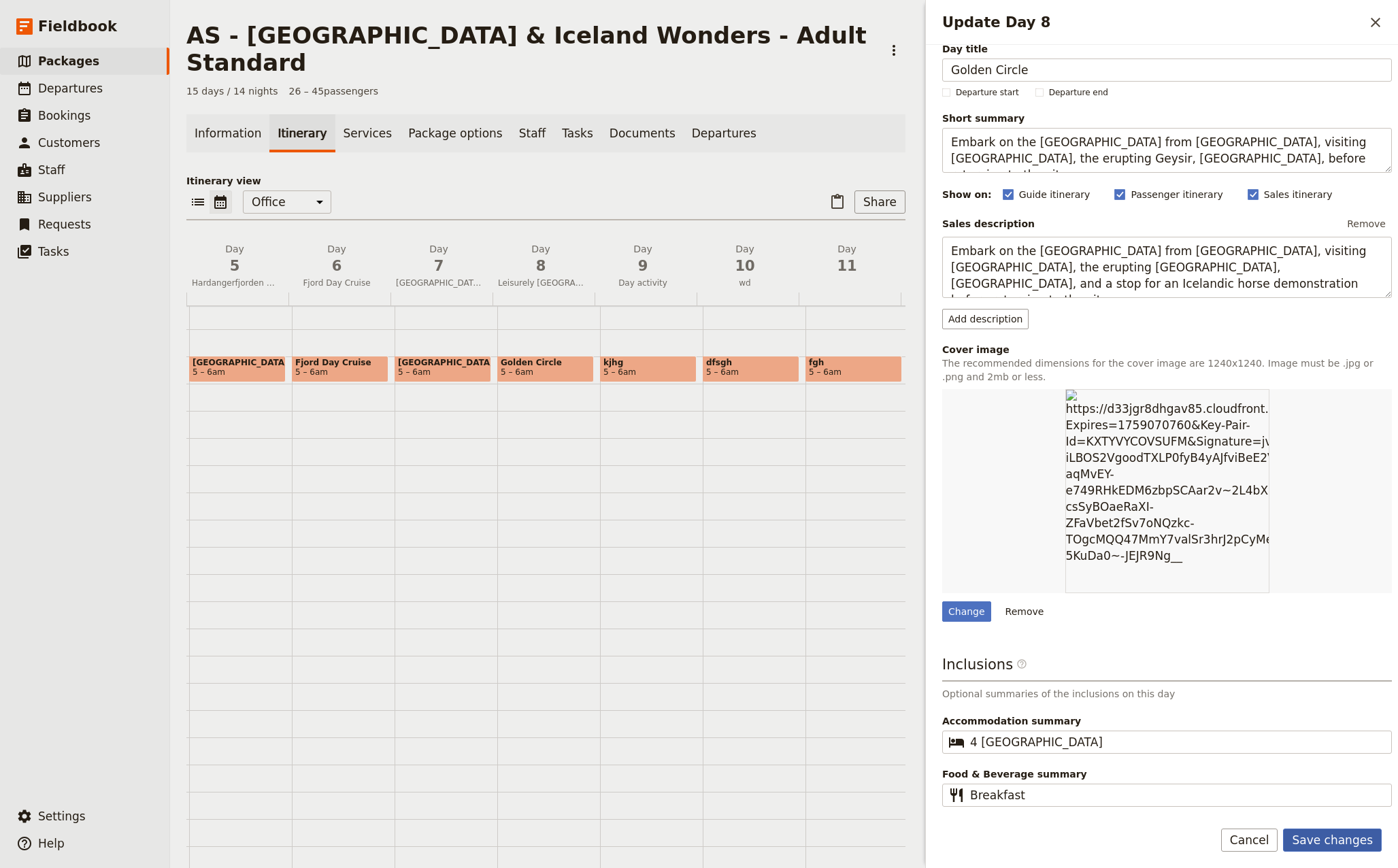
click at [1353, 838] on button "Save changes" at bounding box center [1332, 840] width 99 height 23
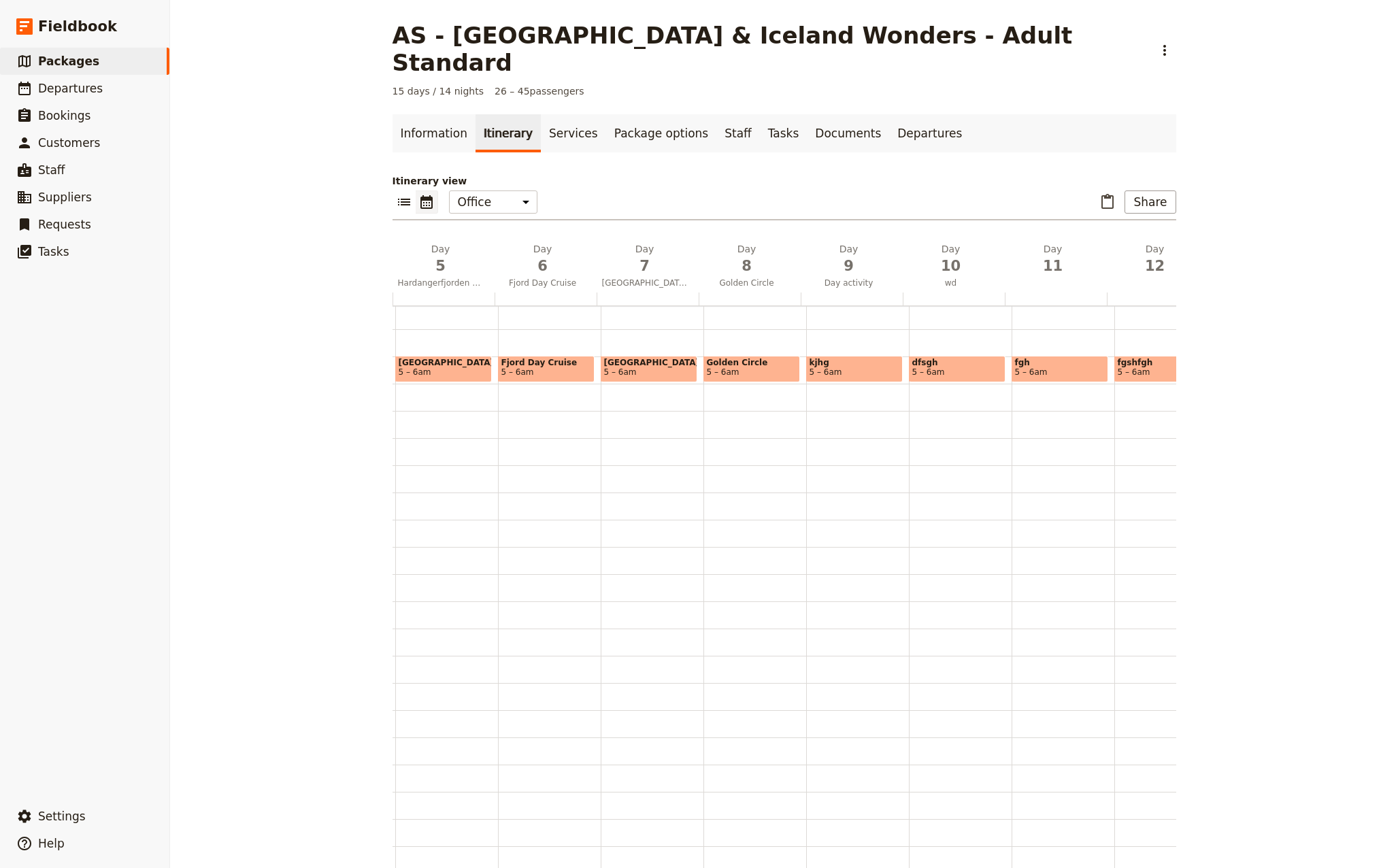
click at [840, 358] on span "kjhg" at bounding box center [854, 363] width 89 height 9
select select "9"
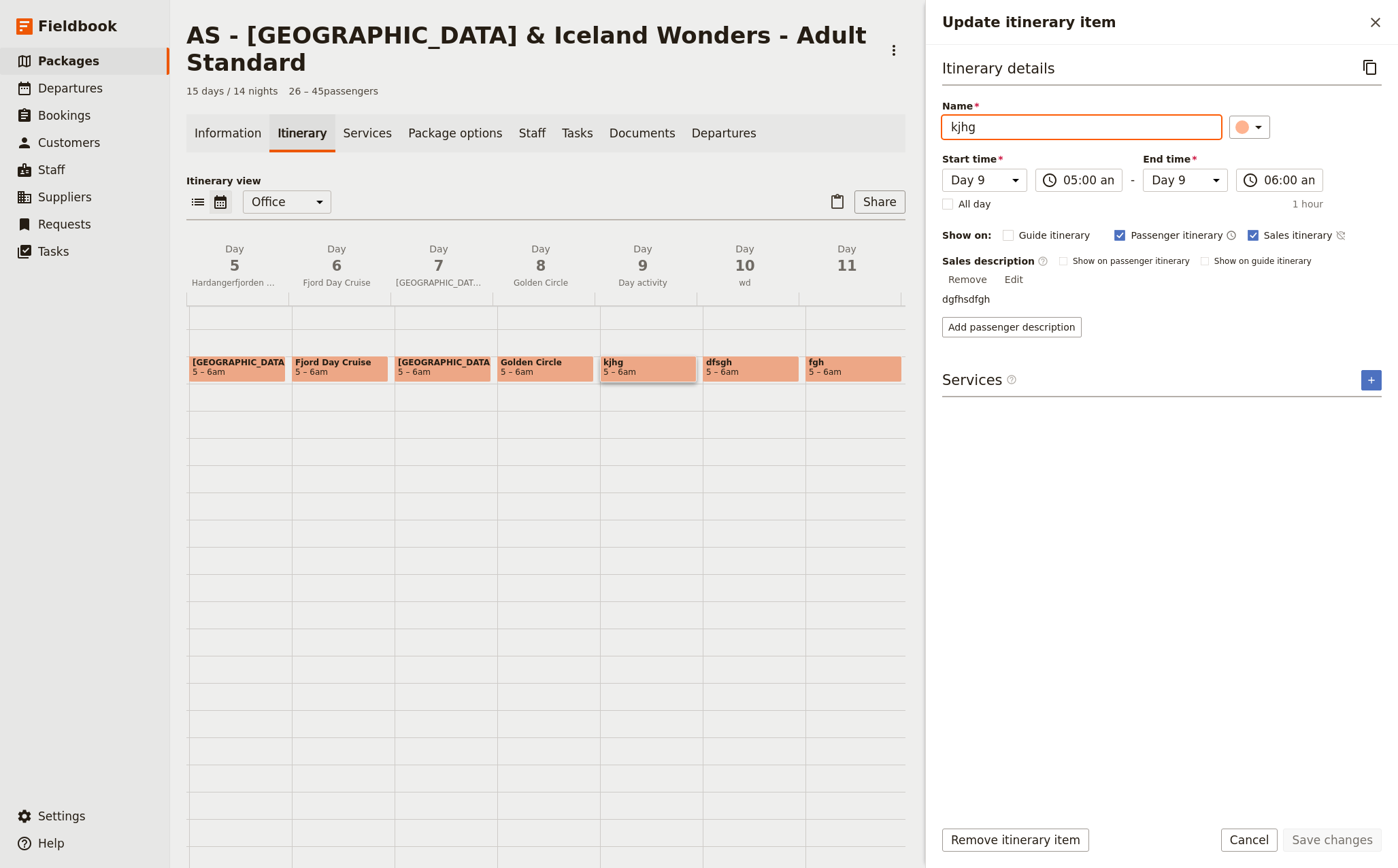
drag, startPoint x: 991, startPoint y: 127, endPoint x: 927, endPoint y: 120, distance: 64.4
click at [927, 120] on div "Itinerary details ​ Name kjhg ​ Start time Day 1 Day 2 Day 3 Day 4 Day 5 Day 6 …" at bounding box center [1162, 426] width 472 height 763
type input "The Waterfalls"
drag, startPoint x: 1369, startPoint y: 258, endPoint x: 1362, endPoint y: 260, distance: 7.3
click at [1029, 269] on button "Edit" at bounding box center [1014, 279] width 31 height 20
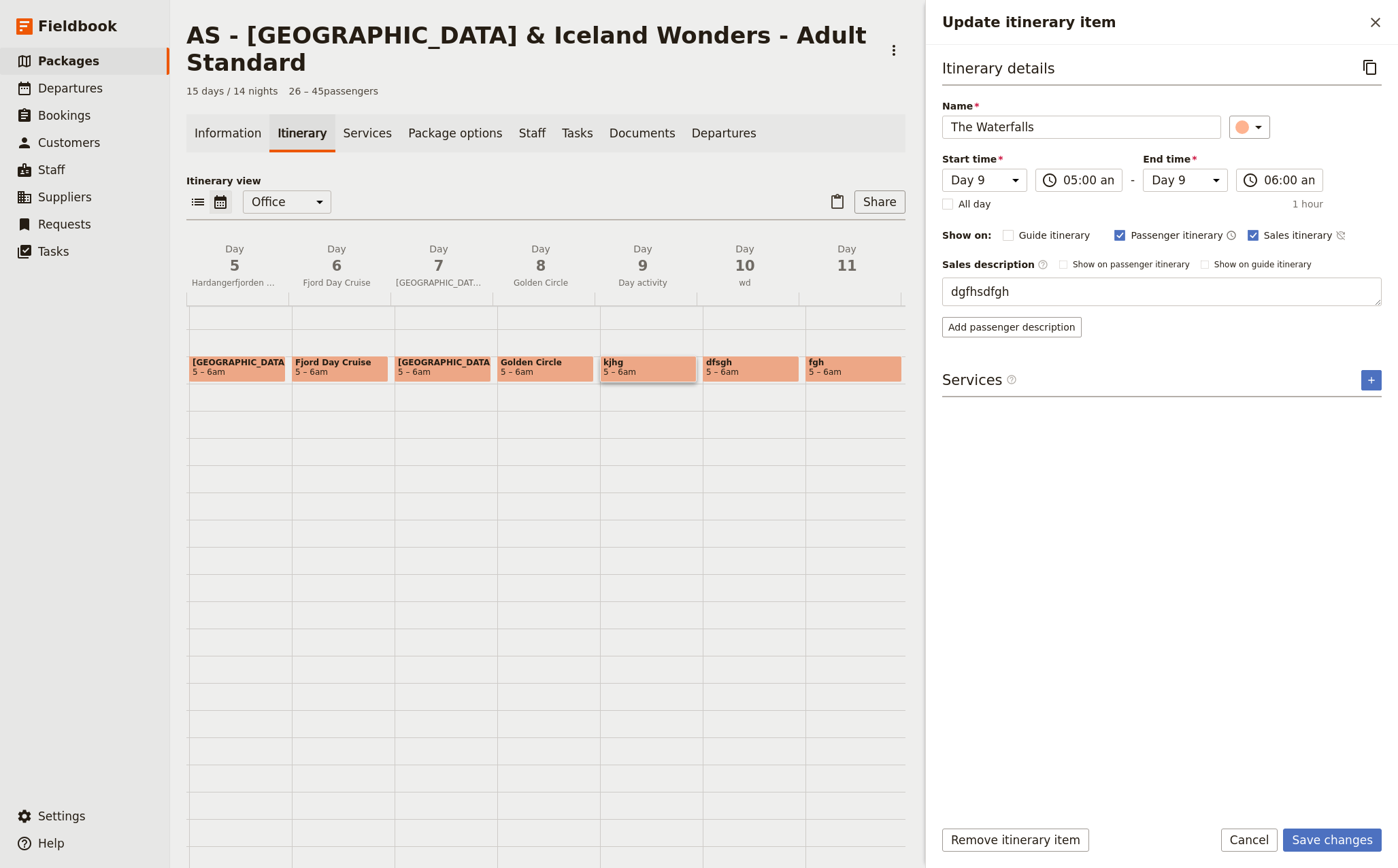
drag, startPoint x: 1048, startPoint y: 295, endPoint x: 910, endPoint y: 285, distance: 138.4
click at [910, 285] on div "AS - [GEOGRAPHIC_DATA] & [GEOGRAPHIC_DATA] Wonders - Adult Standard ​ 15 days /…" at bounding box center [783, 434] width 1227 height 868
type textarea "[DATE] we enjoy a full-day excursion exploring some of Iceland’s most striking …"
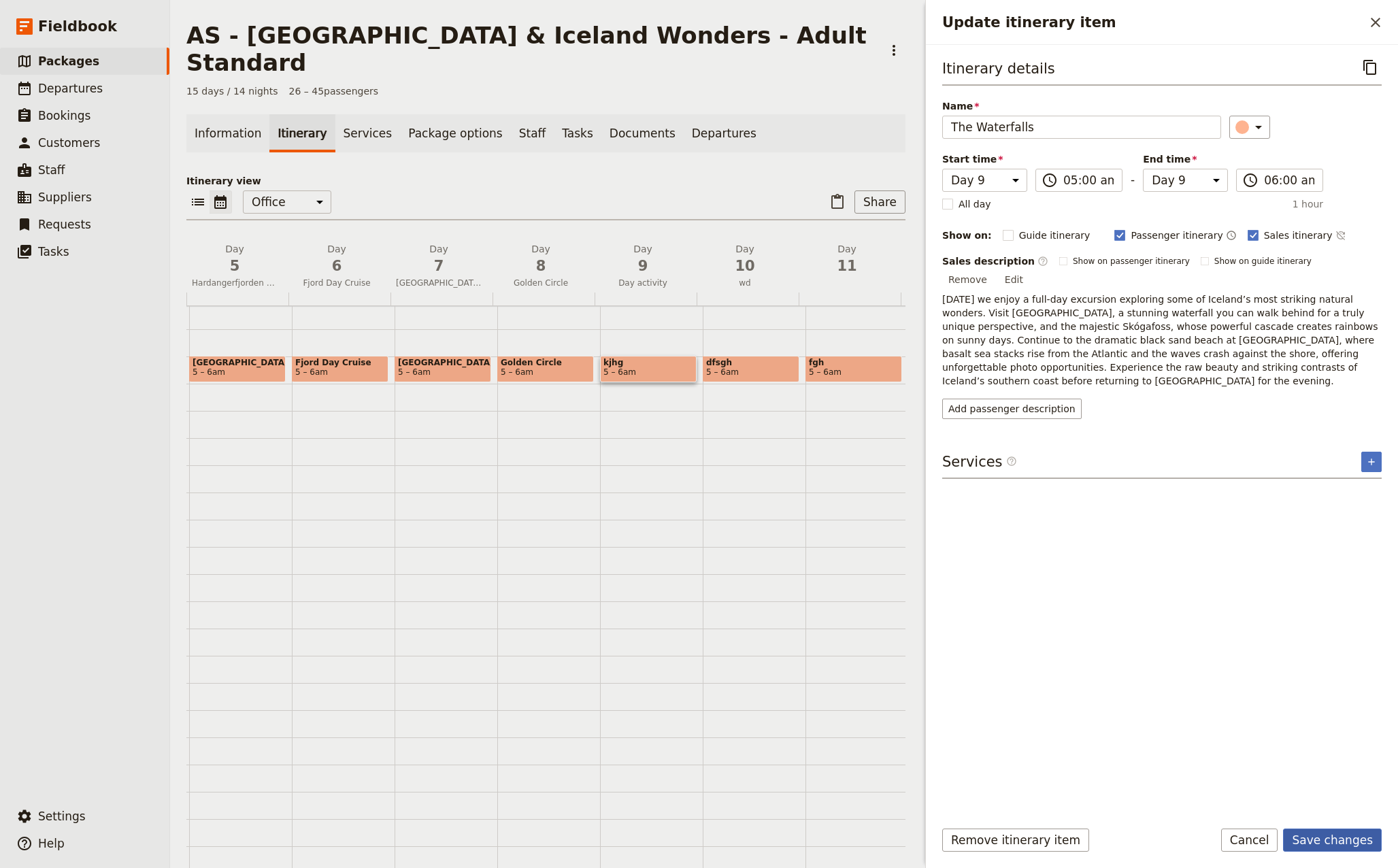
click at [1331, 843] on button "Save changes" at bounding box center [1332, 840] width 99 height 23
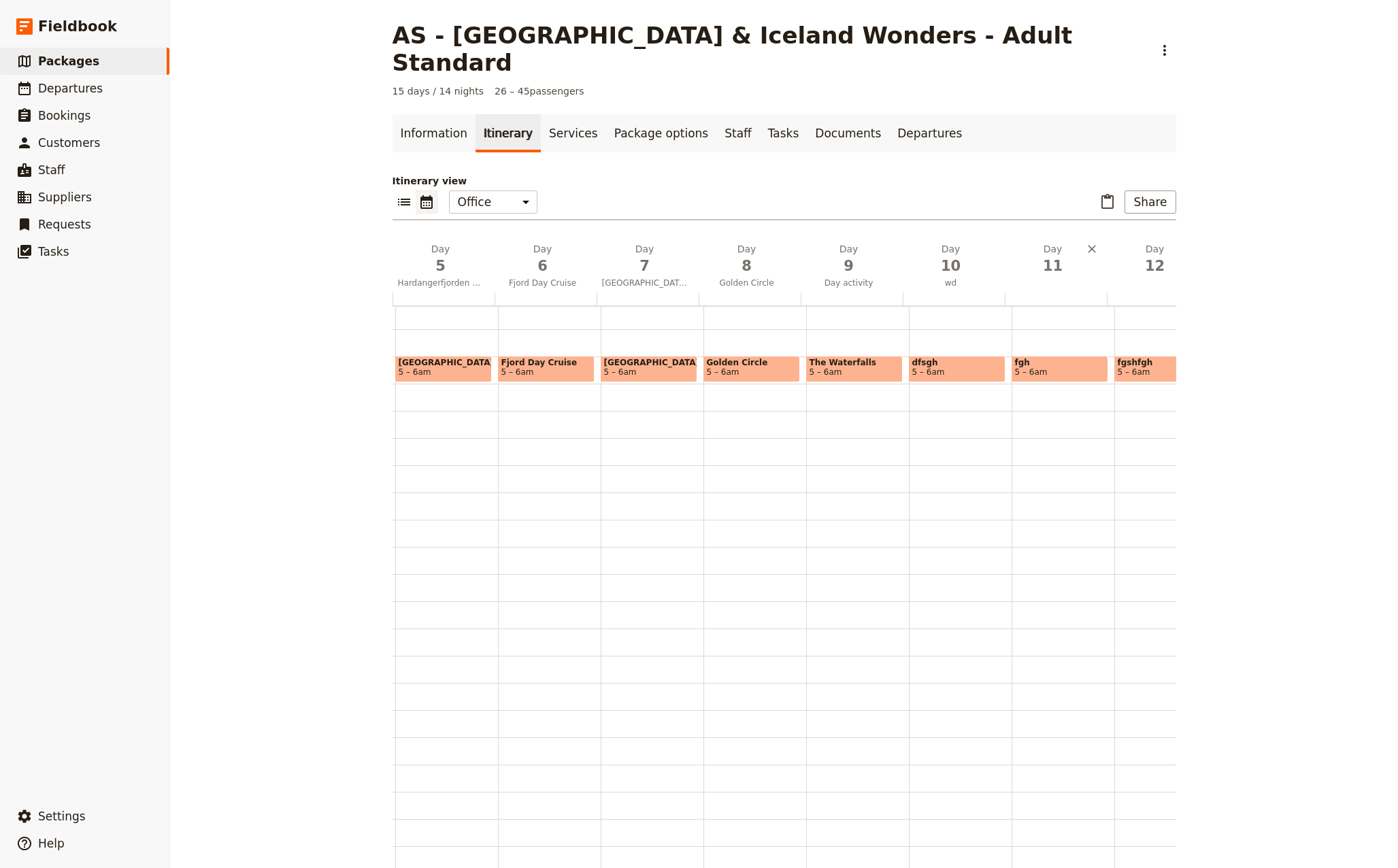
click at [843, 278] on span "Day activity" at bounding box center [849, 283] width 96 height 11
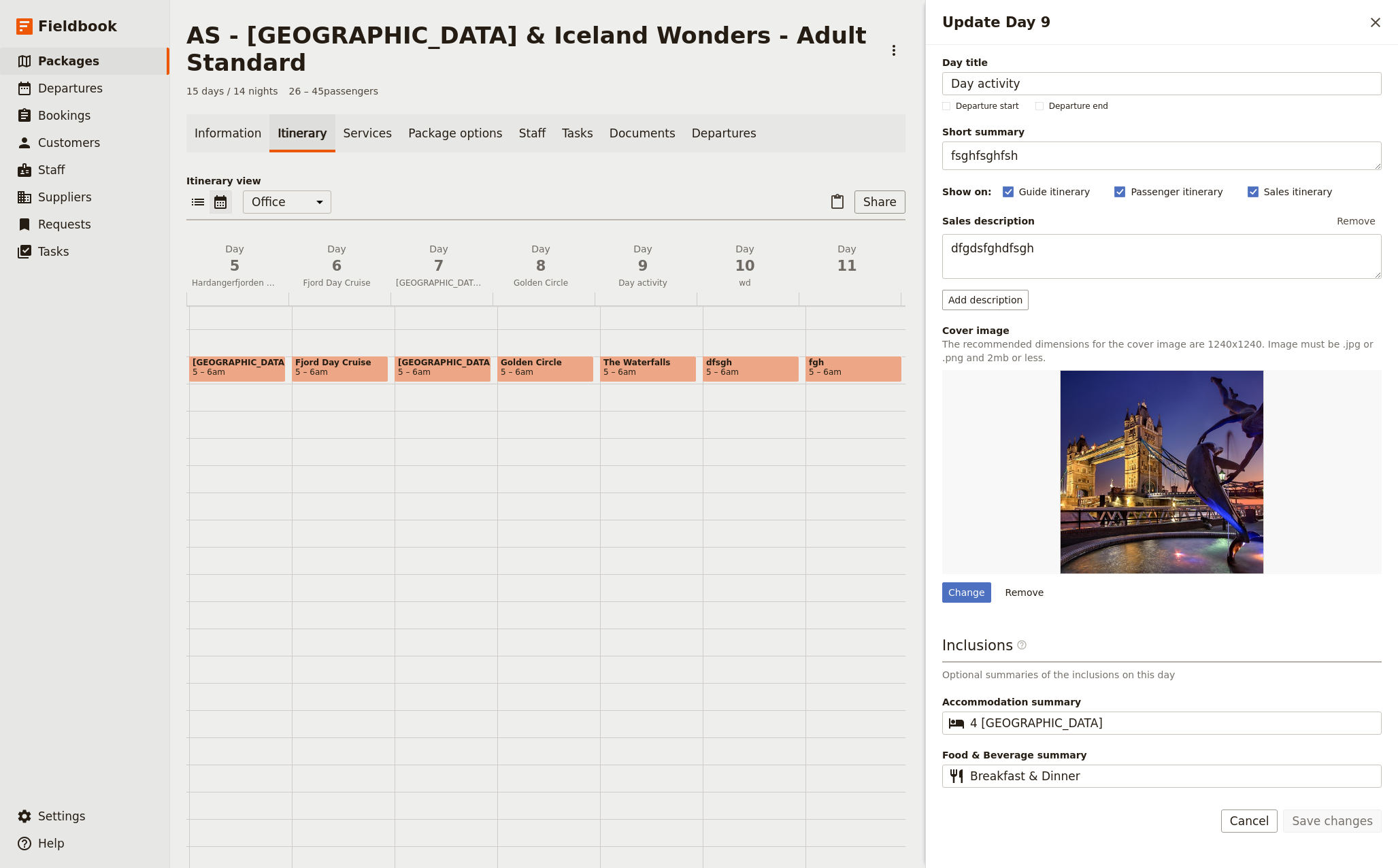
drag, startPoint x: 1042, startPoint y: 83, endPoint x: 871, endPoint y: 83, distance: 171.0
click at [871, 83] on div "AS - [GEOGRAPHIC_DATA] & [GEOGRAPHIC_DATA] Wonders - Adult Standard ​ 15 days /…" at bounding box center [783, 434] width 1227 height 868
type input "The Waterfalls"
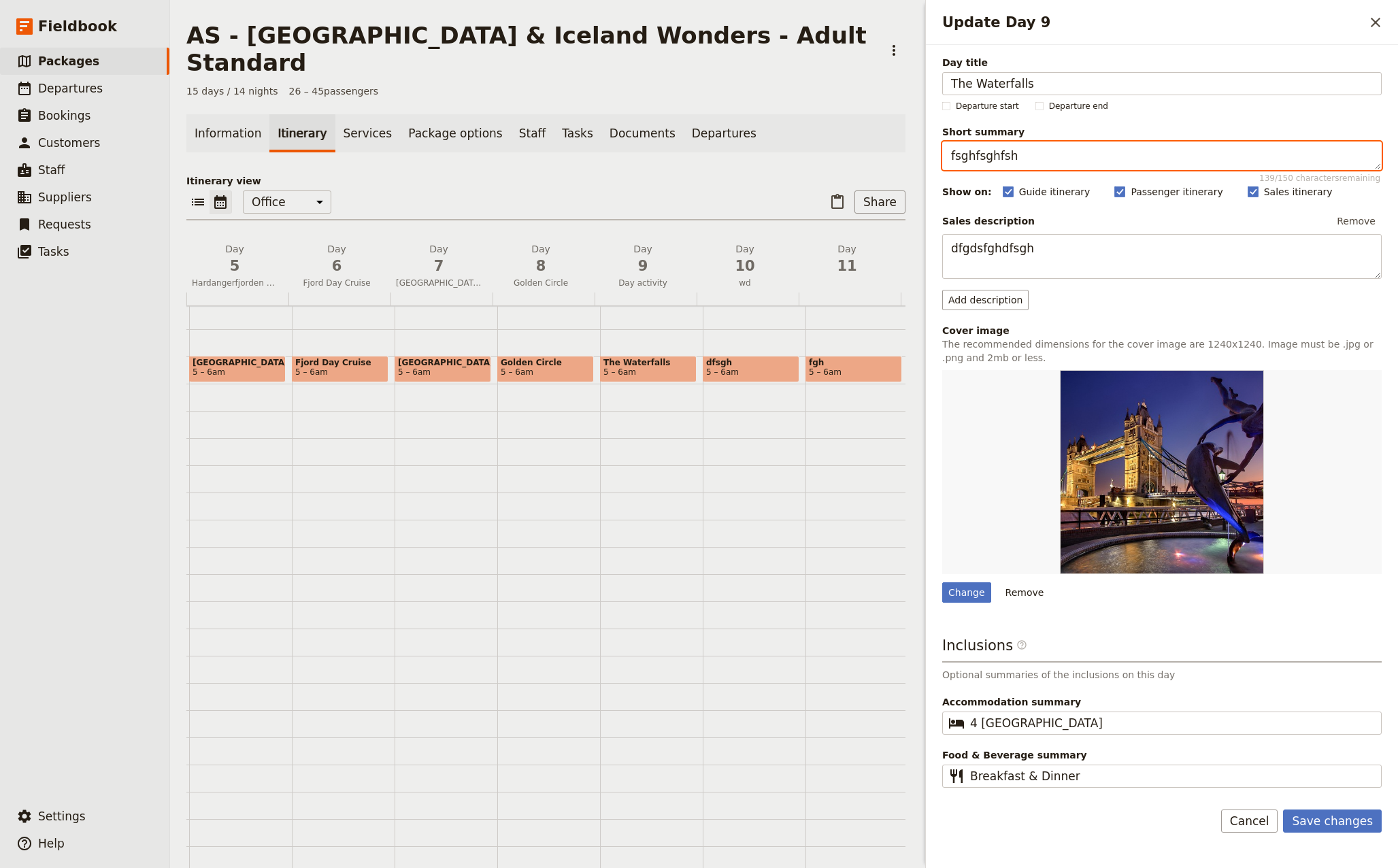
drag, startPoint x: 1042, startPoint y: 154, endPoint x: 890, endPoint y: 154, distance: 152.0
click at [890, 154] on div "AS - [GEOGRAPHIC_DATA] & [GEOGRAPHIC_DATA] Wonders - Adult Standard ​ 15 days /…" at bounding box center [783, 434] width 1227 height 868
paste textarea "Explore [GEOGRAPHIC_DATA] and [GEOGRAPHIC_DATA] waterfalls and the dramatic bla…"
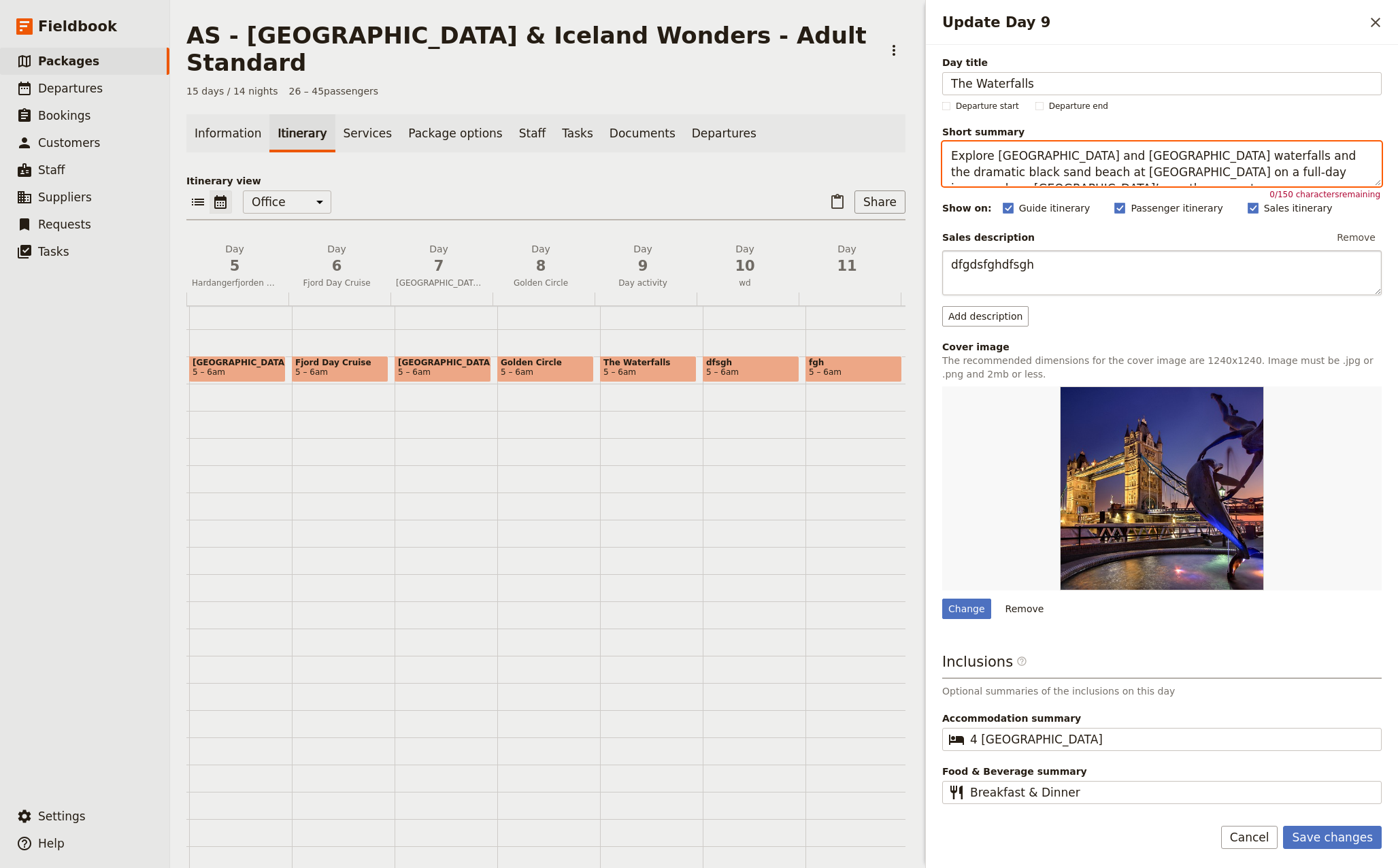
type textarea "Explore [GEOGRAPHIC_DATA] and [GEOGRAPHIC_DATA] waterfalls and the dramatic bla…"
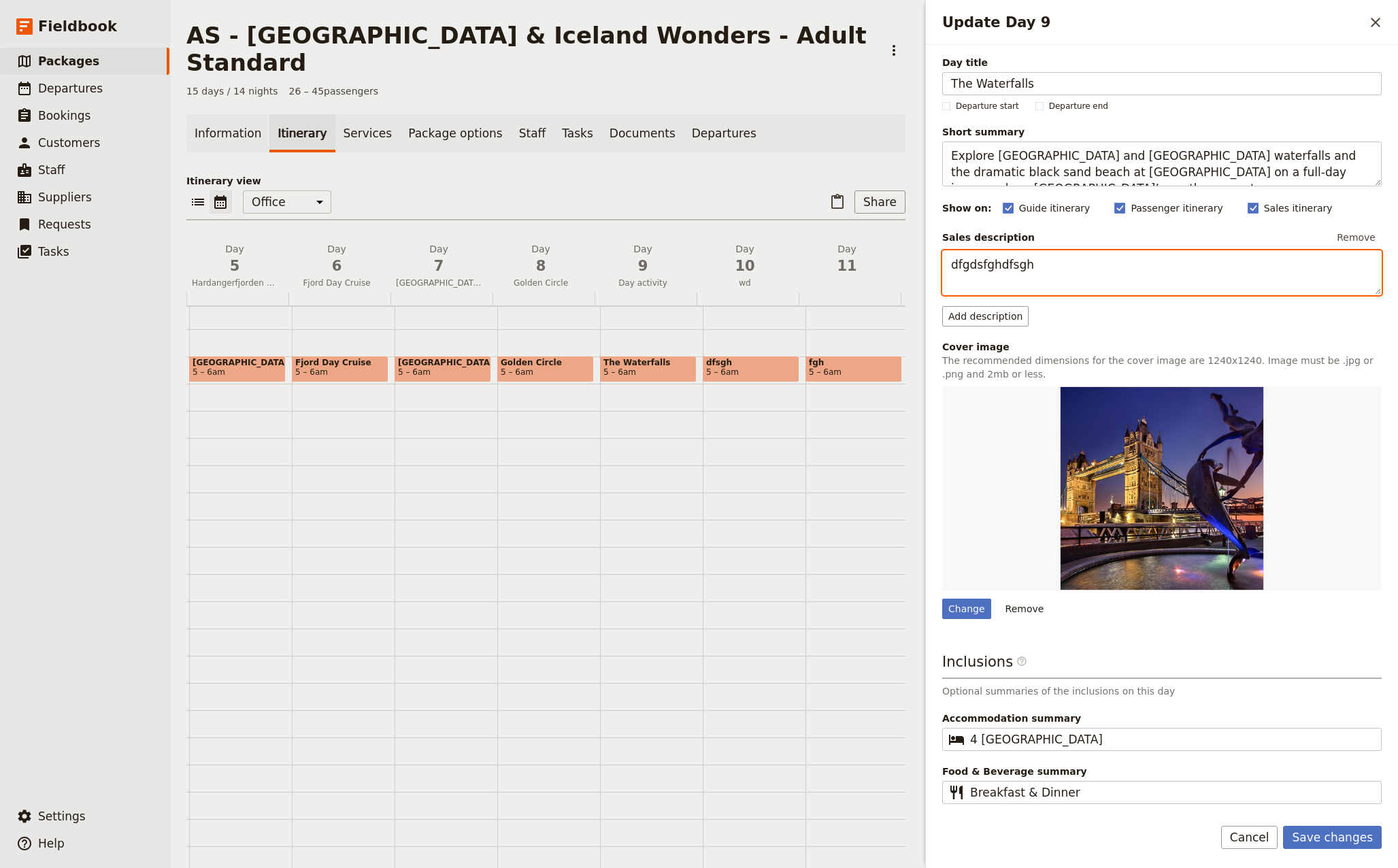
drag, startPoint x: 1052, startPoint y: 264, endPoint x: 936, endPoint y: 258, distance: 116.2
click at [936, 258] on div "Day title The Waterfalls Departure start Departure end Short summary Explore Se…" at bounding box center [1162, 425] width 472 height 761
paste textarea "Explore [GEOGRAPHIC_DATA] and [GEOGRAPHIC_DATA] waterfalls and the dramatic bla…"
type textarea "Explore [GEOGRAPHIC_DATA] and [GEOGRAPHIC_DATA] waterfalls and the dramatic bla…"
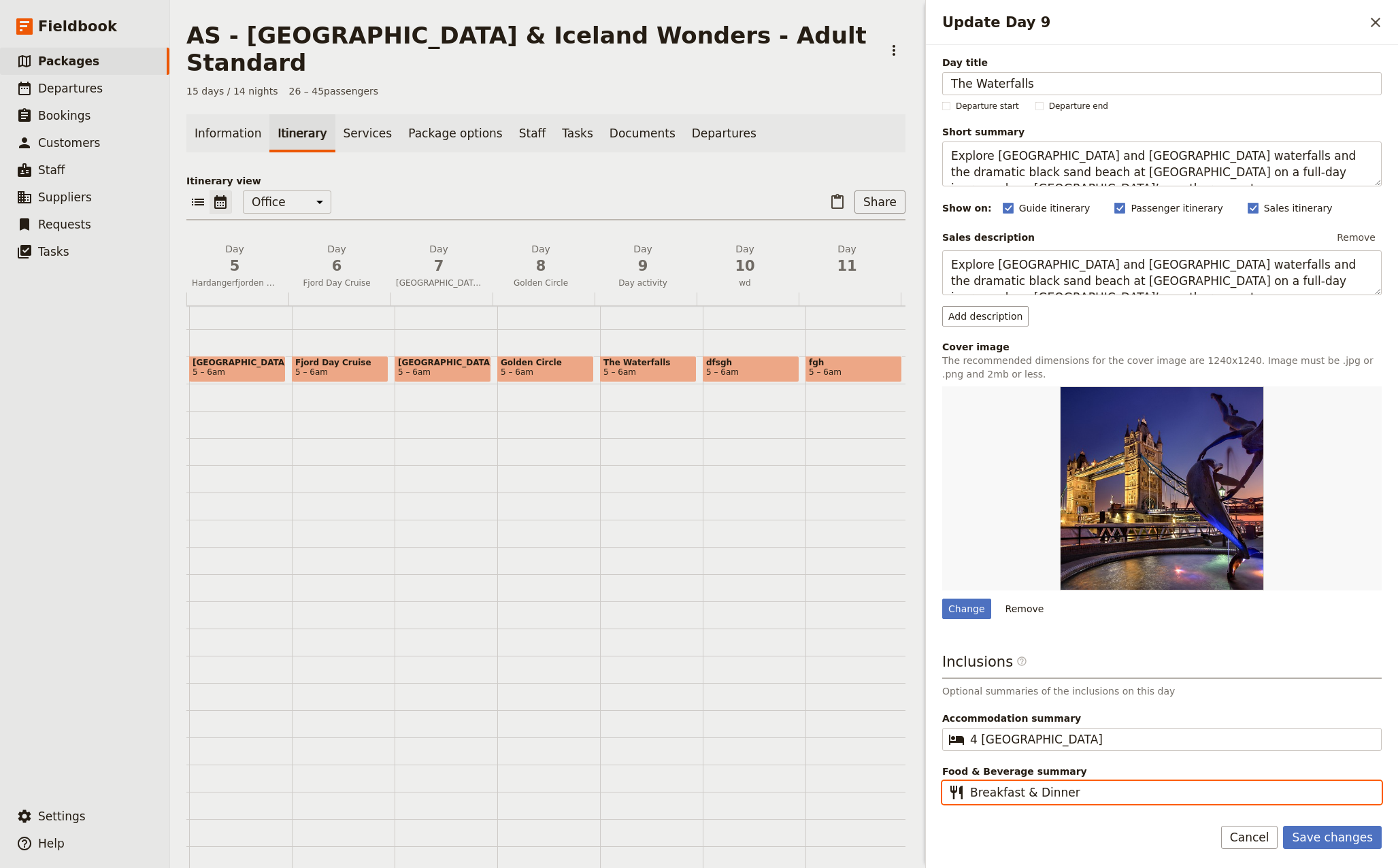
drag, startPoint x: 1084, startPoint y: 792, endPoint x: 1024, endPoint y: 792, distance: 60.0
click at [1021, 792] on input "Breakfast & Dinner" at bounding box center [1171, 792] width 403 height 16
type input "Breakfast"
click at [968, 608] on div "Change" at bounding box center [966, 609] width 49 height 20
click at [942, 599] on input "Change" at bounding box center [941, 598] width 1 height 1
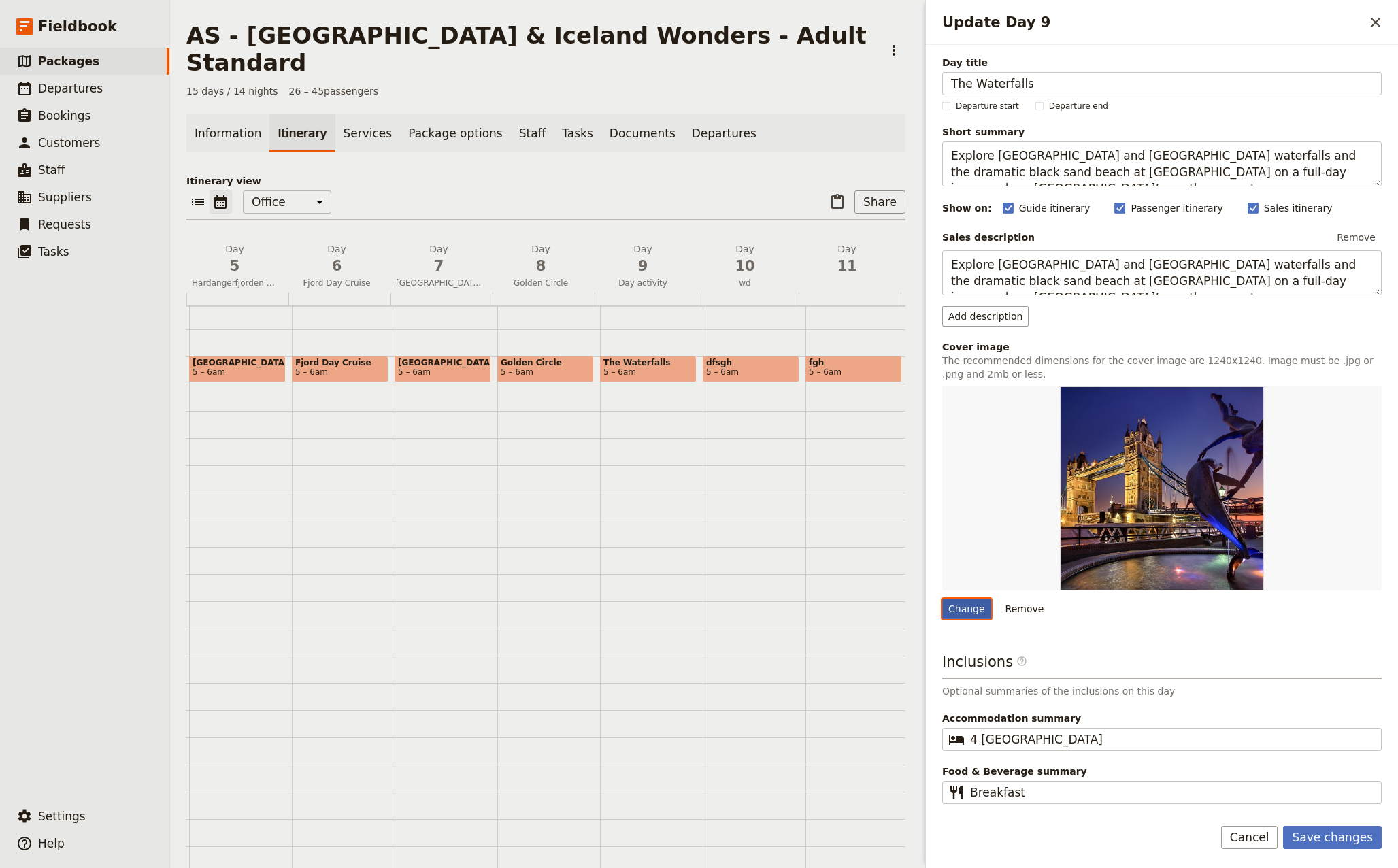
type input "C:\fakepath\waterfall-7091641_640 (1).jpg"
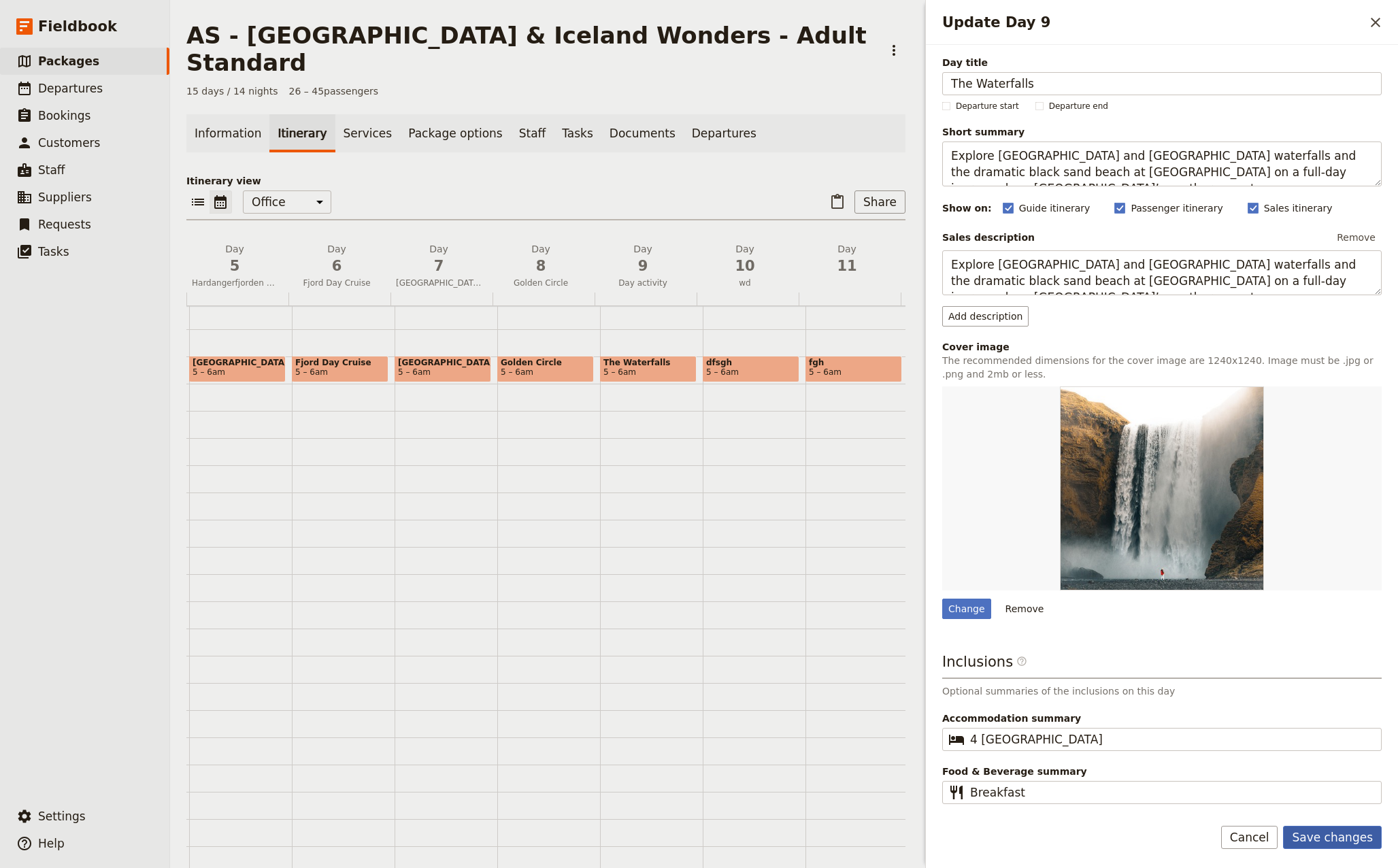
click at [1338, 836] on button "Save changes" at bounding box center [1332, 837] width 99 height 23
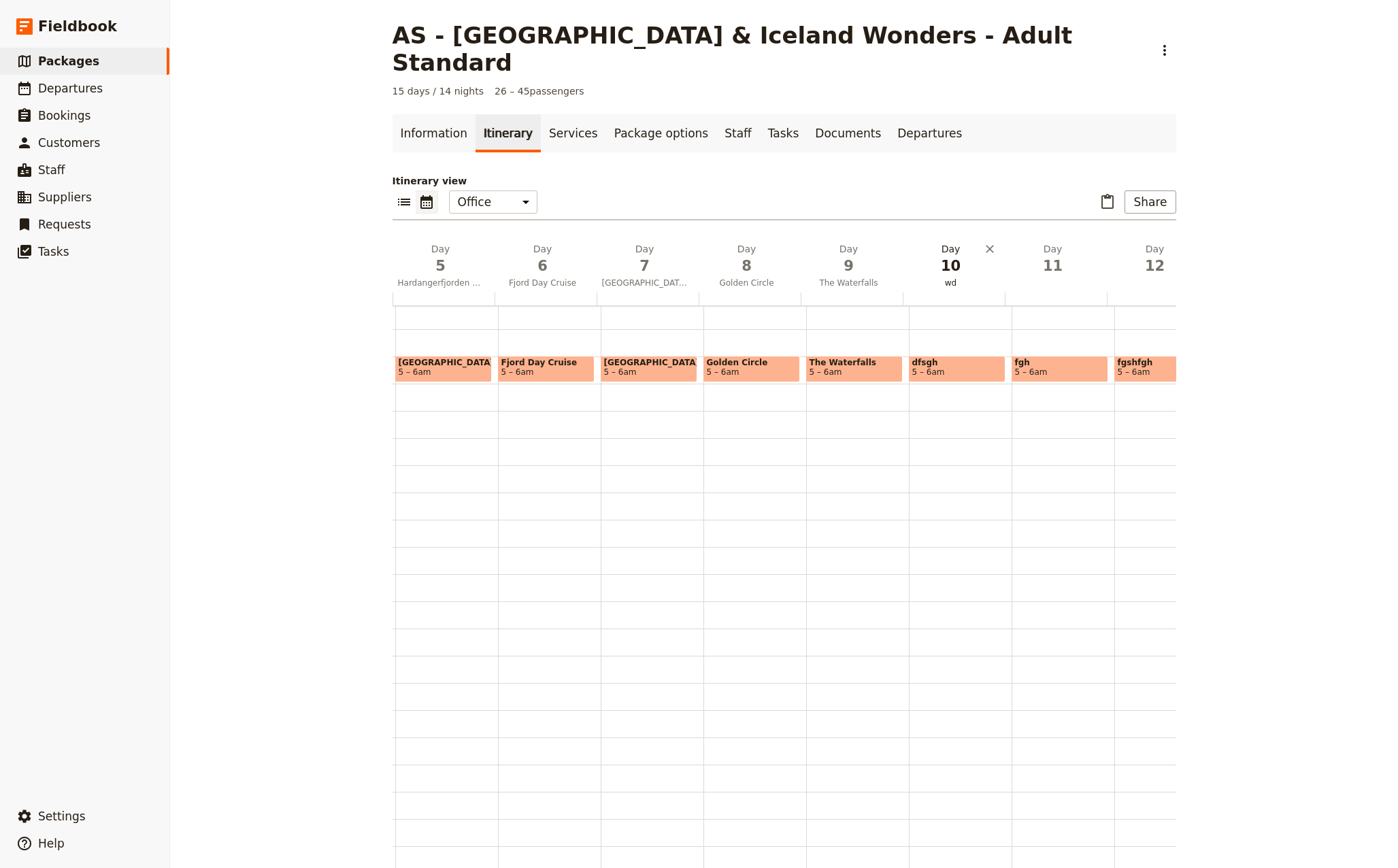
click at [741, 255] on span "8" at bounding box center [746, 265] width 86 height 20
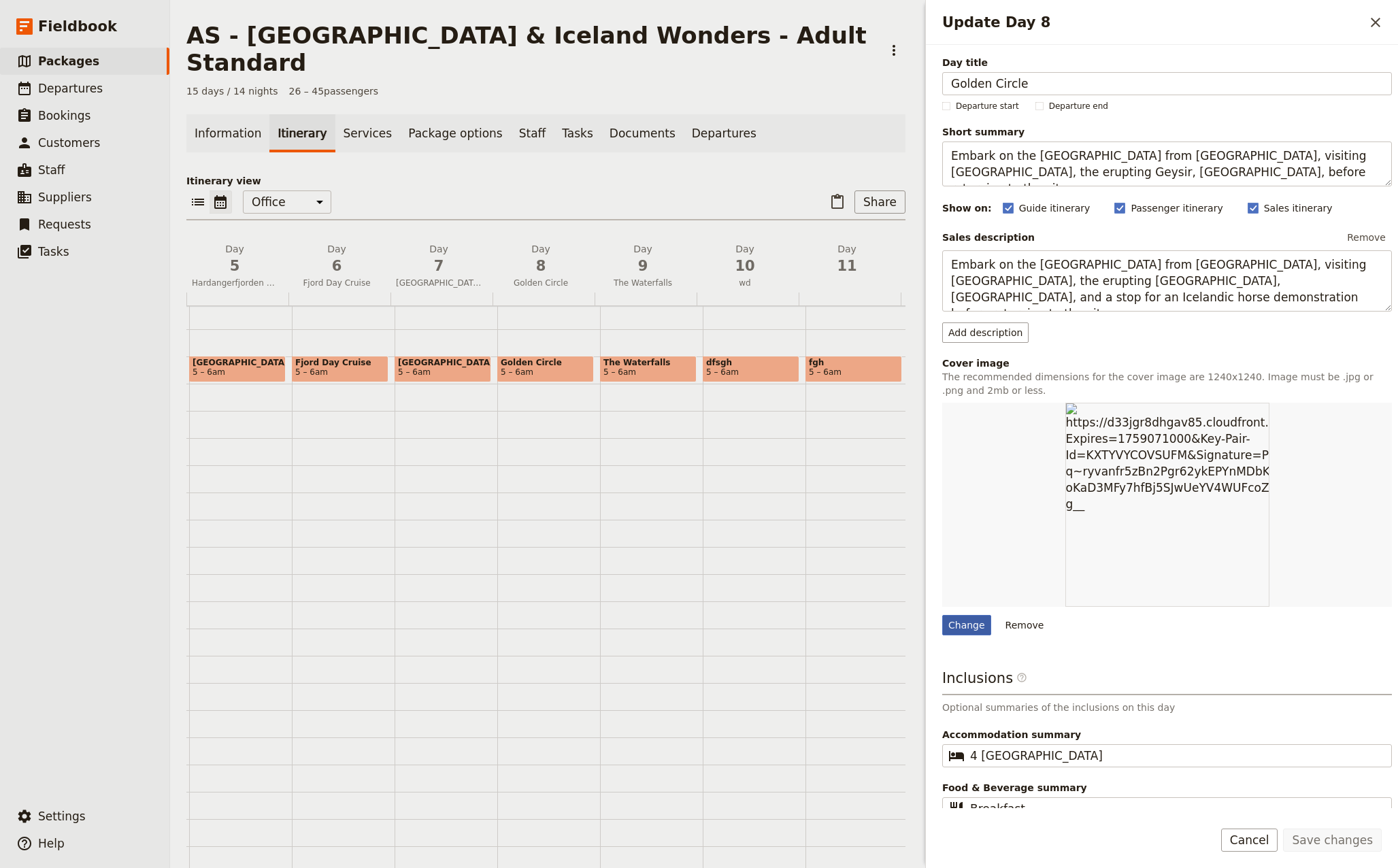
click at [963, 628] on div "Change" at bounding box center [966, 625] width 49 height 20
click at [942, 615] on input "Change" at bounding box center [941, 614] width 1 height 1
type input "C:\fakepath\geyser-3242008_640.jpg"
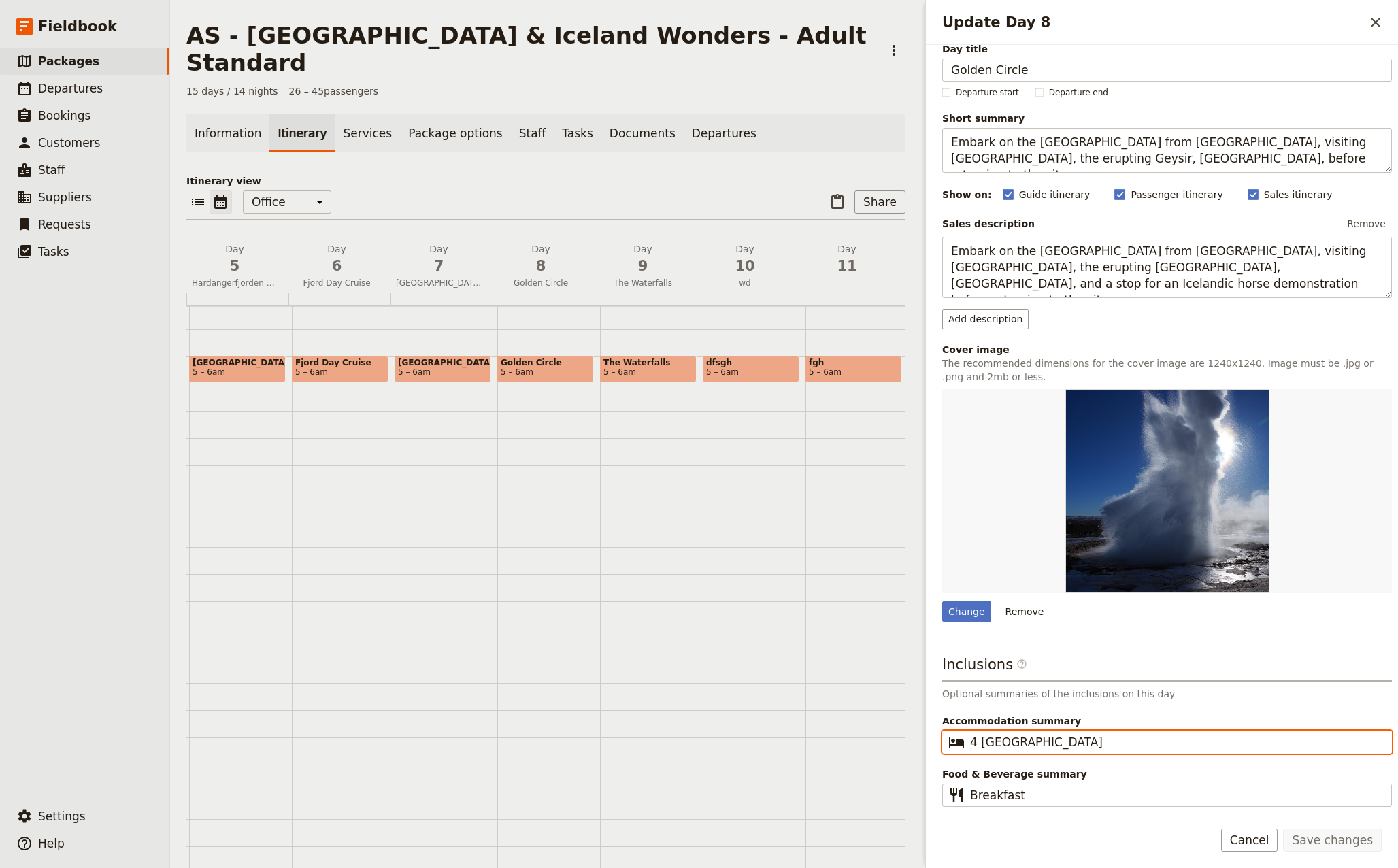
click at [1134, 742] on input "4 [GEOGRAPHIC_DATA]" at bounding box center [1176, 741] width 413 height 16
type input "4 [GEOGRAPHIC_DATA]"
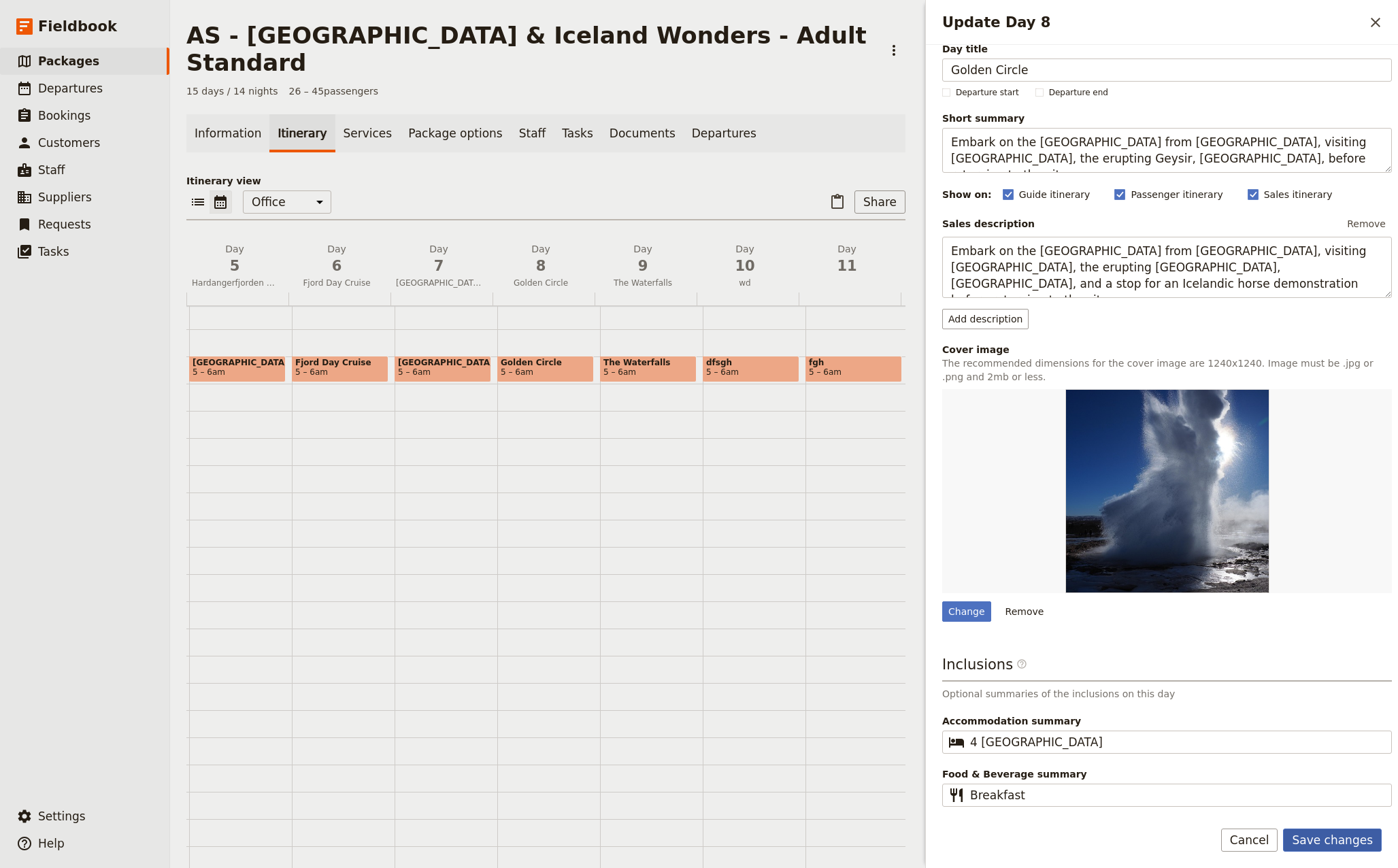
click at [1356, 841] on button "Save changes" at bounding box center [1332, 840] width 99 height 23
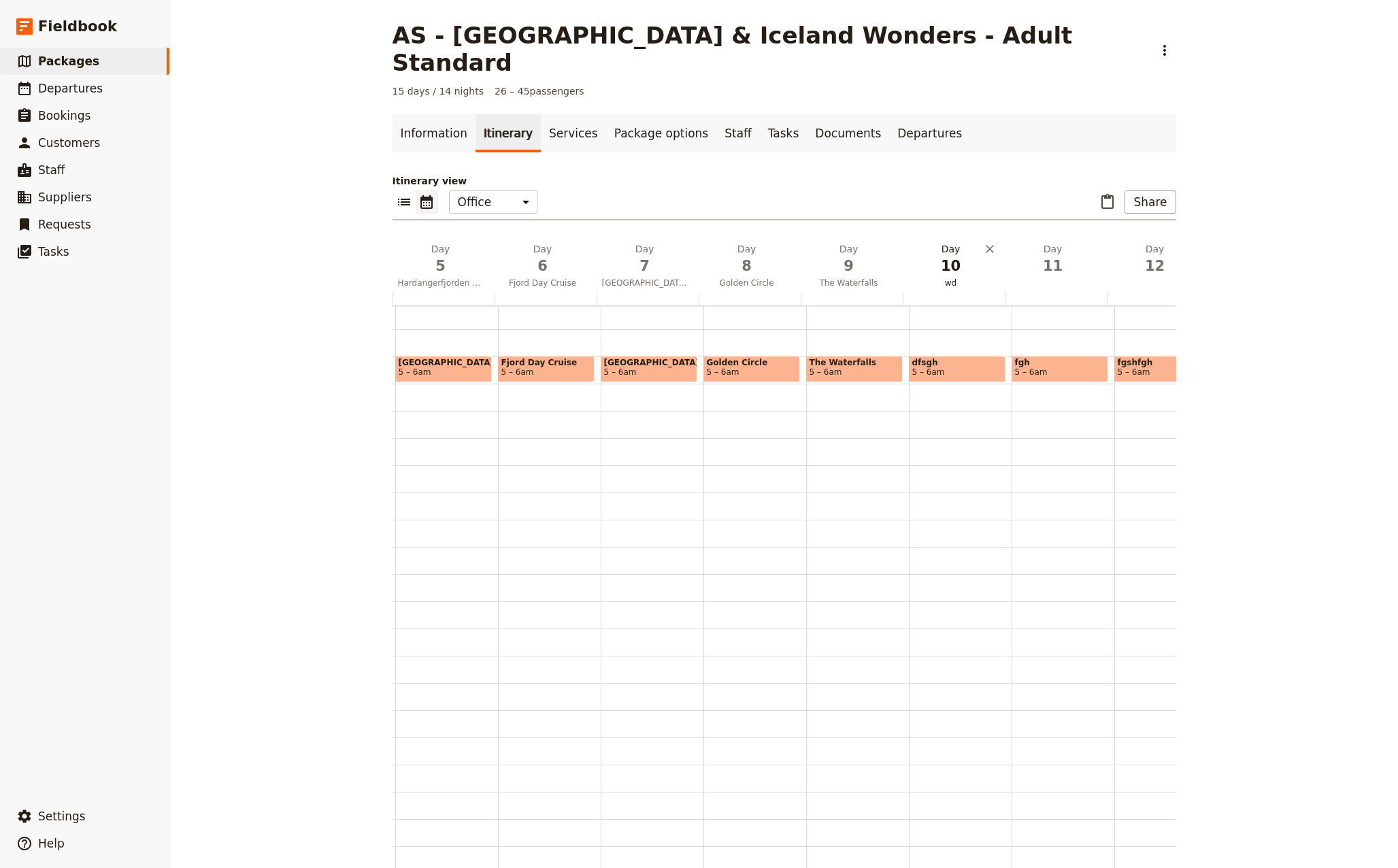
click at [946, 255] on span "10" at bounding box center [951, 265] width 86 height 20
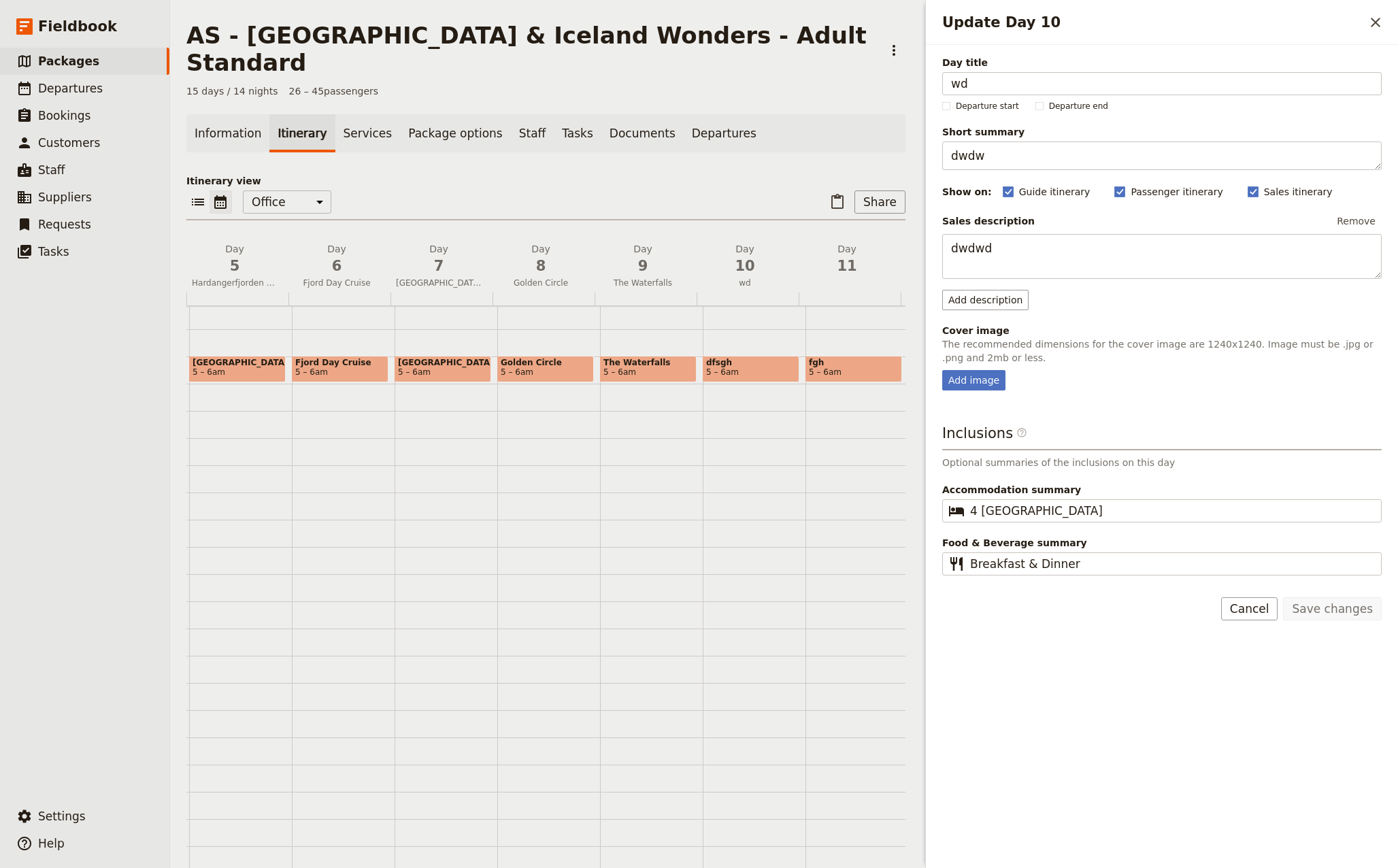
drag, startPoint x: 991, startPoint y: 84, endPoint x: 917, endPoint y: 78, distance: 74.2
click at [917, 78] on div "AS - [GEOGRAPHIC_DATA] & [GEOGRAPHIC_DATA] Wonders - Adult Standard ​ 15 days /…" at bounding box center [783, 434] width 1227 height 868
type input "The Blue Lagoon"
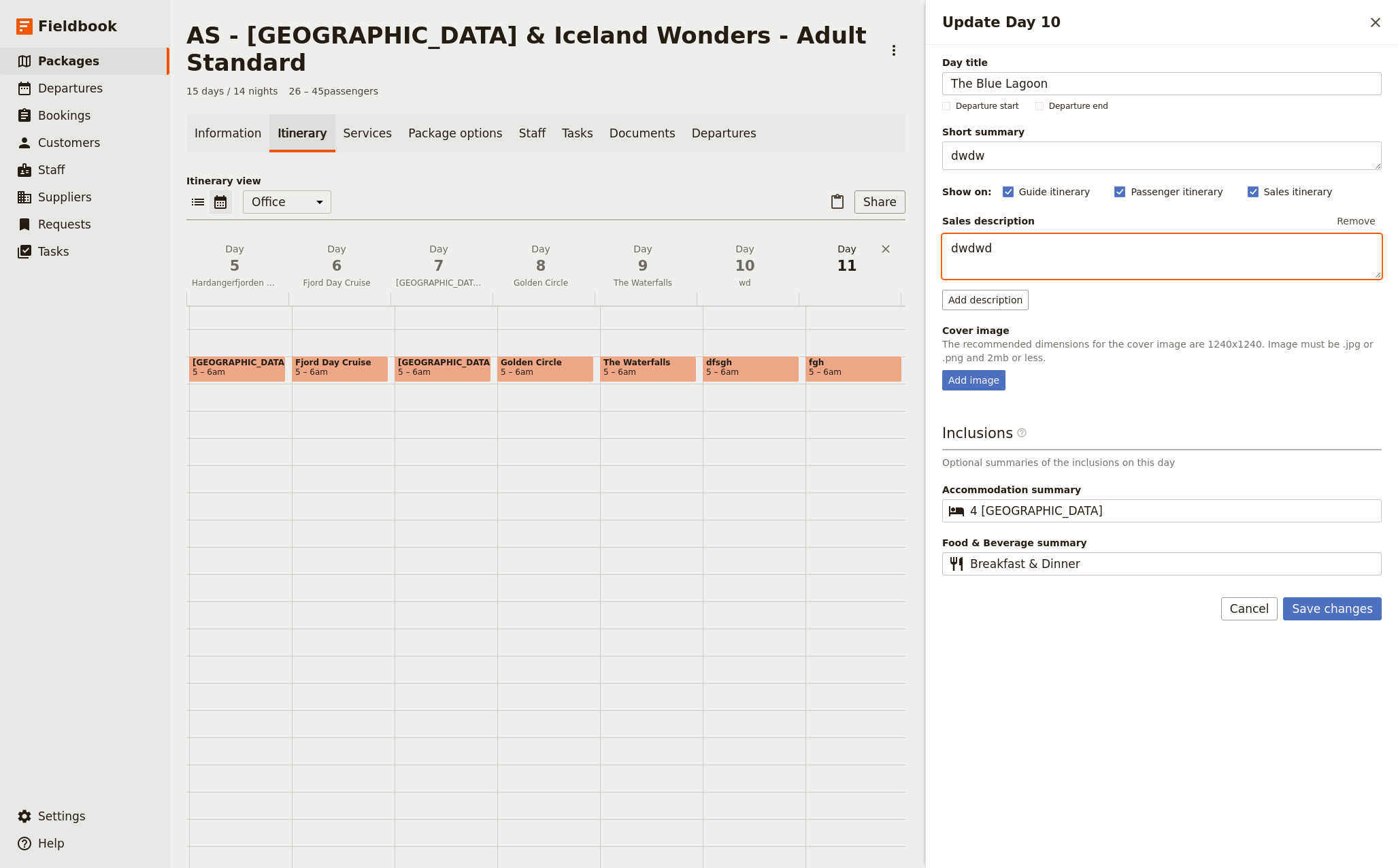
drag, startPoint x: 1059, startPoint y: 246, endPoint x: 886, endPoint y: 243, distance: 173.0
click at [886, 243] on div "AS - [GEOGRAPHIC_DATA] & [GEOGRAPHIC_DATA] Wonders - Adult Standard ​ 15 days /…" at bounding box center [783, 434] width 1227 height 868
click at [971, 377] on div "Add image" at bounding box center [974, 380] width 63 height 20
click at [942, 370] on input "Add image" at bounding box center [941, 370] width 1 height 1
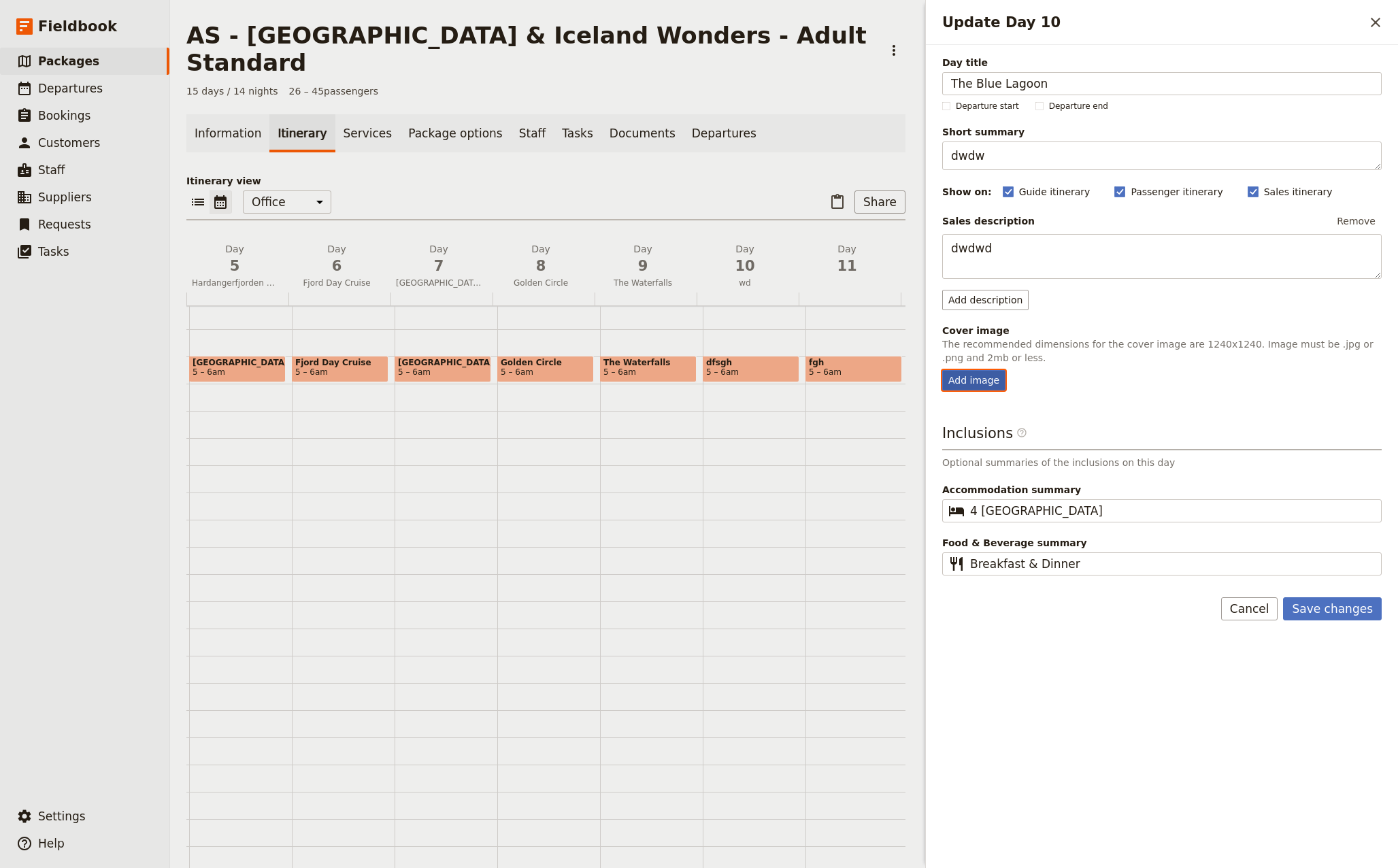
type input "C:\fakepath\20180116_120139.jpg"
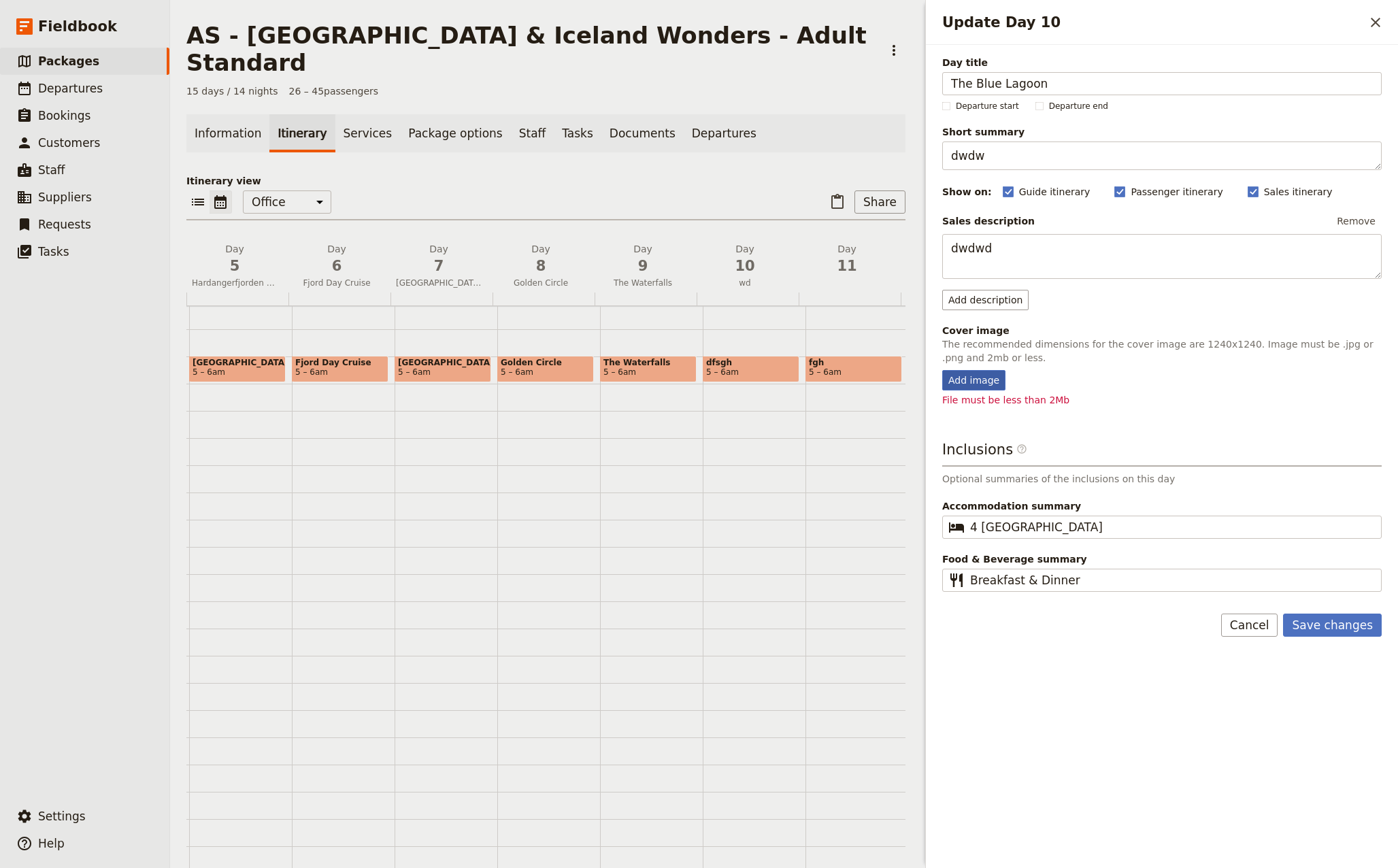
click at [970, 377] on div "Add image" at bounding box center [974, 380] width 63 height 20
click at [942, 370] on input "Add image" at bounding box center [941, 370] width 1 height 1
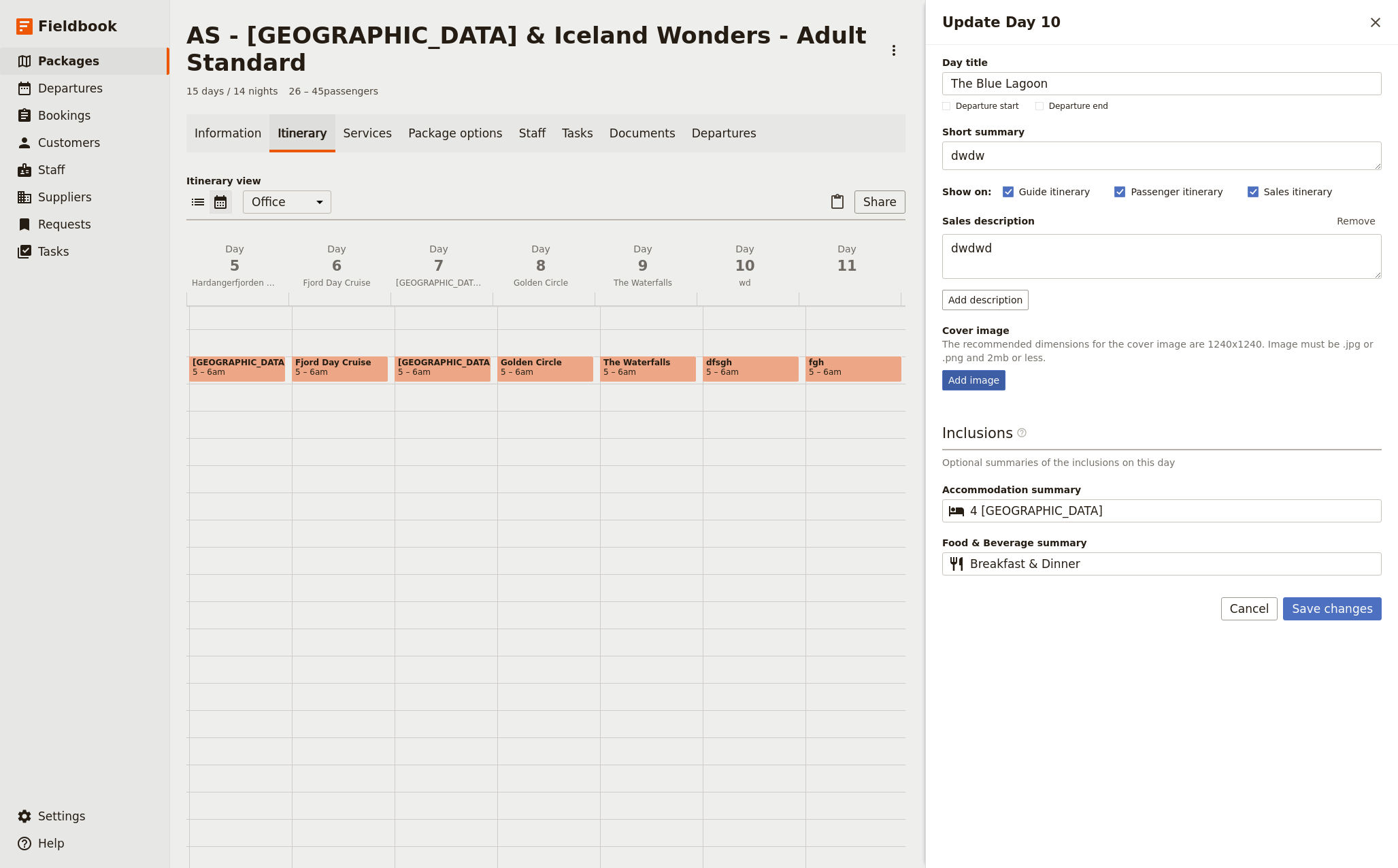
click at [978, 383] on div "Add image" at bounding box center [974, 380] width 63 height 20
click at [942, 370] on input "Add image" at bounding box center [941, 370] width 1 height 1
type input "C:\fakepath\iceland-139017_640.jpg"
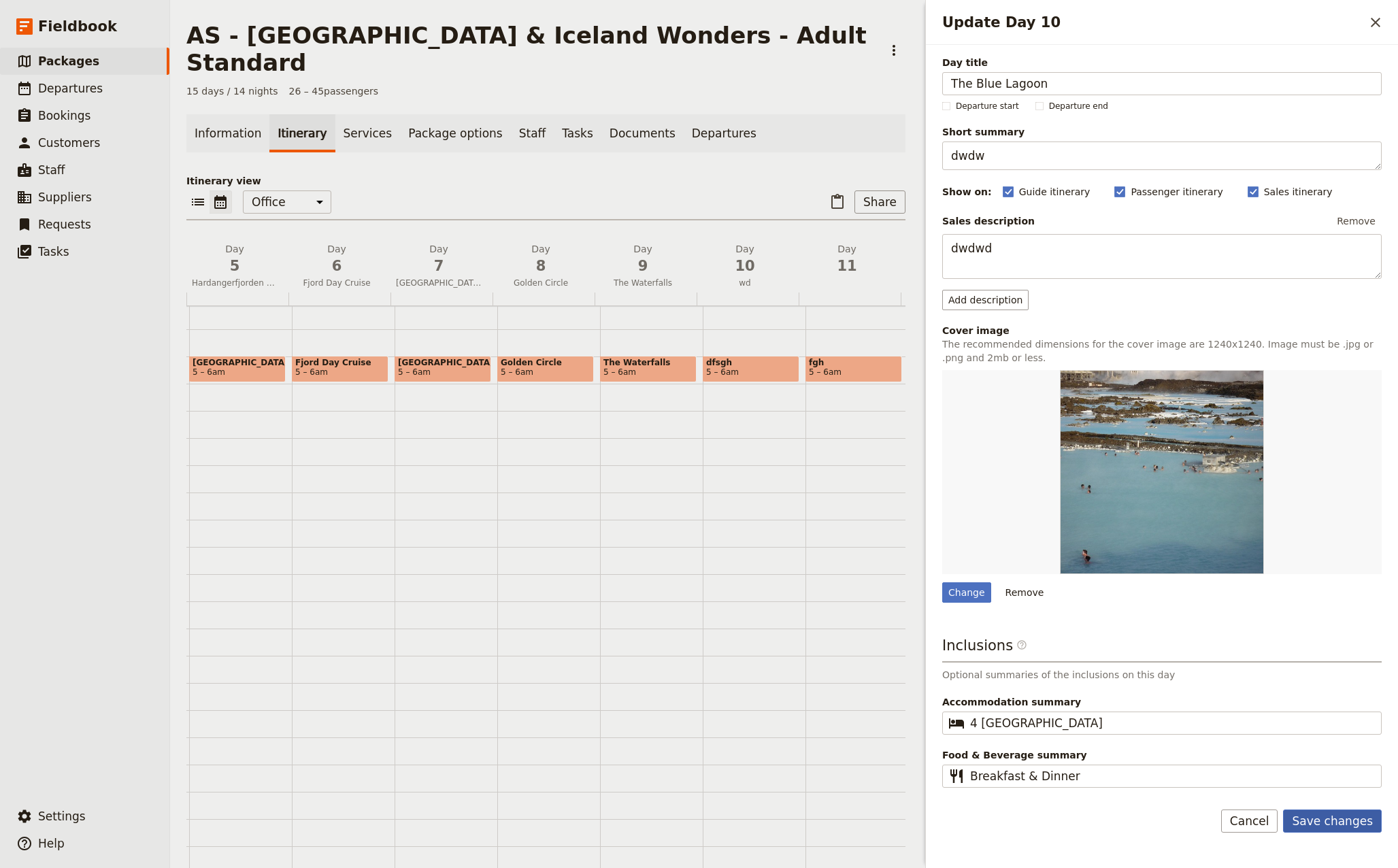
click at [1354, 817] on button "Save changes" at bounding box center [1332, 821] width 99 height 23
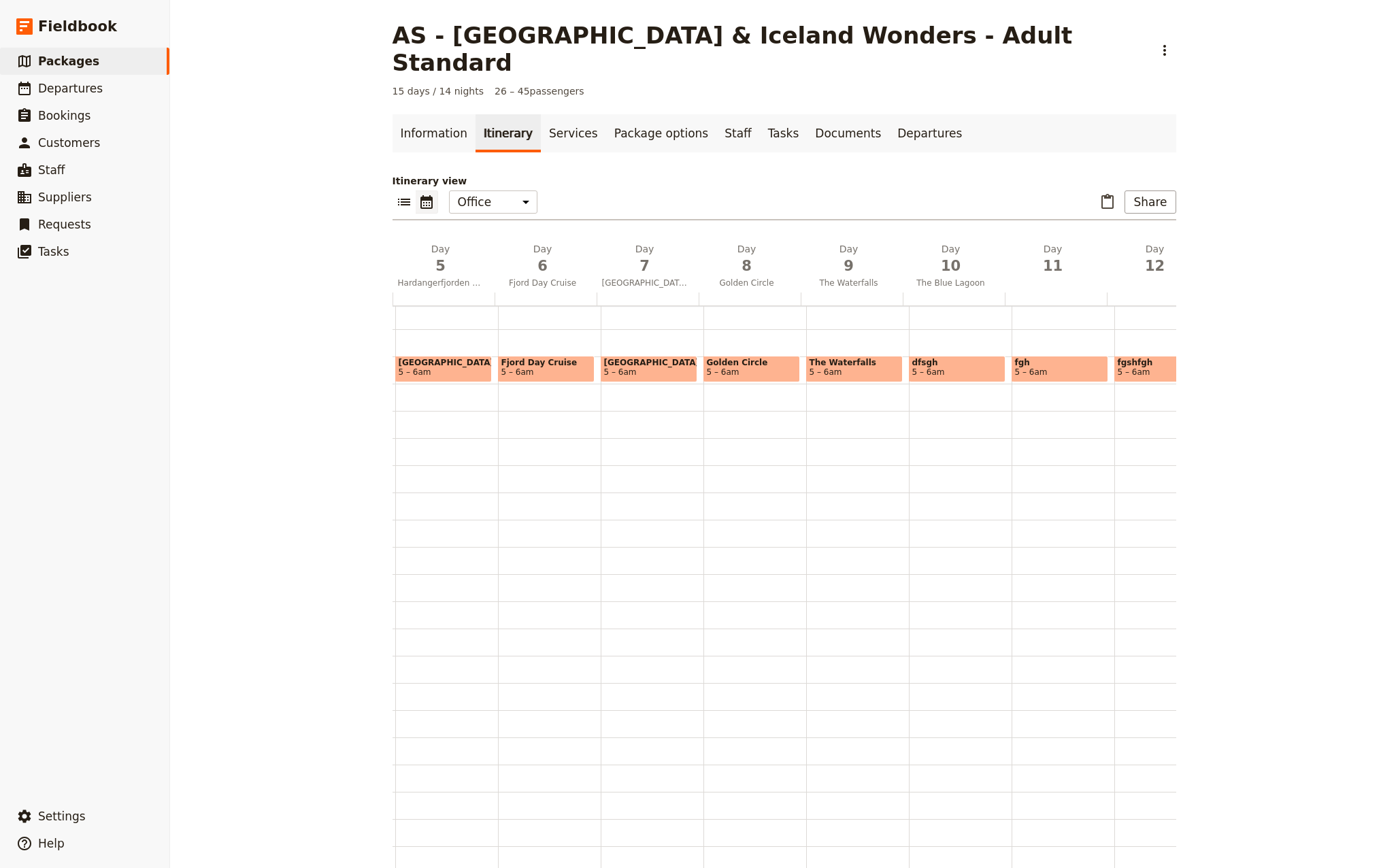
click at [937, 358] on span "dfsgh" at bounding box center [957, 363] width 89 height 9
select select "10"
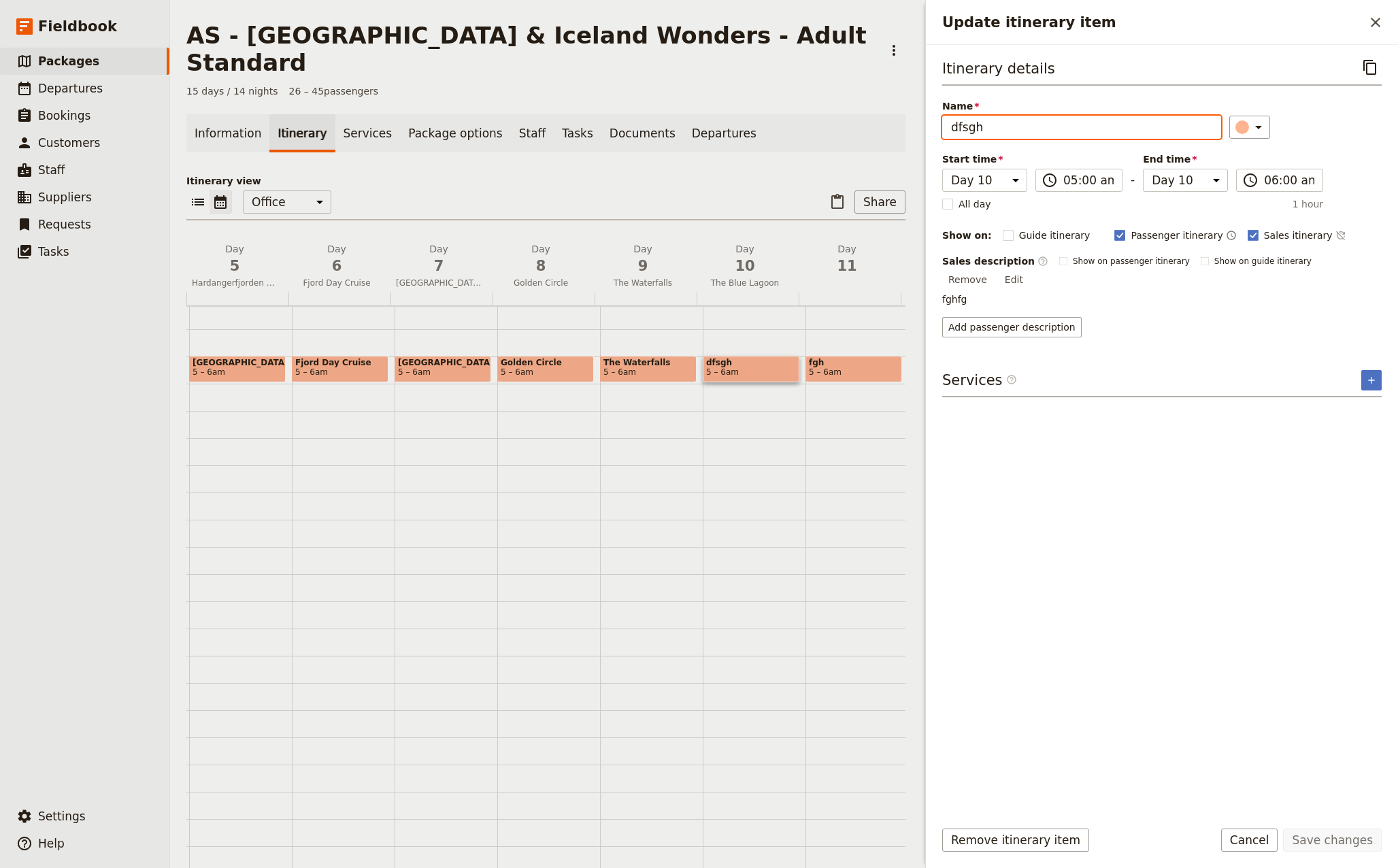
drag, startPoint x: 1006, startPoint y: 133, endPoint x: 931, endPoint y: 131, distance: 75.0
click at [931, 131] on div "Itinerary details ​ Name dfsgh ​ Start time Day 1 Day 2 Day 3 Day 4 Day 5 Day 6…" at bounding box center [1162, 426] width 472 height 763
drag, startPoint x: 956, startPoint y: 133, endPoint x: 947, endPoint y: 130, distance: 9.5
click at [947, 130] on input "the [GEOGRAPHIC_DATA]" at bounding box center [1081, 127] width 279 height 23
type input "The Blue Lagoon"
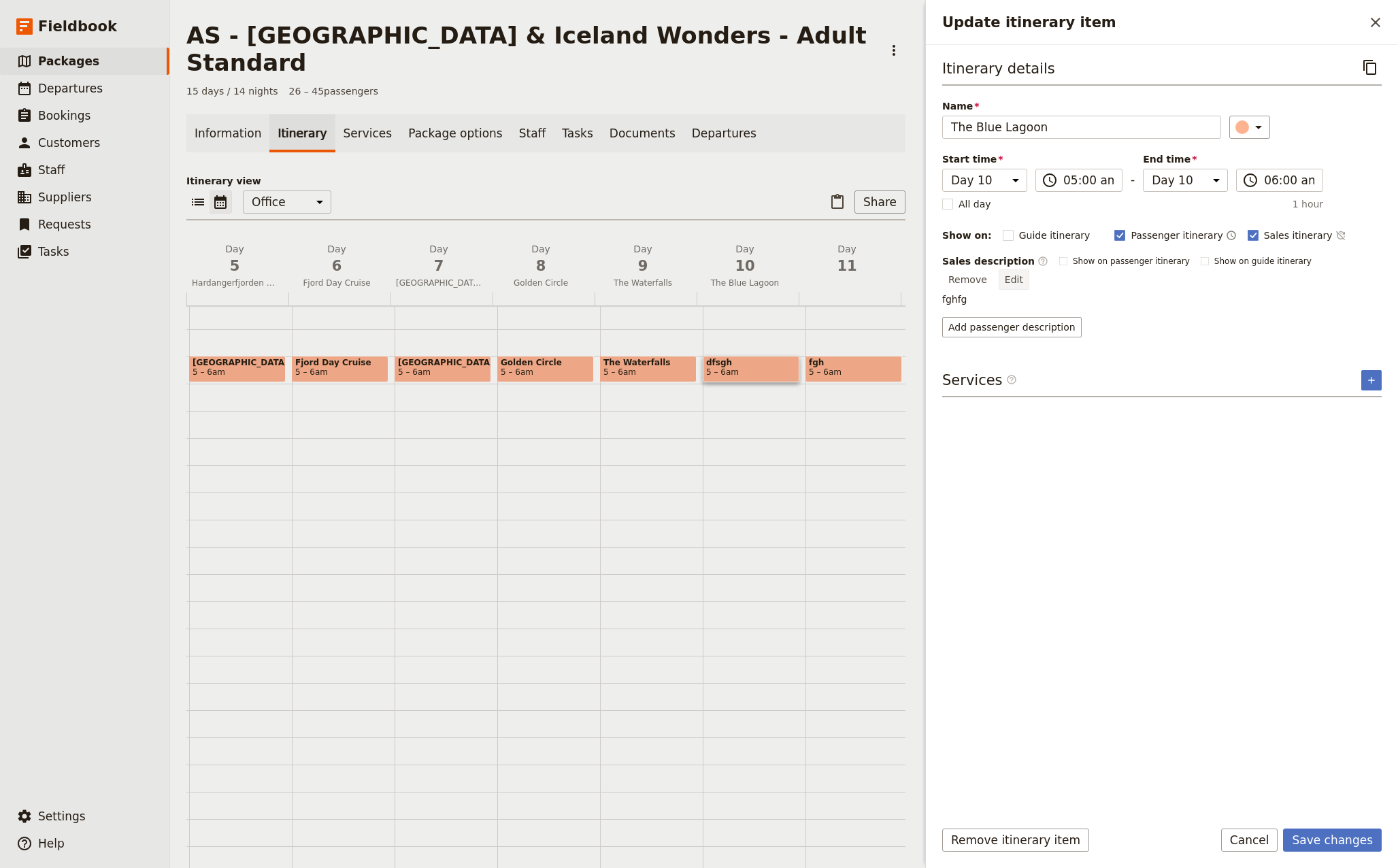
click at [1029, 269] on button "Edit" at bounding box center [1014, 279] width 31 height 20
drag, startPoint x: 951, startPoint y: 290, endPoint x: 865, endPoint y: 291, distance: 86.0
click at [865, 291] on div "AS - [GEOGRAPHIC_DATA] & [GEOGRAPHIC_DATA] Wonders - Adult Standard ​ 15 days /…" at bounding box center [783, 434] width 1227 height 868
type textarea "[DATE] we visit the world-famous [GEOGRAPHIC_DATA], where you can relax in warm…"
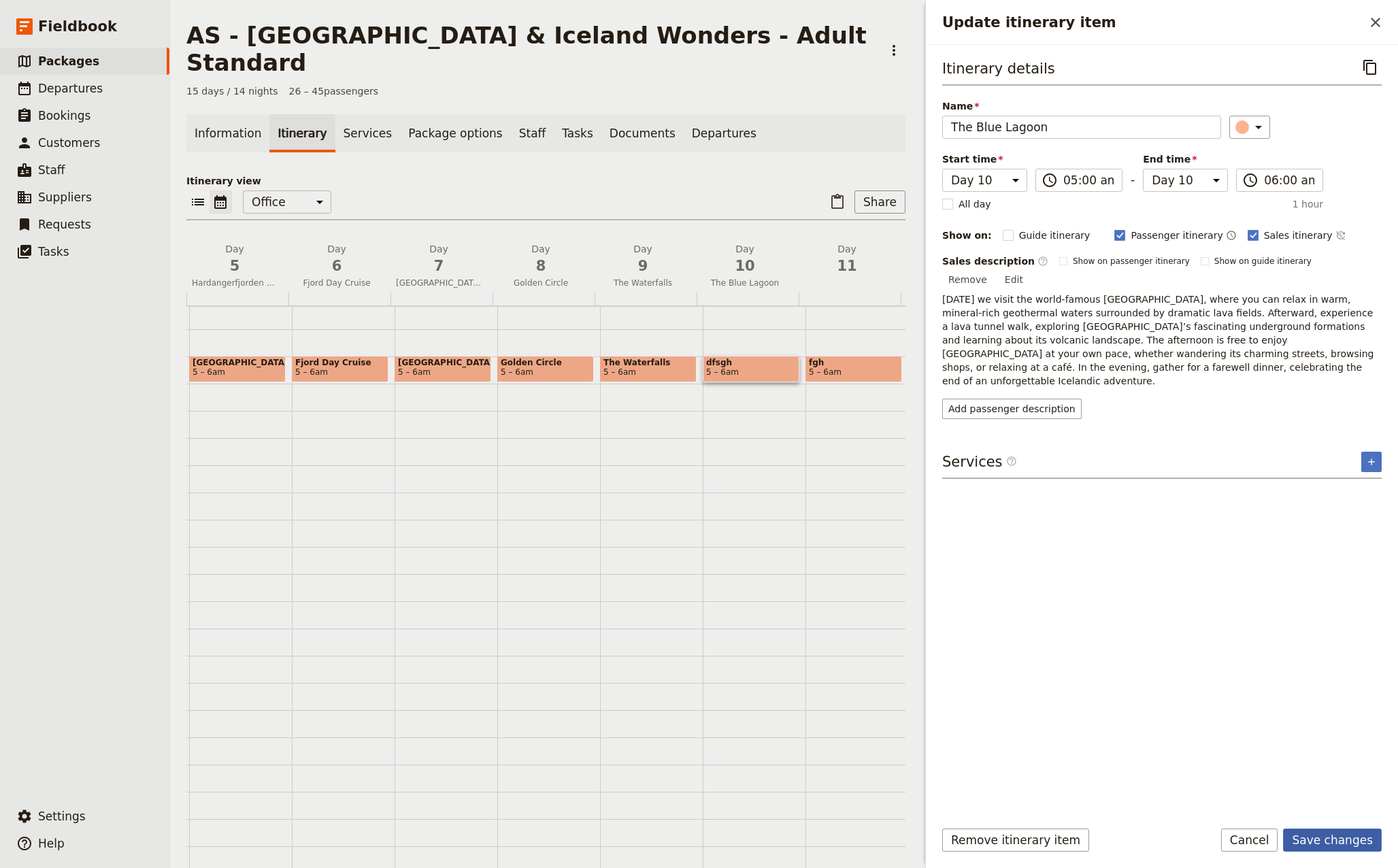
click at [1351, 836] on button "Save changes" at bounding box center [1332, 840] width 99 height 23
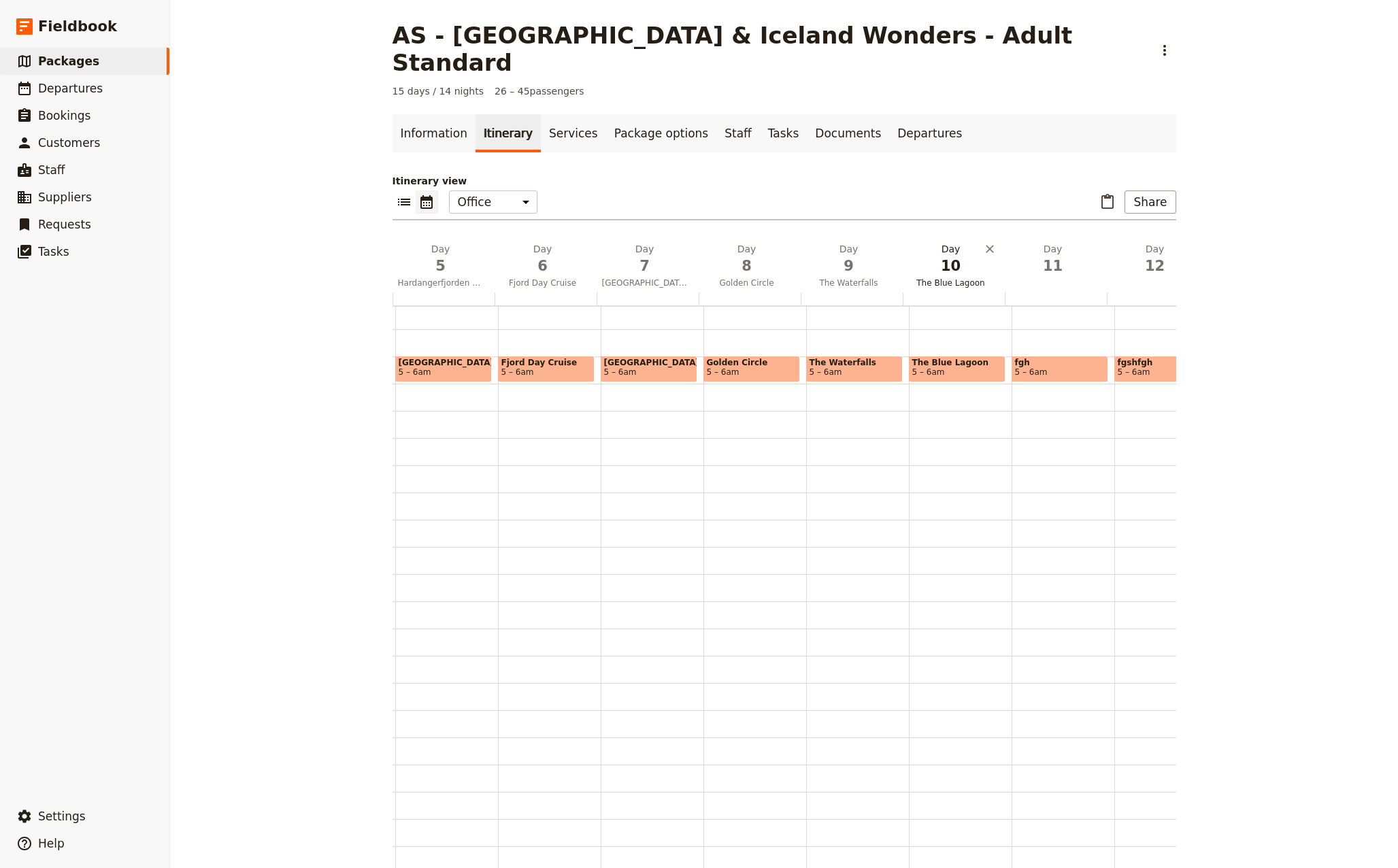
click at [941, 278] on span "The Blue Lagoon" at bounding box center [951, 283] width 96 height 11
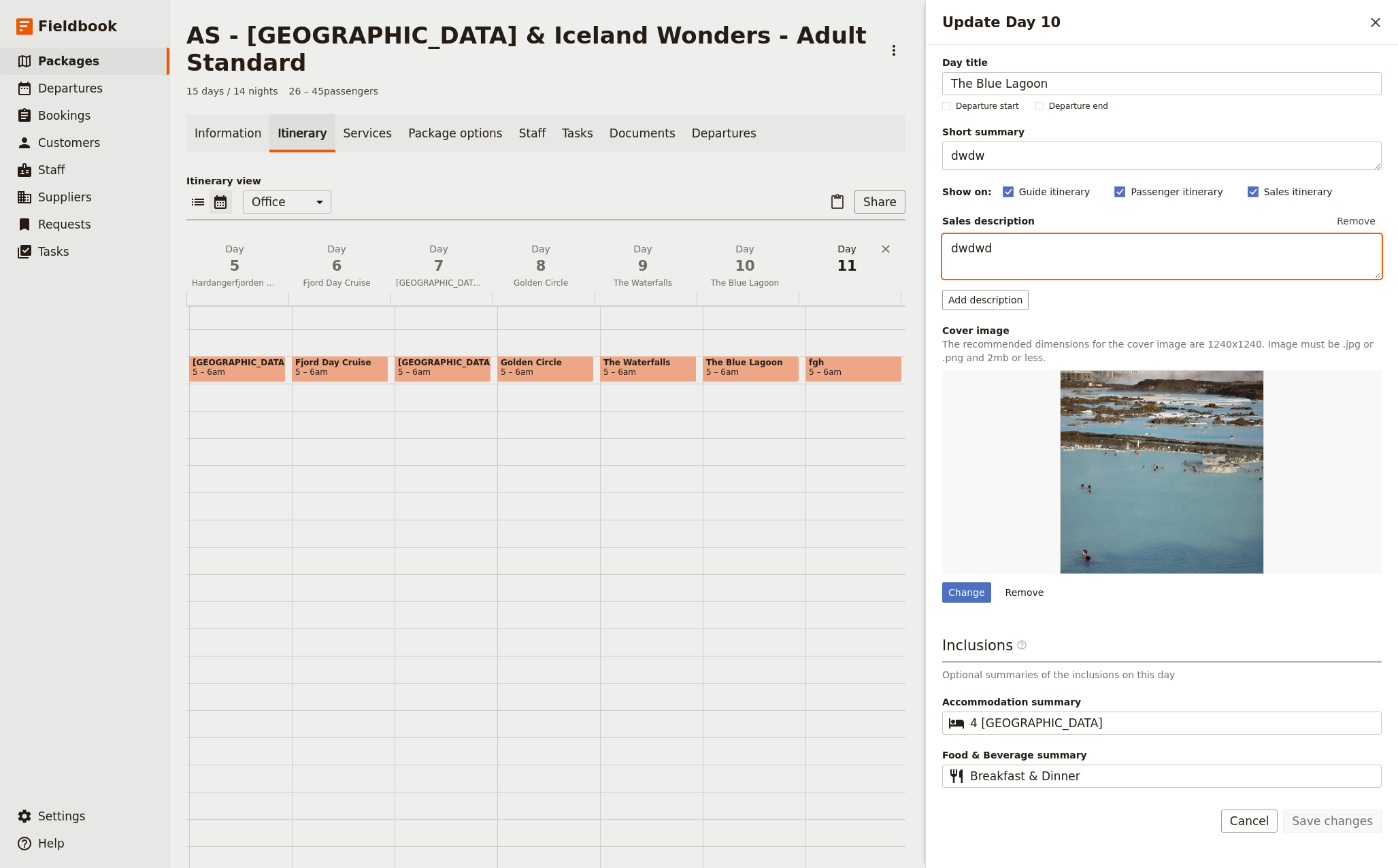
drag, startPoint x: 1005, startPoint y: 244, endPoint x: 873, endPoint y: 245, distance: 132.0
click at [873, 245] on div "AS - [GEOGRAPHIC_DATA] & [GEOGRAPHIC_DATA] Wonders - Adult Standard ​ 15 days /…" at bounding box center [783, 434] width 1227 height 868
paste textarea "Relax at the [GEOGRAPHIC_DATA], explore a lava tunnel, enjoy a free afternoon i…"
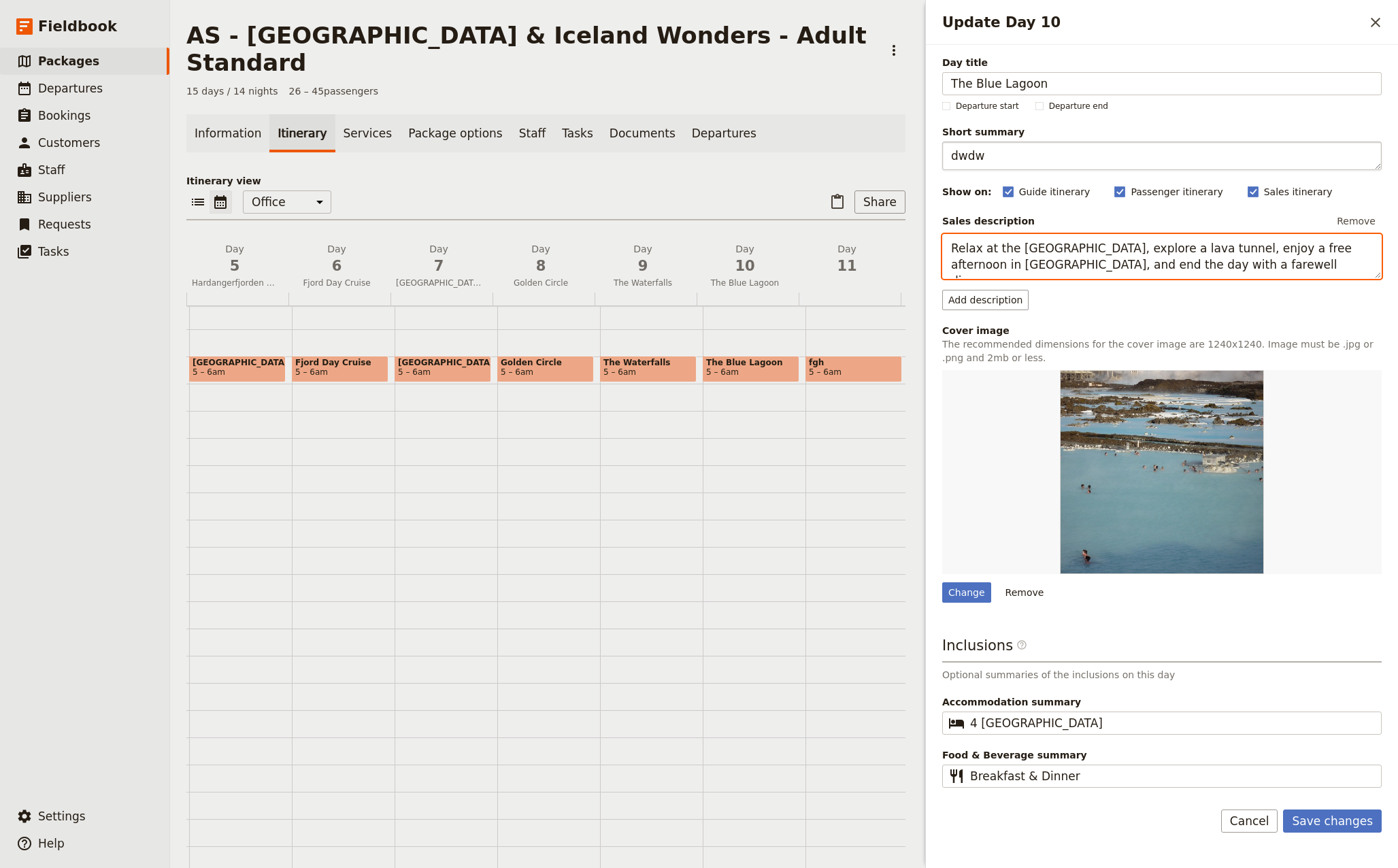
type textarea "Relax at the [GEOGRAPHIC_DATA], explore a lava tunnel, enjoy a free afternoon i…"
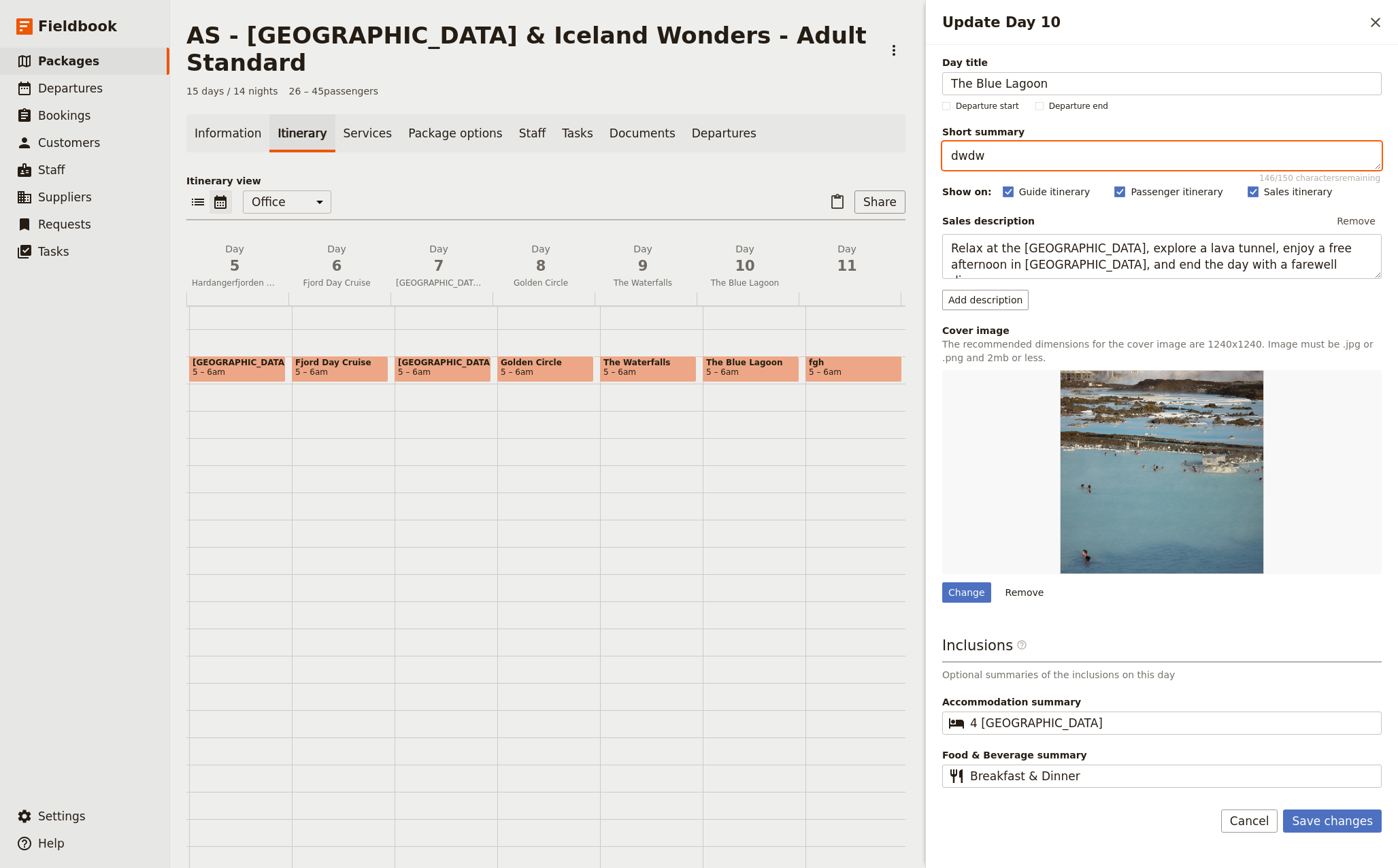
drag, startPoint x: 971, startPoint y: 150, endPoint x: 886, endPoint y: 159, distance: 85.5
click at [890, 155] on div "AS - [GEOGRAPHIC_DATA] & [GEOGRAPHIC_DATA] Wonders - Adult Standard ​ 15 days /…" at bounding box center [783, 434] width 1227 height 868
paste textarea "Relax at the [GEOGRAPHIC_DATA], explore a lava tunnel, enjoy a free afternoon i…"
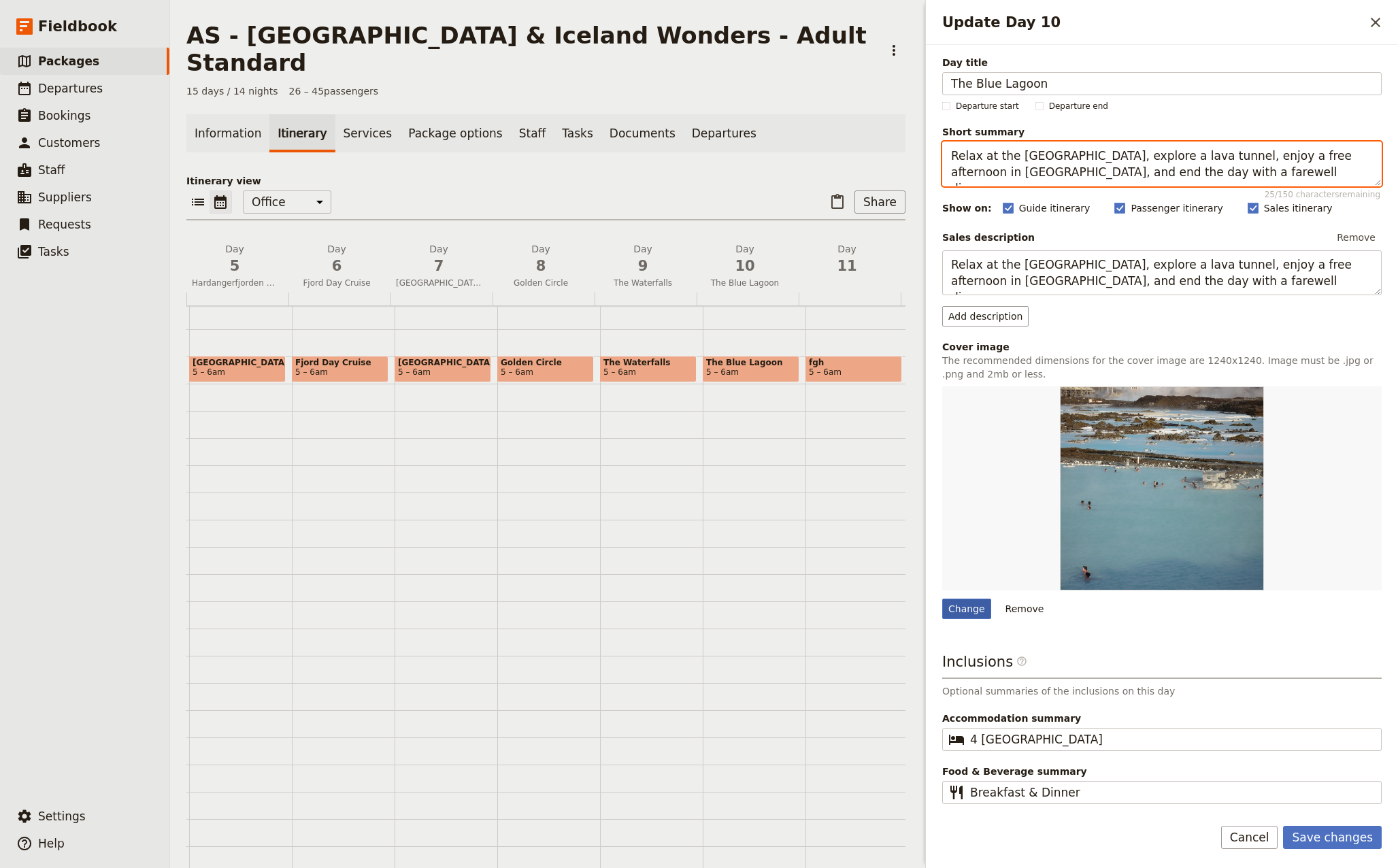
type textarea "Relax at the [GEOGRAPHIC_DATA], explore a lava tunnel, enjoy a free afternoon i…"
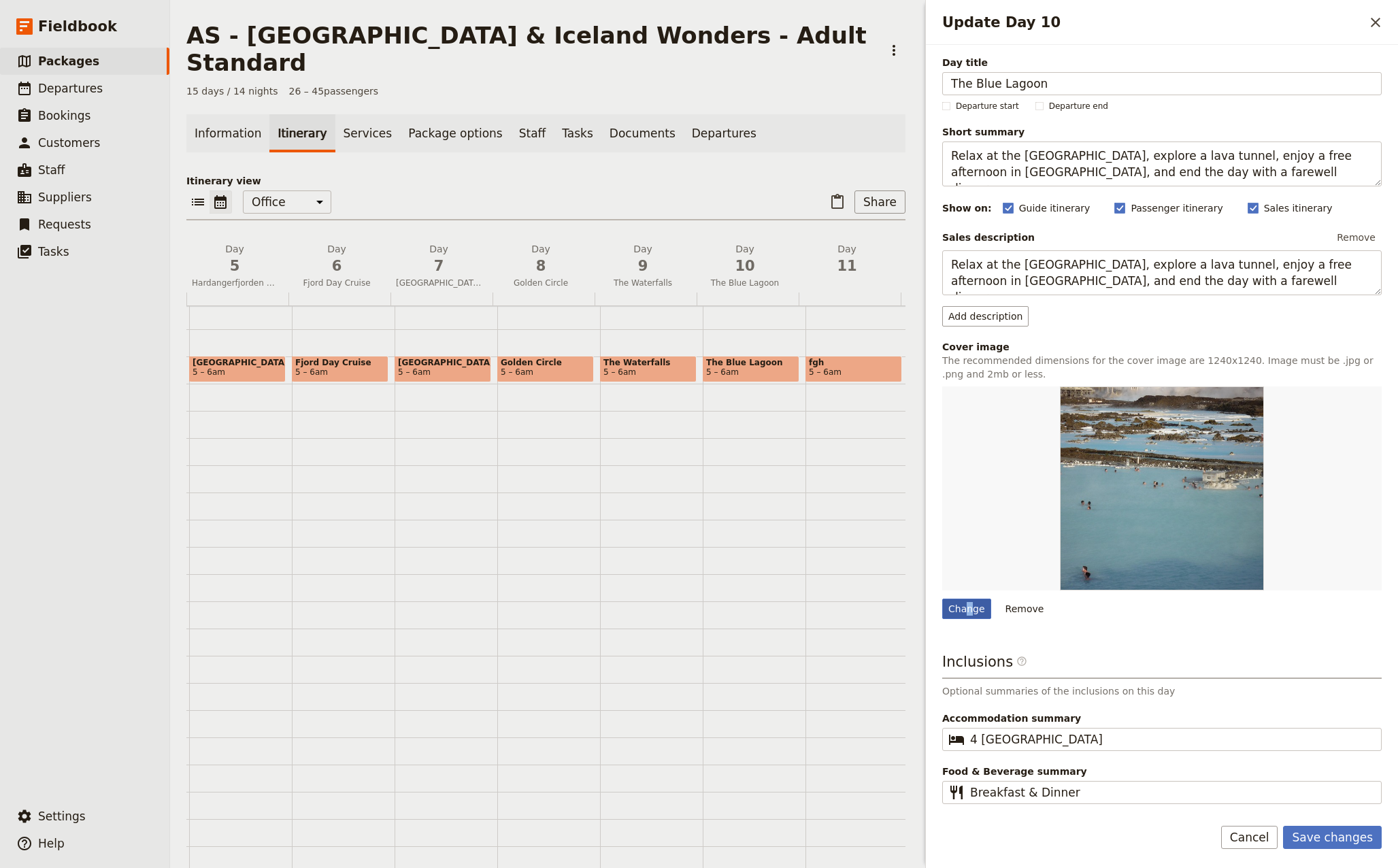
click at [967, 613] on div "Change" at bounding box center [966, 609] width 49 height 20
click at [967, 606] on div "Change" at bounding box center [966, 609] width 49 height 20
click at [942, 599] on input "Change" at bounding box center [941, 598] width 1 height 1
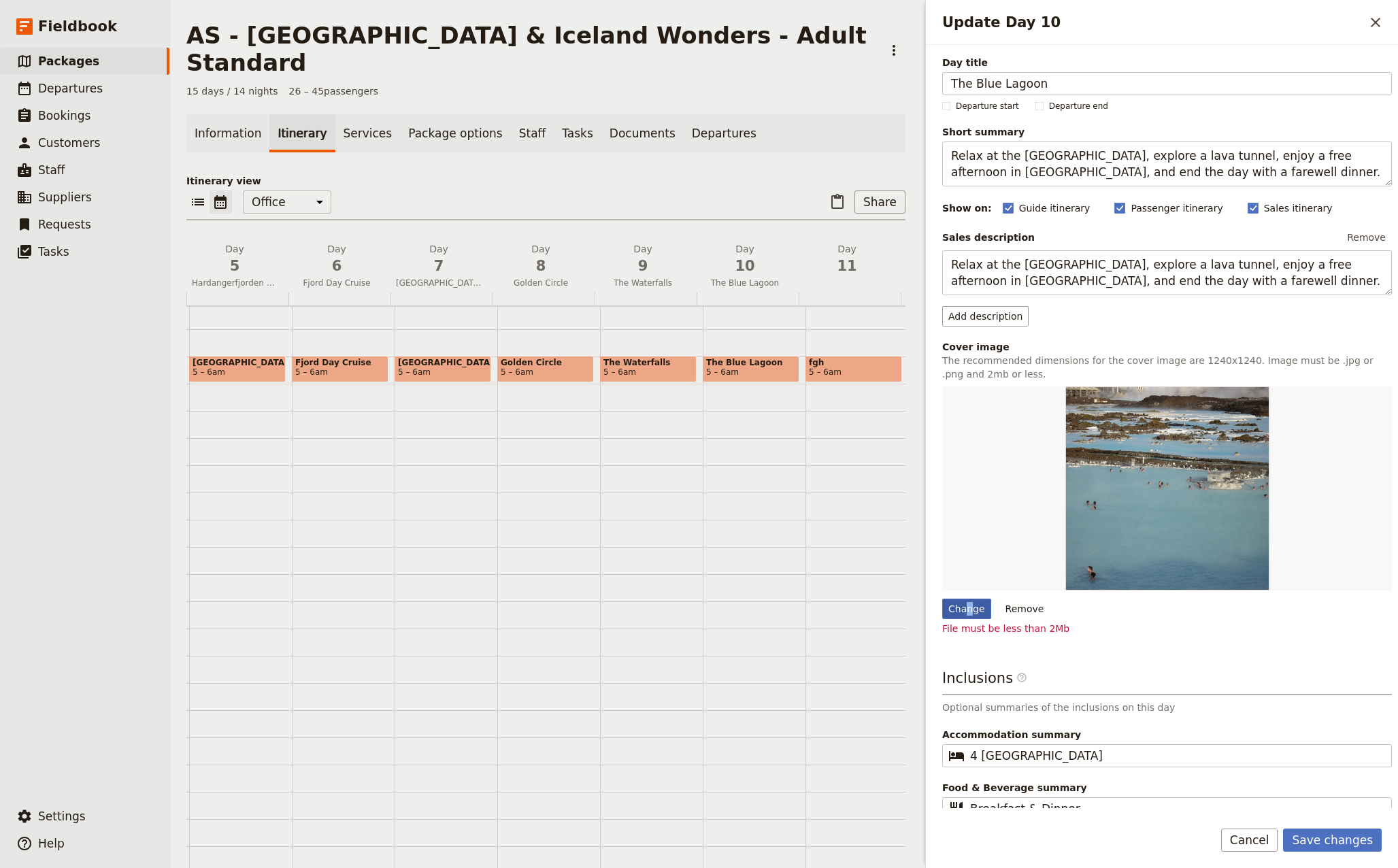
click at [967, 609] on div "Change" at bounding box center [966, 609] width 49 height 20
click at [942, 599] on input "Change" at bounding box center [941, 598] width 1 height 1
click at [1146, 517] on img "Update Day 10" at bounding box center [1167, 488] width 204 height 204
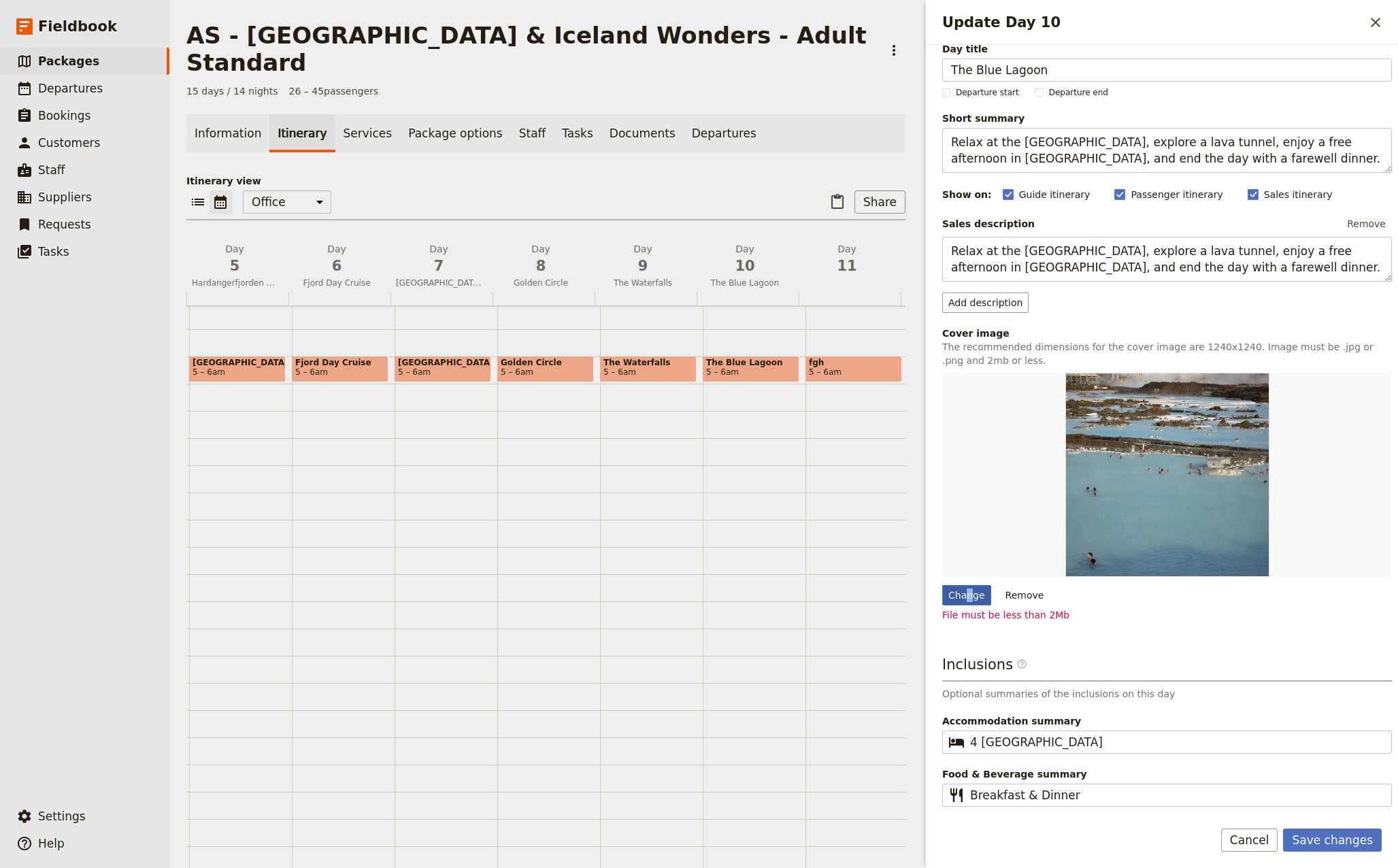
click at [963, 589] on div "Change" at bounding box center [966, 595] width 49 height 20
click at [942, 585] on input "Change" at bounding box center [941, 584] width 1 height 1
type input "C:\fakepath\blue-lagoon-[GEOGRAPHIC_DATA]-2423737_640.jpg"
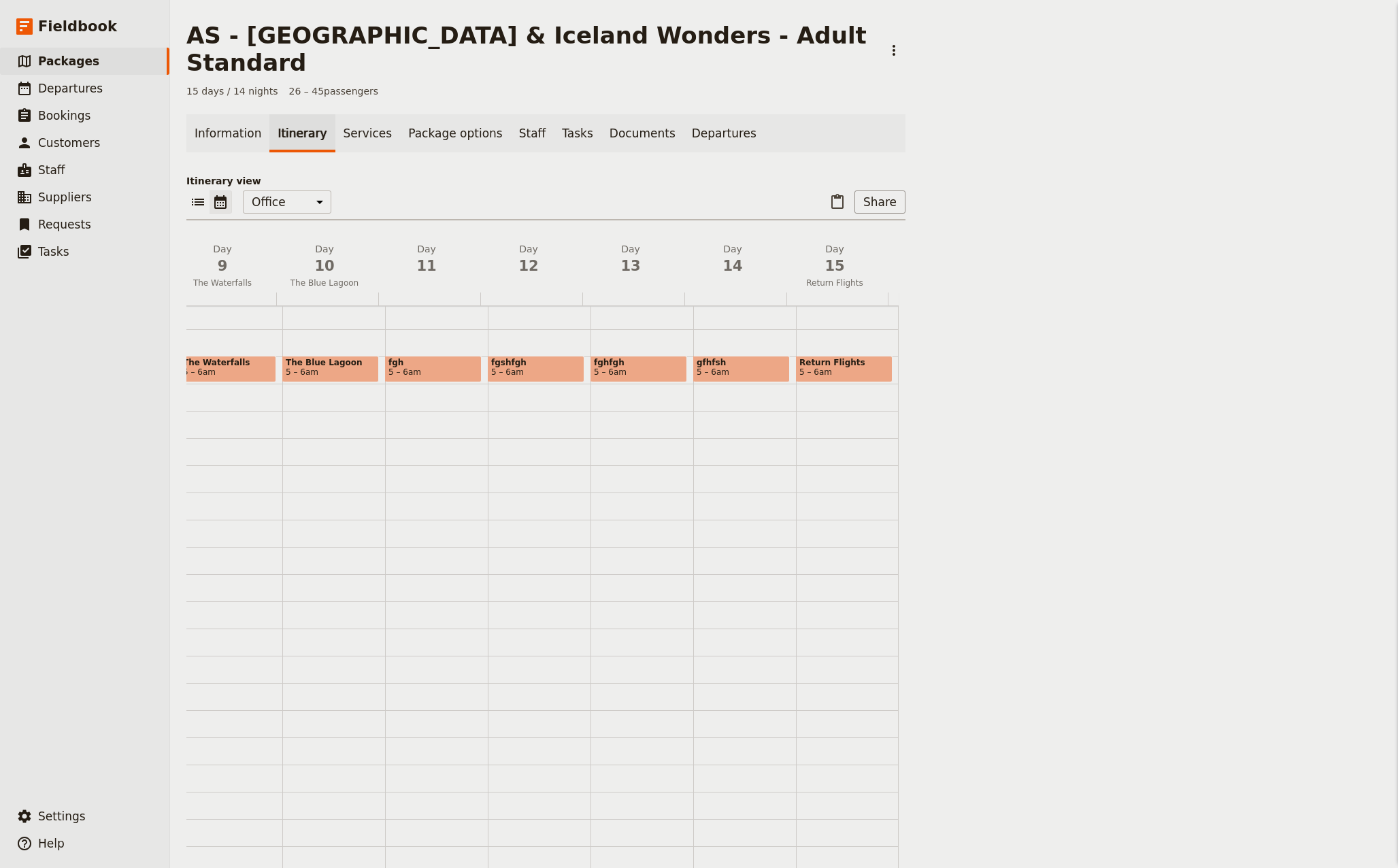
scroll to position [0, 798]
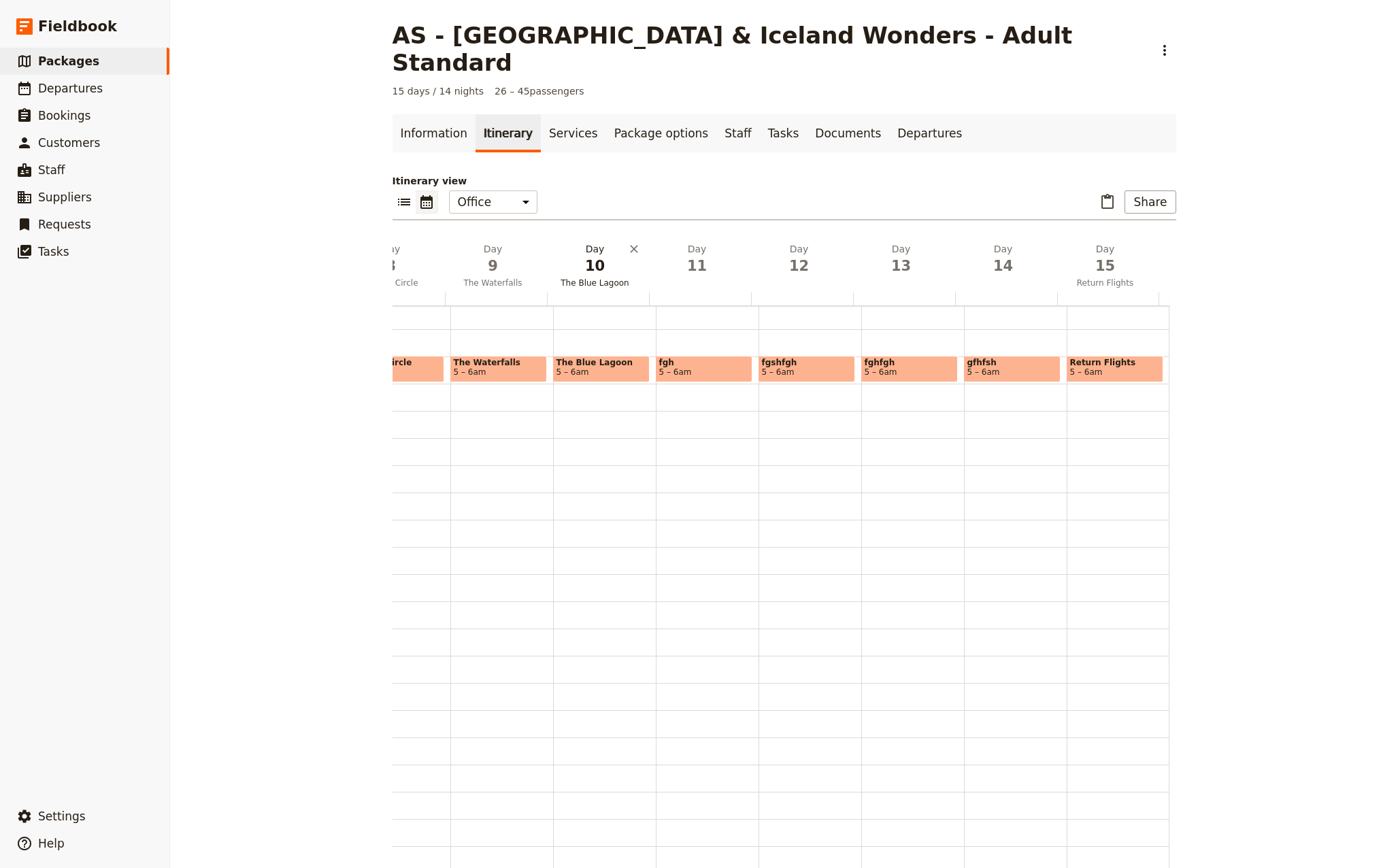
click at [583, 278] on span "The Blue Lagoon" at bounding box center [595, 283] width 96 height 11
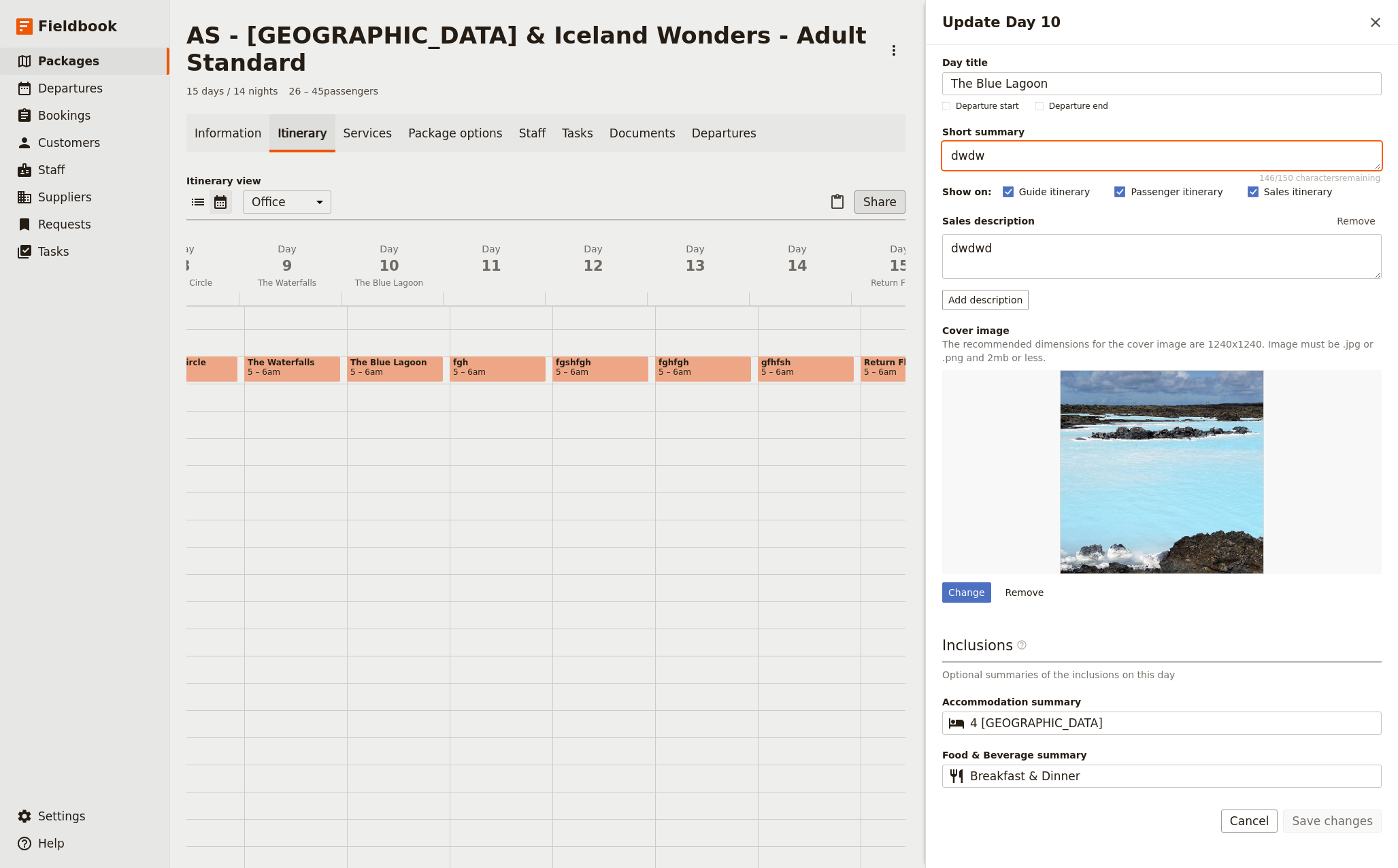
drag, startPoint x: 1016, startPoint y: 157, endPoint x: 885, endPoint y: 166, distance: 131.3
click at [885, 166] on div "AS - [GEOGRAPHIC_DATA] & [GEOGRAPHIC_DATA] Wonders - Adult Standard ​ 15 days /…" at bounding box center [783, 434] width 1227 height 868
paste textarea "Relax at the [GEOGRAPHIC_DATA], explore a lava tunnel, enjoy a free afternoon i…"
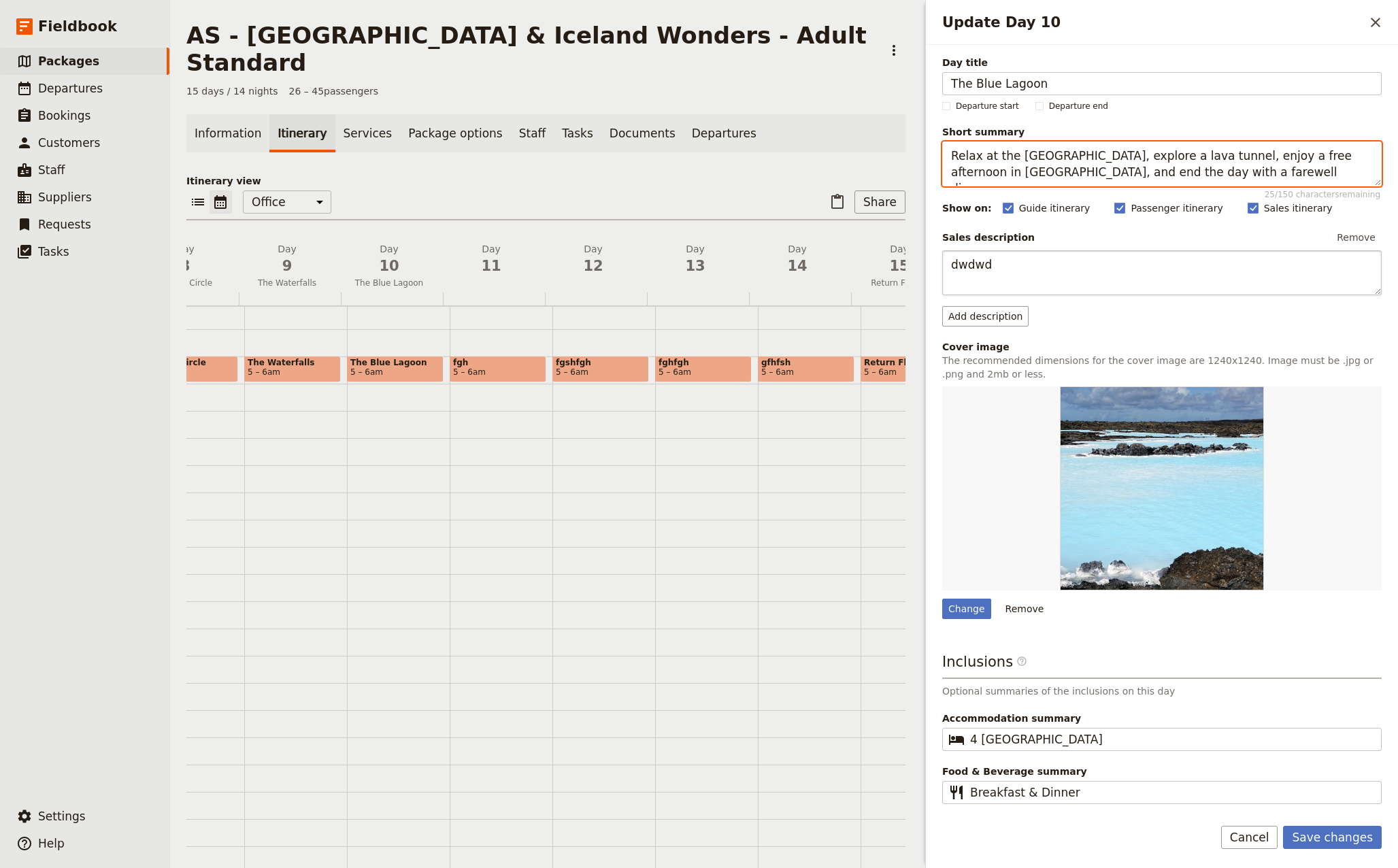
type textarea "Relax at the [GEOGRAPHIC_DATA], explore a lava tunnel, enjoy a free afternoon i…"
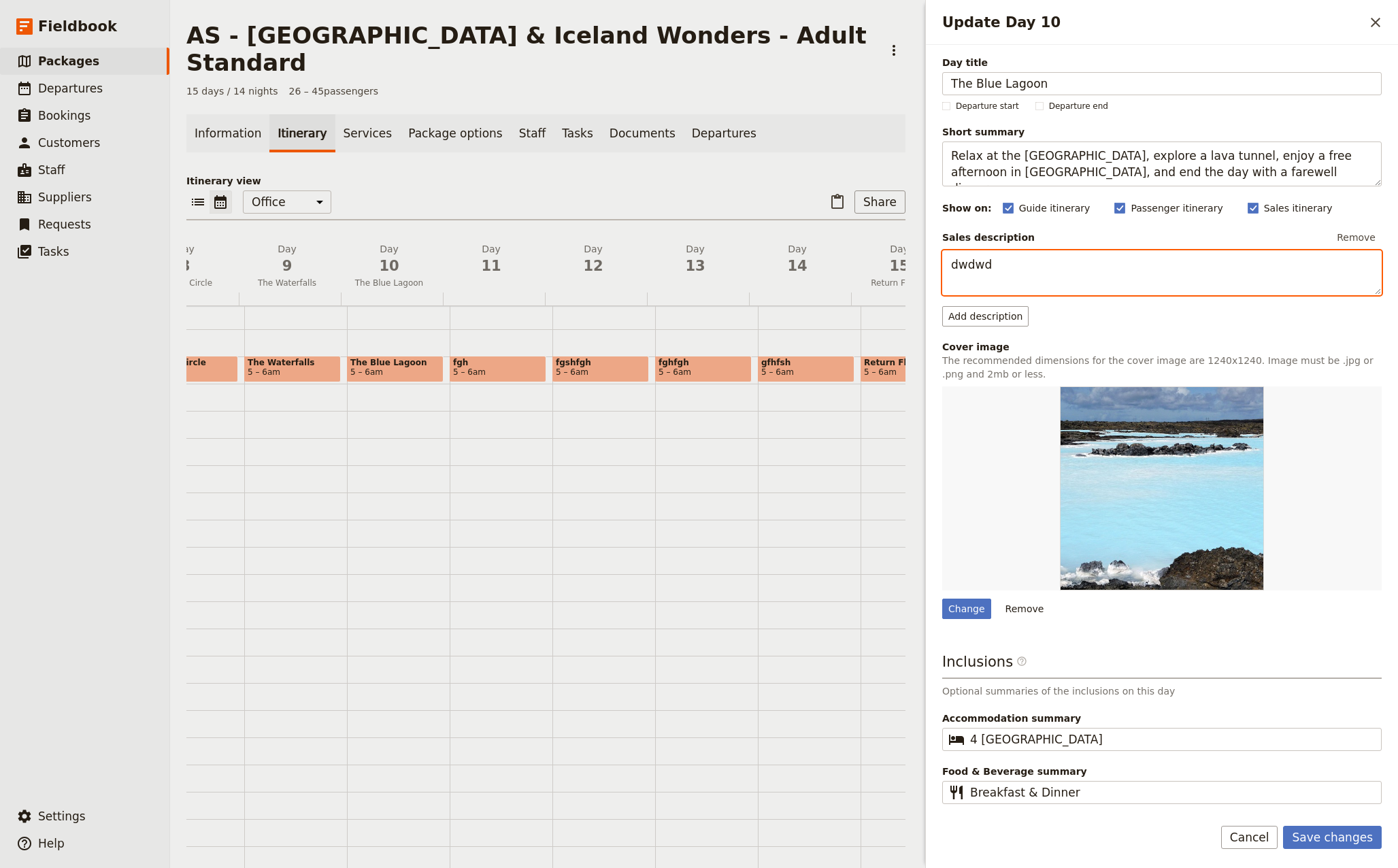
drag, startPoint x: 1030, startPoint y: 272, endPoint x: 904, endPoint y: 261, distance: 126.5
click at [906, 262] on div "AS - [GEOGRAPHIC_DATA] & [GEOGRAPHIC_DATA] Wonders - Adult Standard ​ 15 days /…" at bounding box center [783, 434] width 1227 height 868
paste textarea "Relax at the [GEOGRAPHIC_DATA], explore a lava tunnel, enjoy a free afternoon i…"
type textarea "Relax at the [GEOGRAPHIC_DATA], explore a lava tunnel, enjoy a free afternoon i…"
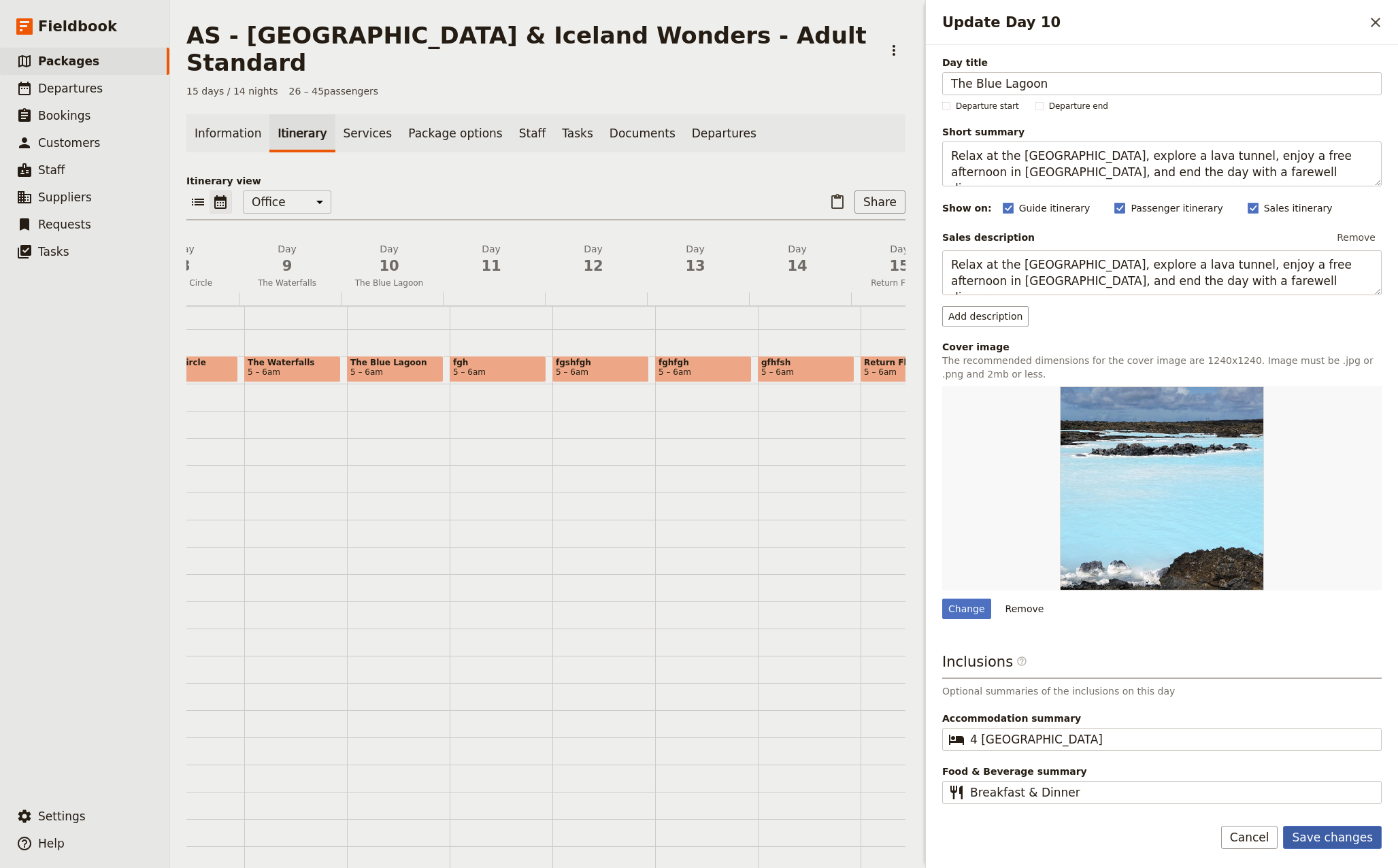
click at [1363, 838] on button "Save changes" at bounding box center [1332, 837] width 99 height 23
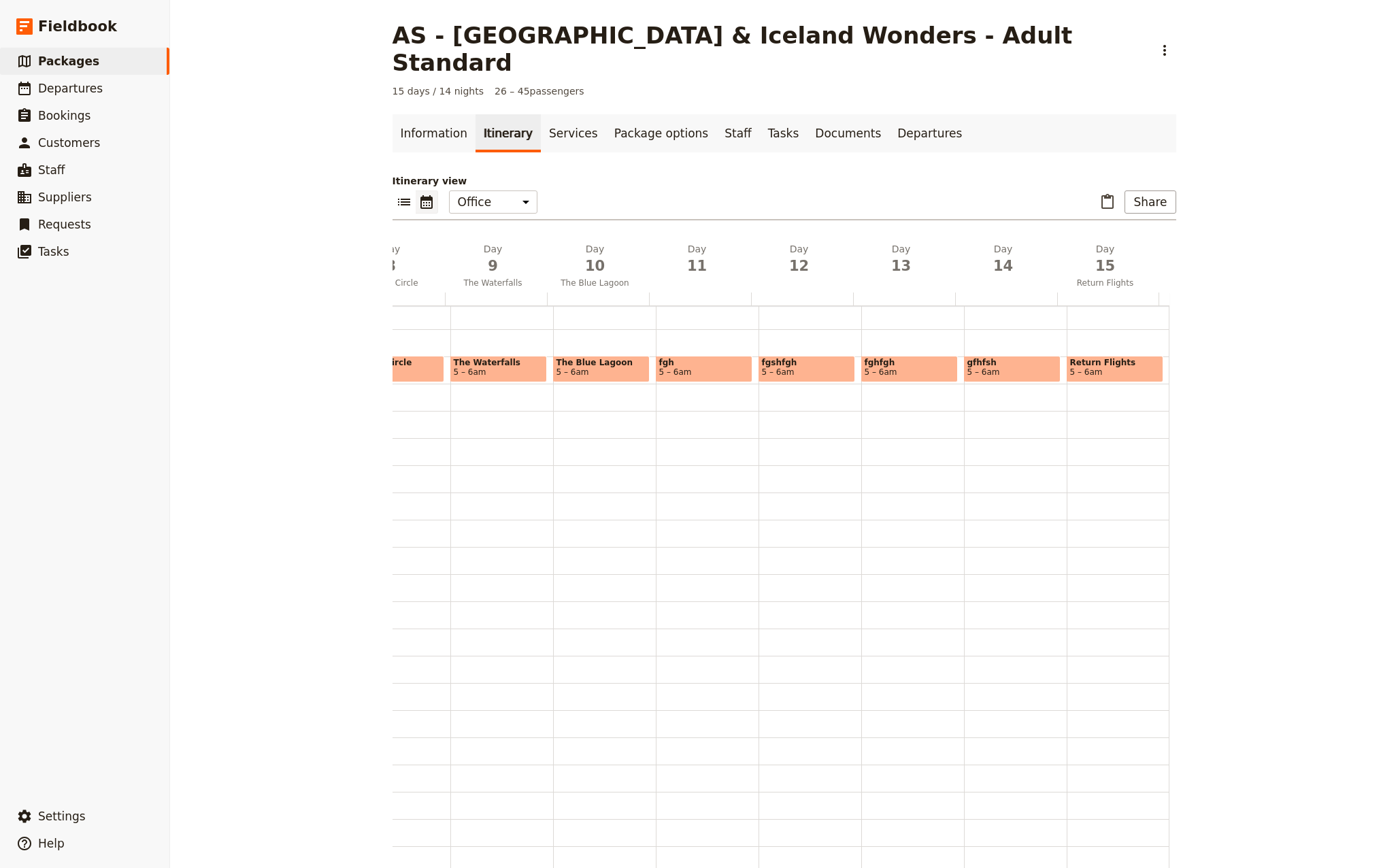
click at [593, 367] on span "5 – 6am" at bounding box center [601, 372] width 89 height 9
select select "10"
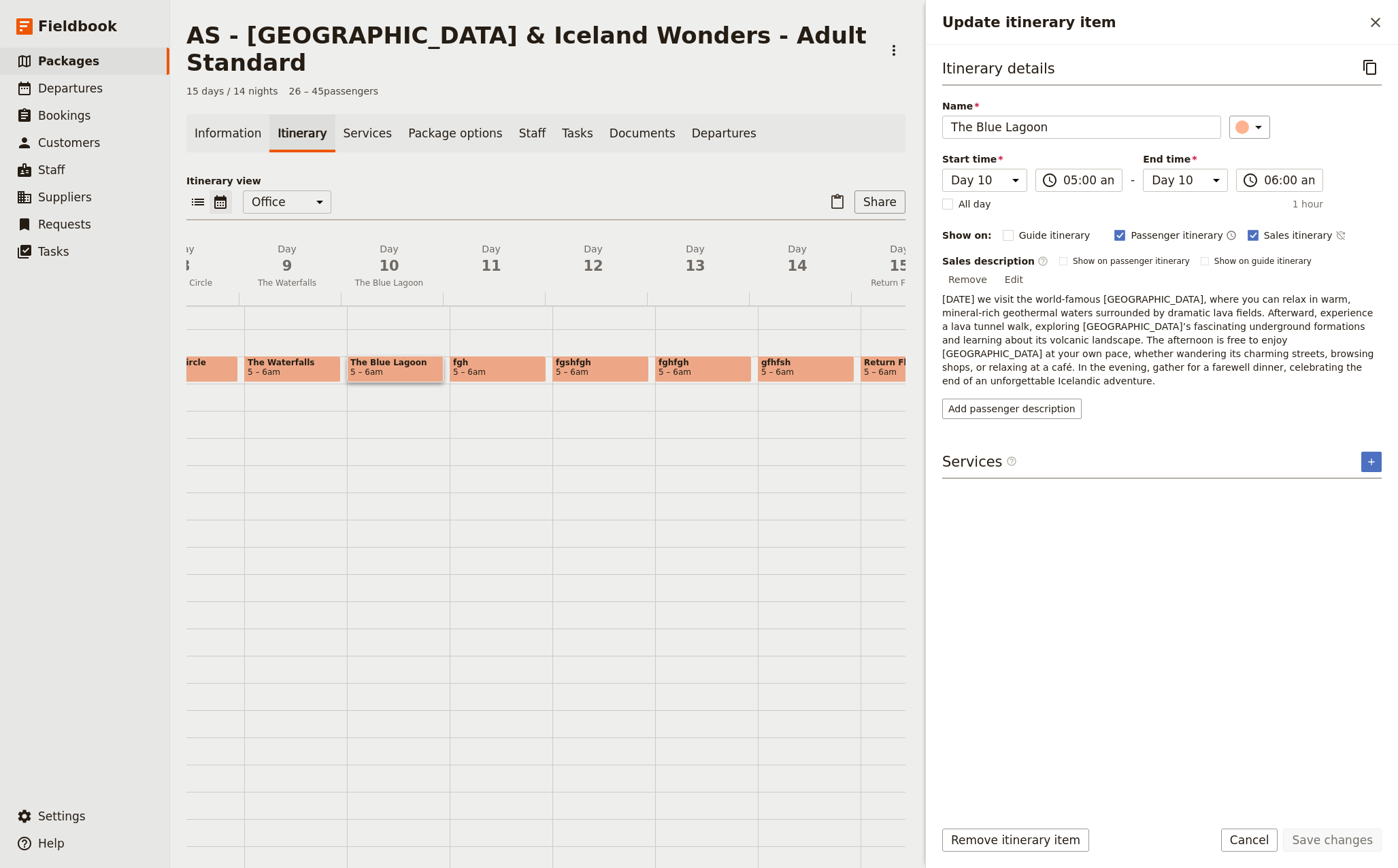
drag, startPoint x: 1266, startPoint y: 836, endPoint x: 1258, endPoint y: 833, distance: 8.5
click at [1266, 836] on button "Cancel" at bounding box center [1249, 840] width 57 height 23
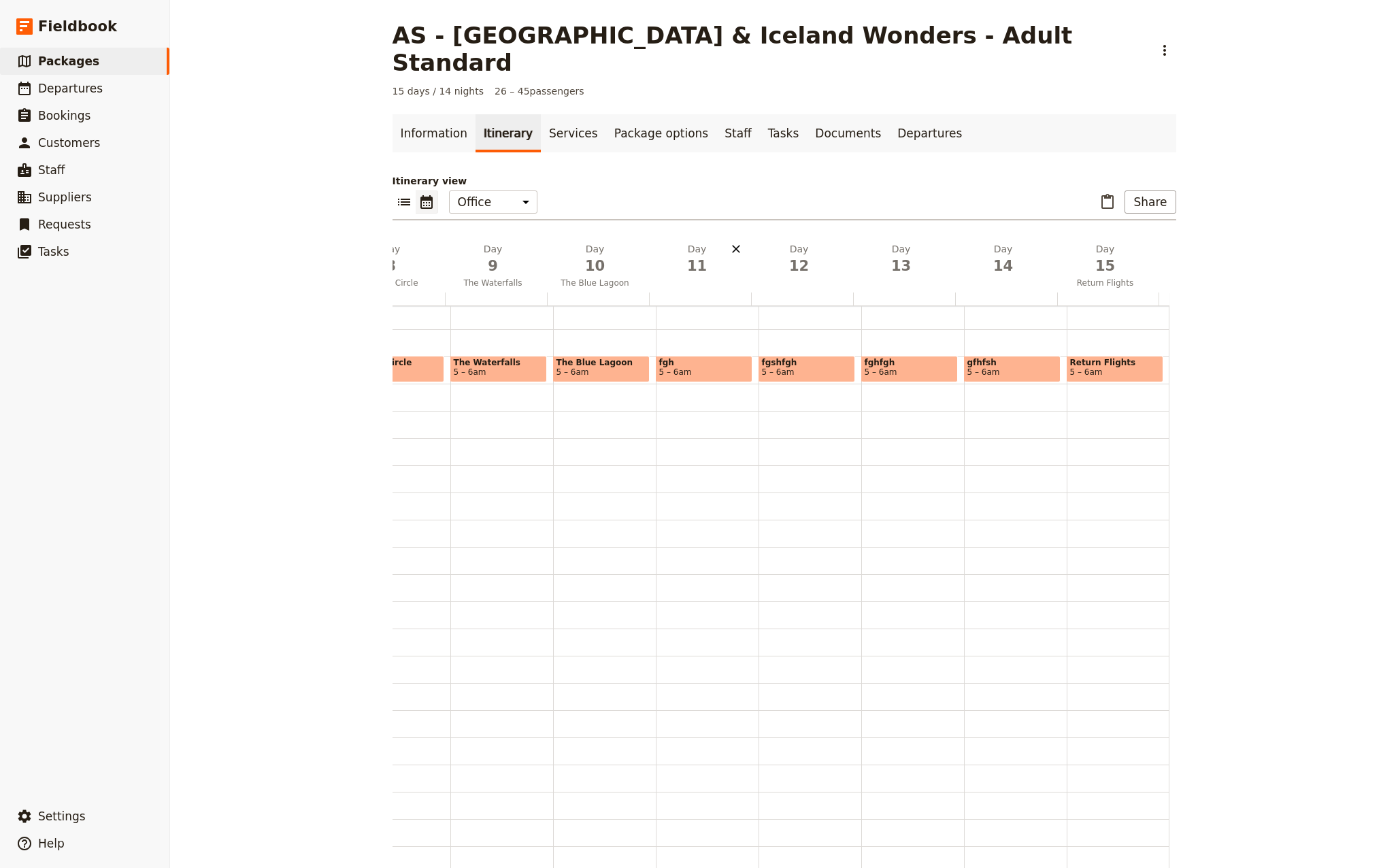
click at [732, 245] on icon "Delete day" at bounding box center [736, 248] width 8 height 8
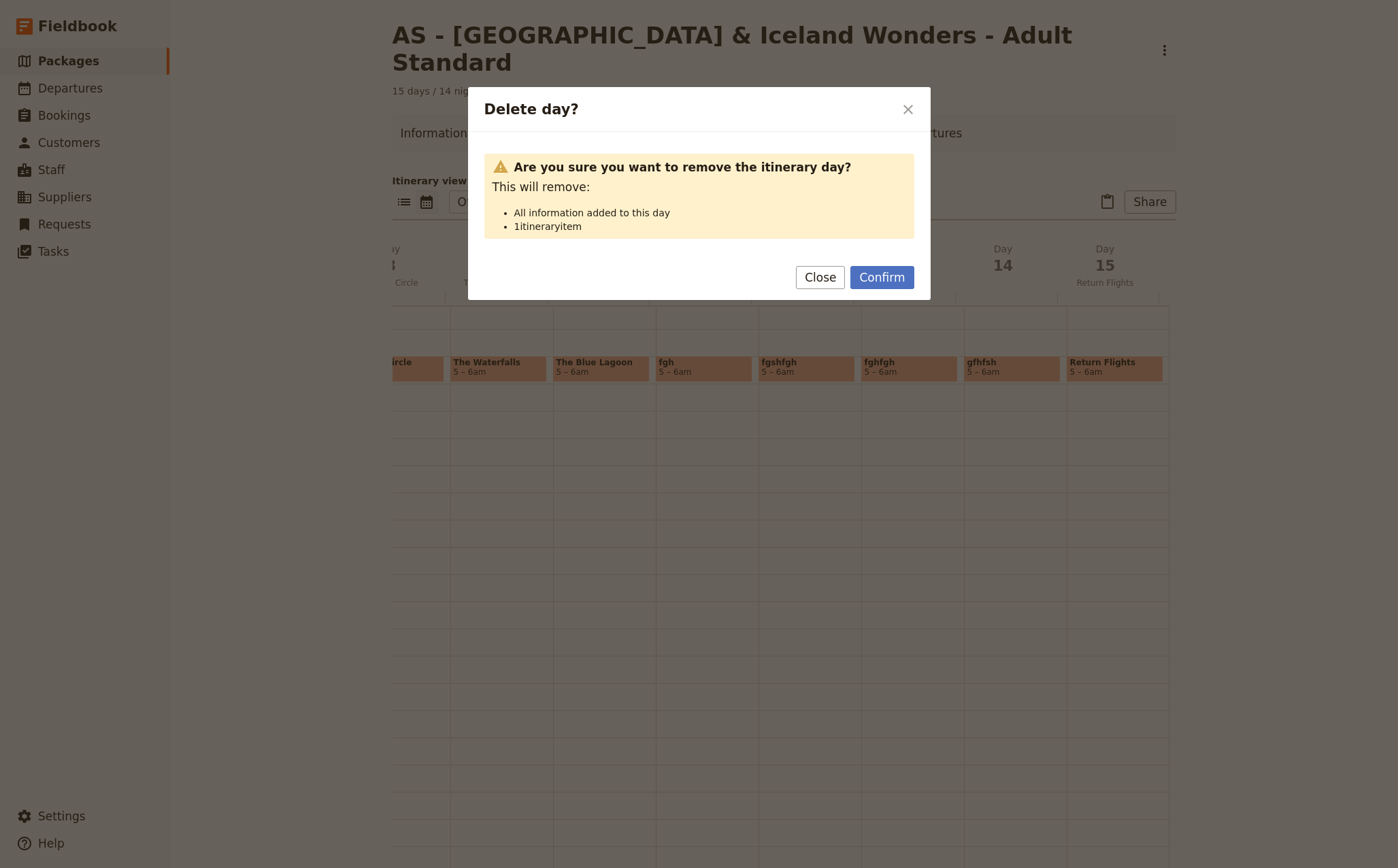
click at [870, 276] on button "Confirm" at bounding box center [882, 278] width 63 height 23
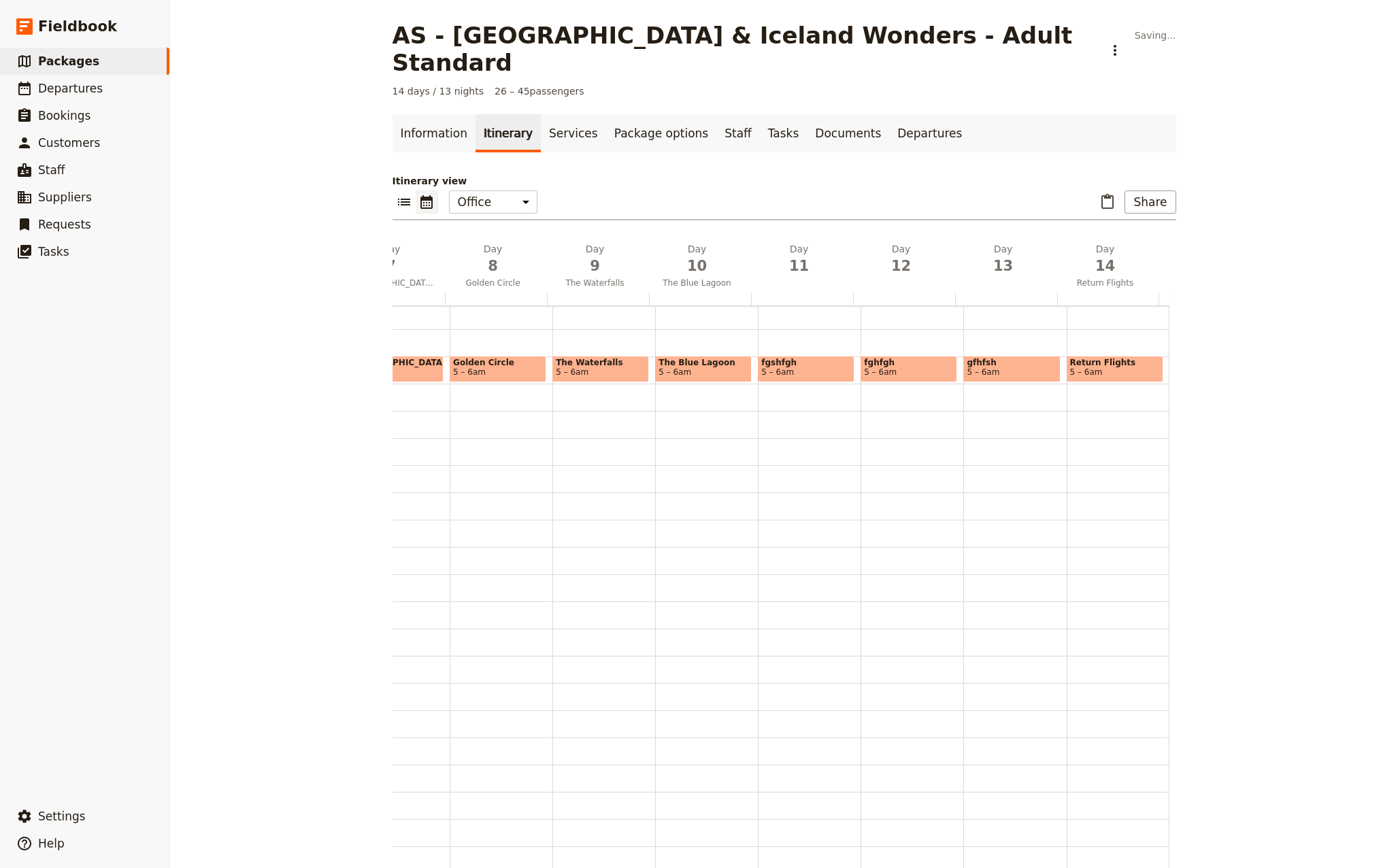
scroll to position [0, 696]
click at [833, 242] on icon "Delete day" at bounding box center [838, 249] width 14 height 14
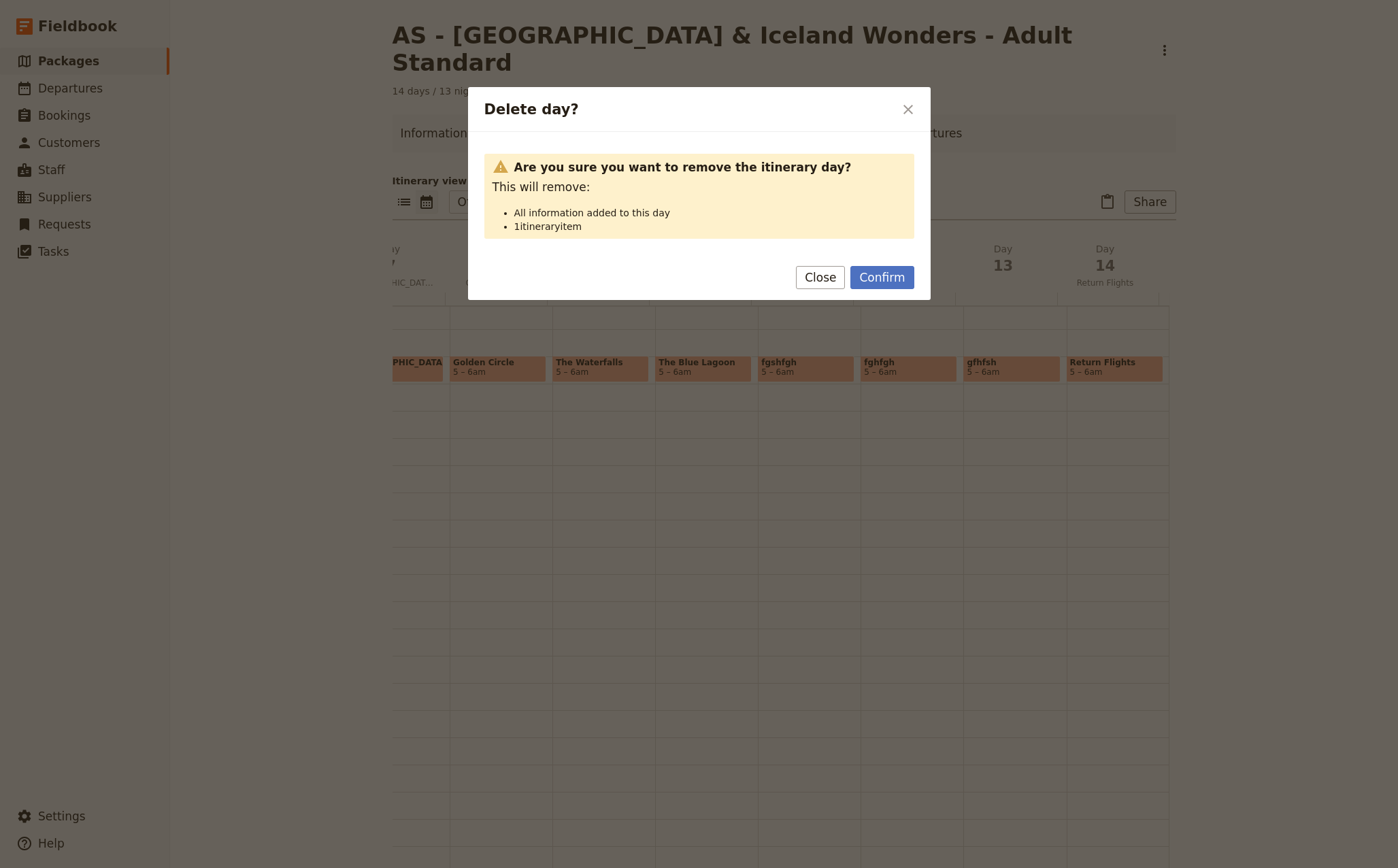
click at [881, 278] on button "Confirm" at bounding box center [882, 278] width 63 height 23
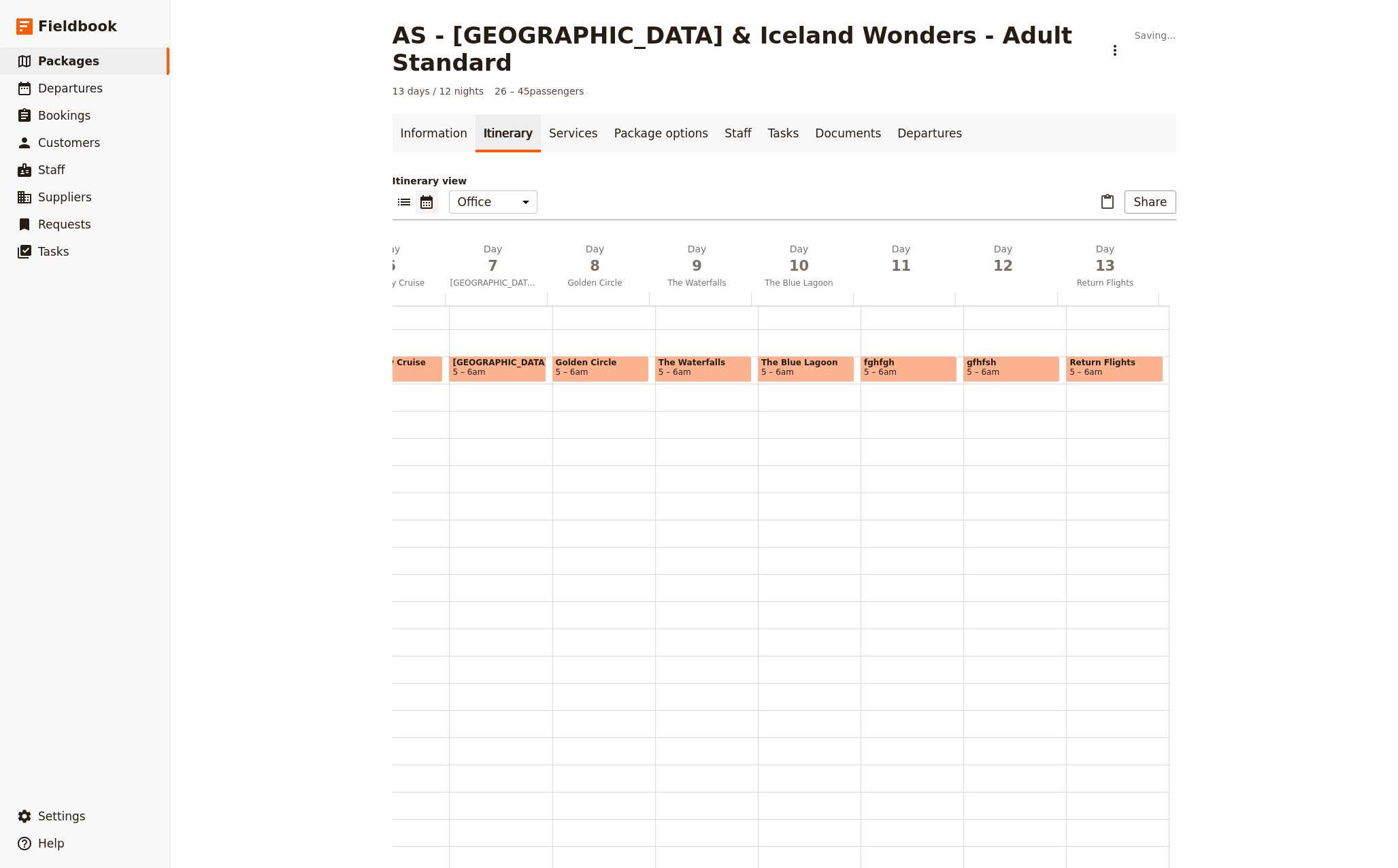
scroll to position [0, 594]
click at [937, 242] on icon "Delete day" at bounding box center [940, 249] width 14 height 14
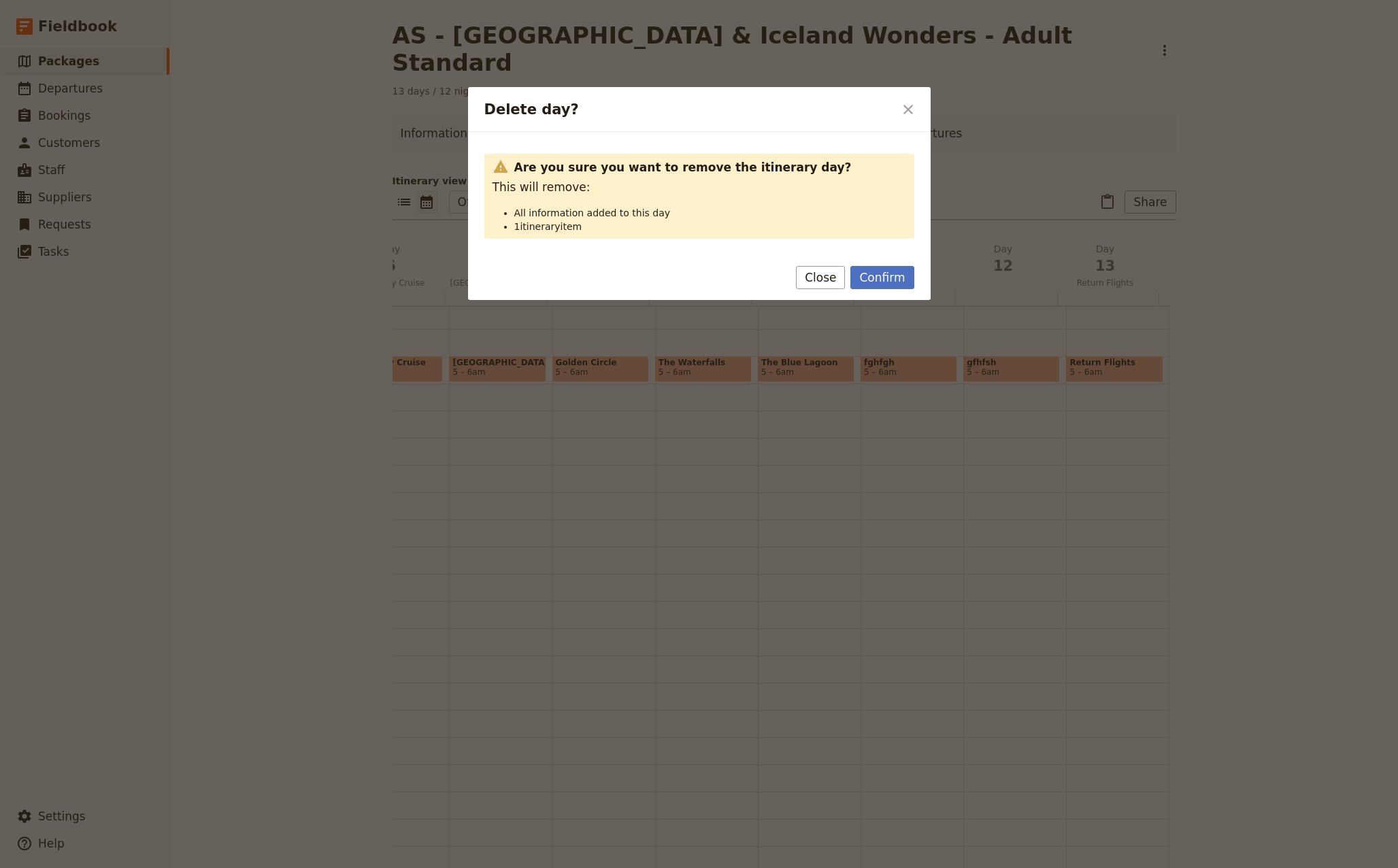
click at [900, 276] on button "Confirm" at bounding box center [882, 278] width 63 height 23
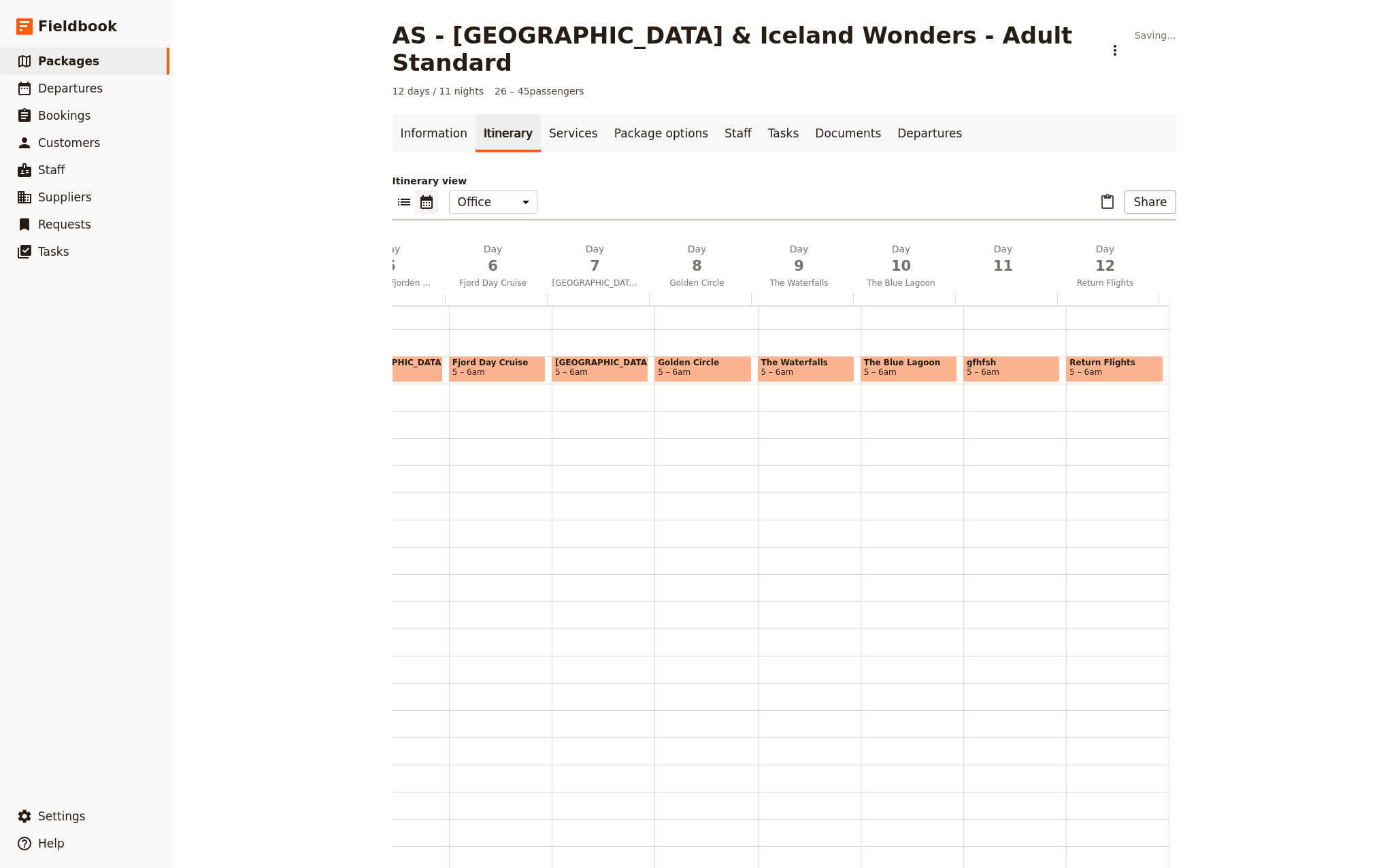
scroll to position [0, 491]
click at [1038, 245] on icon "Delete day" at bounding box center [1042, 248] width 8 height 8
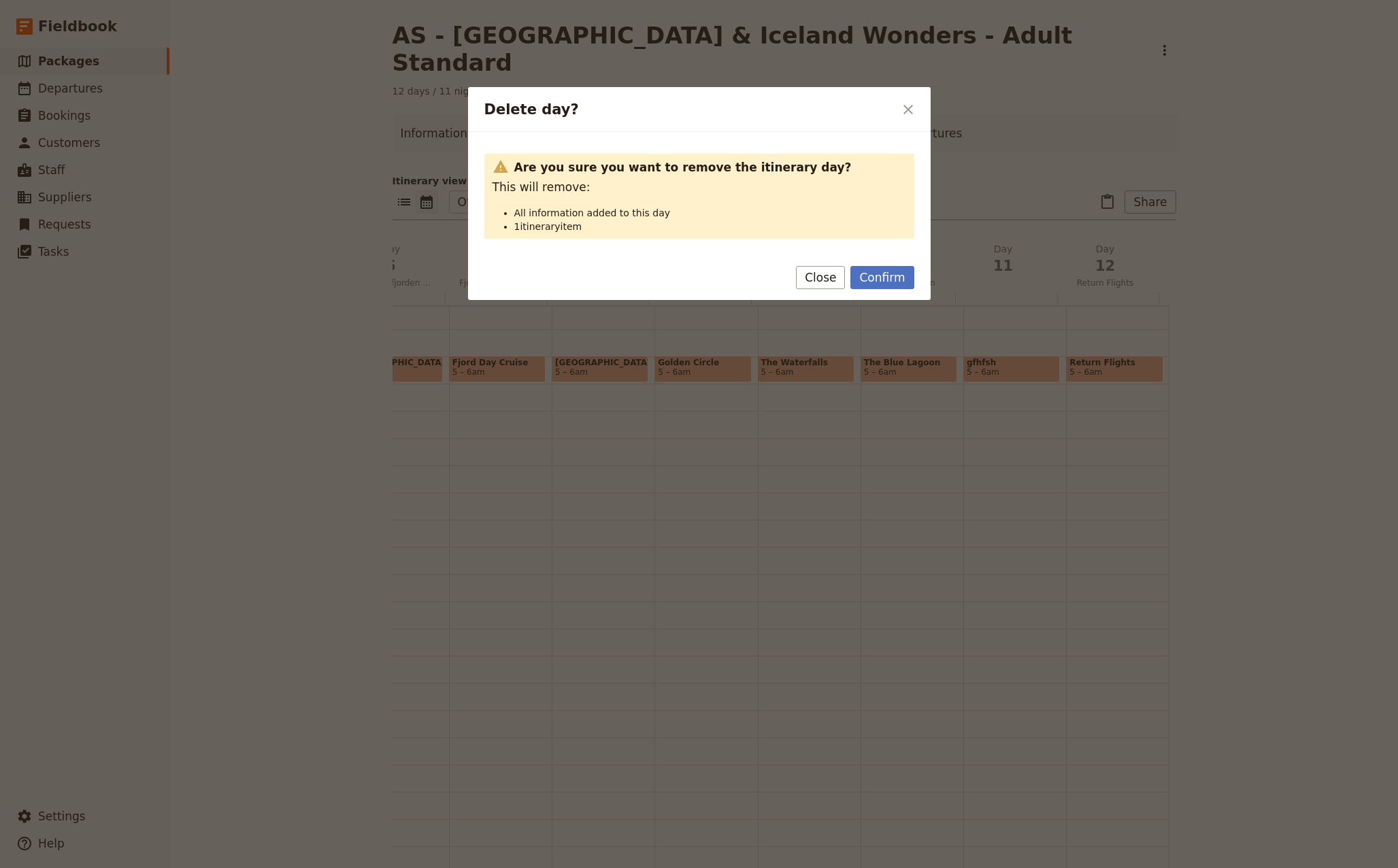
click at [902, 275] on button "Confirm" at bounding box center [882, 278] width 63 height 23
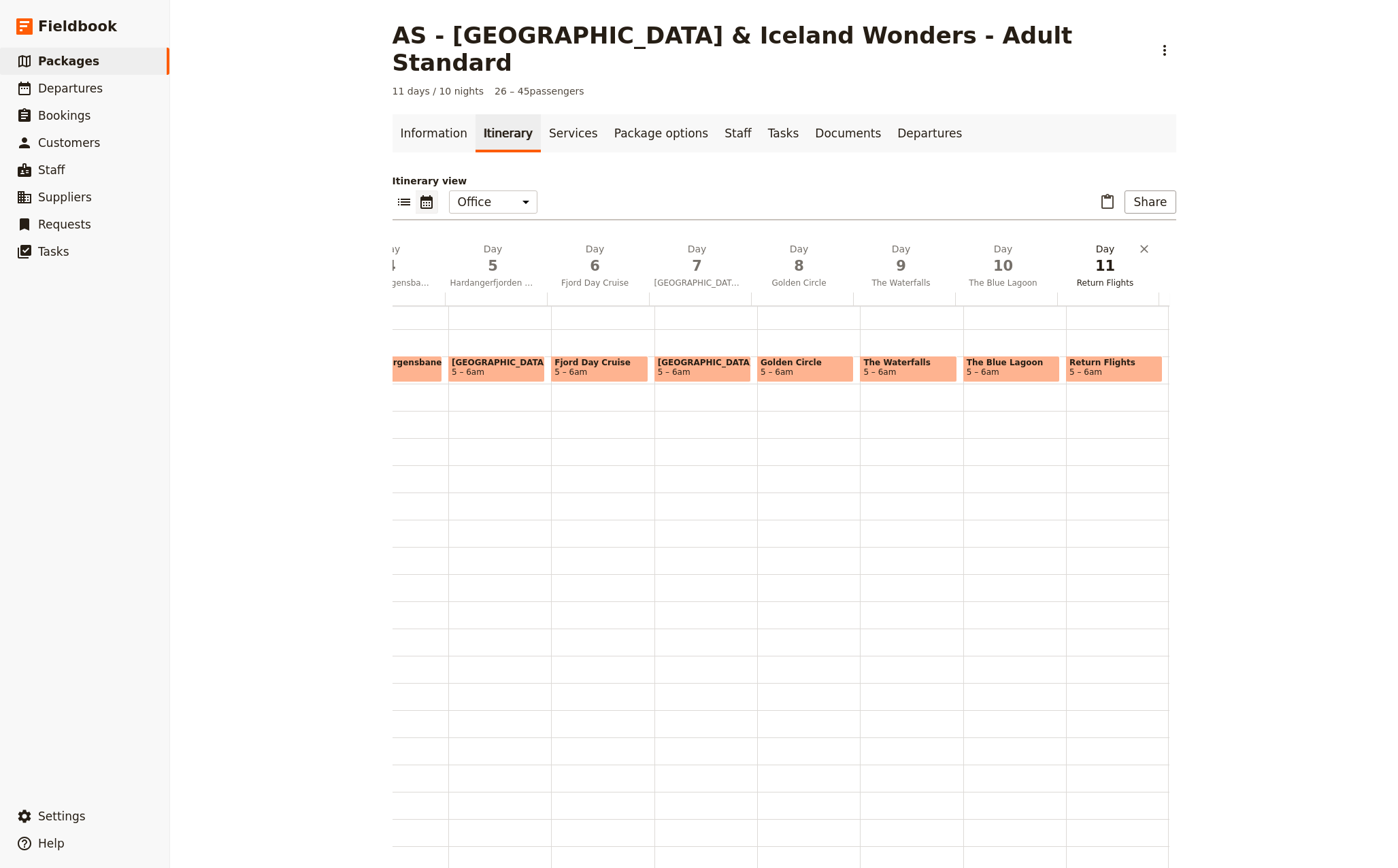
click at [1099, 255] on span "11" at bounding box center [1105, 265] width 86 height 20
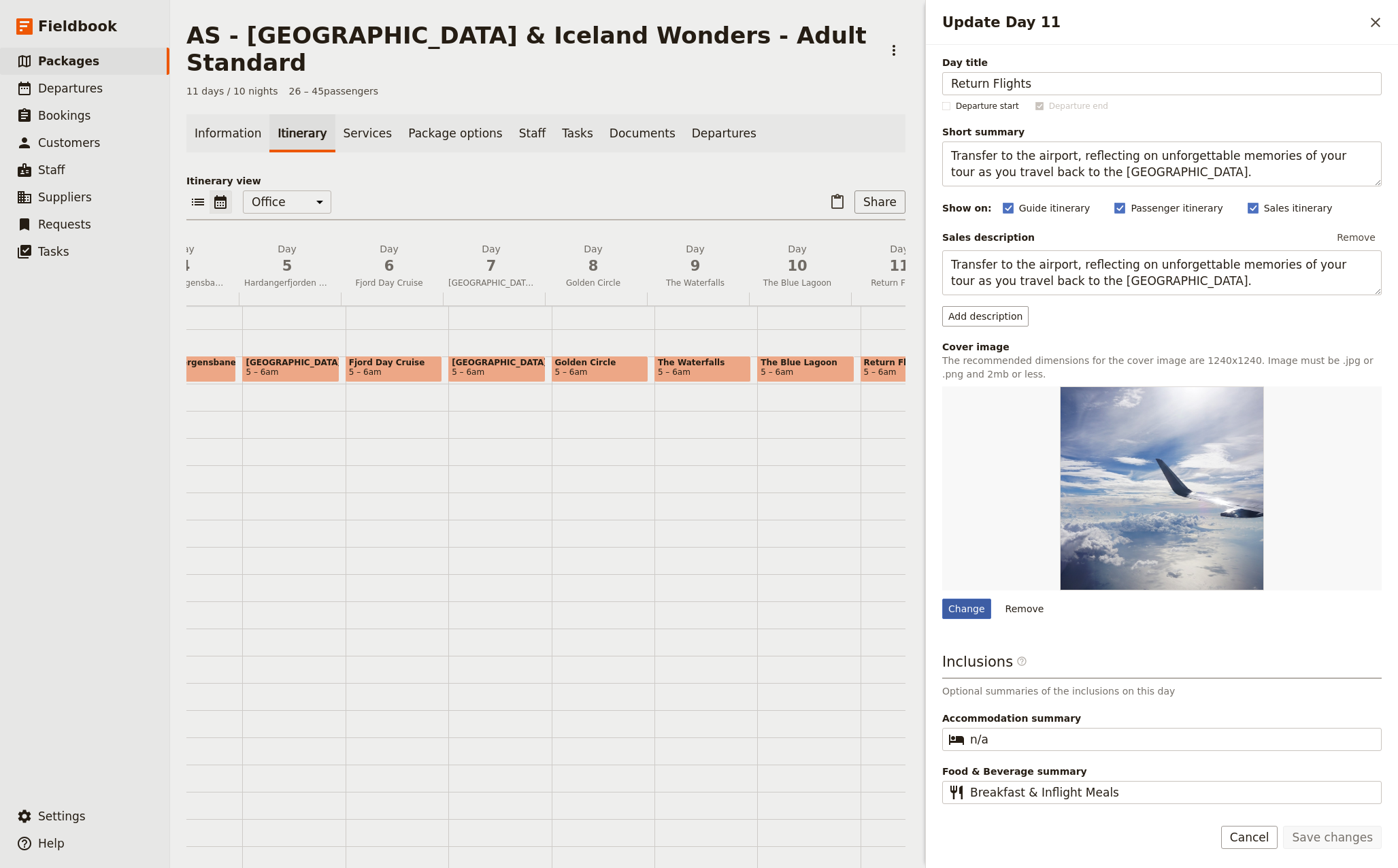
click at [959, 609] on div "Change" at bounding box center [966, 609] width 49 height 20
click at [942, 599] on input "Change" at bounding box center [941, 598] width 1 height 1
click at [969, 610] on div "Change" at bounding box center [966, 609] width 49 height 20
click at [942, 599] on input "Change" at bounding box center [941, 598] width 1 height 1
type input "C:\fakepath\iceland-5104376_640.jpg"
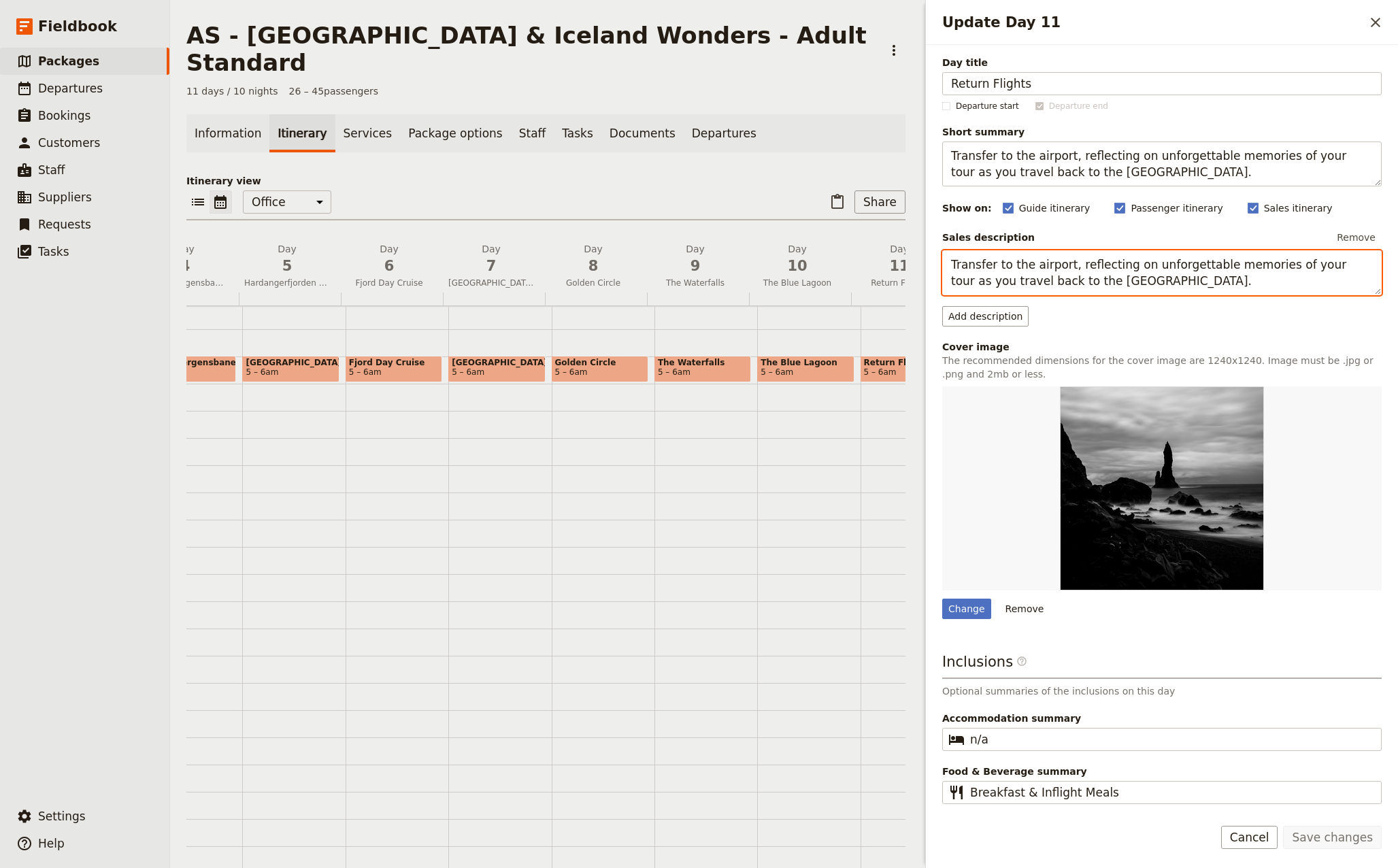
click at [1084, 283] on textarea "Transfer to the airport, reflecting on unforgettable memories of your tour as y…" at bounding box center [1161, 272] width 439 height 45
drag, startPoint x: 1173, startPoint y: 835, endPoint x: 1185, endPoint y: 835, distance: 12.0
click at [1174, 835] on div "Save changes Cancel" at bounding box center [1162, 845] width 472 height 39
click at [1082, 285] on textarea "Transfer to the airport, reflecting on unforgettable memories of your tour as y…" at bounding box center [1161, 272] width 439 height 45
type textarea "Transfer to the airport, reflecting on unforgettable memories of your tour as y…"
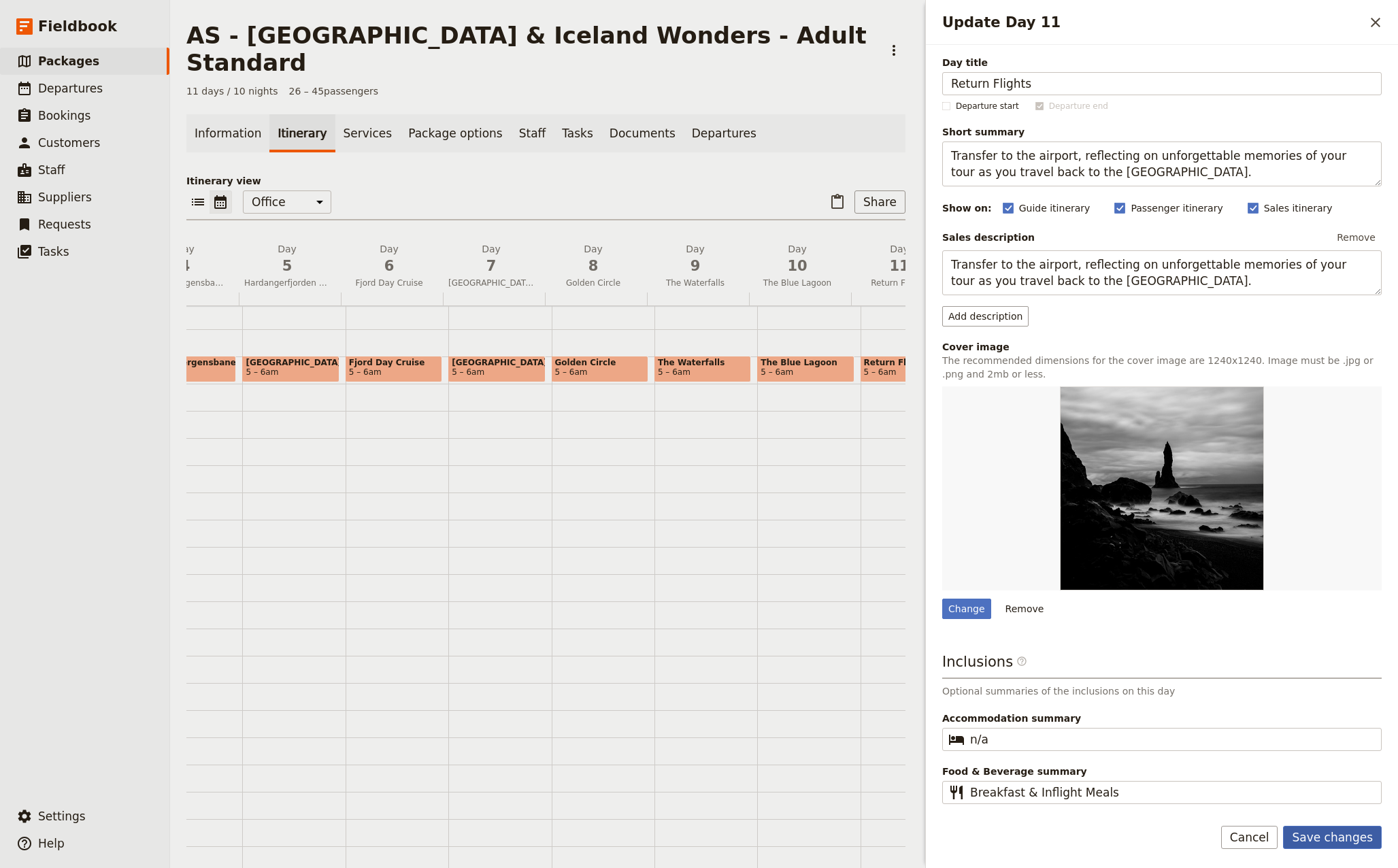
click at [1339, 832] on button "Save changes" at bounding box center [1332, 837] width 99 height 23
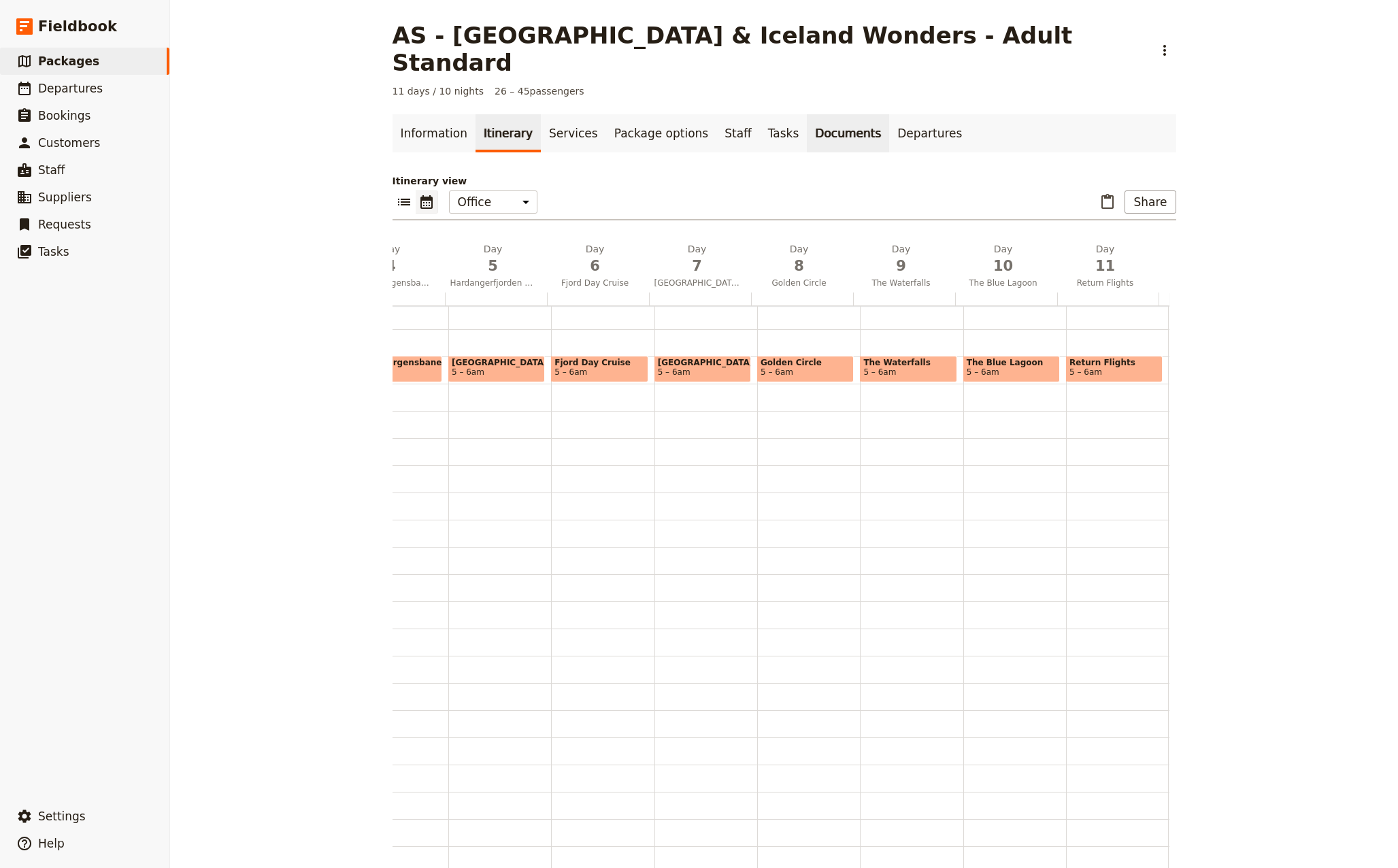
click at [806, 114] on link "Documents" at bounding box center [847, 133] width 83 height 38
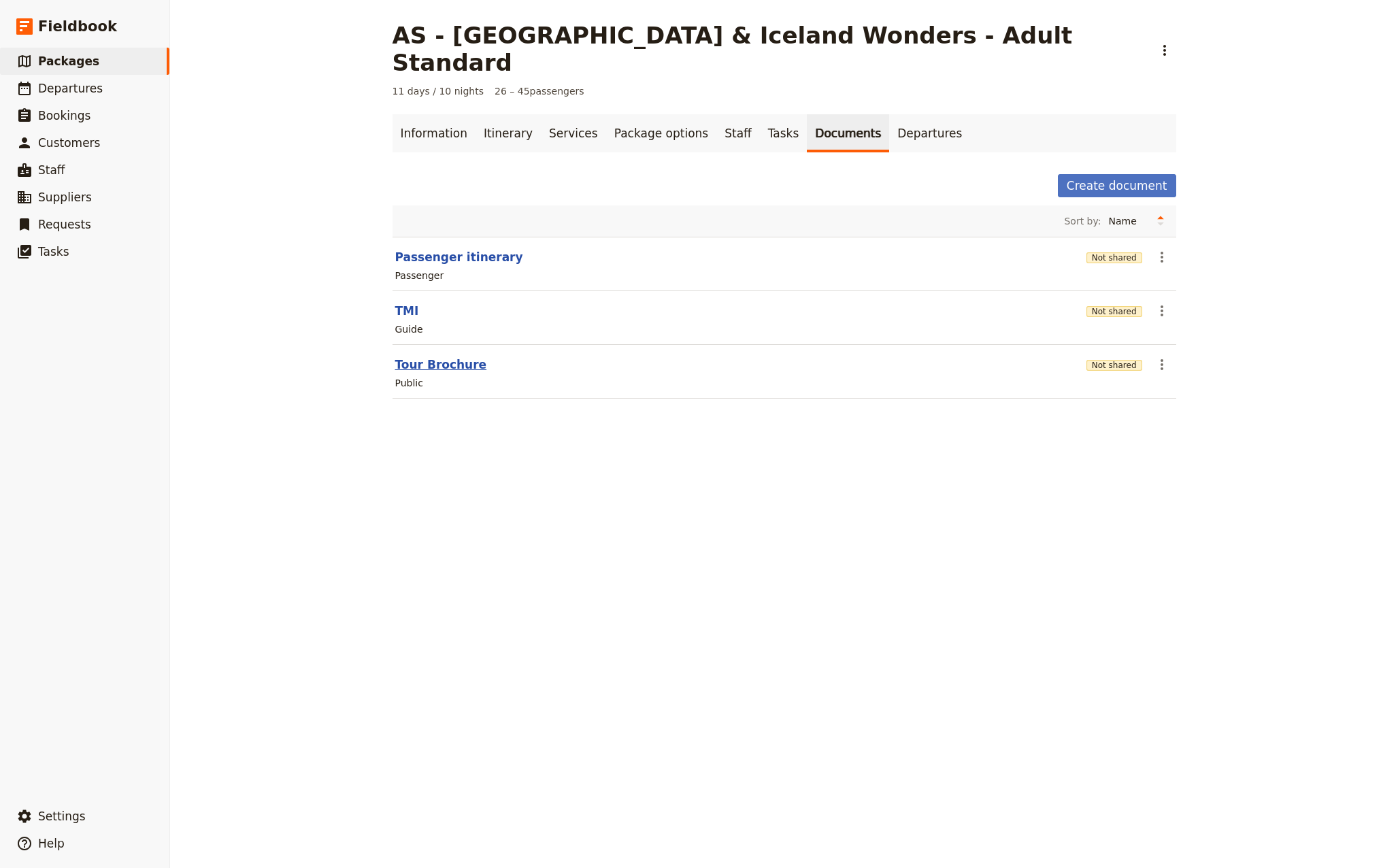
click at [444, 356] on button "Tour Brochure" at bounding box center [441, 364] width 92 height 16
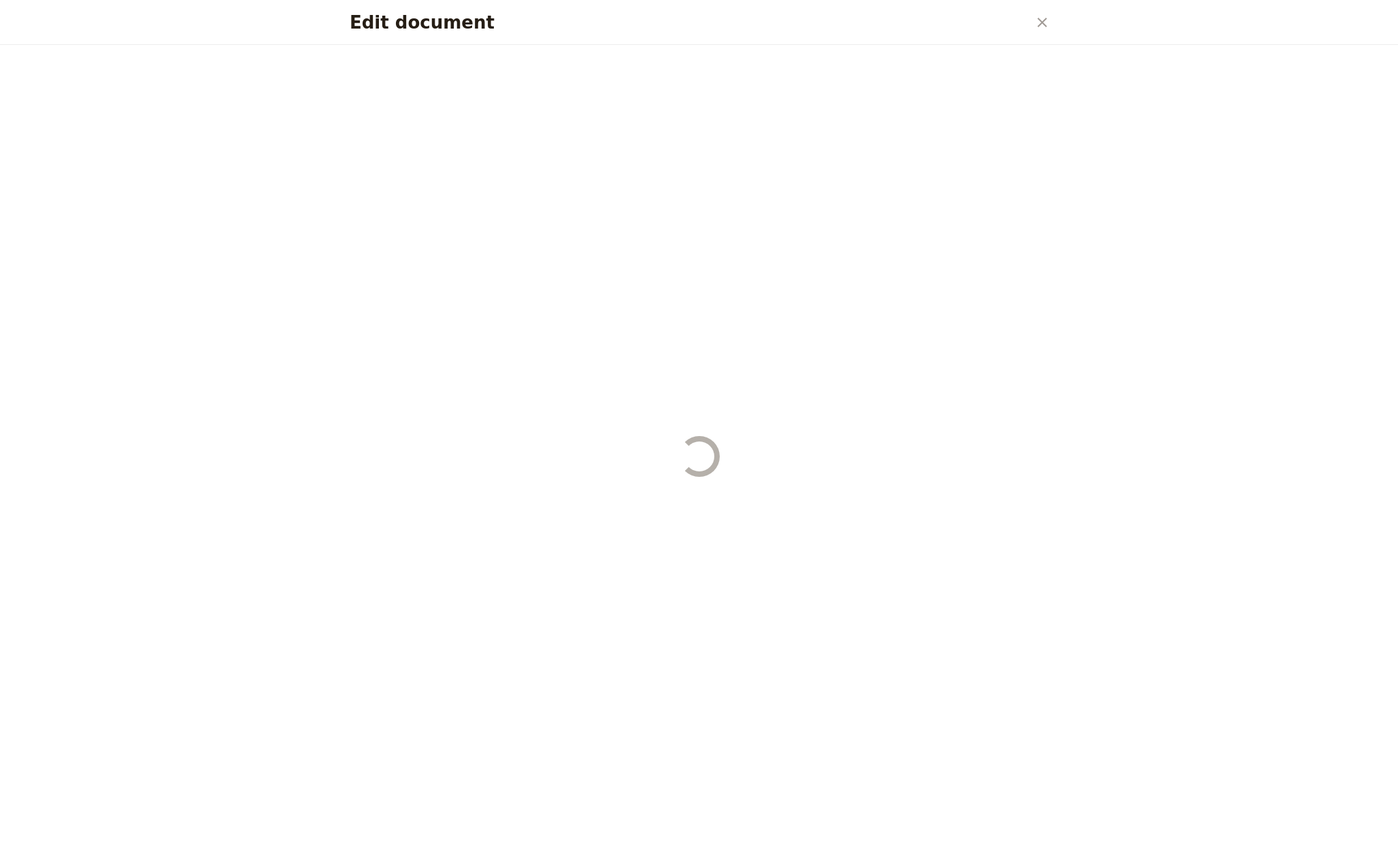
select select "DEFAULT"
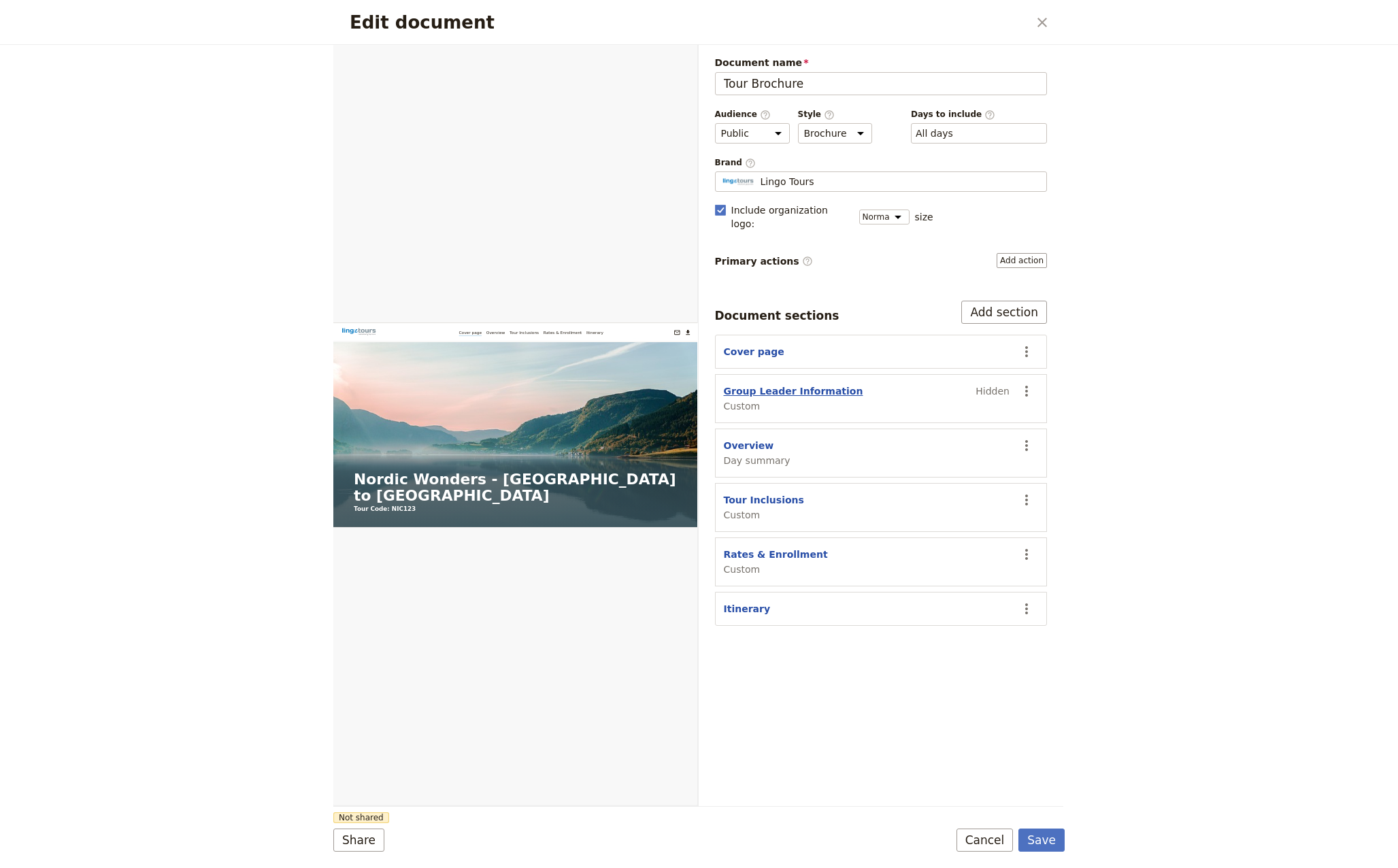
click at [775, 384] on button "Group Leader Information" at bounding box center [793, 391] width 140 height 14
select select "CUSTOM"
select select "default"
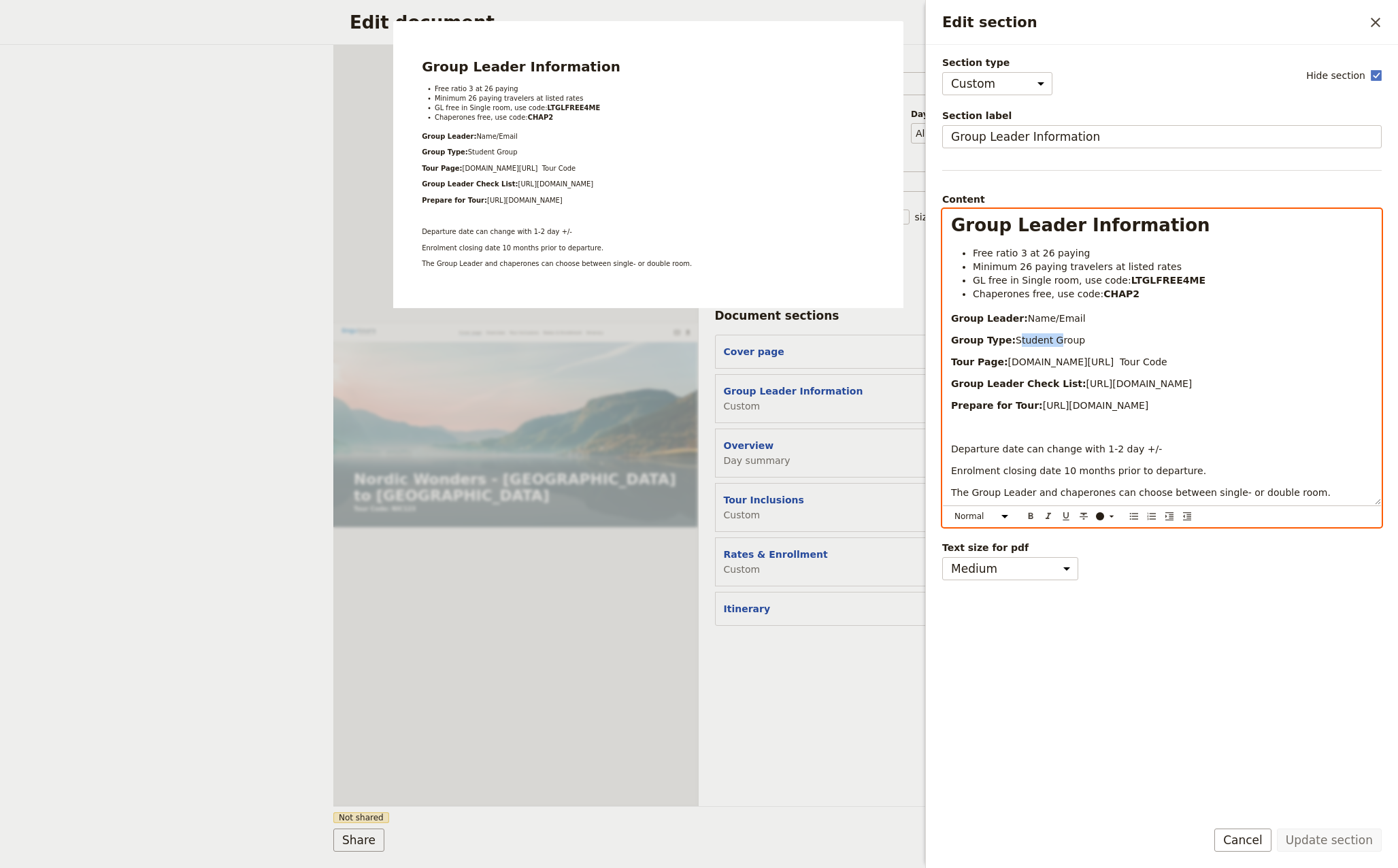
drag, startPoint x: 1038, startPoint y: 339, endPoint x: 1010, endPoint y: 336, distance: 28.2
click at [1015, 336] on span "Student Group" at bounding box center [1050, 340] width 69 height 11
drag, startPoint x: 1146, startPoint y: 360, endPoint x: 1098, endPoint y: 359, distance: 48.0
click at [1098, 359] on p "Tour Page: [DOMAIN_NAME][URL] Tour Code" at bounding box center [1161, 362] width 422 height 14
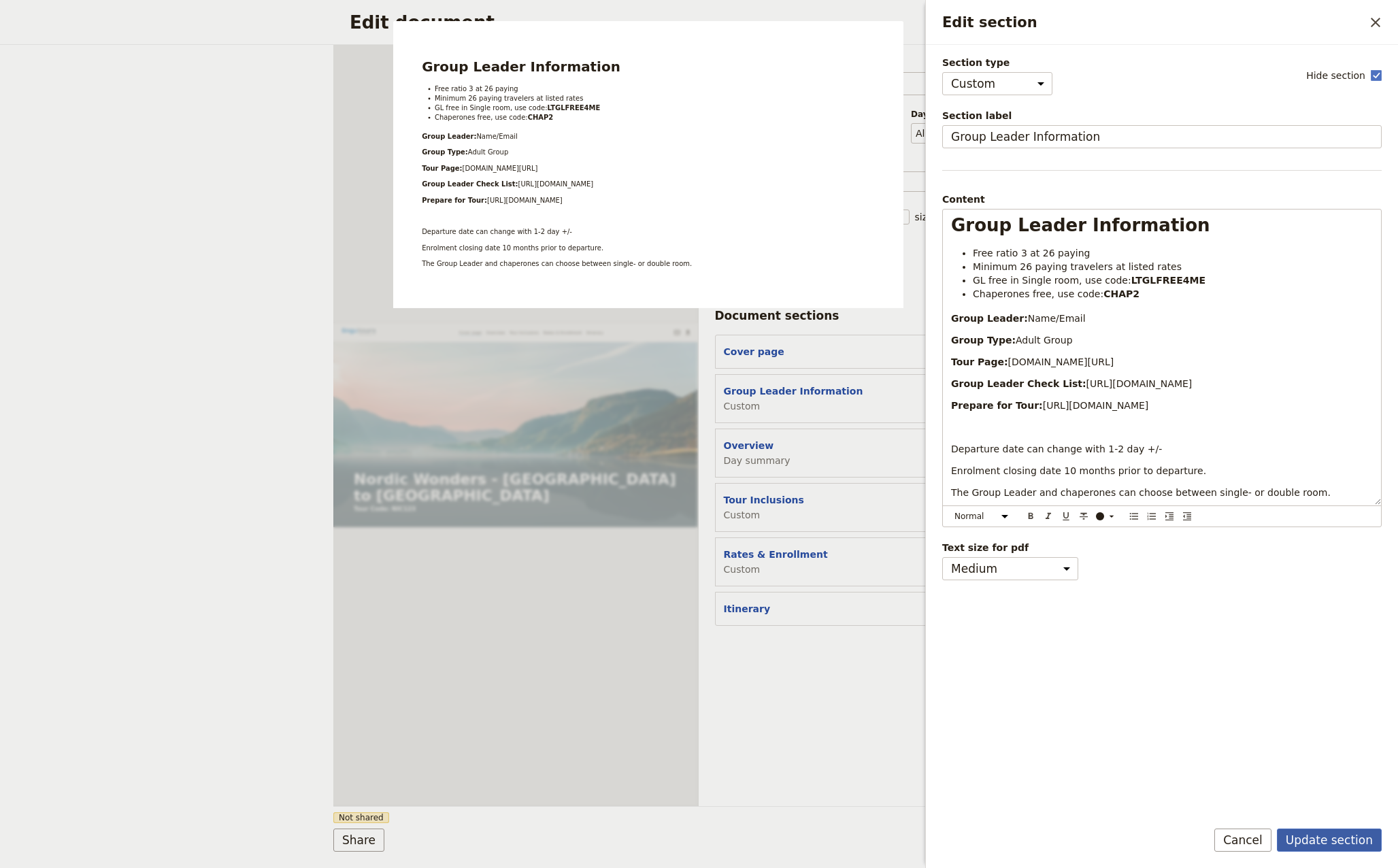
click at [1320, 836] on button "Update section" at bounding box center [1329, 840] width 105 height 23
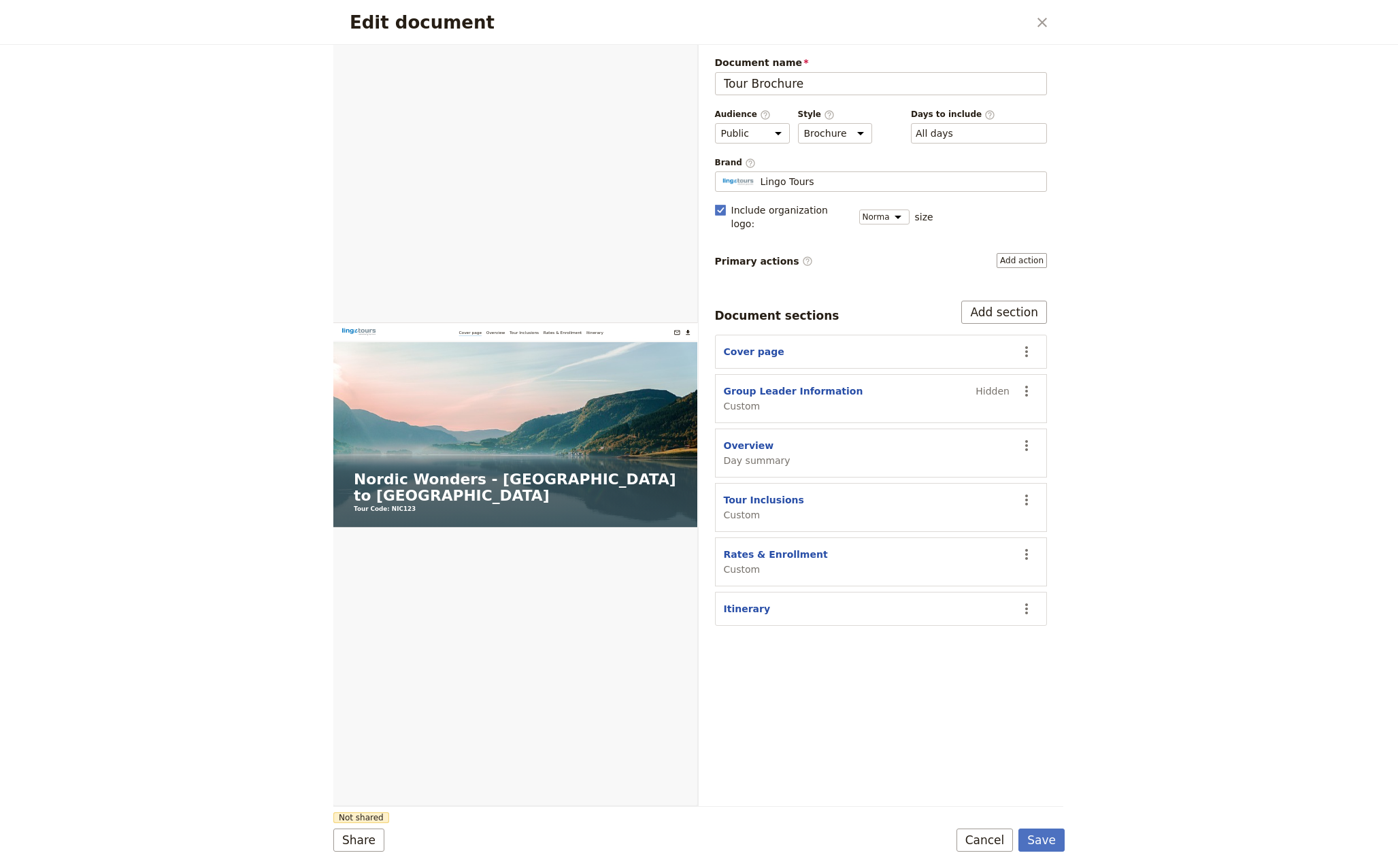
click at [859, 719] on div "Document name Tour Brochure Preview Audience ​ Public Passenger Guide Style ​ B…" at bounding box center [880, 425] width 365 height 761
drag, startPoint x: 1048, startPoint y: 841, endPoint x: 1036, endPoint y: 833, distance: 14.4
click at [1046, 841] on button "Save" at bounding box center [1042, 840] width 46 height 23
